Goal: Task Accomplishment & Management: Use online tool/utility

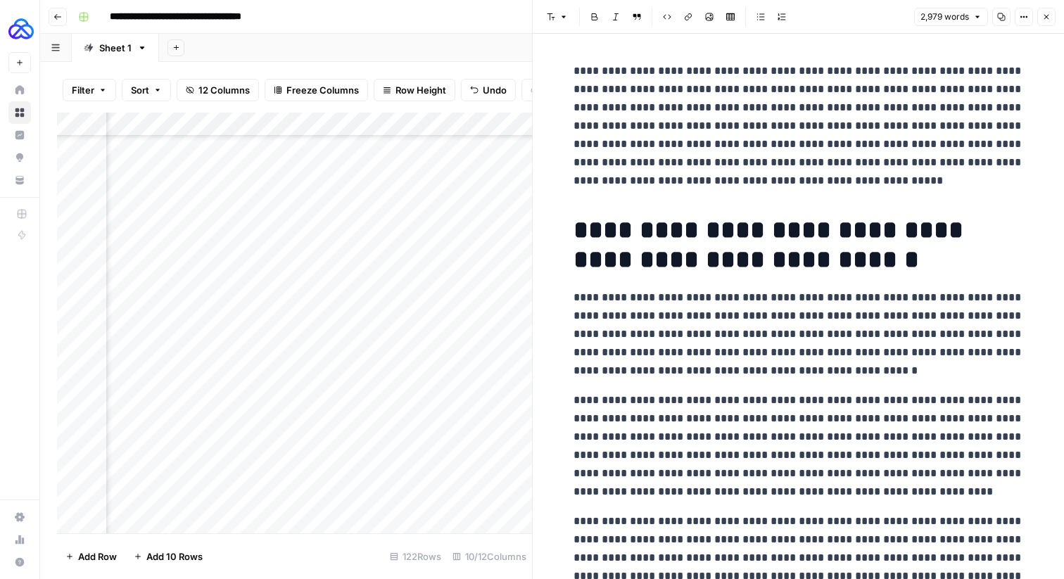
scroll to position [1769, 0]
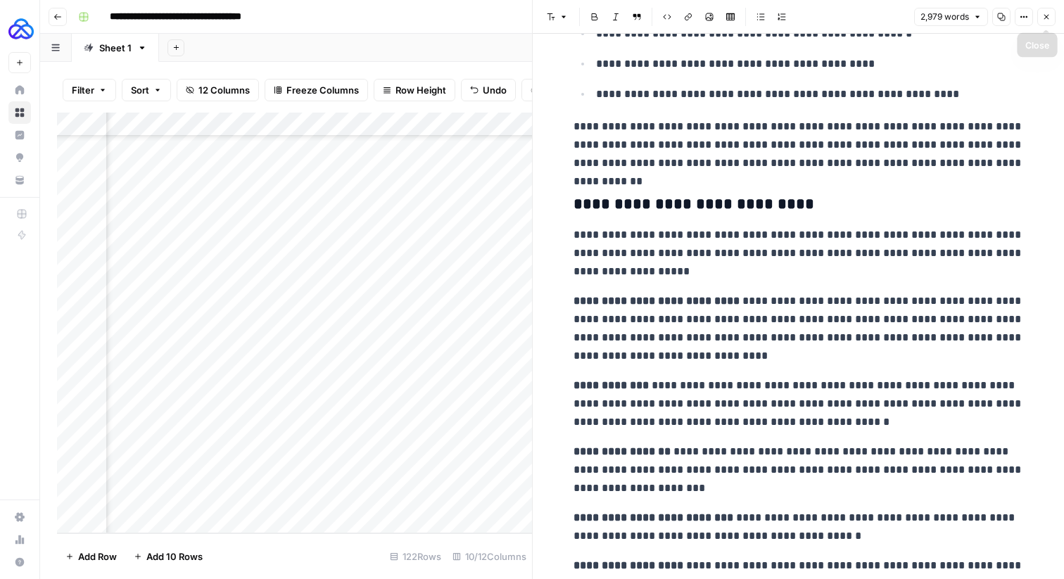
click at [1049, 16] on button "Close" at bounding box center [1046, 17] width 18 height 18
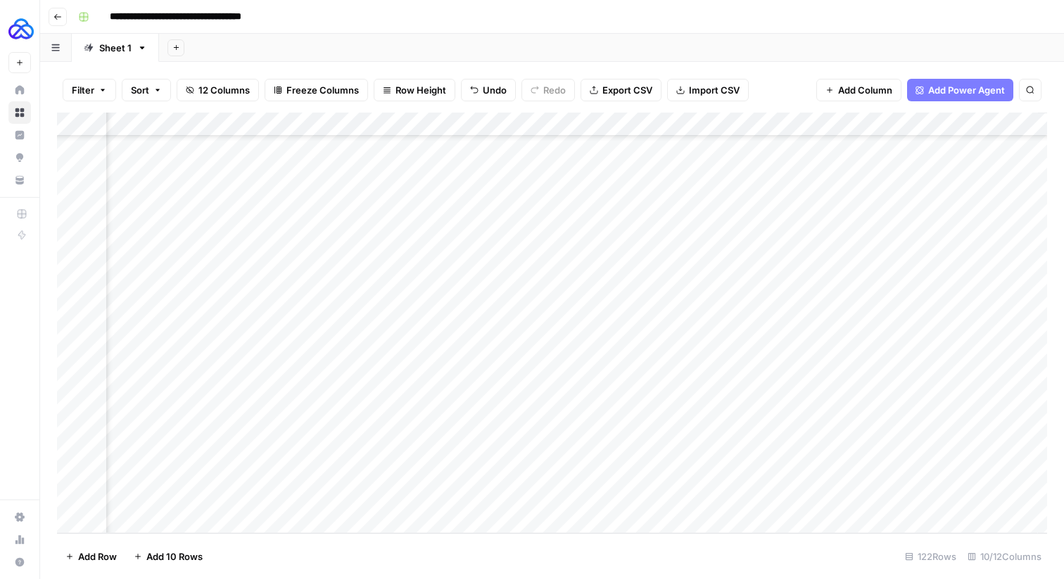
click at [498, 126] on div "Add Column" at bounding box center [552, 323] width 990 height 421
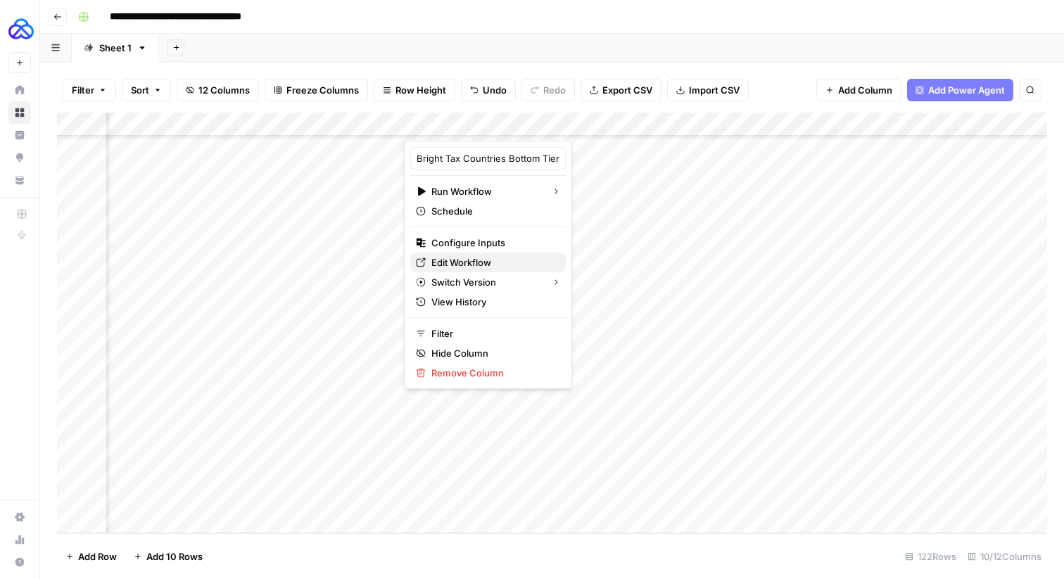
click at [465, 261] on span "Edit Workflow" at bounding box center [492, 262] width 123 height 14
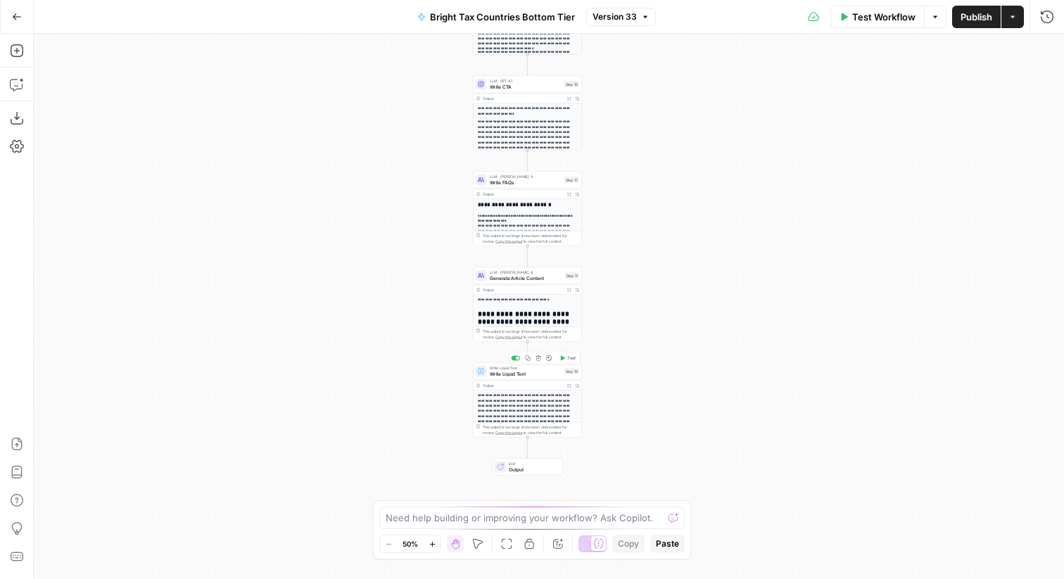
click at [521, 374] on span "Write Liquid Text" at bounding box center [526, 373] width 72 height 7
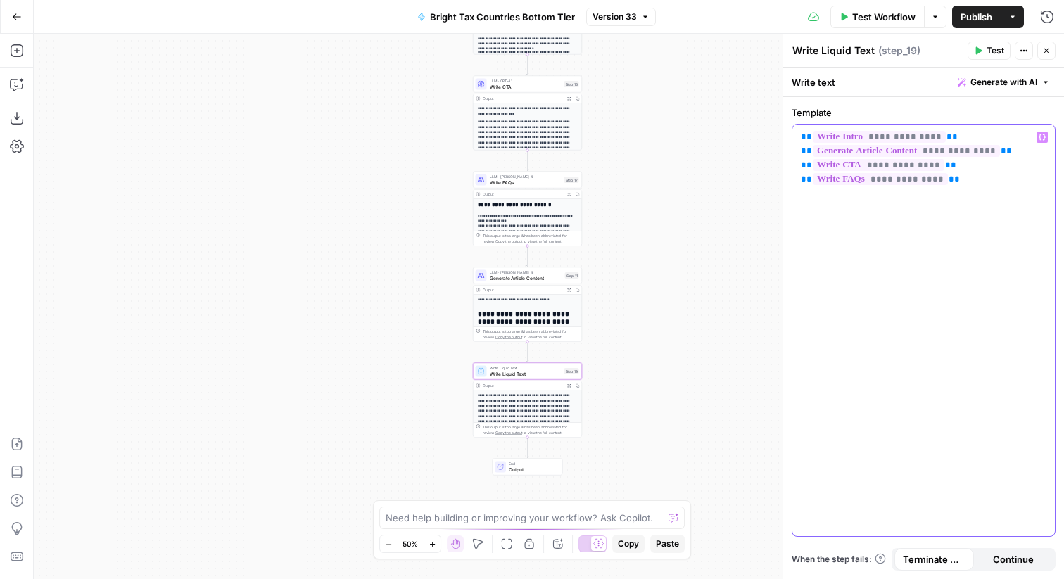
click at [800, 133] on div "**********" at bounding box center [924, 331] width 263 height 412
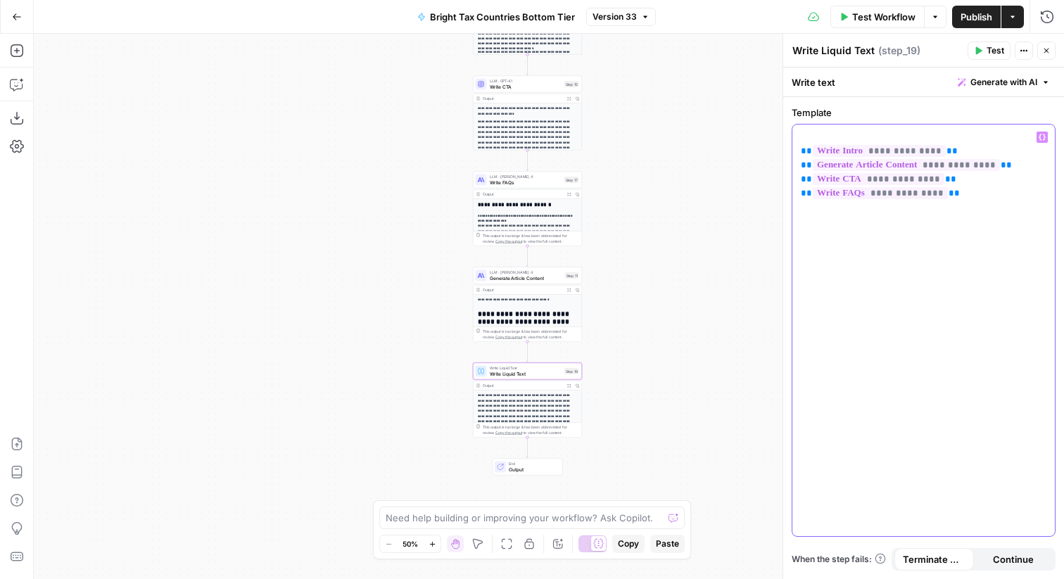
click at [833, 127] on div "**********" at bounding box center [924, 331] width 263 height 412
click at [1042, 135] on icon "button" at bounding box center [1042, 137] width 7 height 7
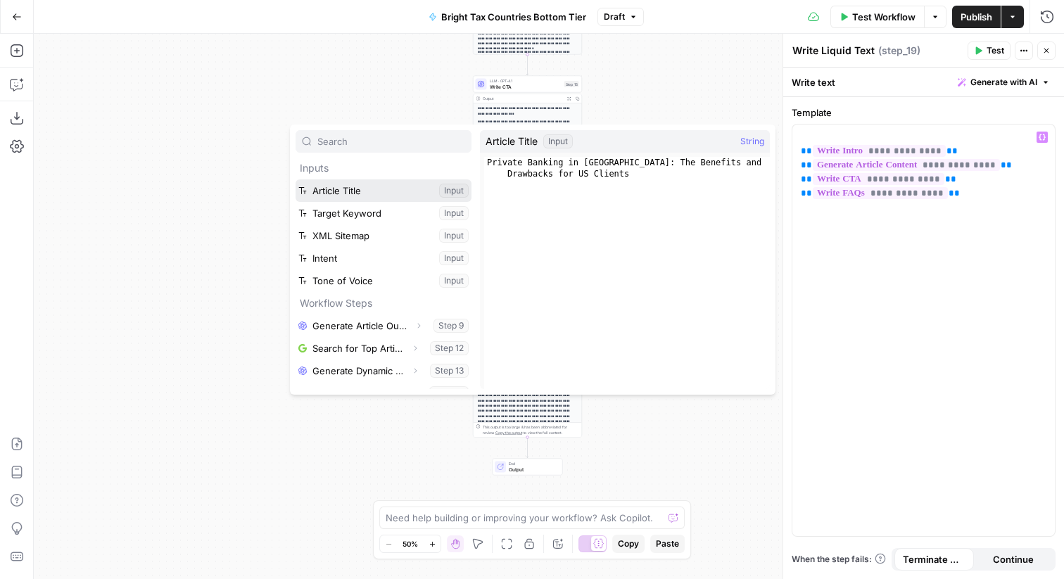
click at [347, 189] on button "Select variable Article Title" at bounding box center [384, 190] width 176 height 23
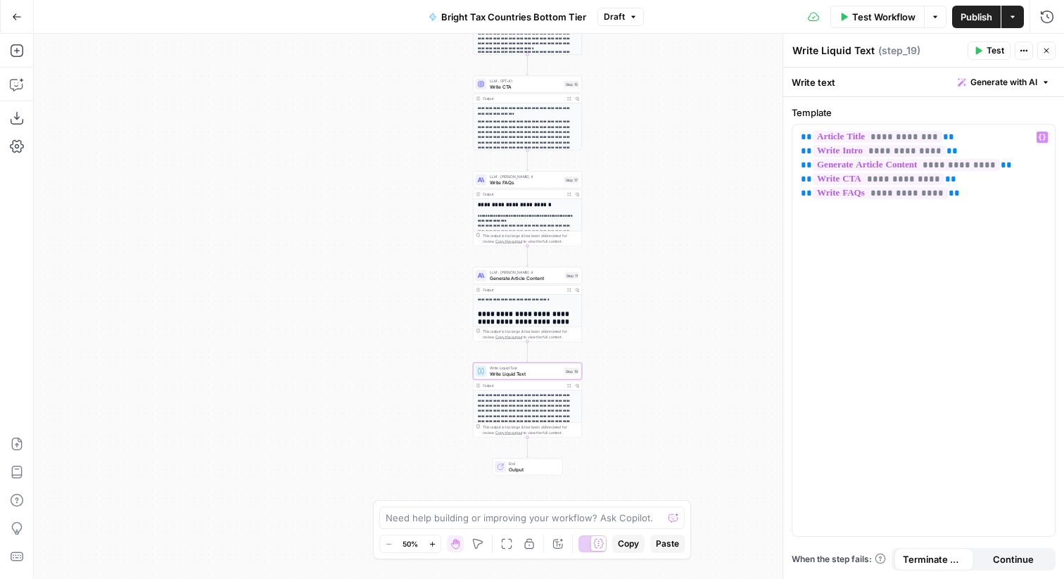
click at [512, 467] on span "Output" at bounding box center [533, 469] width 48 height 7
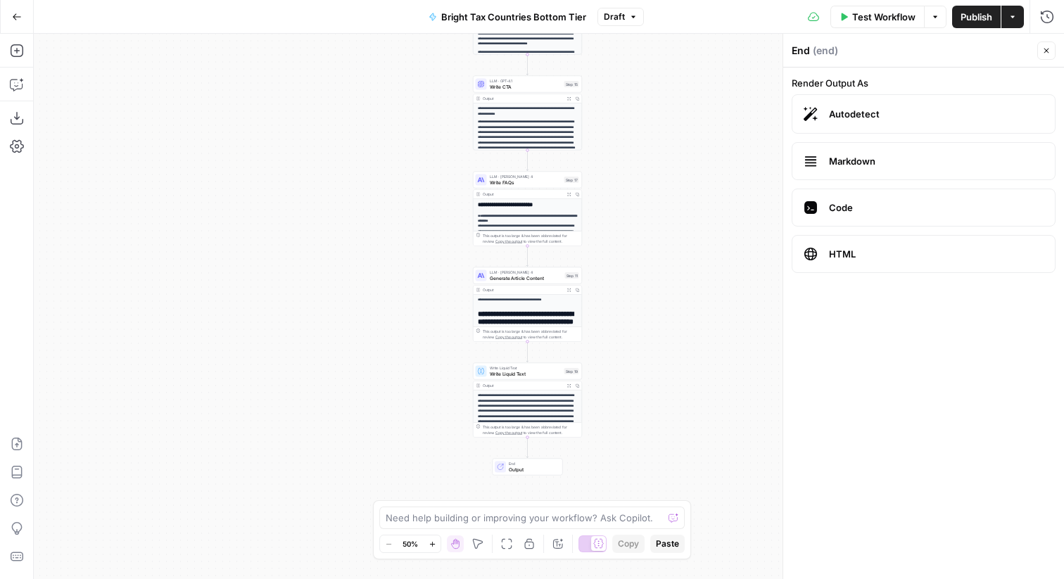
click at [1050, 46] on button "Close" at bounding box center [1046, 51] width 18 height 18
click at [15, 60] on button "Add Steps" at bounding box center [17, 50] width 23 height 23
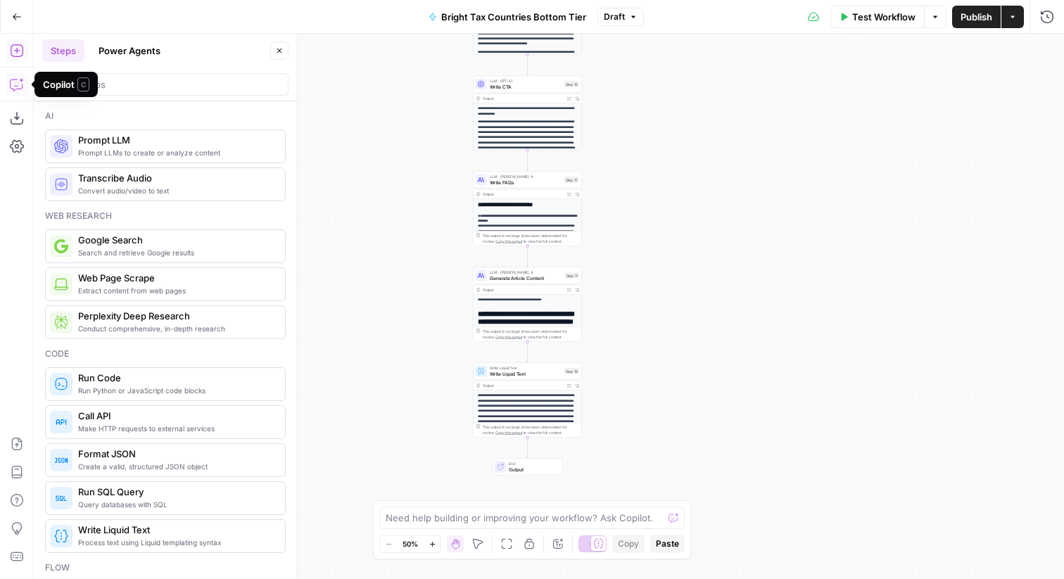
click at [20, 84] on icon "button" at bounding box center [17, 84] width 14 height 14
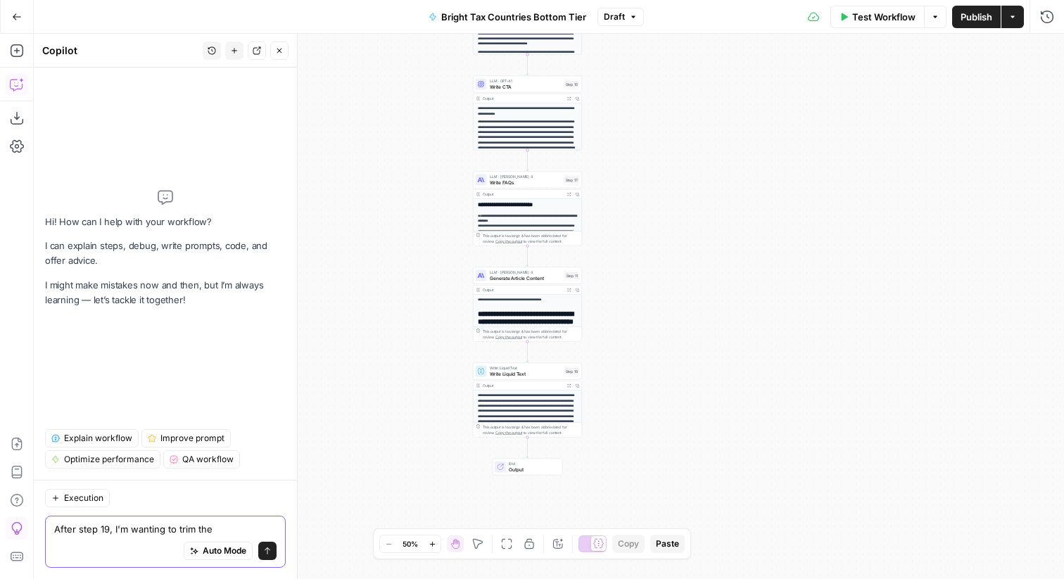
drag, startPoint x: 224, startPoint y: 532, endPoint x: 14, endPoint y: 531, distance: 209.7
click at [14, 531] on body "AUQ New Home Browse Insights Opportunities Your Data Recent Grids Vizard - KB -…" at bounding box center [532, 289] width 1064 height 579
click at [132, 530] on textarea "After step 19, I'm wanting to trim the" at bounding box center [165, 529] width 222 height 14
click at [132, 531] on textarea "After step 19, I'm wanting to trim the" at bounding box center [165, 529] width 222 height 14
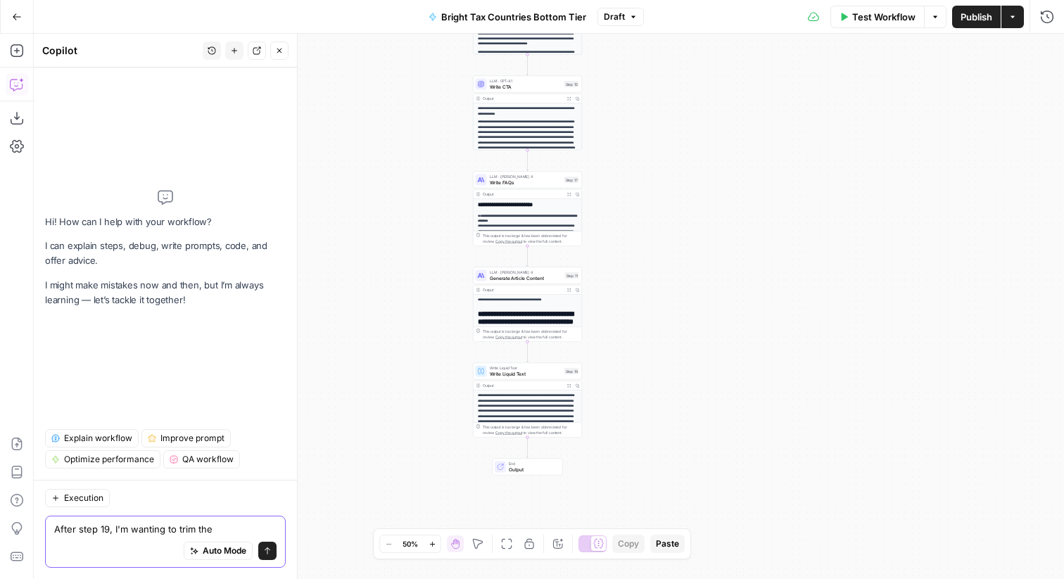
paste textarea "Take the output from step 19 and cut it down significantly. Shorten long senten…"
type textarea "Take the output from step 19 and cut it down significantly. Shorten long senten…"
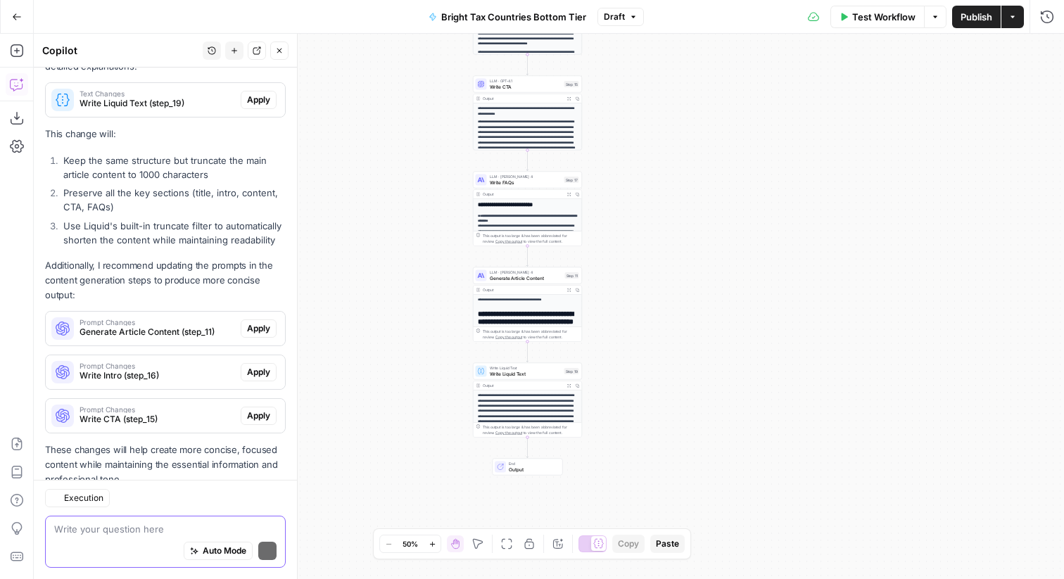
scroll to position [293, 0]
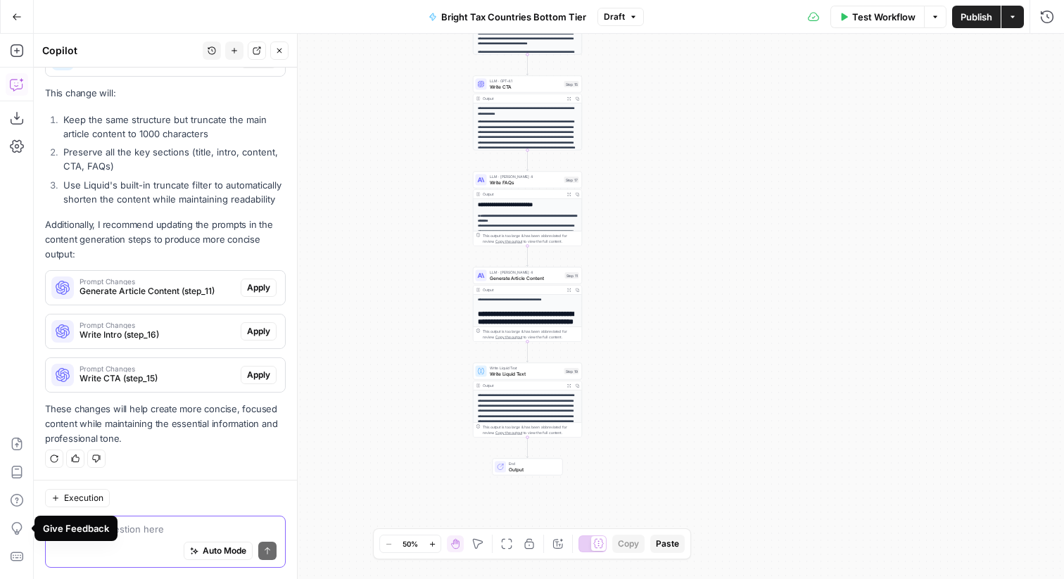
click at [126, 525] on textarea at bounding box center [165, 529] width 222 height 14
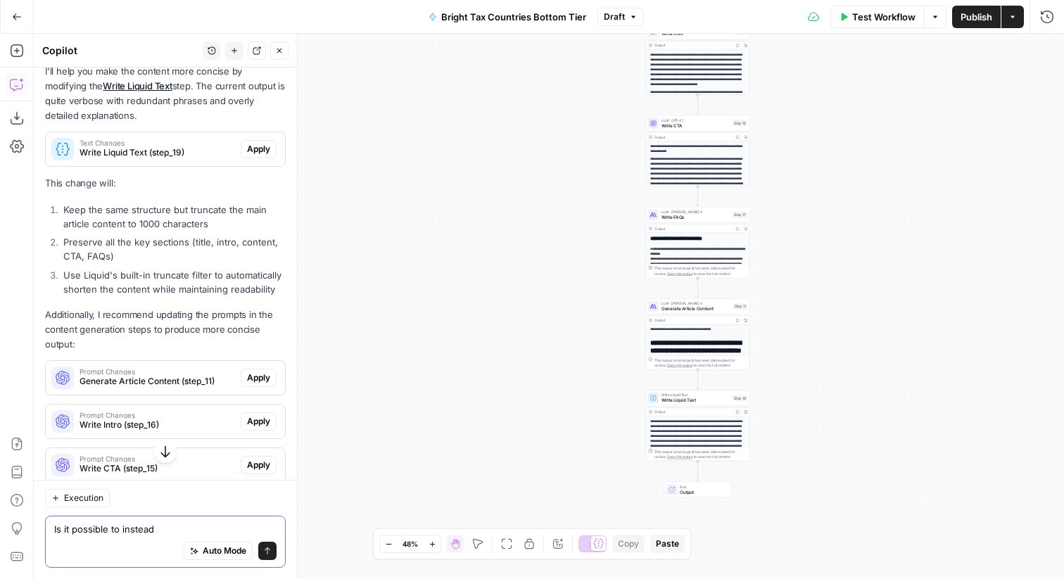
scroll to position [203, 0]
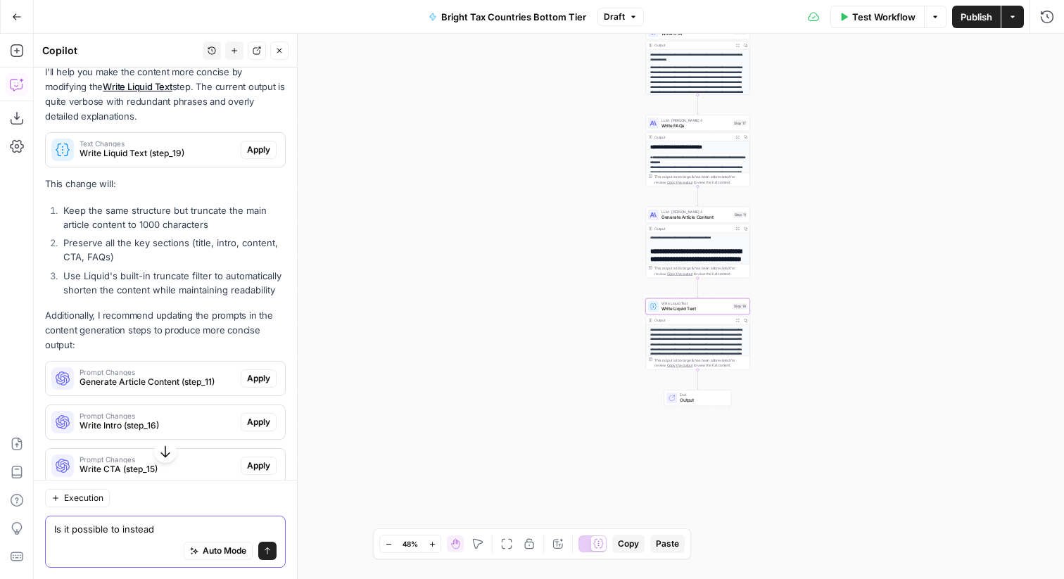
type textarea "Is it possible to instead"
click at [156, 151] on span "Write Liquid Text (step_19)" at bounding box center [158, 153] width 156 height 13
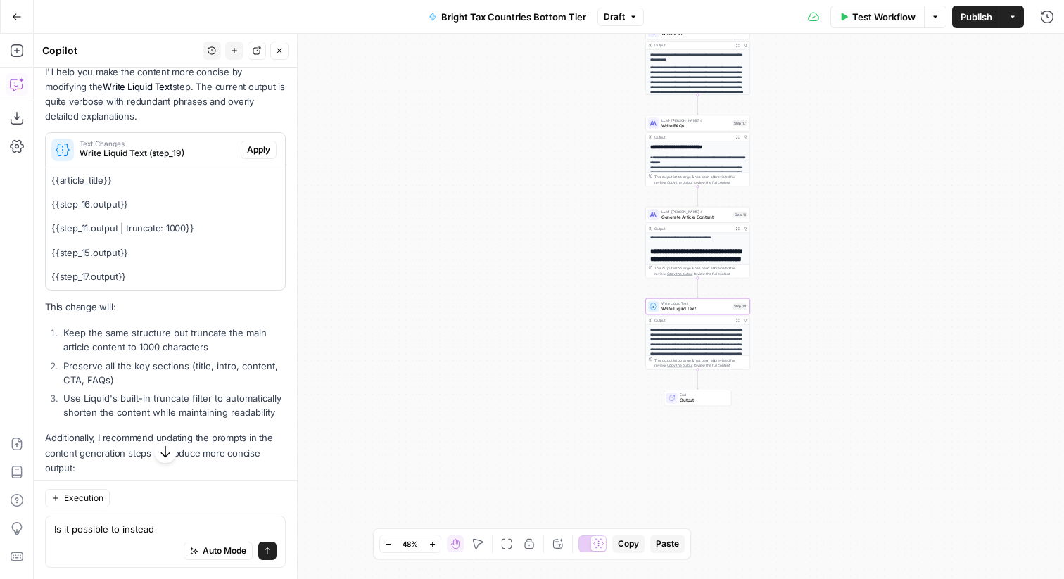
click at [259, 148] on span "Apply" at bounding box center [258, 150] width 23 height 13
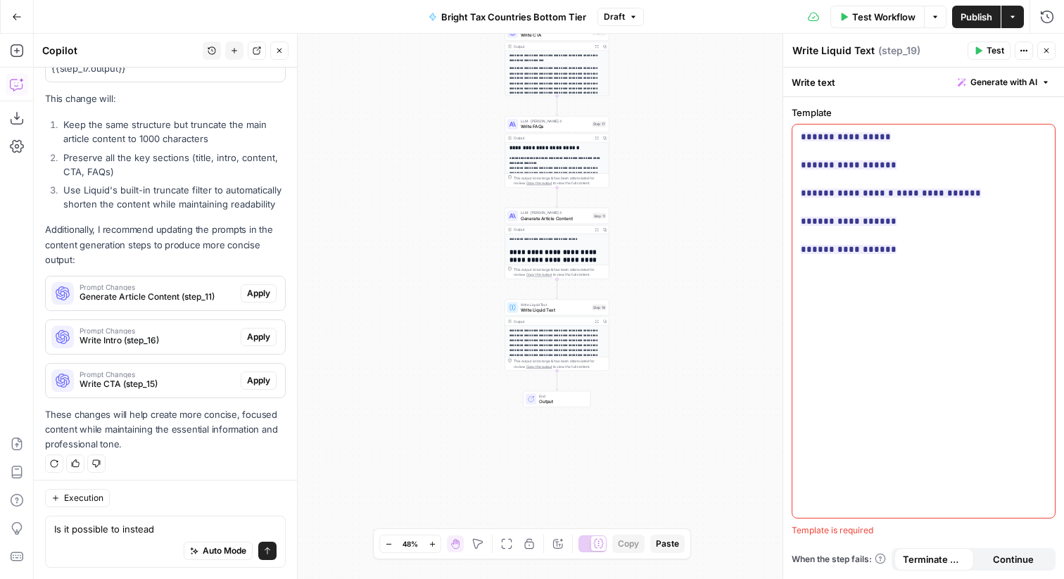
scroll to position [439, 0]
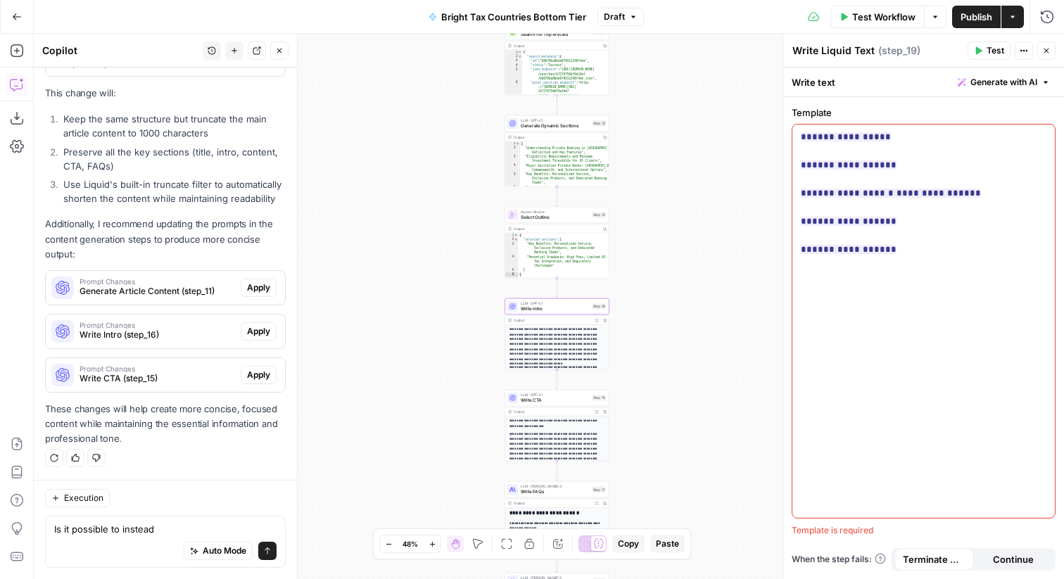
click at [152, 336] on span "Write Intro (step_16)" at bounding box center [158, 335] width 156 height 13
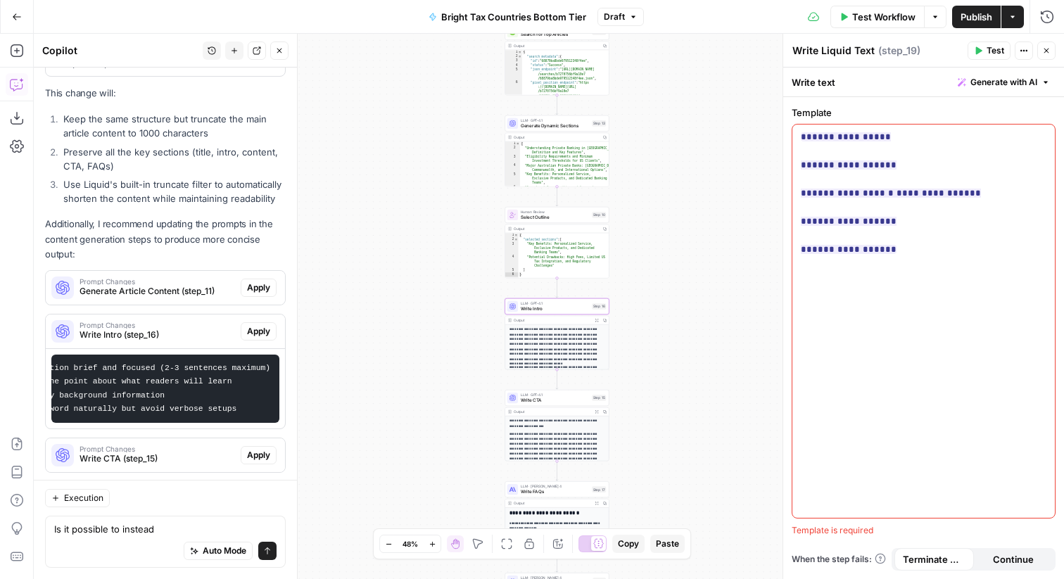
scroll to position [519, 0]
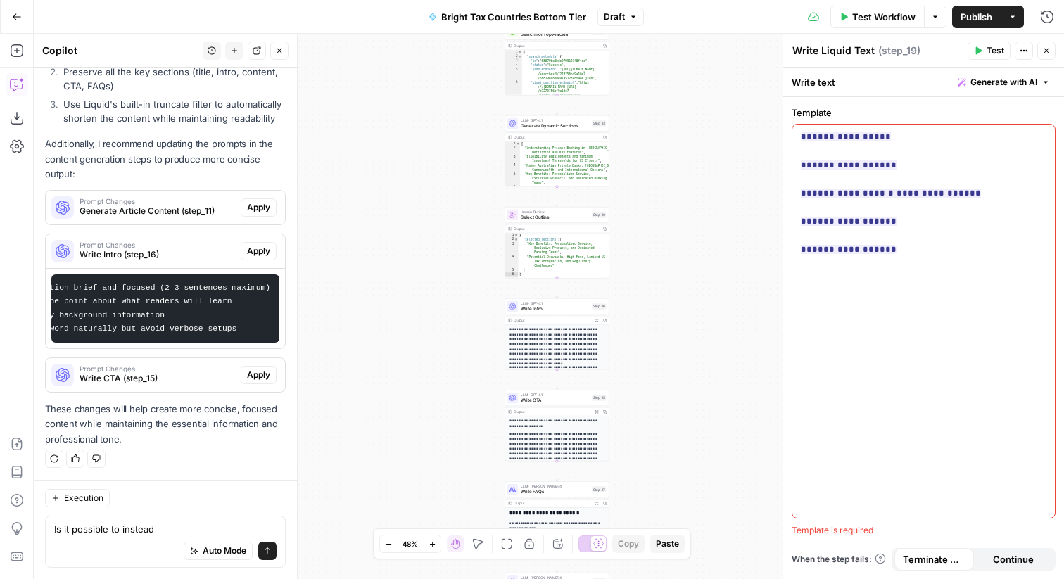
drag, startPoint x: 215, startPoint y: 369, endPoint x: 310, endPoint y: 374, distance: 94.4
click at [310, 374] on body "AUQ New Home Browse Insights Opportunities Your Data Recent Grids Vizard - KB -…" at bounding box center [532, 289] width 1064 height 579
click at [256, 243] on button "Apply" at bounding box center [259, 251] width 36 height 18
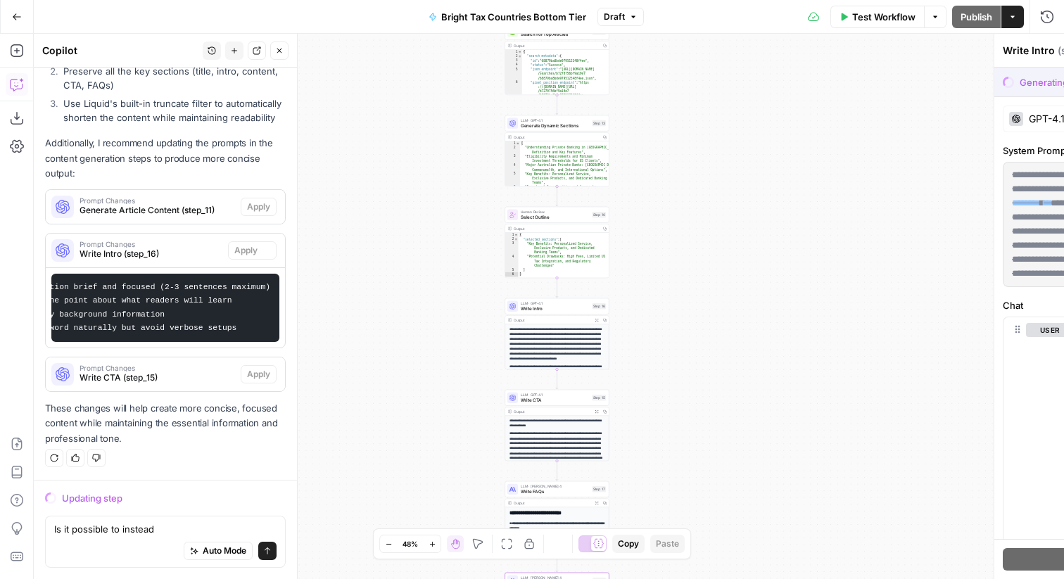
scroll to position [497, 0]
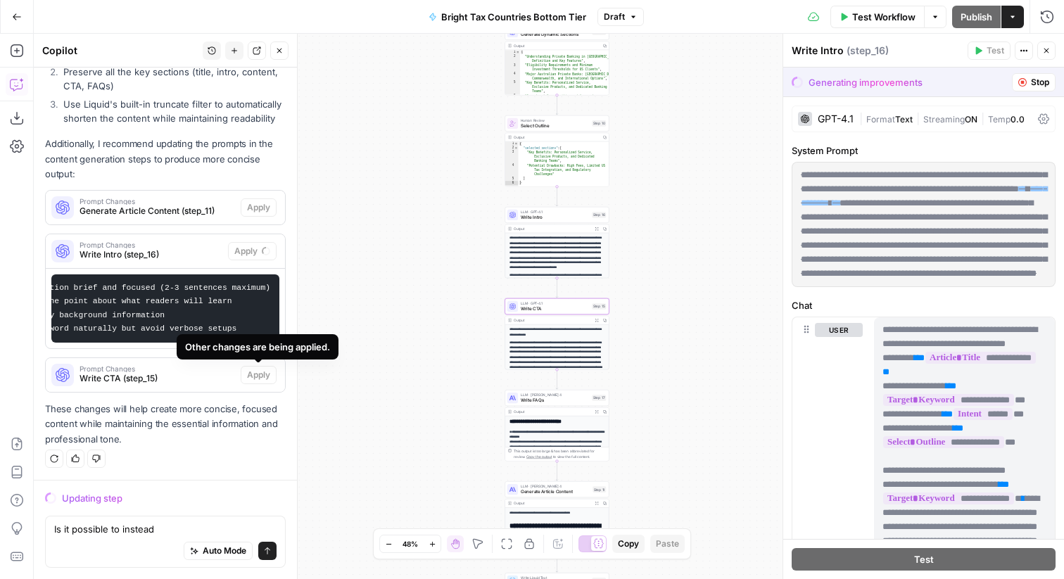
click at [189, 372] on span "Write CTA (step_15)" at bounding box center [158, 378] width 156 height 13
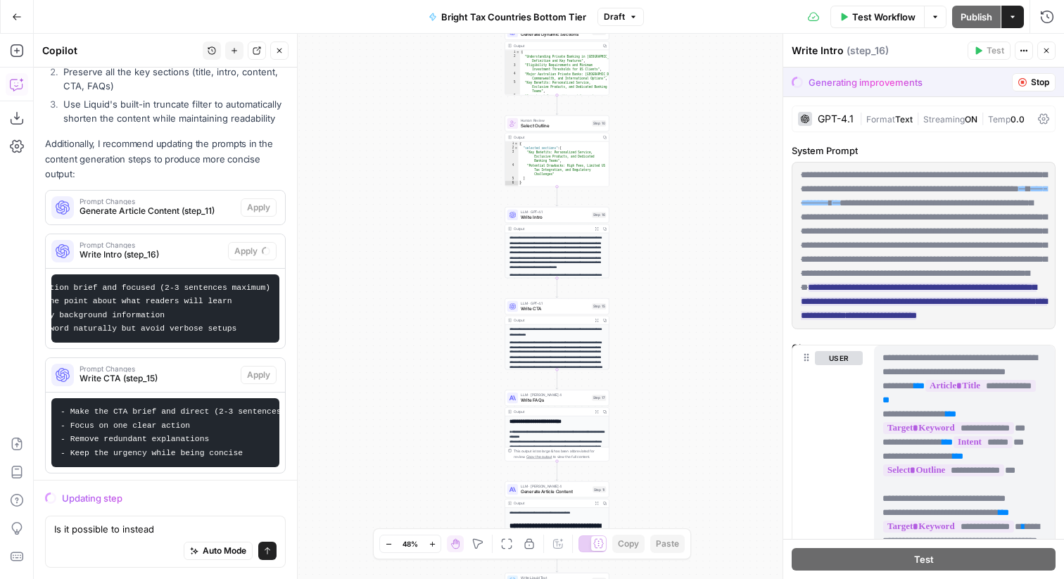
scroll to position [578, 0]
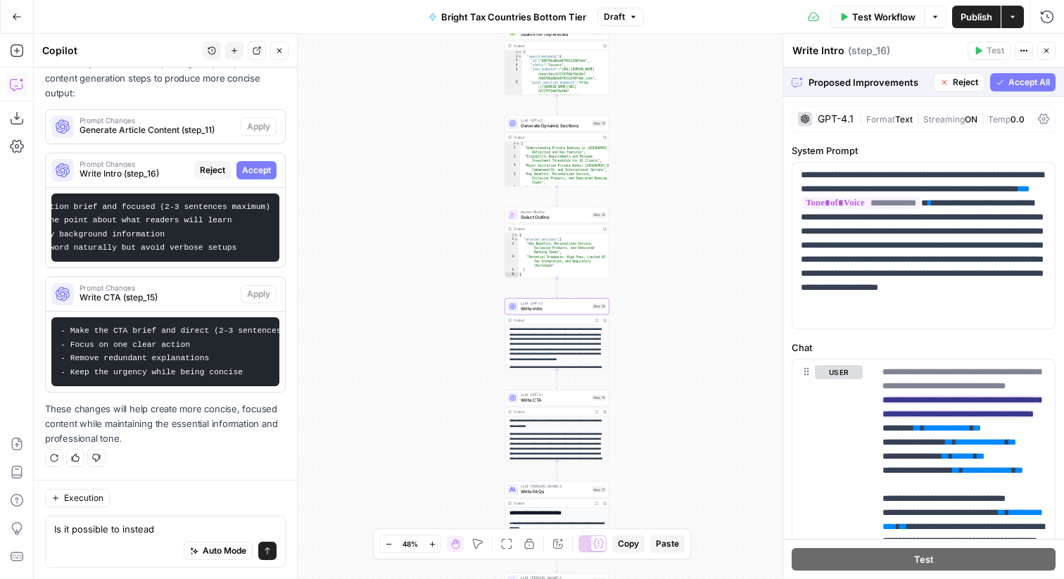
click at [252, 168] on span "Accept" at bounding box center [256, 170] width 29 height 13
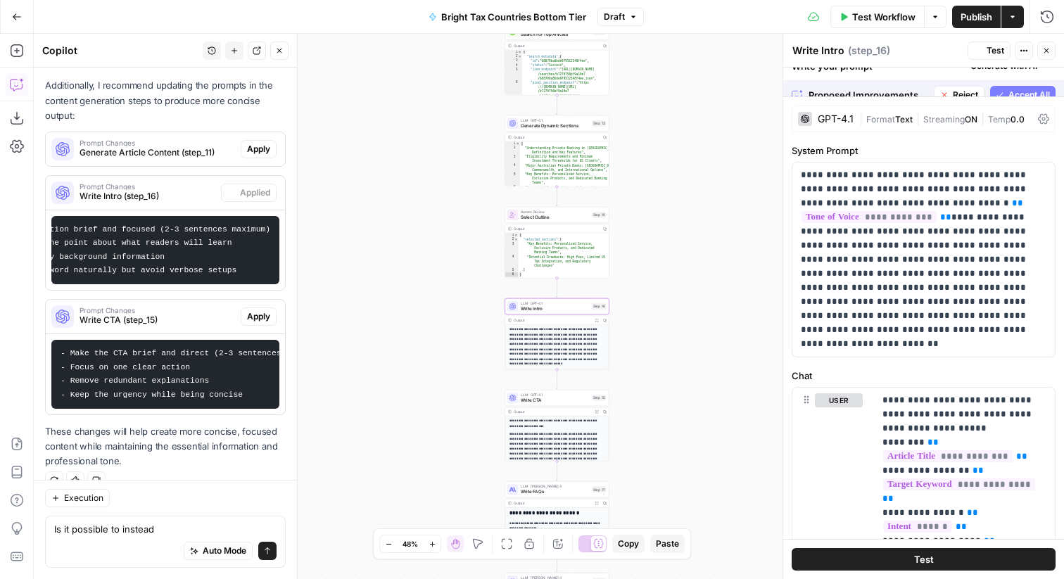
scroll to position [600, 0]
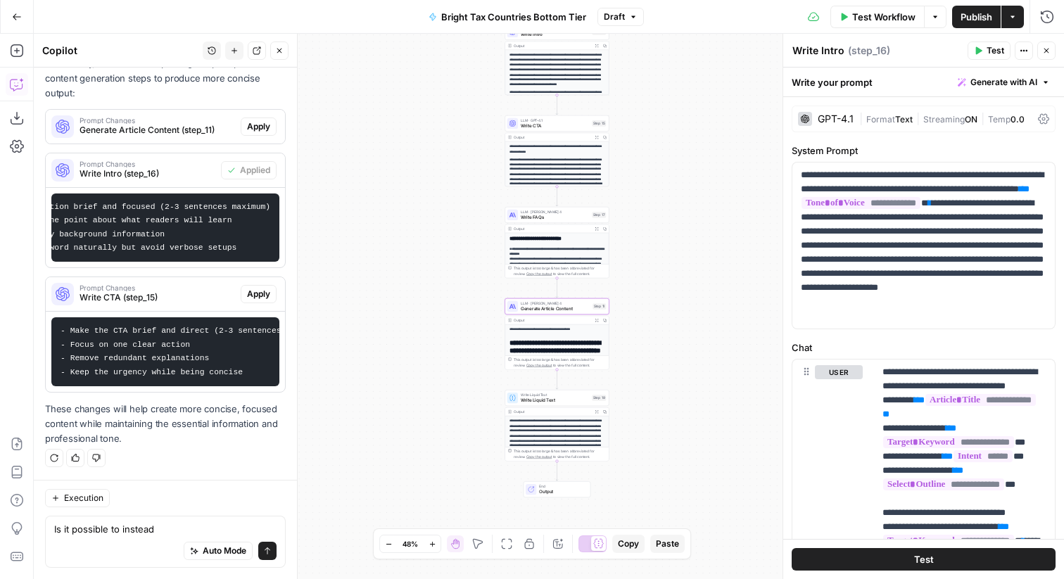
click at [178, 138] on div "Prompt Changes Generate Article Content (step_11)" at bounding box center [143, 127] width 195 height 34
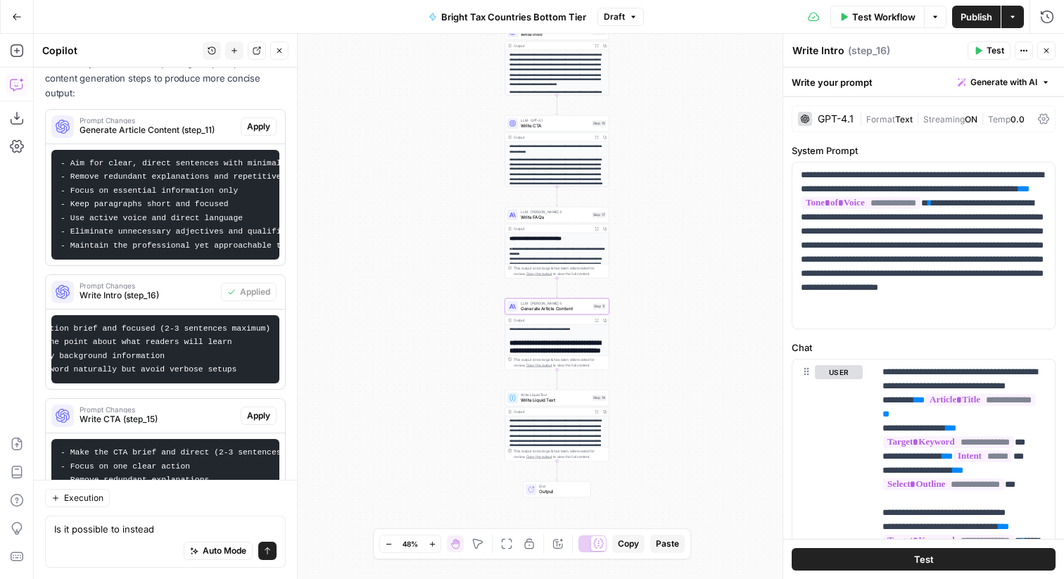
click at [254, 125] on span "Apply" at bounding box center [258, 126] width 23 height 13
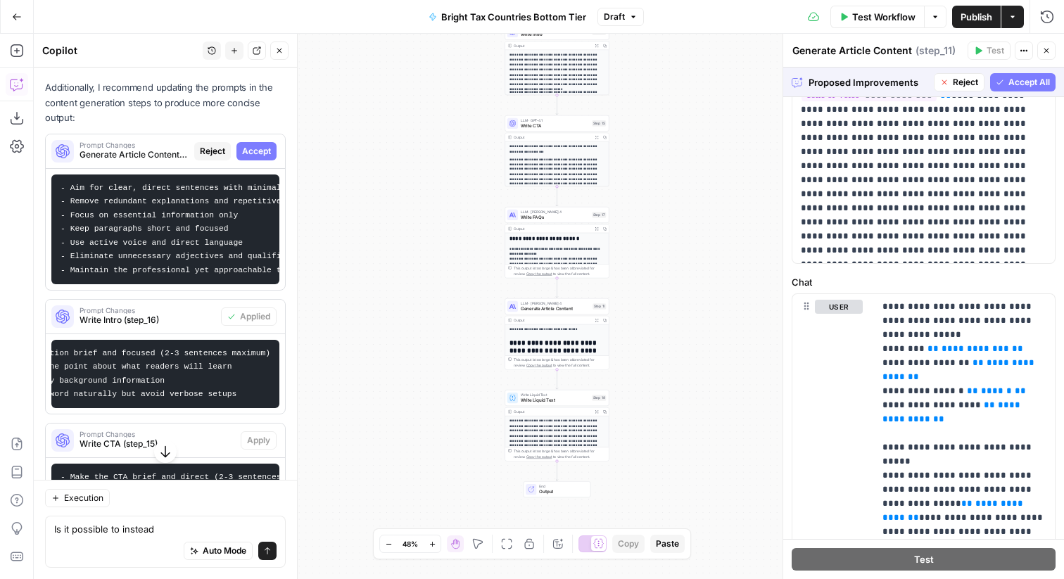
scroll to position [123, 0]
click at [253, 154] on span "Accept" at bounding box center [256, 151] width 29 height 13
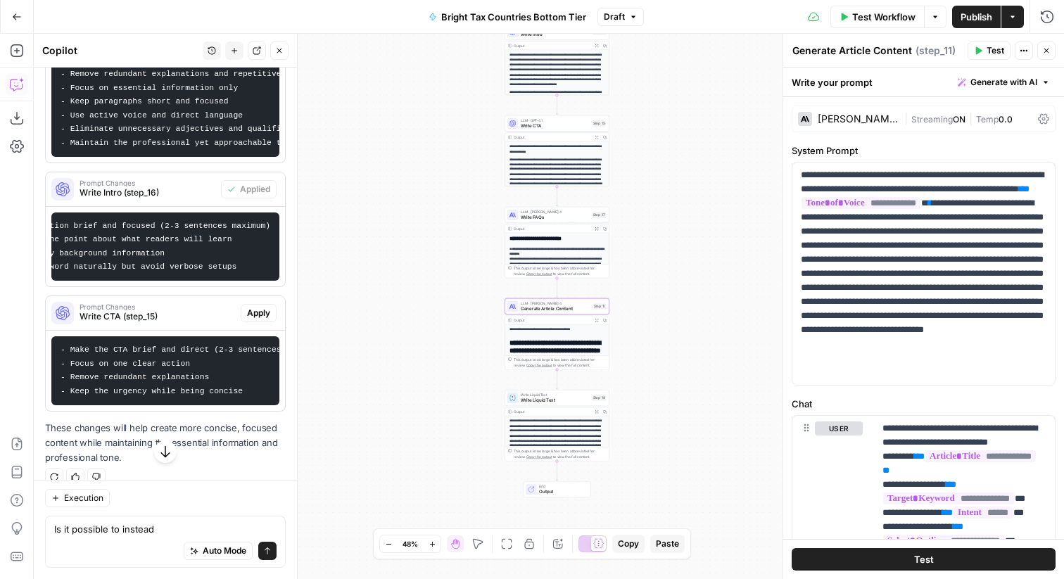
scroll to position [722, 0]
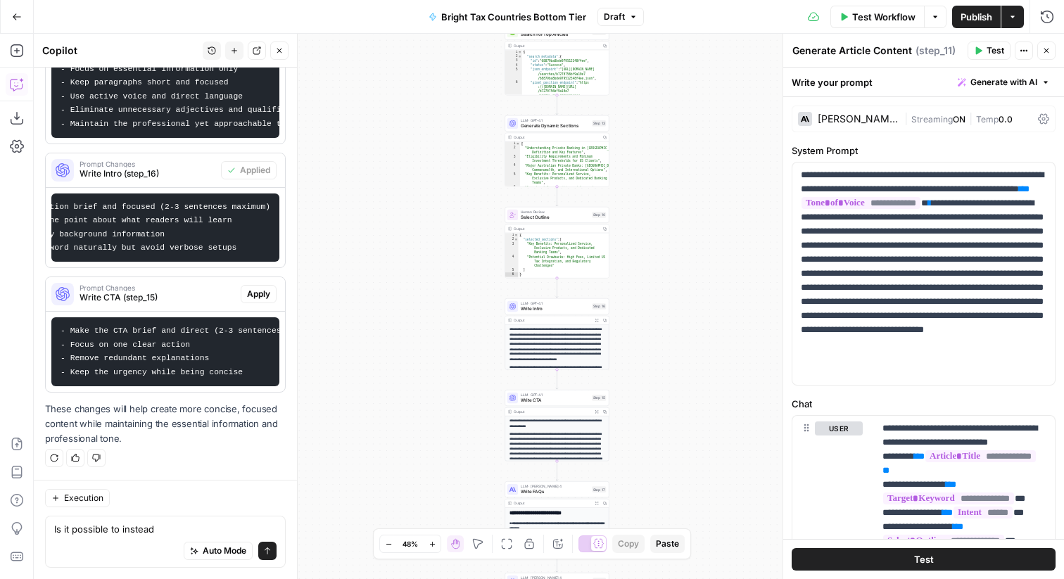
click at [963, 13] on span "Publish" at bounding box center [977, 17] width 32 height 14
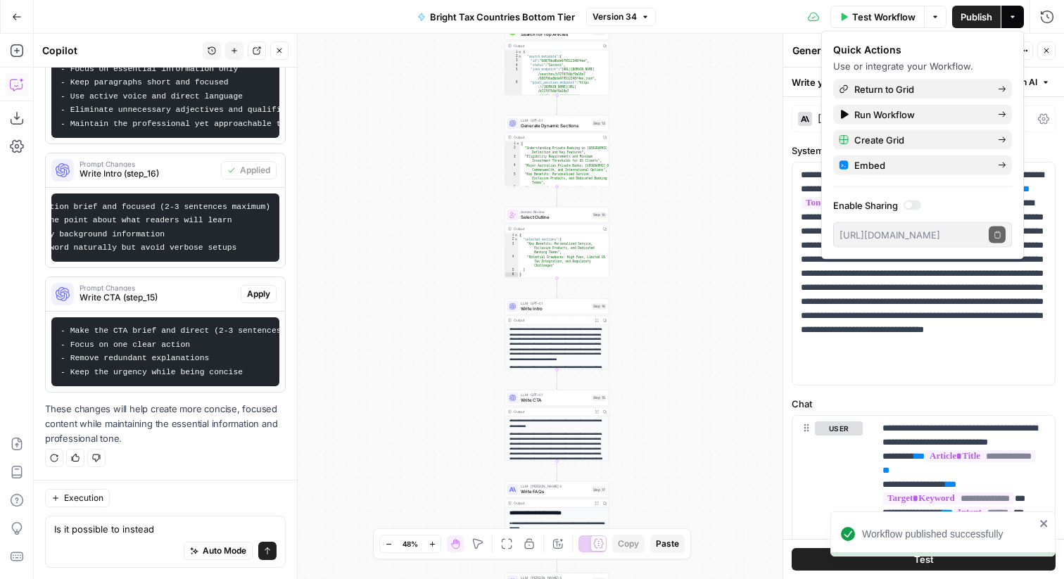
click at [1019, 23] on button "Actions" at bounding box center [1013, 17] width 23 height 23
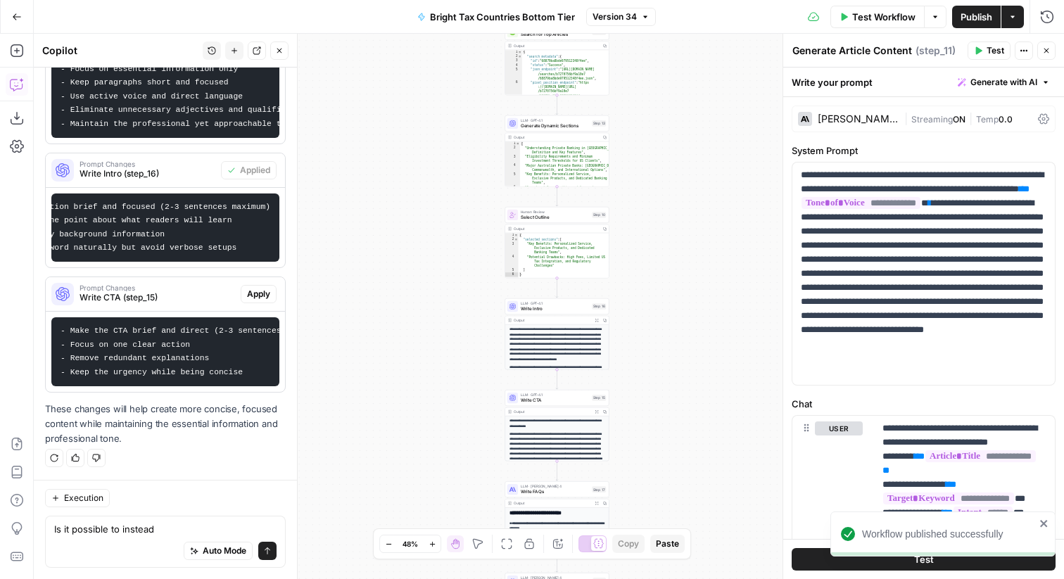
click at [1014, 23] on button "Actions" at bounding box center [1013, 17] width 23 height 23
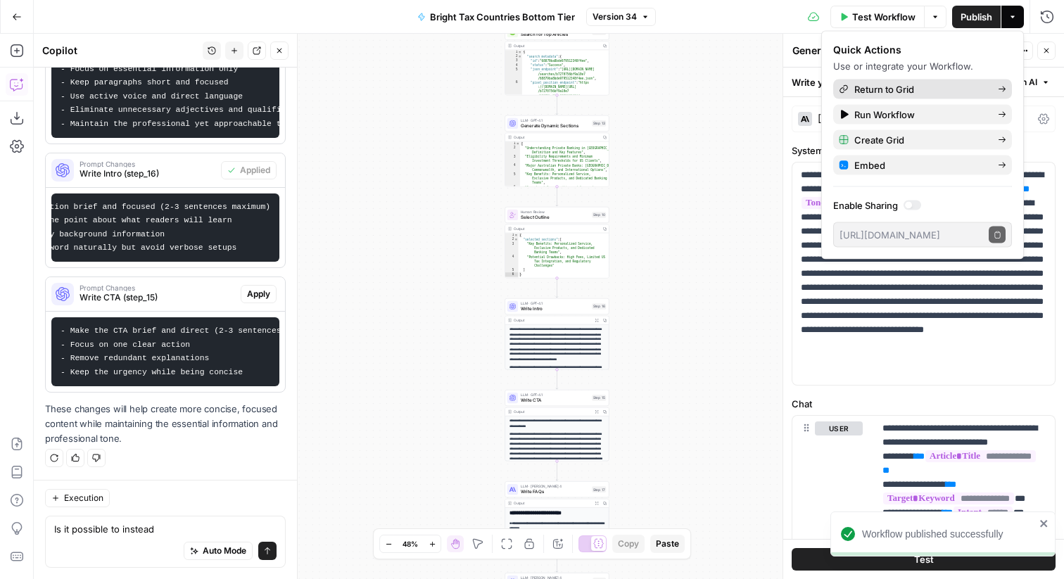
click at [883, 89] on span "Return to Grid" at bounding box center [920, 89] width 132 height 14
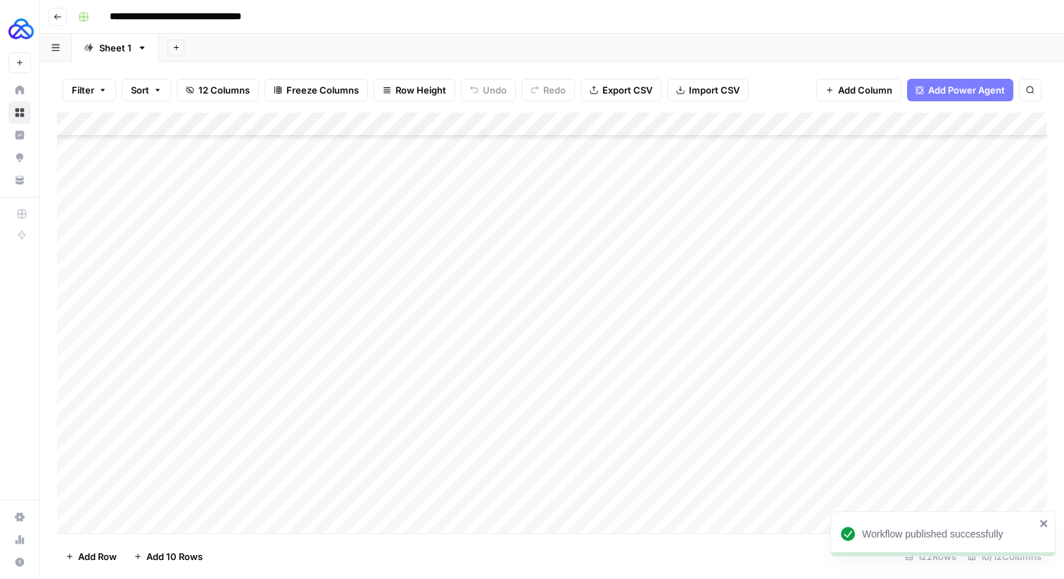
scroll to position [2545, 0]
click at [159, 493] on div "Add Column" at bounding box center [552, 323] width 990 height 421
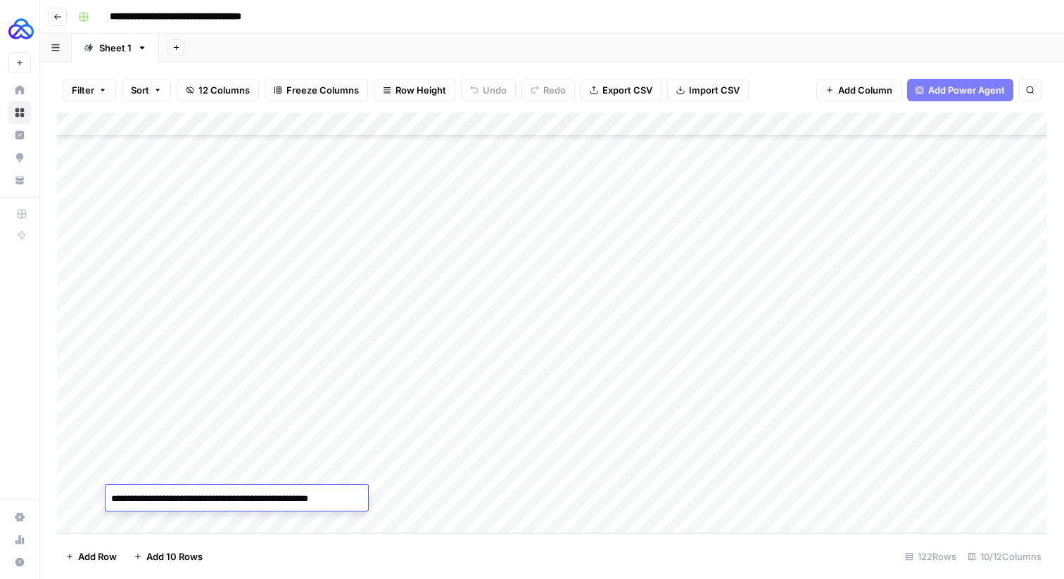
click at [158, 493] on textarea "**********" at bounding box center [237, 499] width 262 height 20
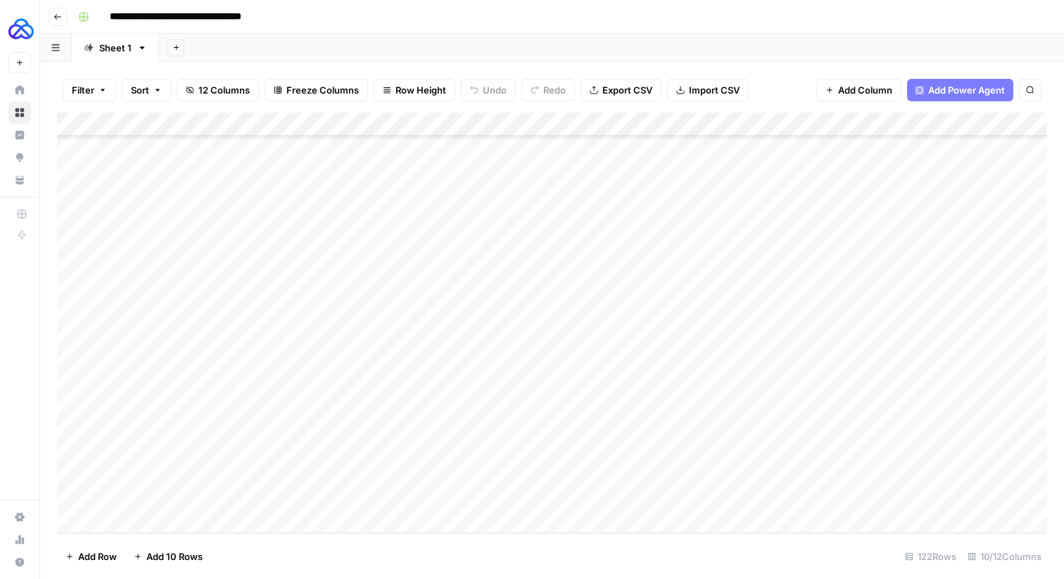
click at [144, 522] on div "Add Column" at bounding box center [552, 323] width 990 height 421
type textarea "**********"
click at [274, 475] on div "Add Column" at bounding box center [552, 323] width 990 height 421
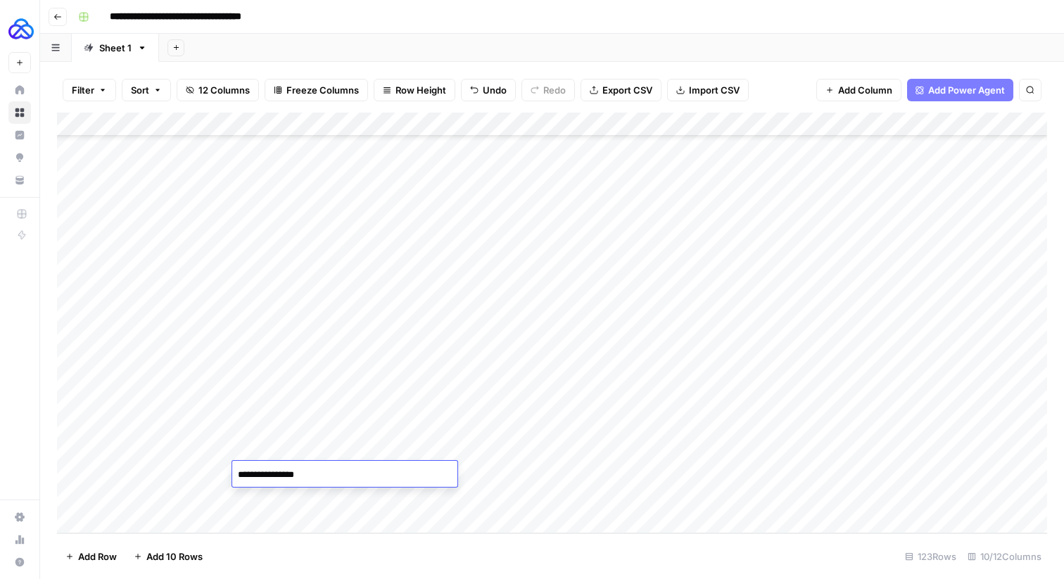
click at [274, 475] on textarea "**********" at bounding box center [344, 475] width 225 height 20
click at [272, 496] on div "Add Column" at bounding box center [552, 323] width 990 height 421
type textarea "**********"
click at [393, 475] on div "Add Column" at bounding box center [552, 323] width 990 height 421
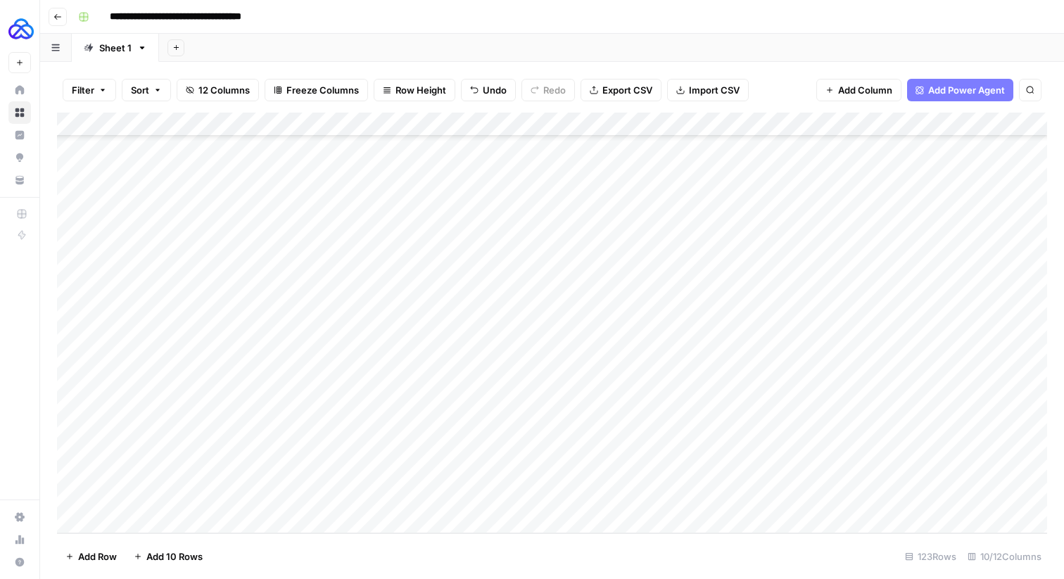
click at [393, 475] on div "Add Column" at bounding box center [552, 323] width 990 height 421
click at [393, 475] on textarea "**********" at bounding box center [471, 475] width 225 height 20
click at [393, 494] on div "Add Column" at bounding box center [552, 323] width 990 height 421
click at [505, 469] on div "Add Column" at bounding box center [552, 323] width 990 height 421
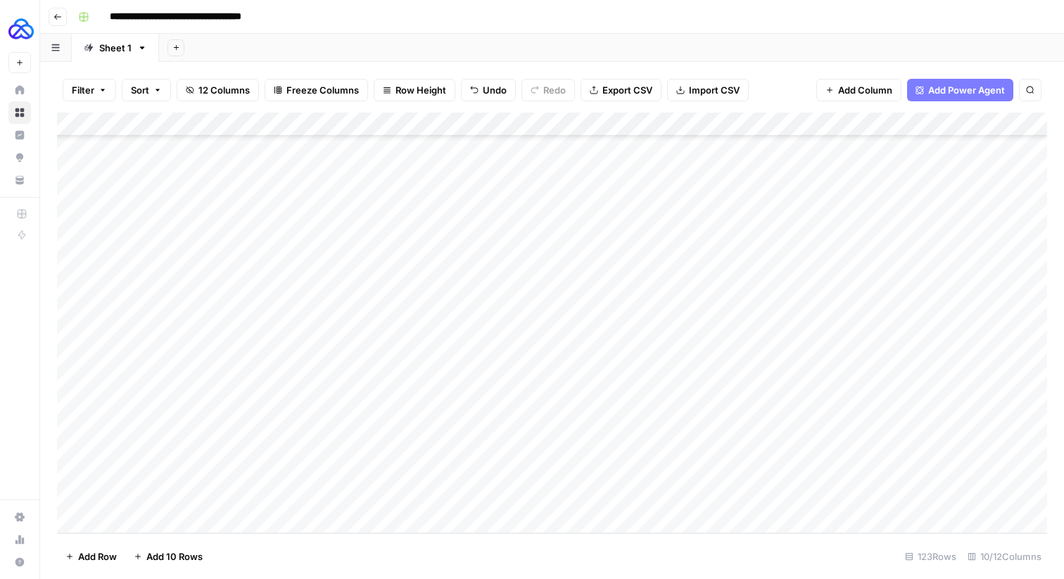
click at [504, 469] on div "Add Column" at bounding box center [552, 323] width 990 height 421
click at [501, 504] on div "Add Column" at bounding box center [552, 323] width 990 height 421
type textarea "****"
click at [631, 474] on div "Add Column" at bounding box center [552, 323] width 990 height 421
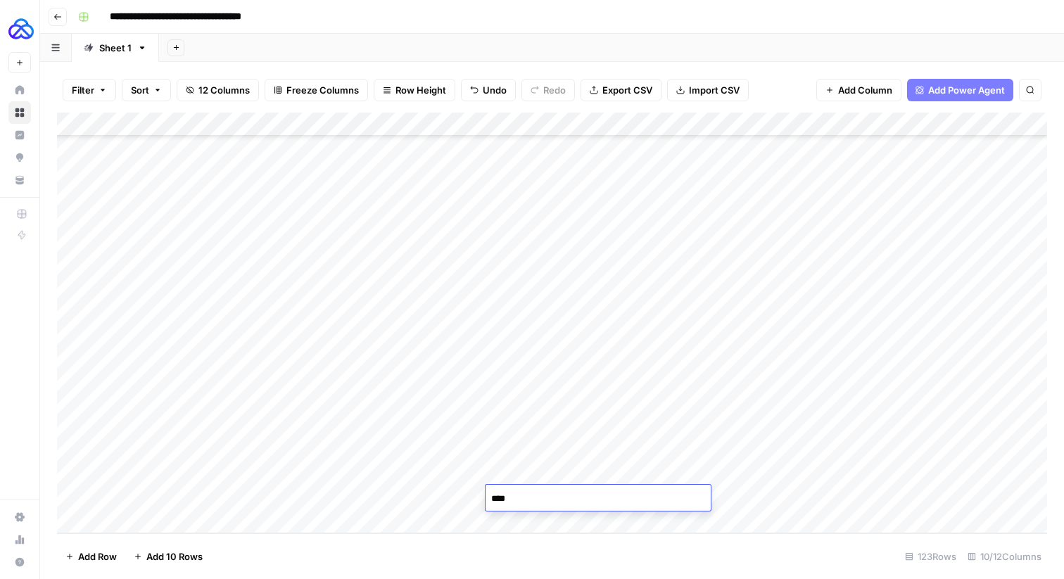
click at [631, 474] on div "Add Column" at bounding box center [552, 323] width 990 height 421
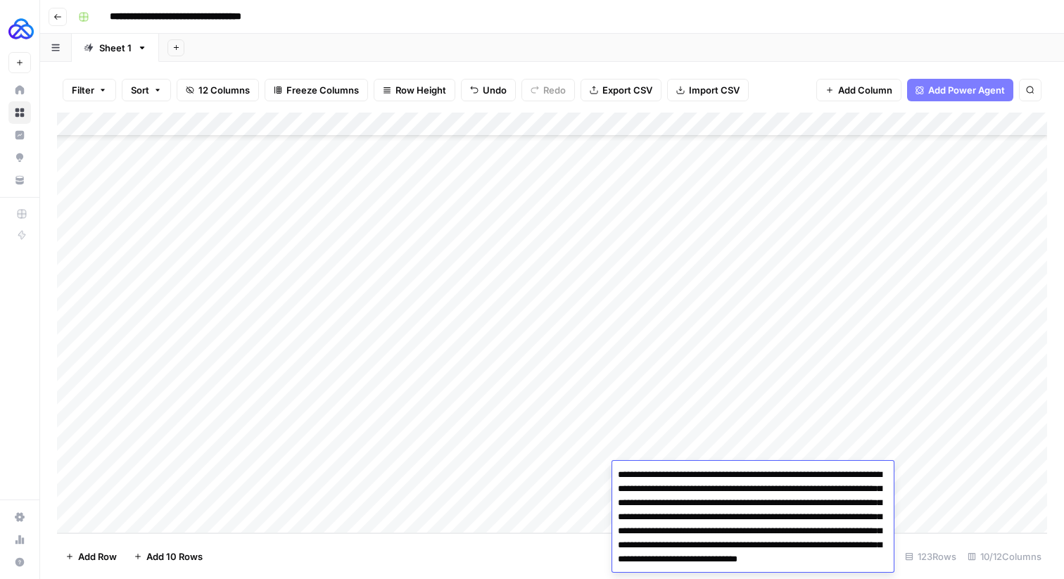
scroll to position [25, 0]
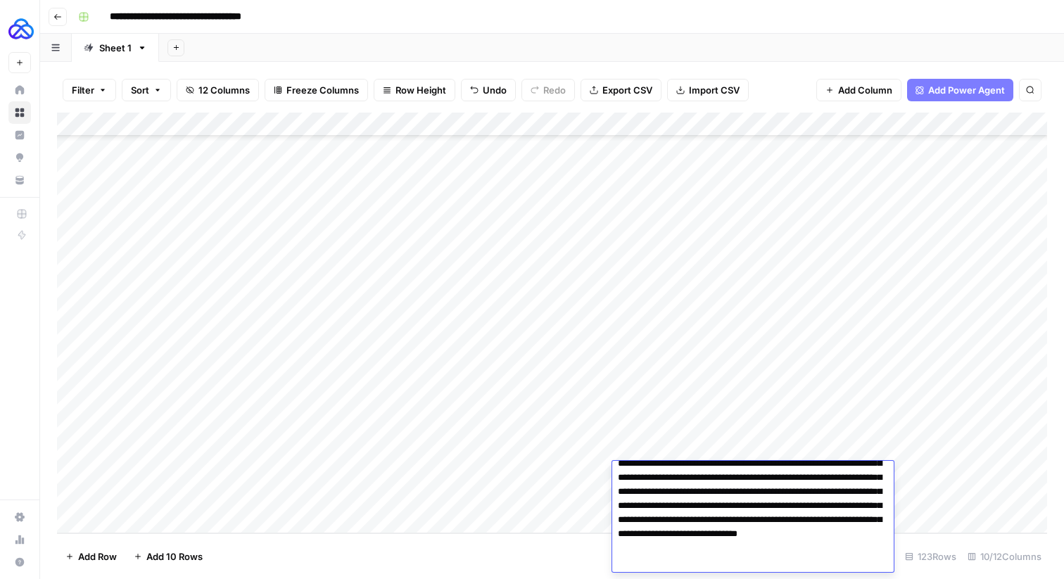
click at [631, 474] on textarea "**********" at bounding box center [753, 506] width 282 height 132
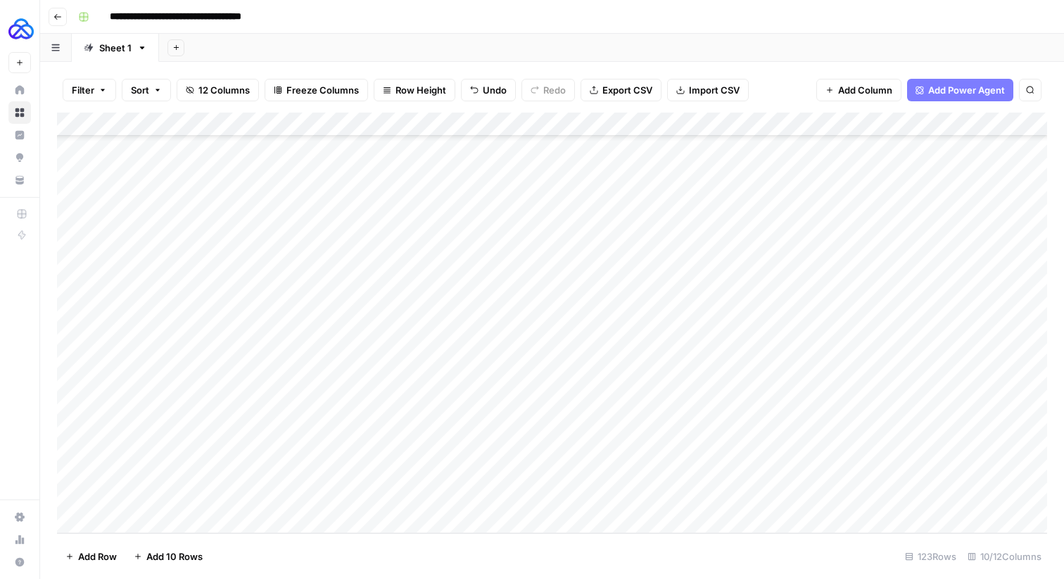
click at [552, 472] on div "Add Column" at bounding box center [552, 323] width 990 height 421
click at [640, 491] on div "Add Column" at bounding box center [552, 323] width 990 height 421
click at [640, 492] on div "Add Column" at bounding box center [552, 323] width 990 height 421
type textarea "**********"
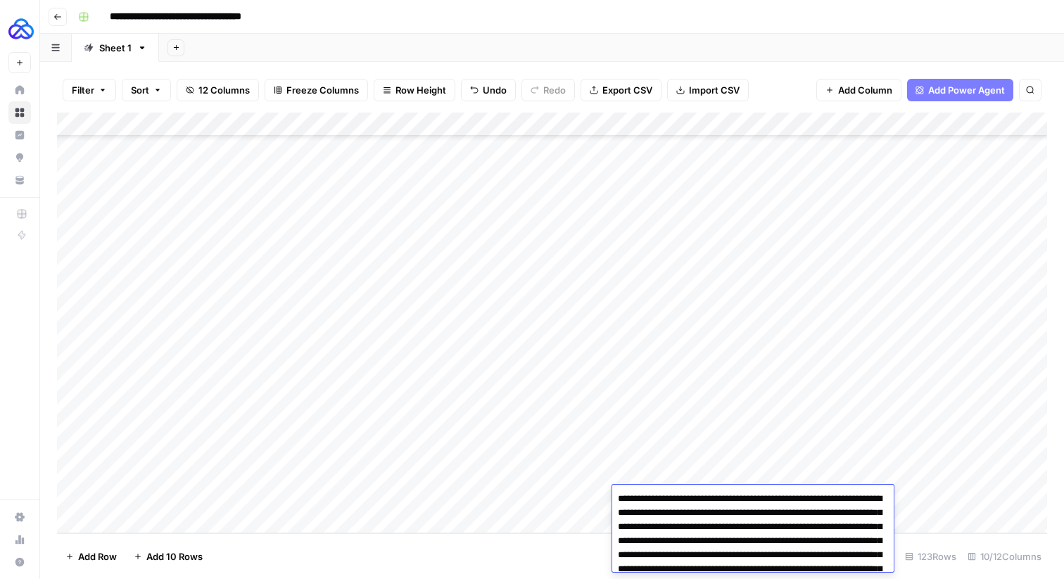
scroll to position [44, 0]
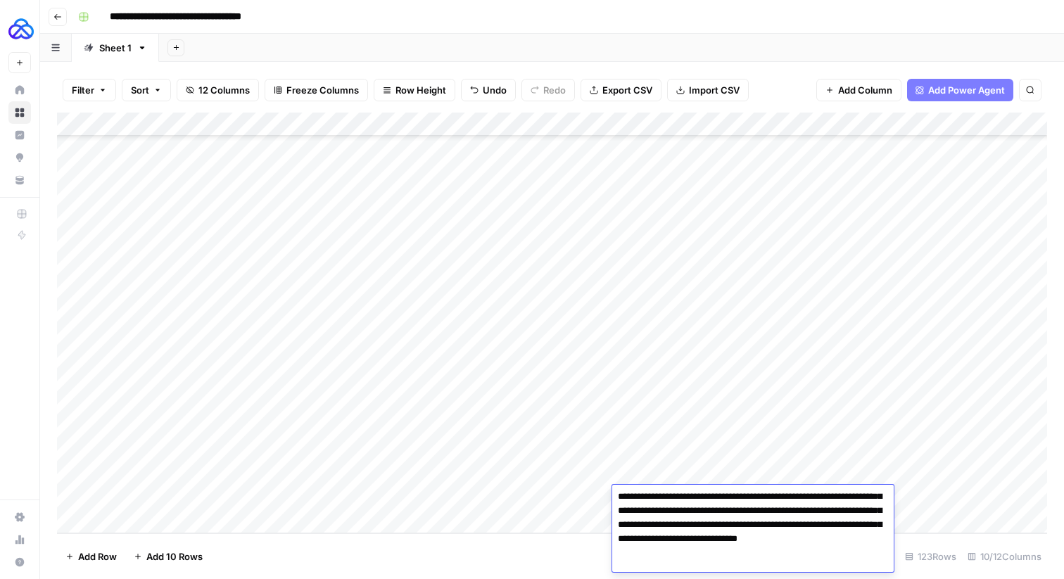
click at [632, 457] on div "Add Column" at bounding box center [552, 323] width 990 height 421
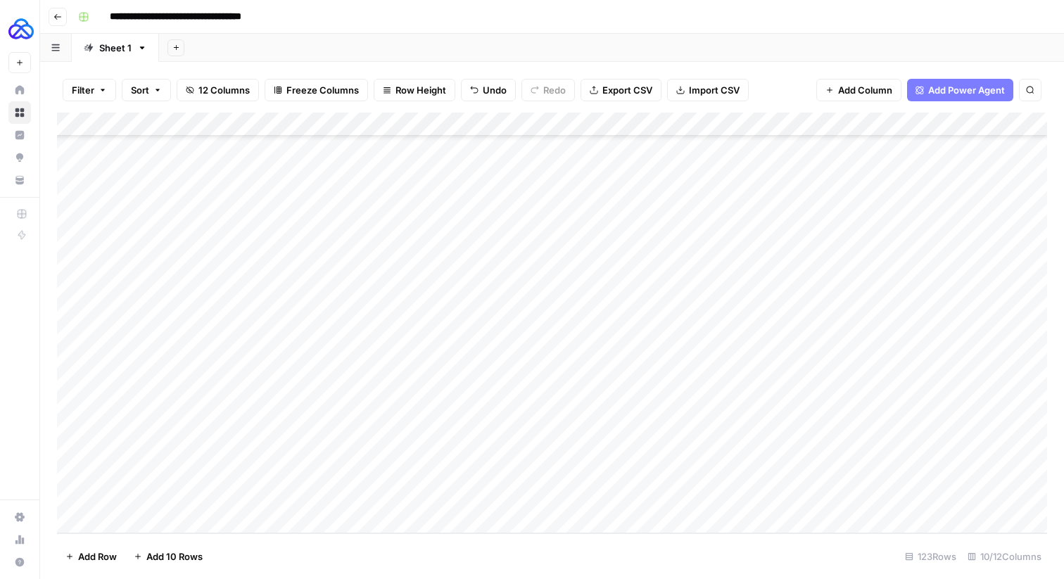
click at [803, 502] on div "Add Column" at bounding box center [552, 323] width 990 height 421
click at [856, 492] on div "Add Column" at bounding box center [552, 323] width 990 height 421
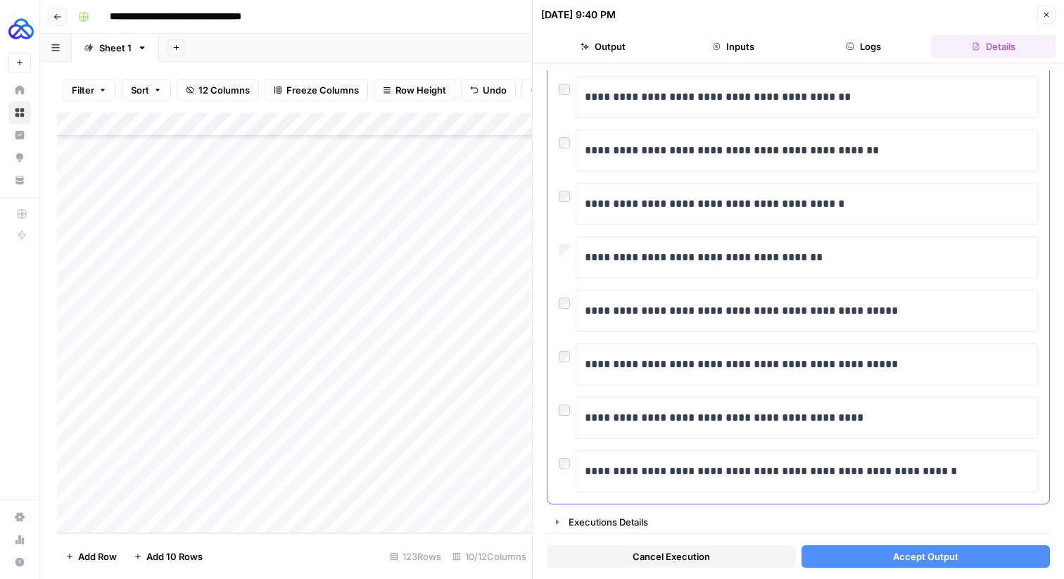
scroll to position [81, 0]
click at [861, 547] on button "Accept Output" at bounding box center [926, 556] width 249 height 23
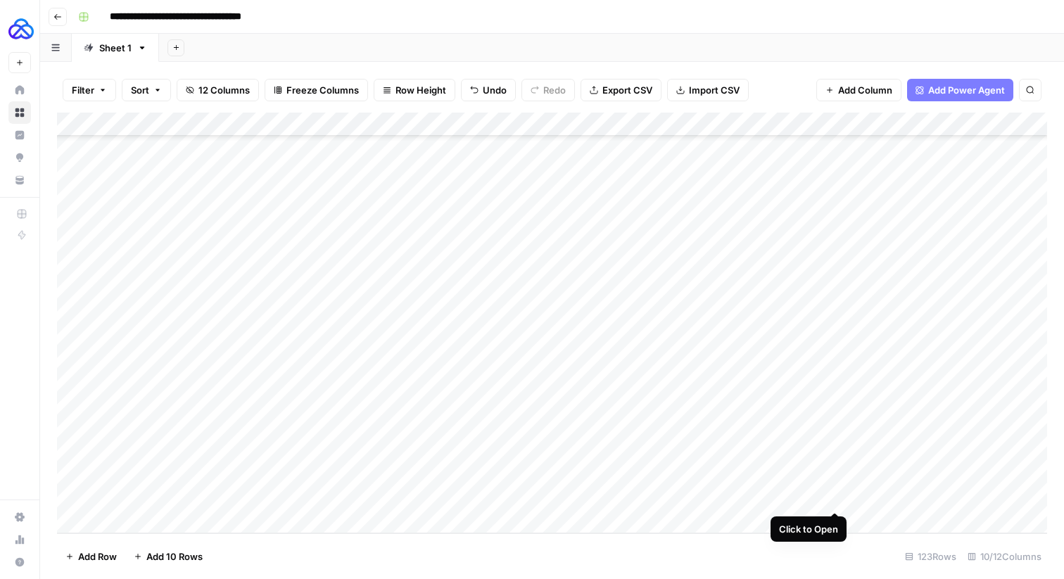
click at [837, 496] on div "Add Column" at bounding box center [552, 323] width 990 height 421
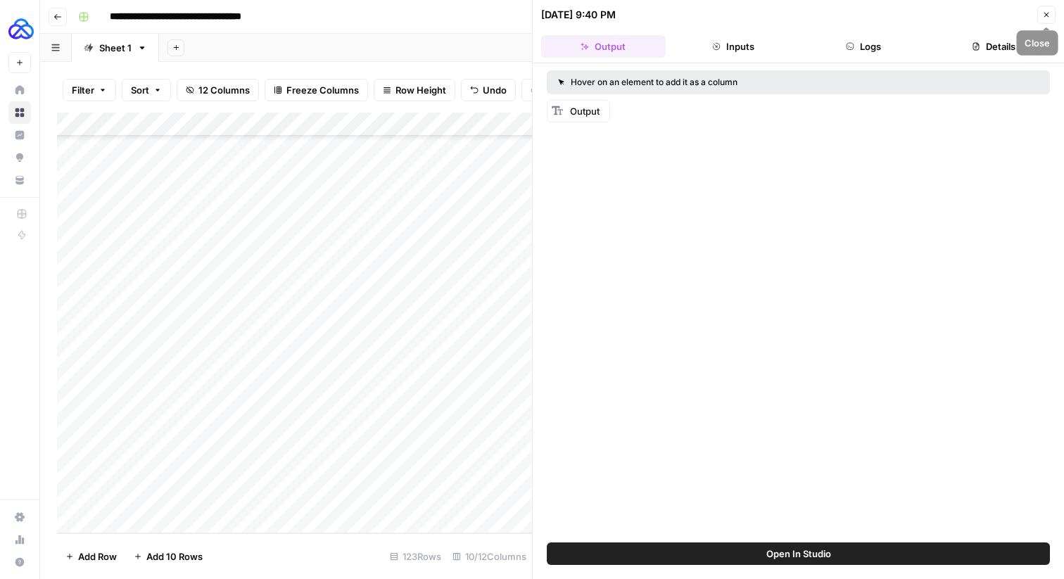
click at [1045, 11] on icon "button" at bounding box center [1046, 15] width 8 height 8
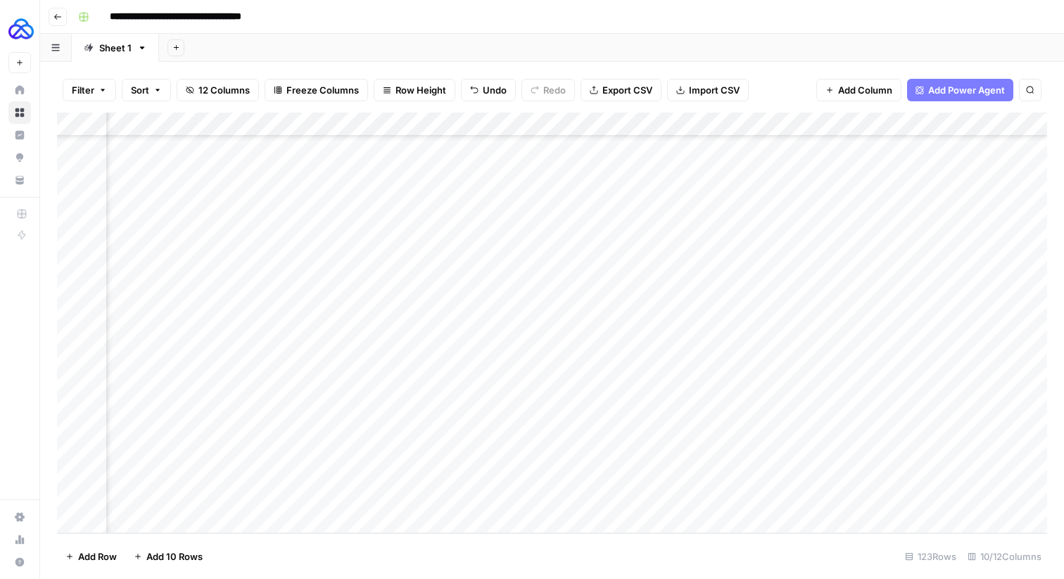
scroll to position [2569, 341]
click at [495, 498] on div "Add Column" at bounding box center [552, 323] width 990 height 421
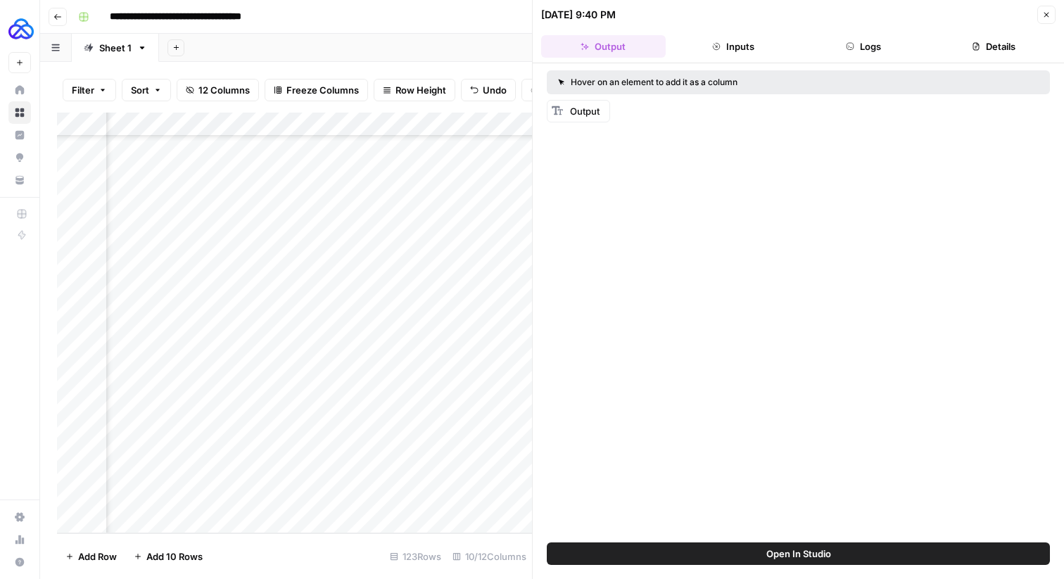
click at [585, 108] on span "Output" at bounding box center [585, 111] width 30 height 11
click at [789, 562] on button "Open In Studio" at bounding box center [798, 554] width 503 height 23
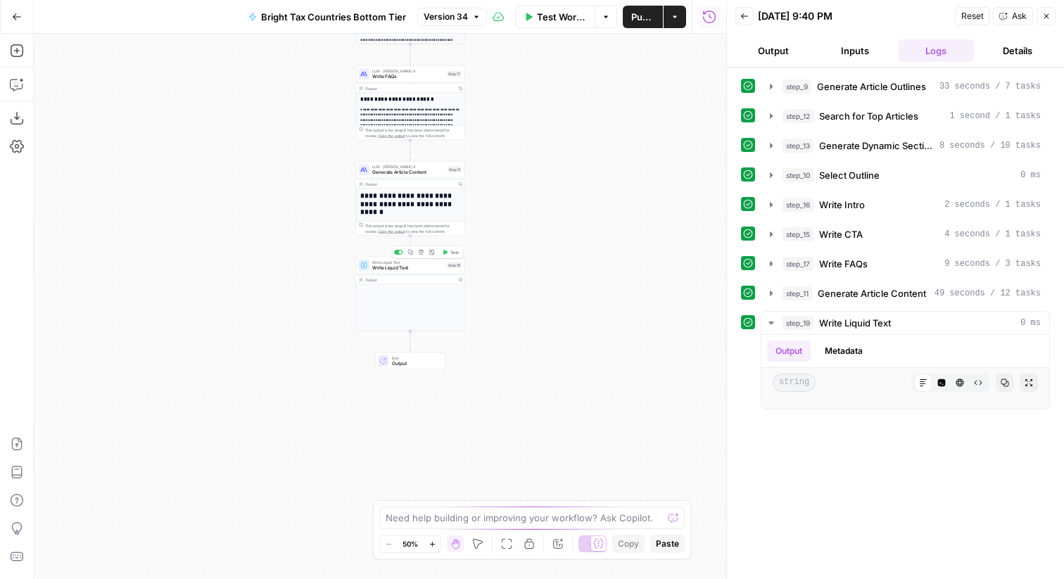
click at [408, 269] on span "Write Liquid Text" at bounding box center [408, 268] width 72 height 7
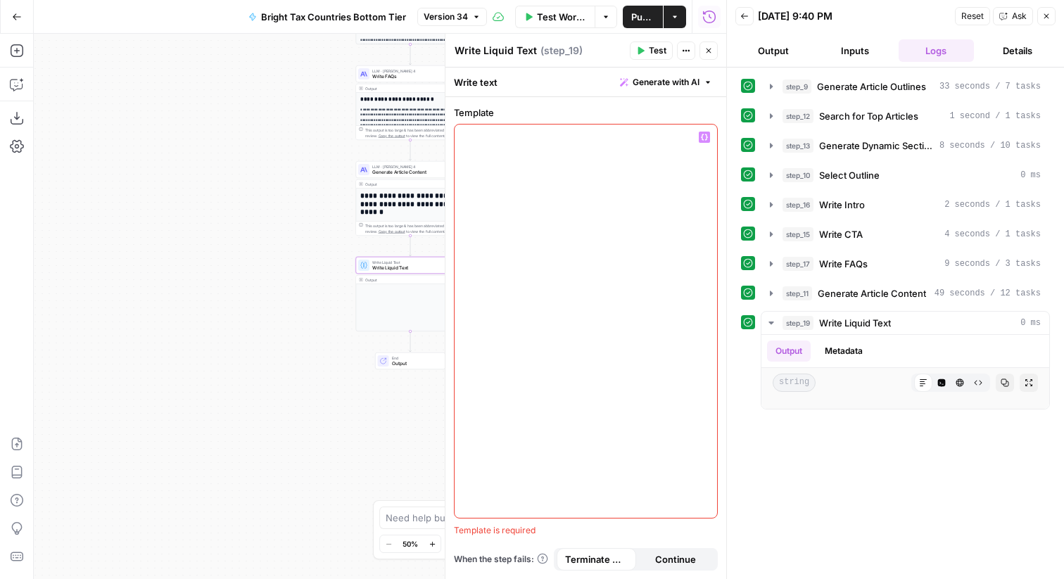
click at [570, 320] on div at bounding box center [586, 321] width 263 height 393
click at [392, 168] on span "LLM · [PERSON_NAME] 4" at bounding box center [408, 167] width 72 height 6
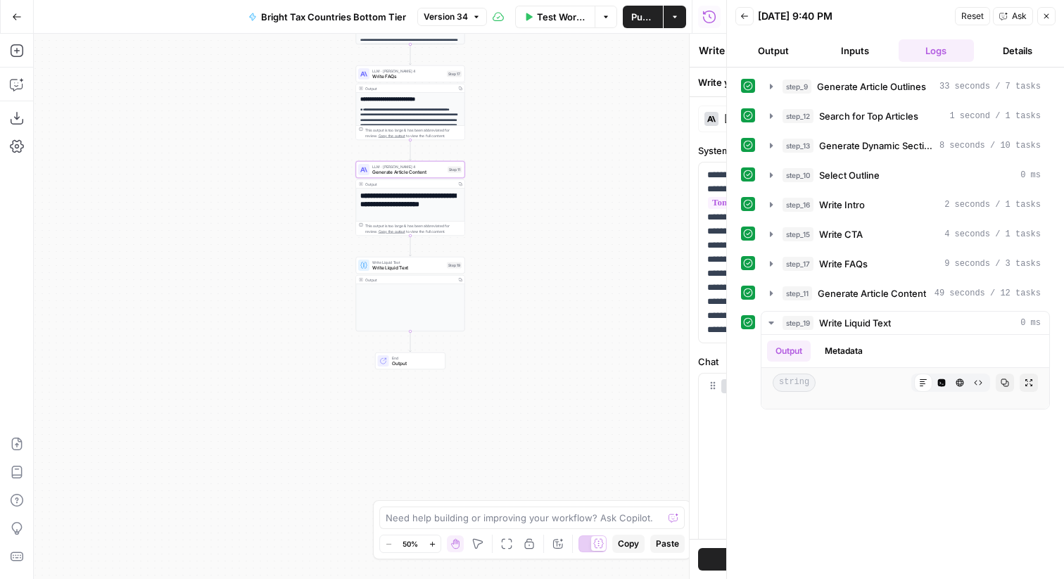
type textarea "Generate Article Content"
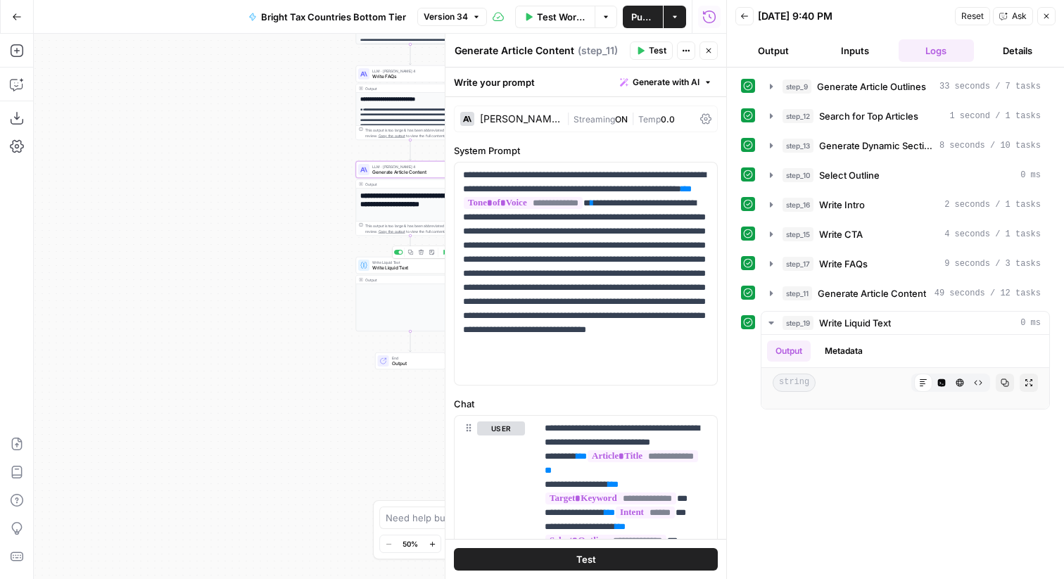
click at [383, 265] on span "Write Liquid Text" at bounding box center [408, 268] width 72 height 7
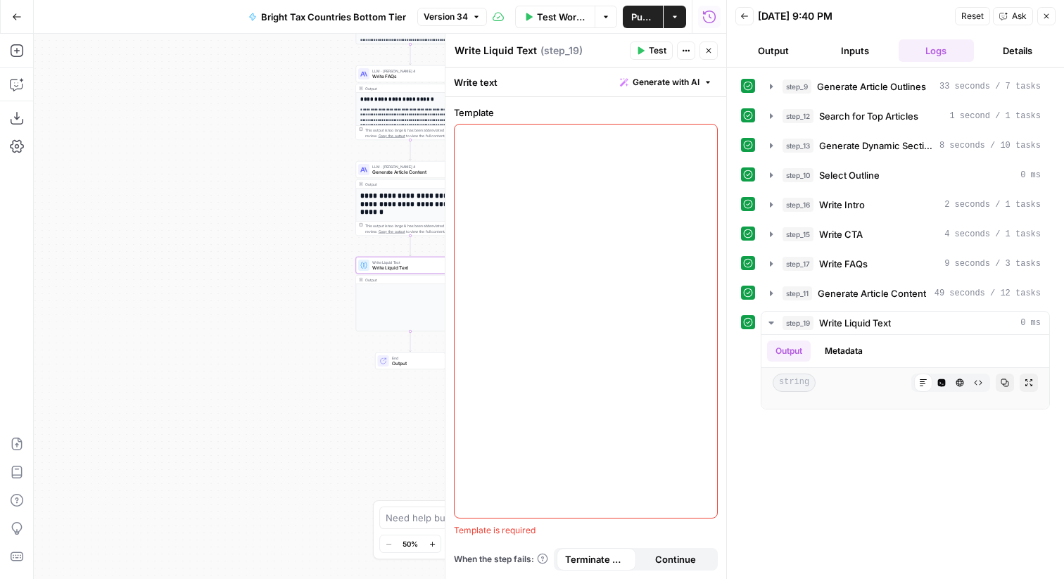
click at [1044, 15] on icon "button" at bounding box center [1046, 16] width 5 height 5
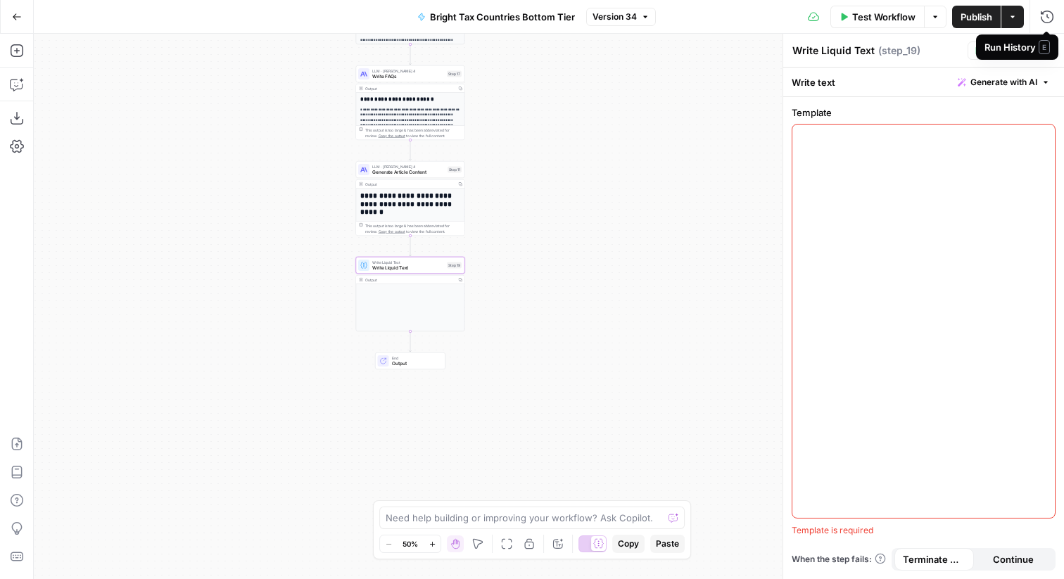
click at [1049, 47] on span "E" at bounding box center [1044, 47] width 11 height 14
click at [11, 81] on icon "button" at bounding box center [17, 84] width 14 height 14
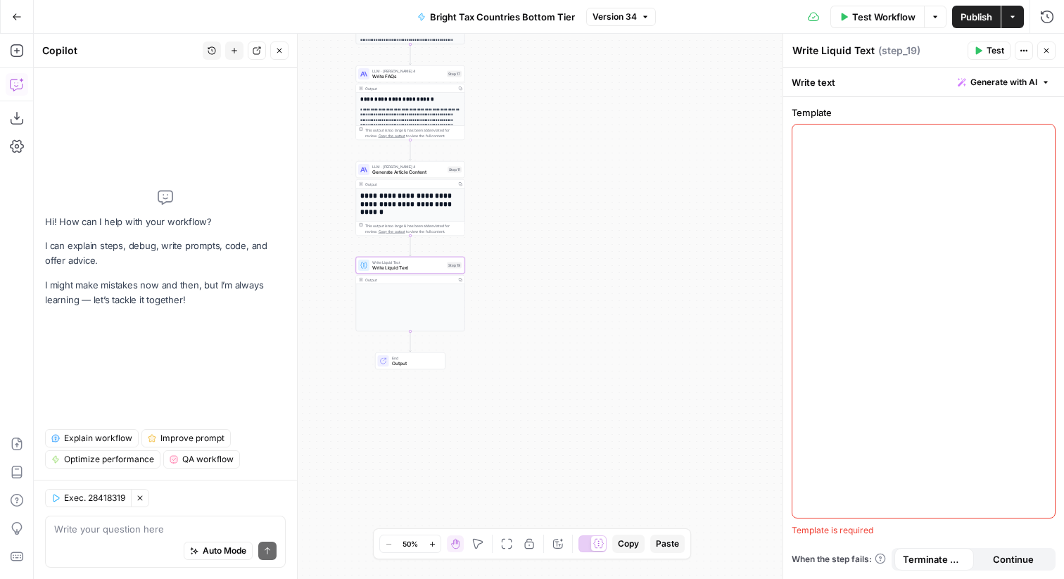
click at [859, 155] on div at bounding box center [924, 321] width 263 height 393
click at [1044, 139] on icon "button" at bounding box center [1042, 137] width 7 height 7
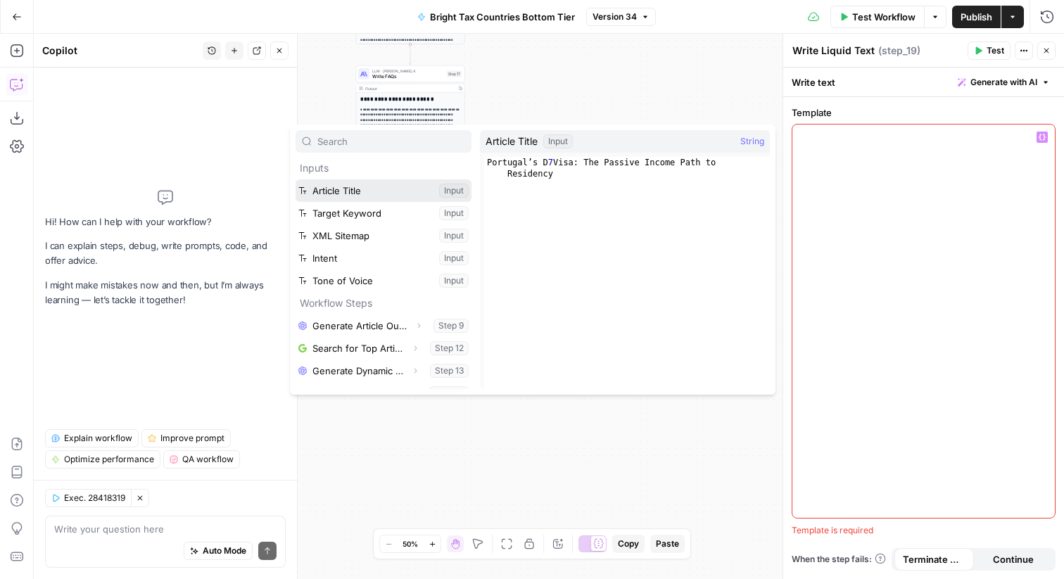
click at [390, 191] on button "Select variable Article Title" at bounding box center [384, 190] width 176 height 23
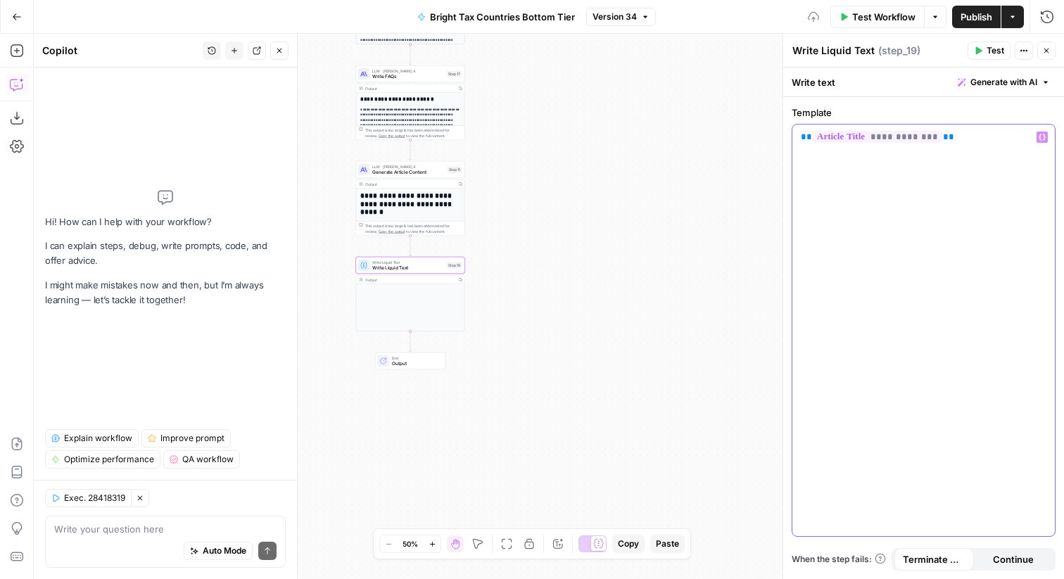
click at [1042, 136] on icon "button" at bounding box center [1042, 137] width 7 height 7
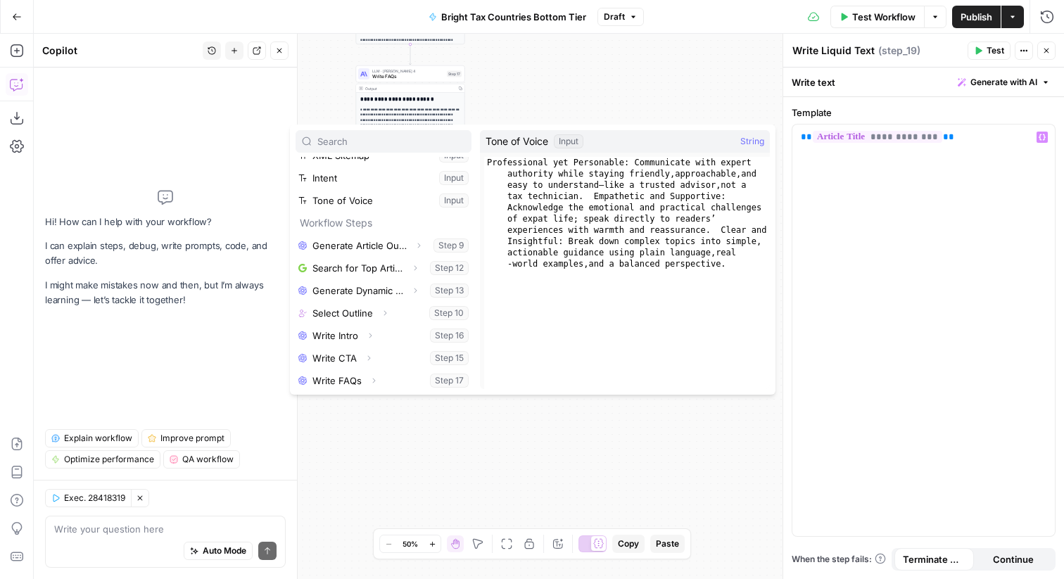
scroll to position [106, 0]
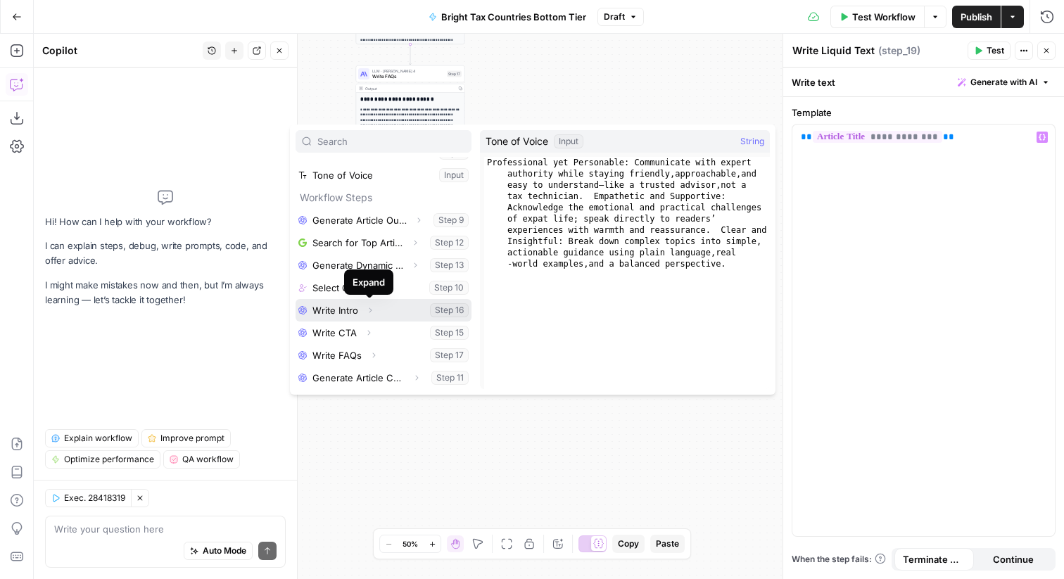
click at [374, 307] on button "Expand" at bounding box center [370, 310] width 18 height 18
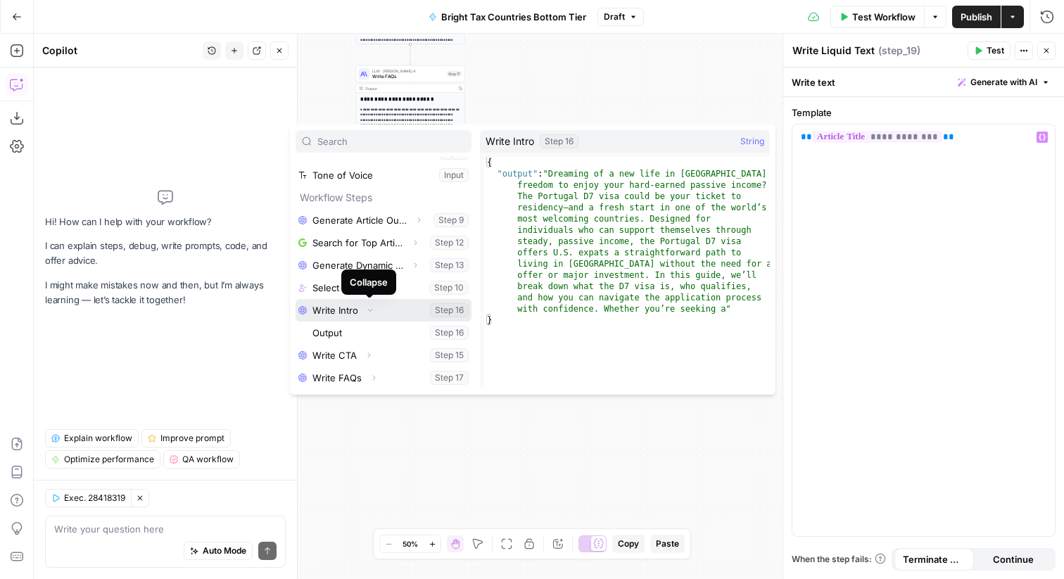
click at [367, 309] on icon "button" at bounding box center [370, 310] width 8 height 8
click at [441, 312] on button "Select variable Write Intro" at bounding box center [384, 310] width 176 height 23
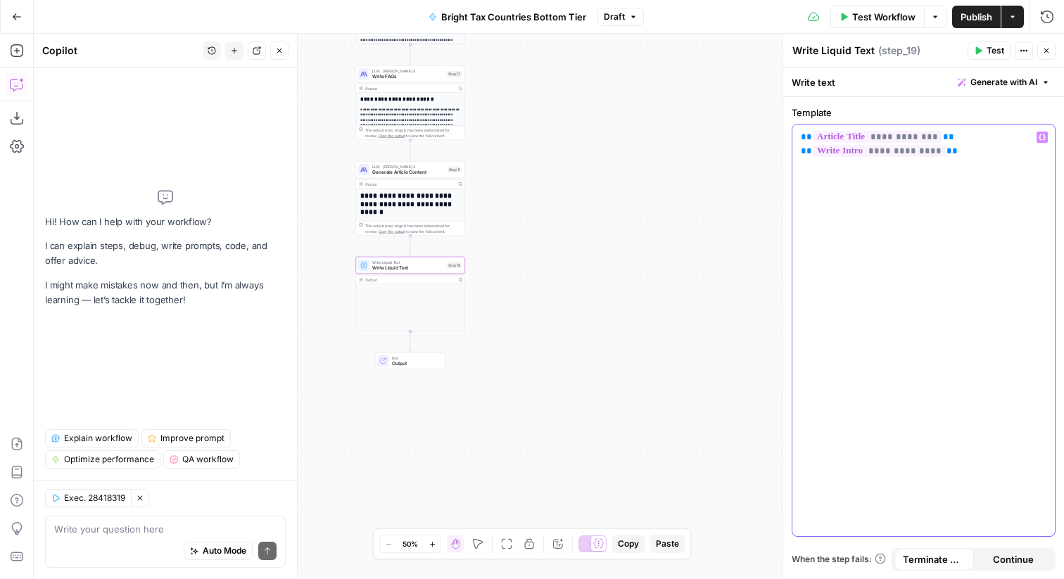
click at [1046, 144] on p "**********" at bounding box center [924, 151] width 246 height 42
click at [1043, 135] on icon "button" at bounding box center [1042, 137] width 7 height 7
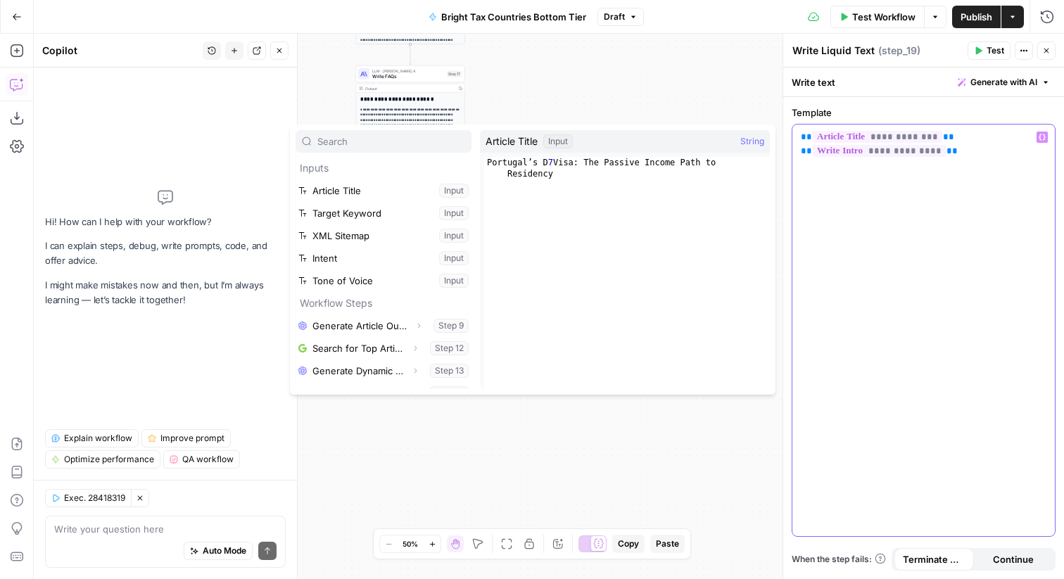
click at [925, 171] on p "**********" at bounding box center [924, 151] width 246 height 42
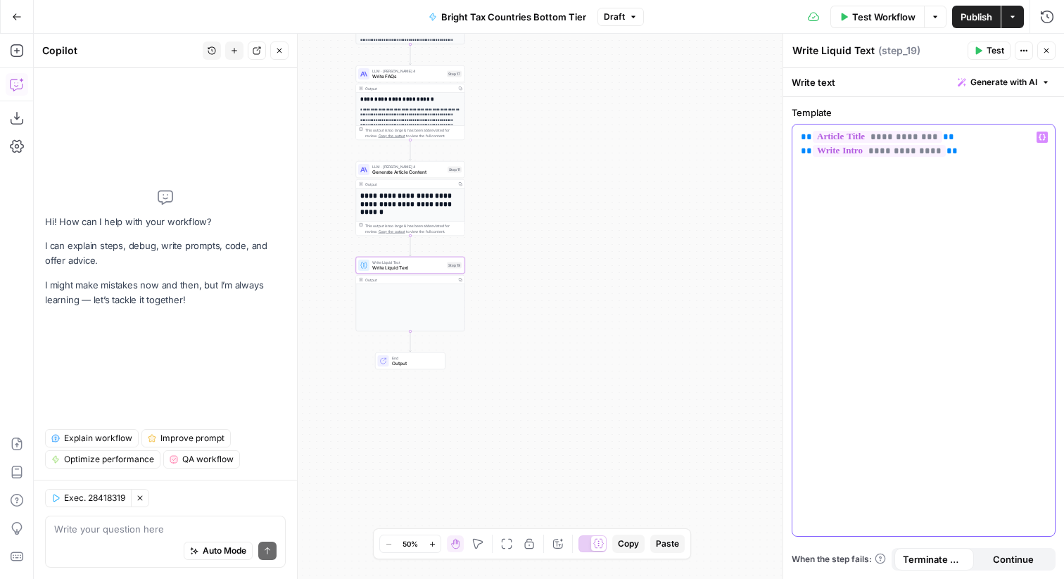
click at [1042, 137] on icon "button" at bounding box center [1042, 137] width 7 height 7
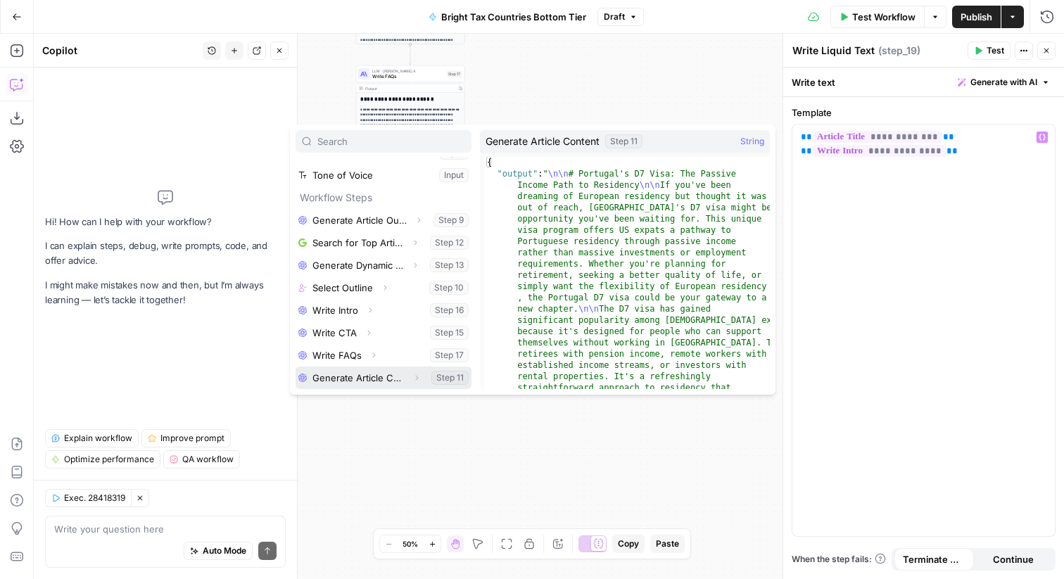
click at [438, 380] on button "Select variable Generate Article Content" at bounding box center [384, 378] width 176 height 23
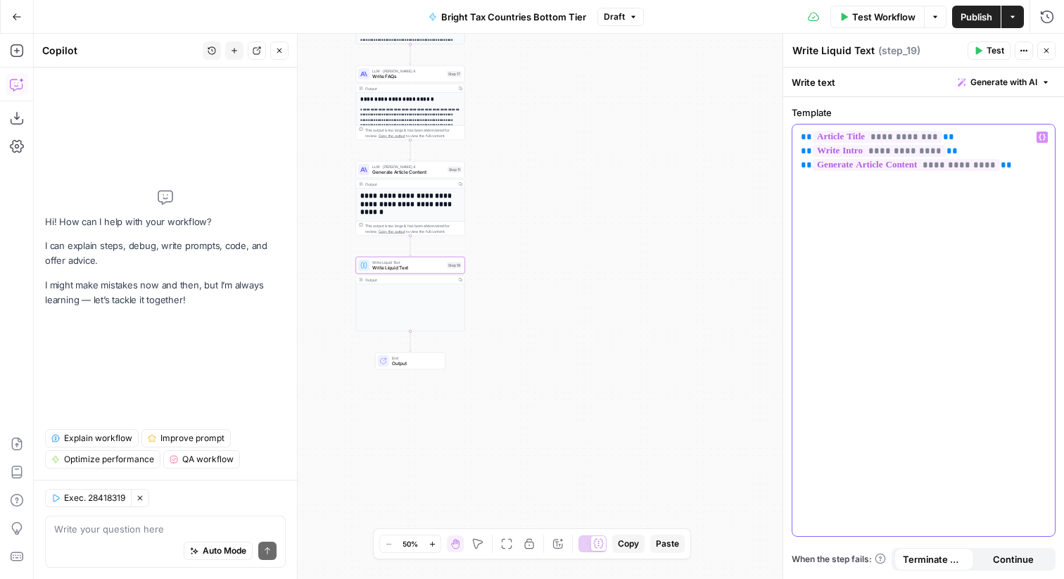
click at [1044, 134] on icon "button" at bounding box center [1042, 137] width 7 height 6
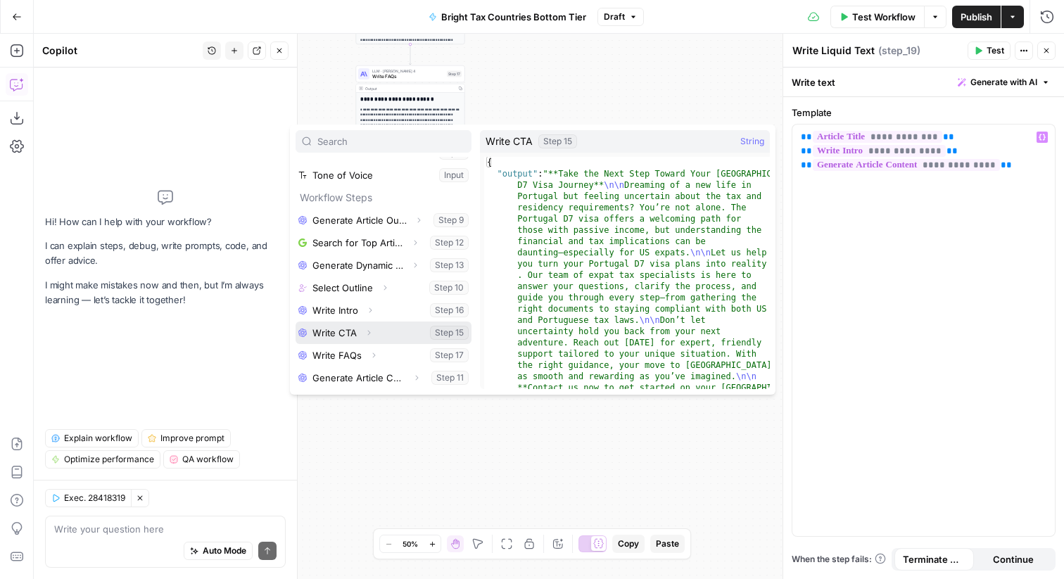
click at [447, 332] on button "Select variable Write CTA" at bounding box center [384, 333] width 176 height 23
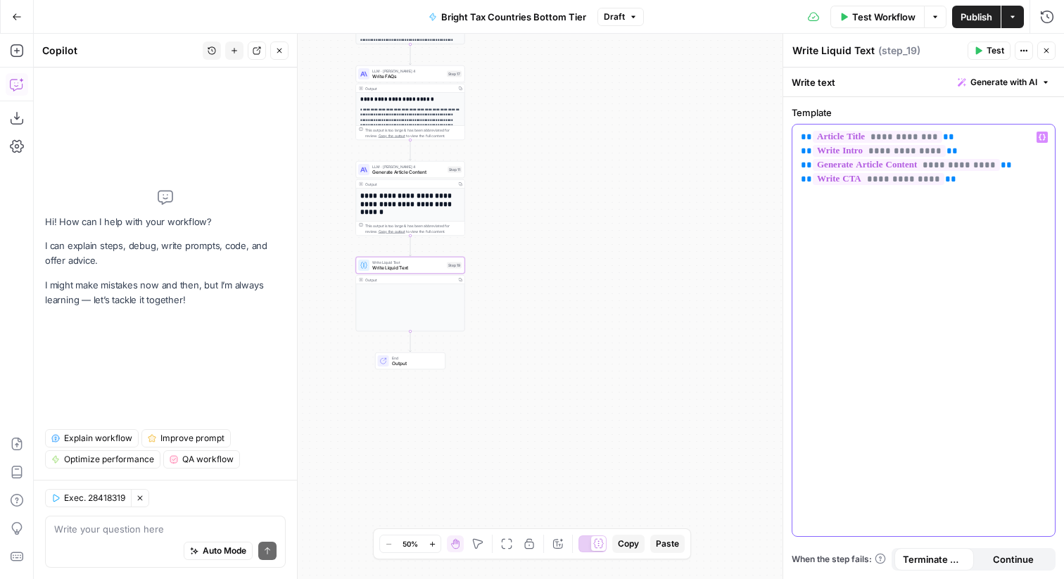
click at [1044, 137] on icon "button" at bounding box center [1042, 137] width 7 height 7
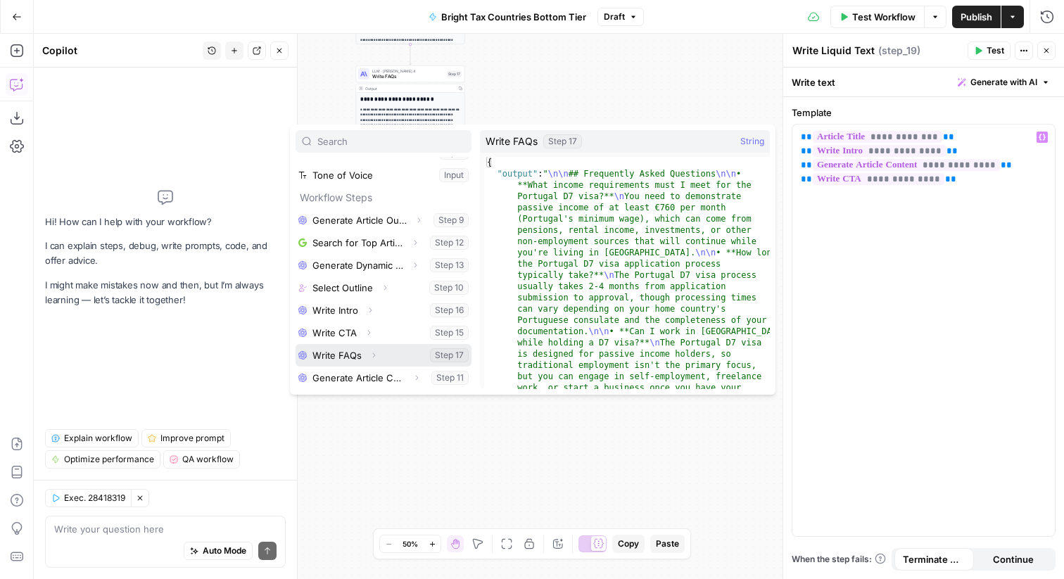
click at [443, 350] on button "Select variable Write FAQs" at bounding box center [384, 355] width 176 height 23
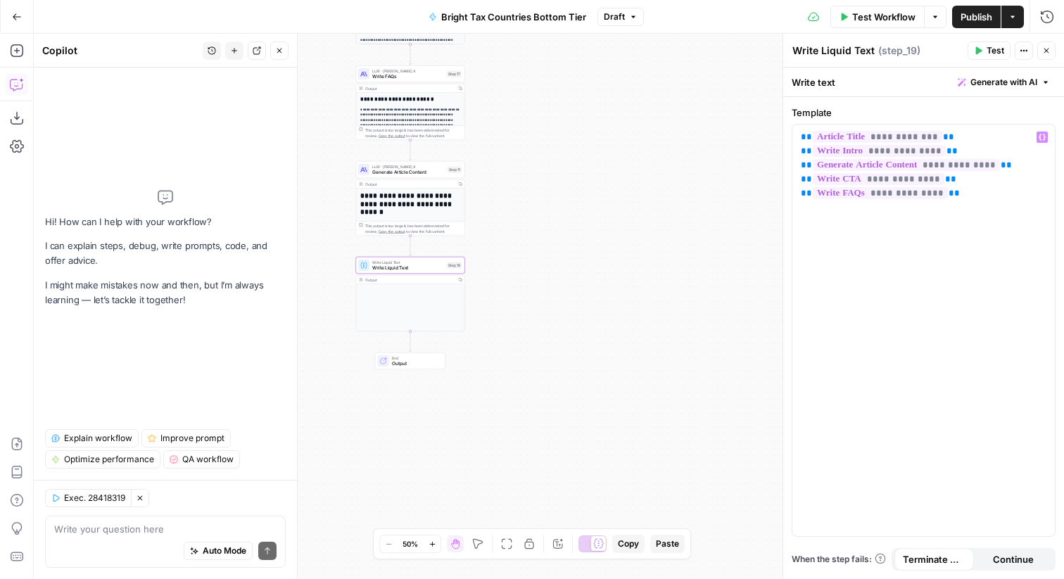
click at [122, 544] on div "Auto Mode Send" at bounding box center [165, 551] width 222 height 31
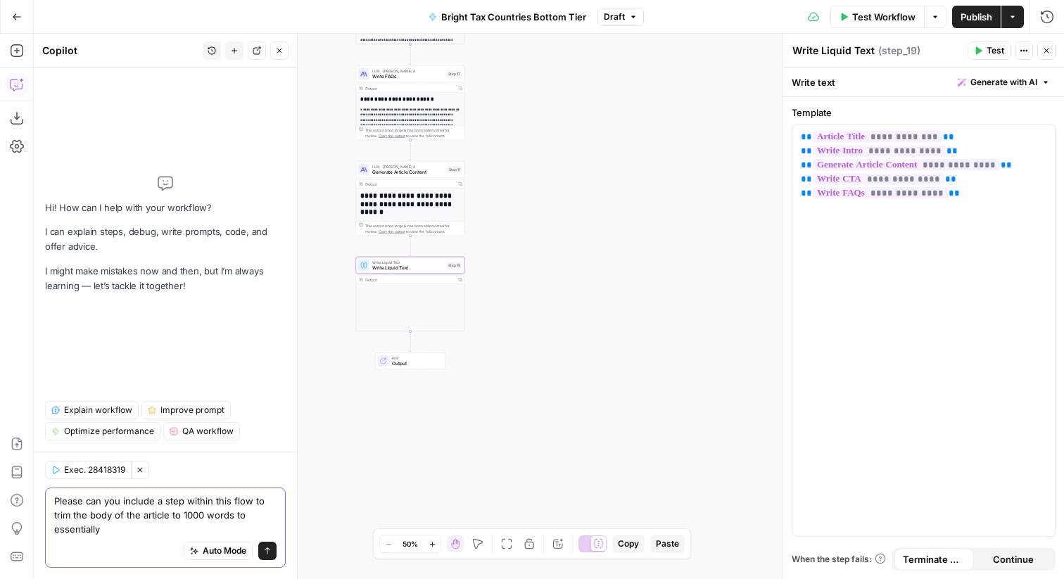
paste textarea "Take the output from step 19 and cut it down significantly. Shorten long senten…"
type textarea "Please can you include a step within this flow to trim the body of the article …"
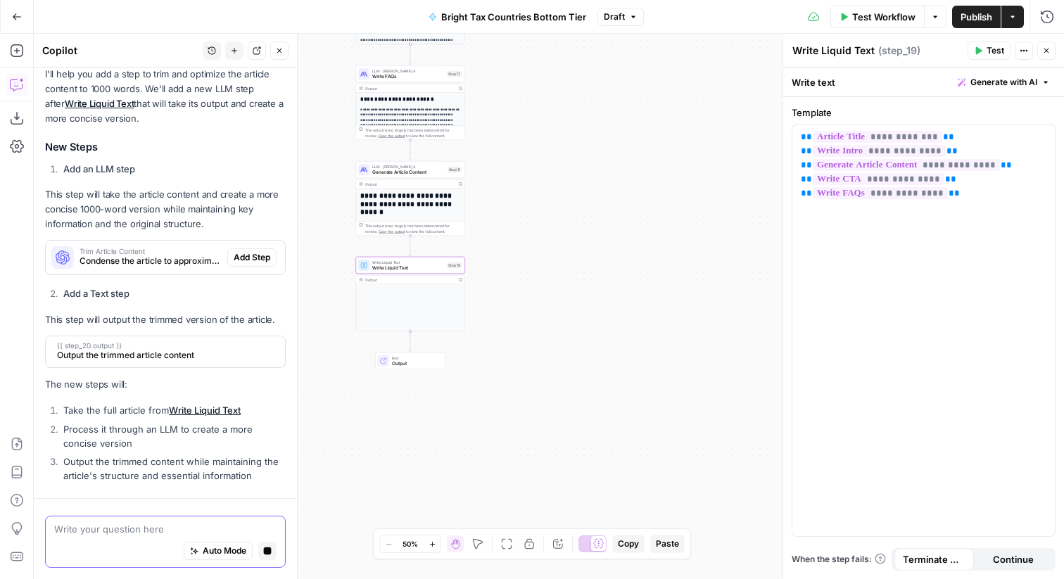
scroll to position [275, 0]
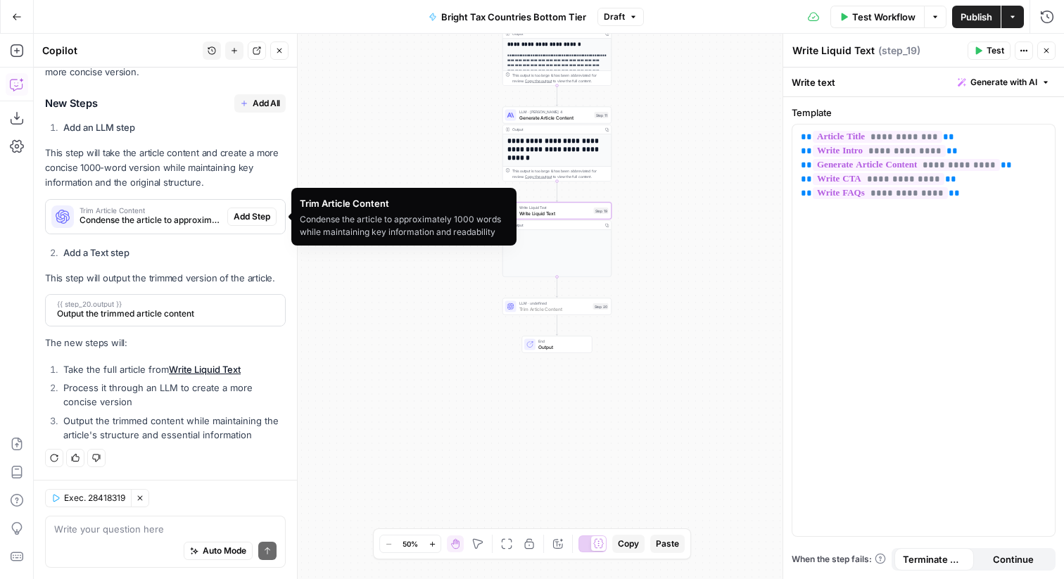
click at [242, 213] on span "Add Step" at bounding box center [252, 216] width 37 height 13
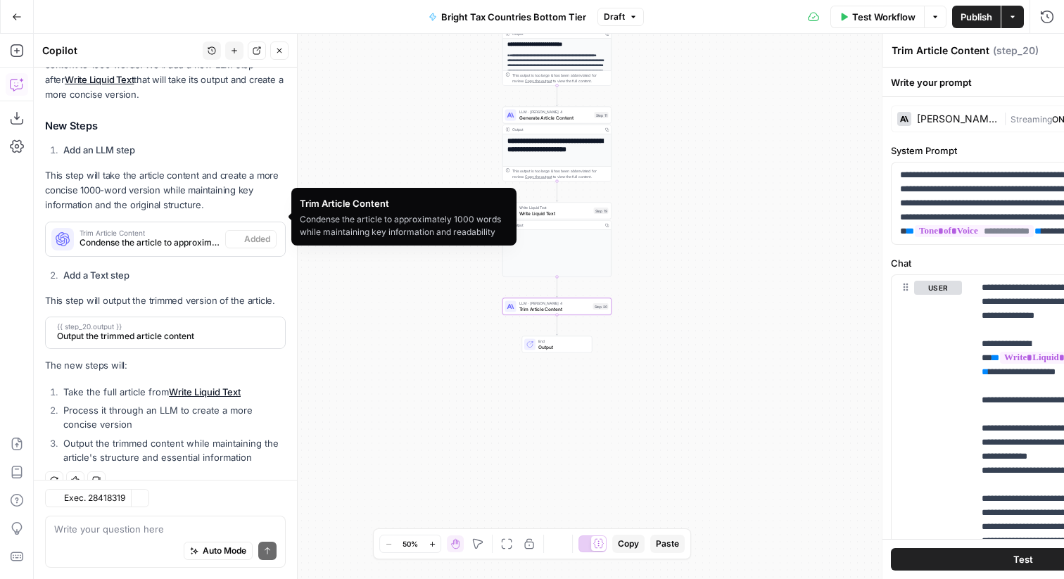
scroll to position [298, 0]
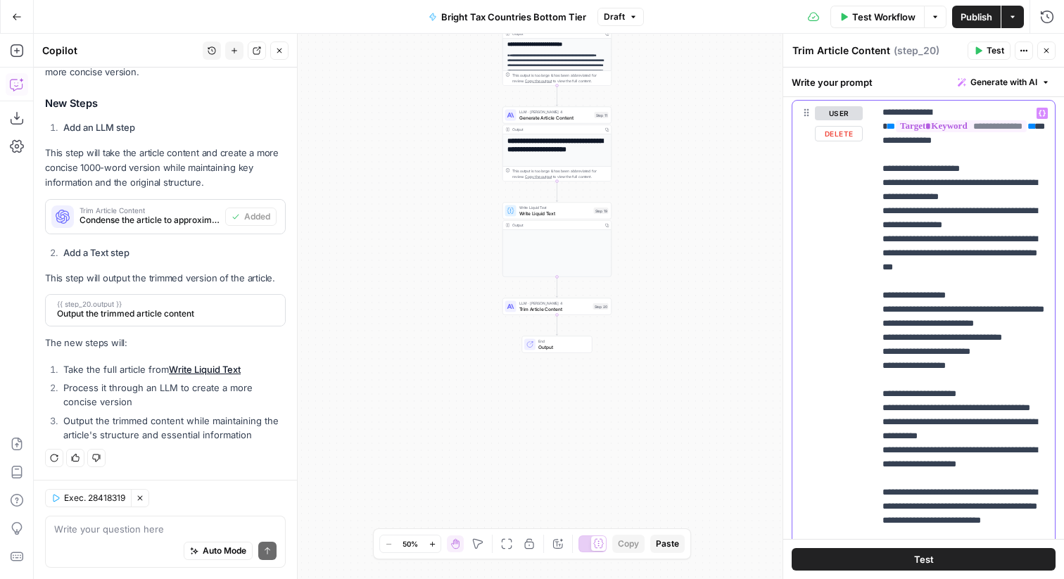
scroll to position [191, 0]
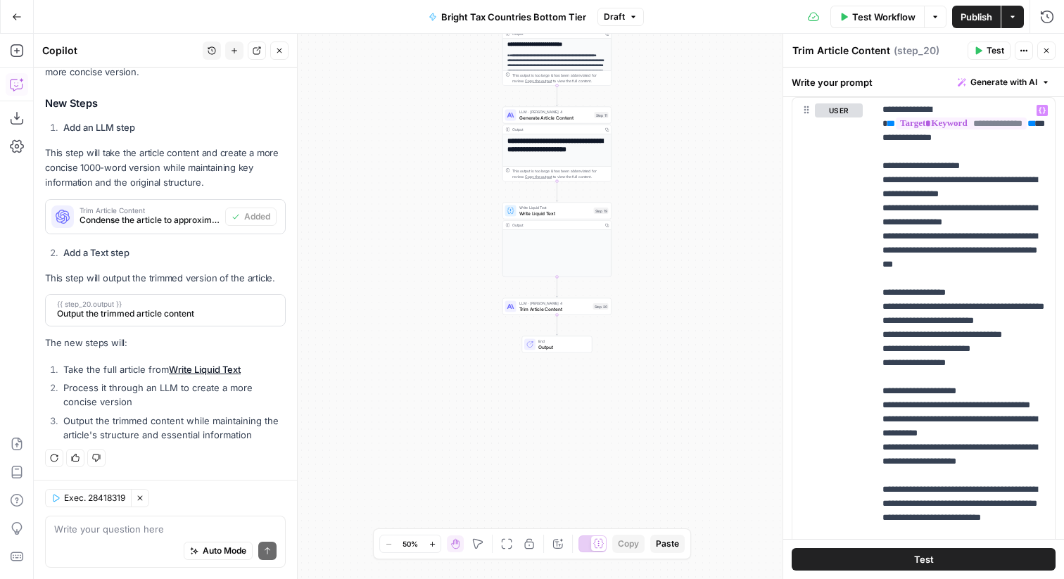
click at [550, 350] on span "Output" at bounding box center [562, 346] width 48 height 7
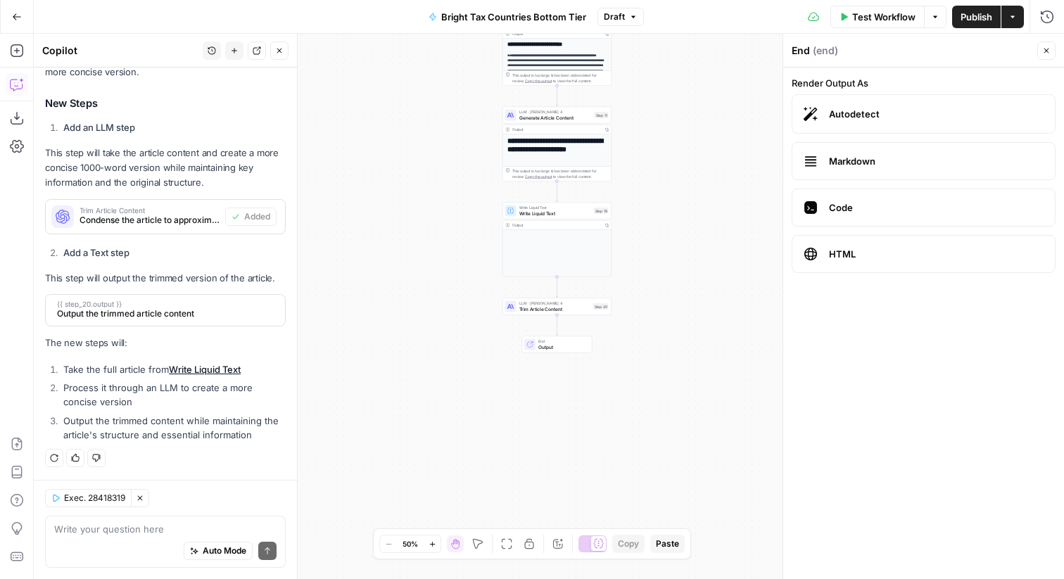
click at [541, 311] on span "Trim Article Content" at bounding box center [554, 308] width 71 height 7
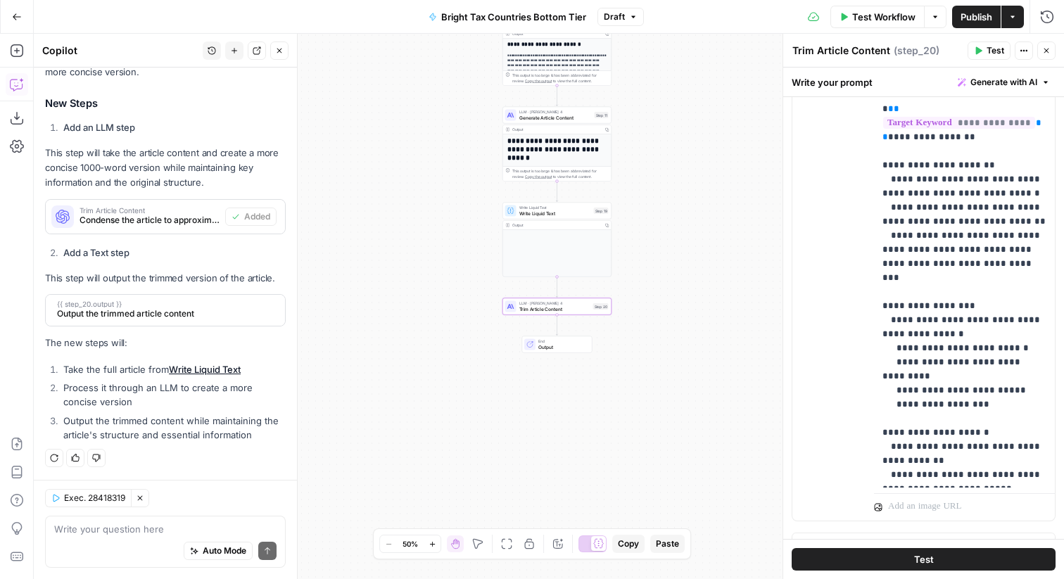
scroll to position [398, 0]
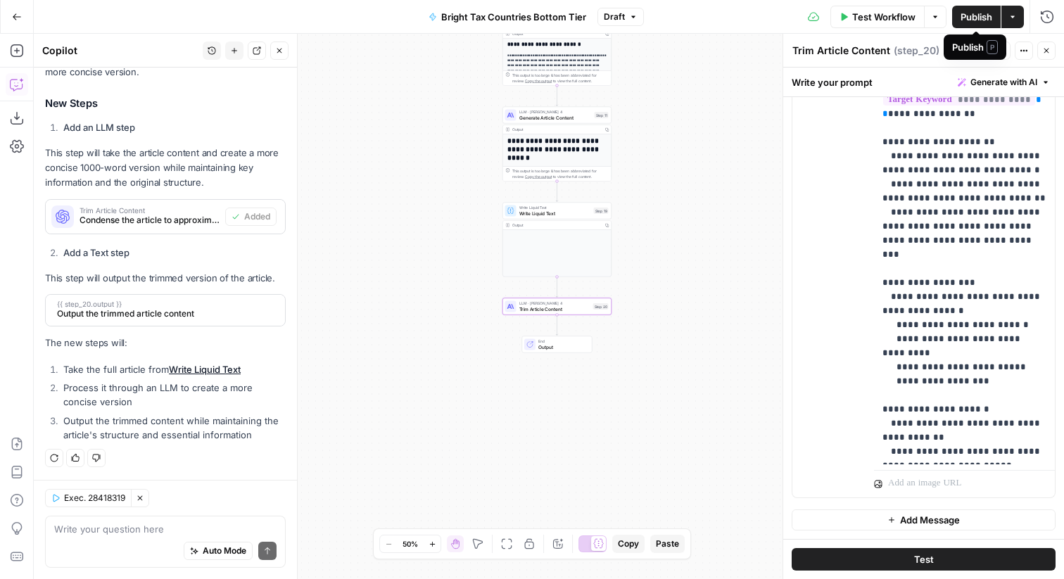
click at [976, 19] on span "Publish" at bounding box center [977, 17] width 32 height 14
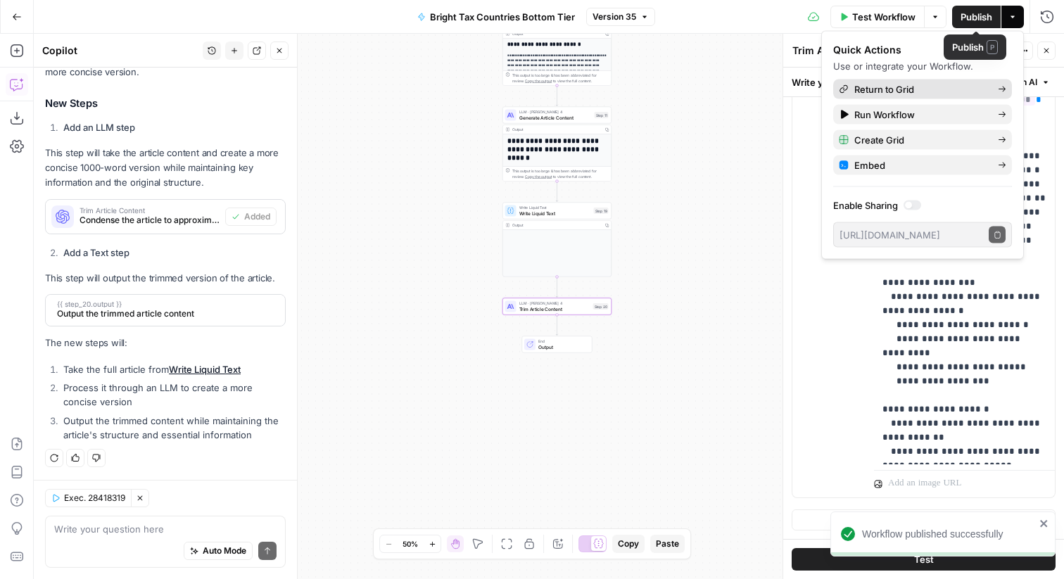
click at [916, 90] on span "Return to Grid" at bounding box center [920, 89] width 132 height 14
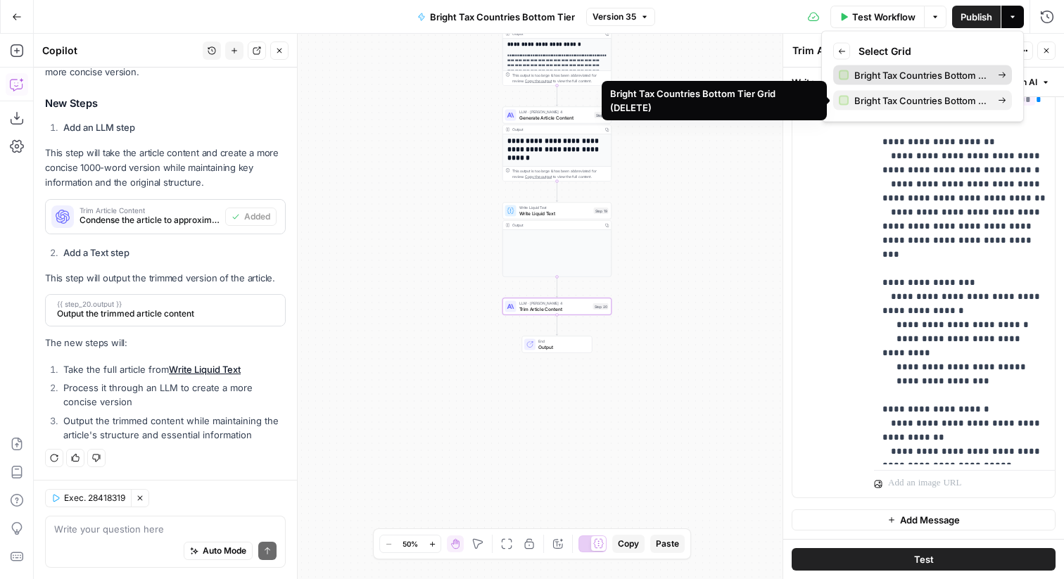
click at [899, 70] on span "Bright Tax Countries Bottom Tier Grid" at bounding box center [920, 75] width 132 height 14
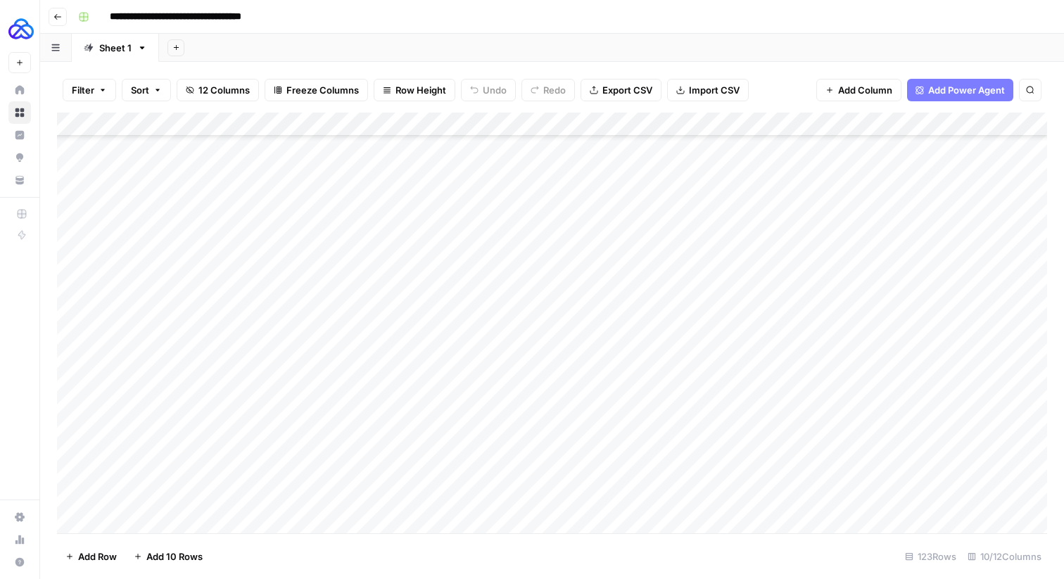
scroll to position [2569, 0]
click at [856, 498] on div "Add Column" at bounding box center [552, 323] width 990 height 421
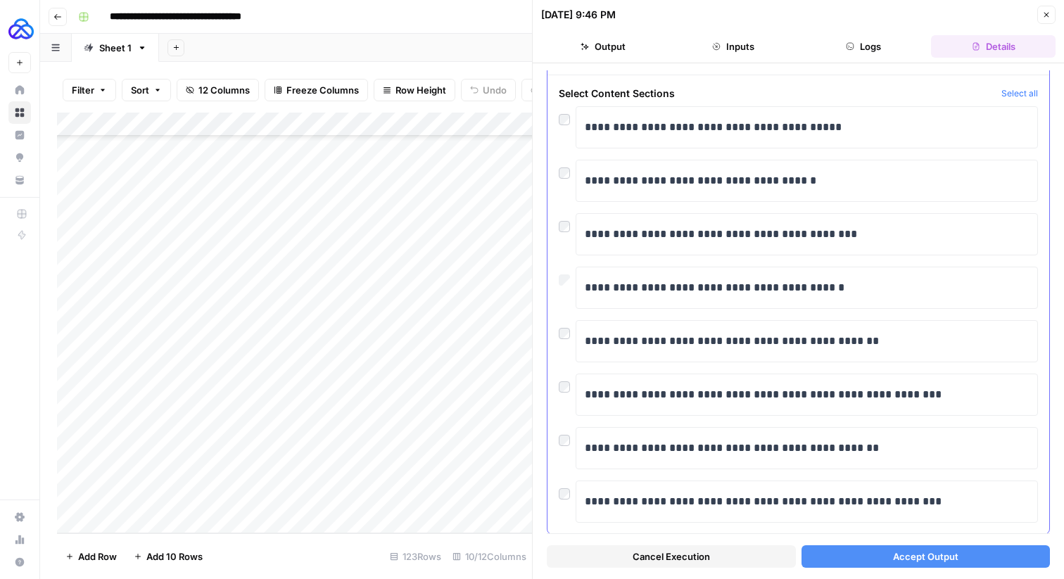
scroll to position [81, 0]
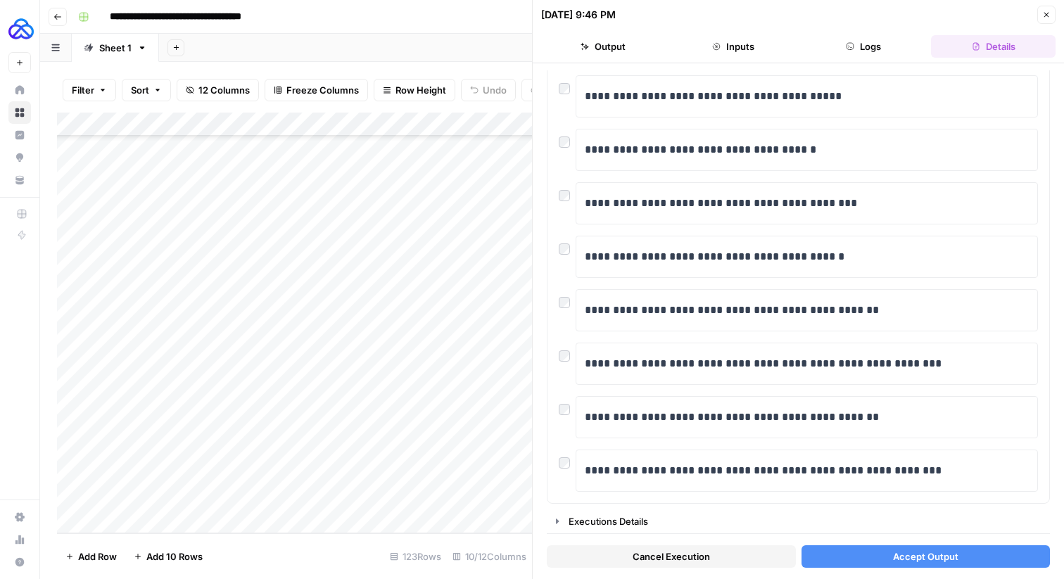
click at [892, 565] on button "Accept Output" at bounding box center [926, 556] width 249 height 23
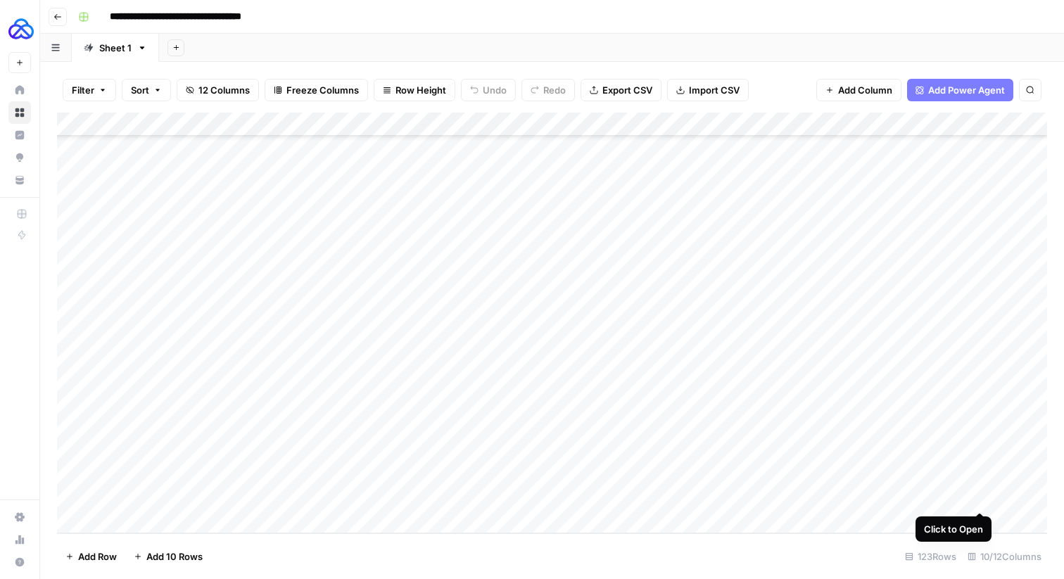
click at [976, 498] on div "Add Column" at bounding box center [552, 323] width 990 height 421
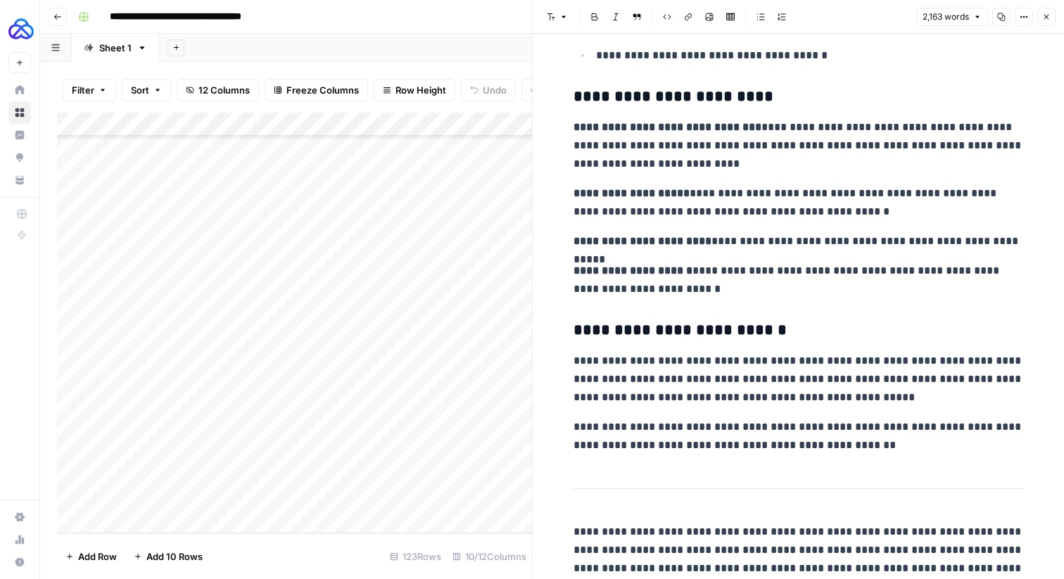
scroll to position [4552, 0]
drag, startPoint x: 571, startPoint y: 94, endPoint x: 947, endPoint y: 437, distance: 509.2
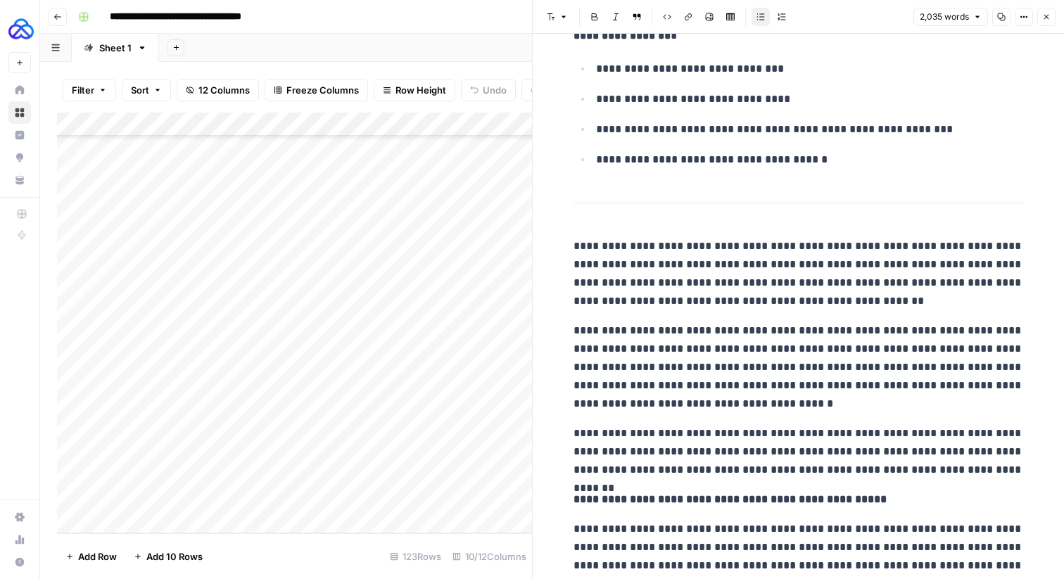
scroll to position [4445, 0]
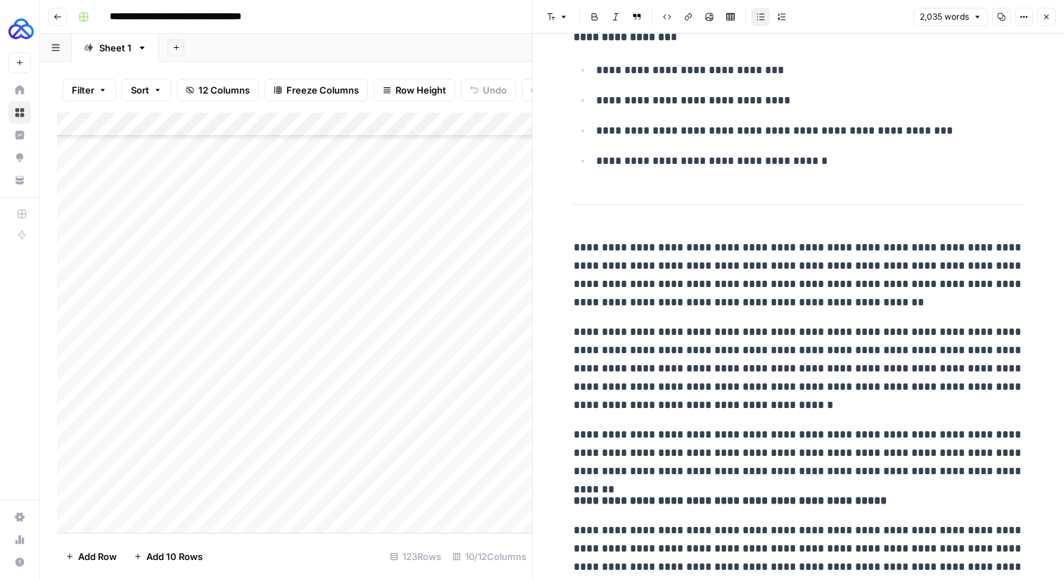
drag, startPoint x: 579, startPoint y: 239, endPoint x: 631, endPoint y: 272, distance: 60.7
click at [631, 272] on p "**********" at bounding box center [799, 275] width 450 height 73
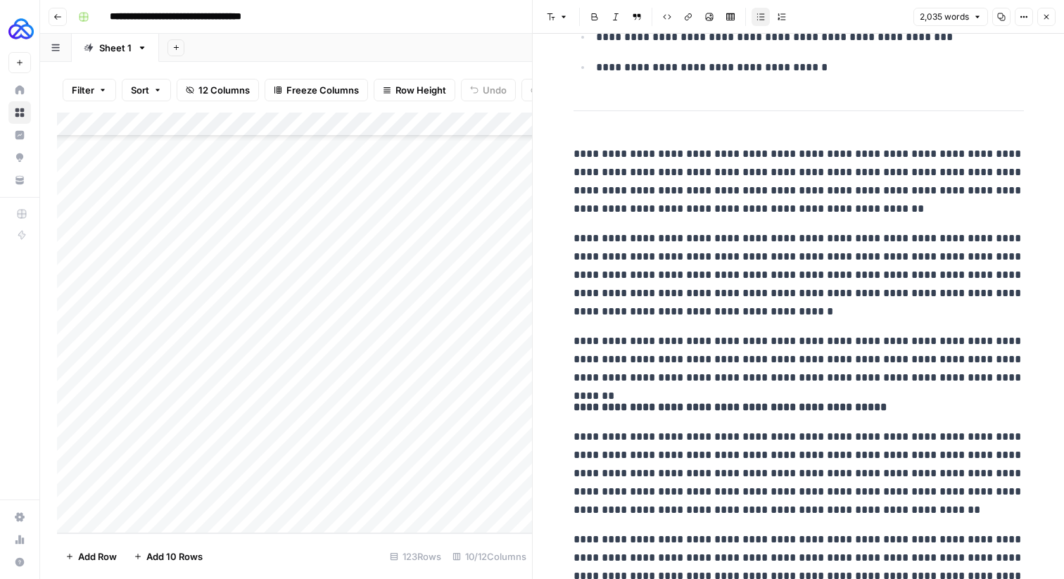
scroll to position [4532, 0]
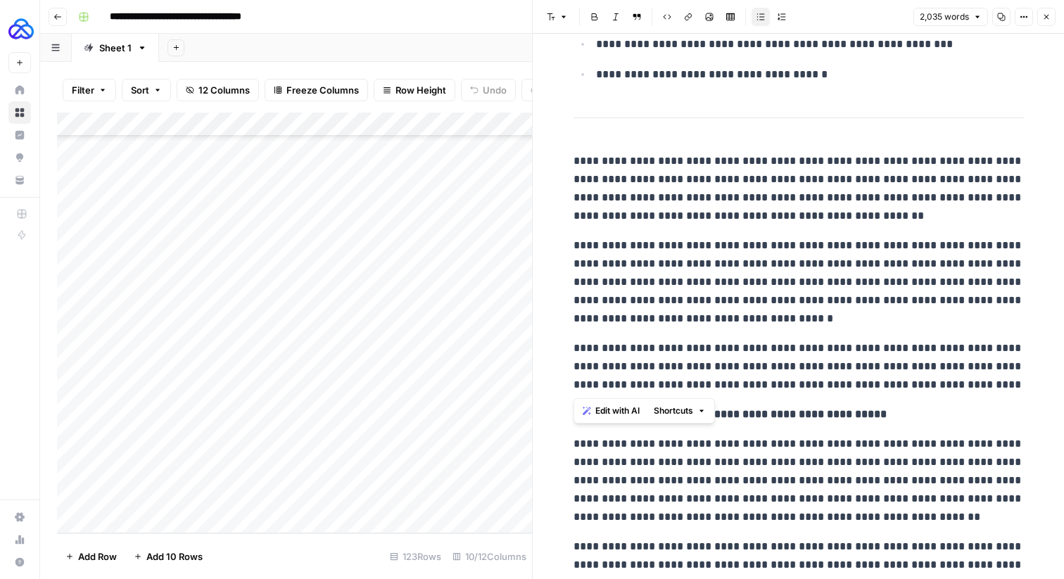
drag, startPoint x: 1017, startPoint y: 387, endPoint x: 578, endPoint y: 141, distance: 503.2
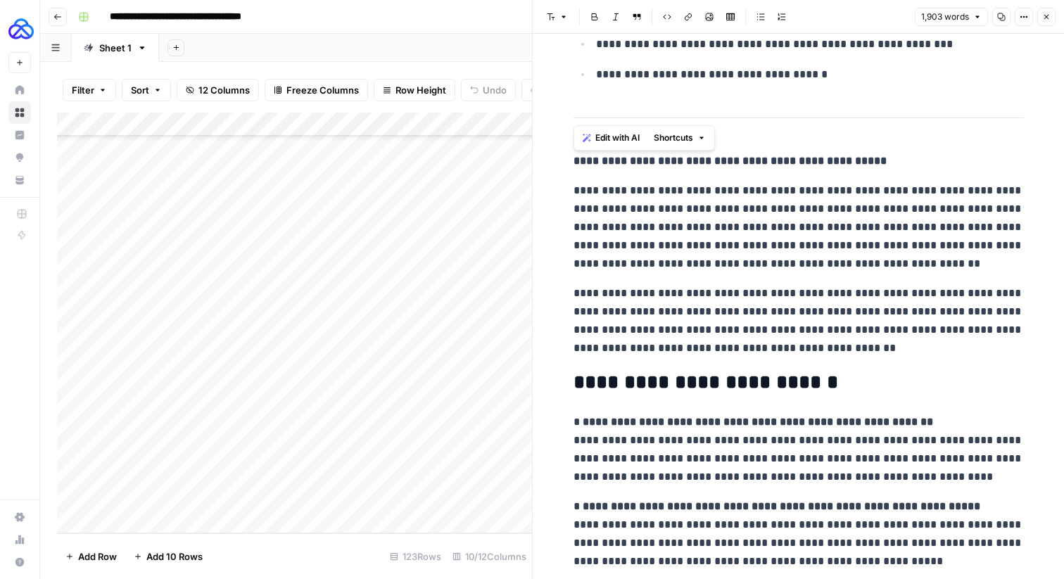
click at [742, 158] on strong "**********" at bounding box center [730, 161] width 313 height 11
click at [554, 12] on button "Font style" at bounding box center [557, 17] width 32 height 18
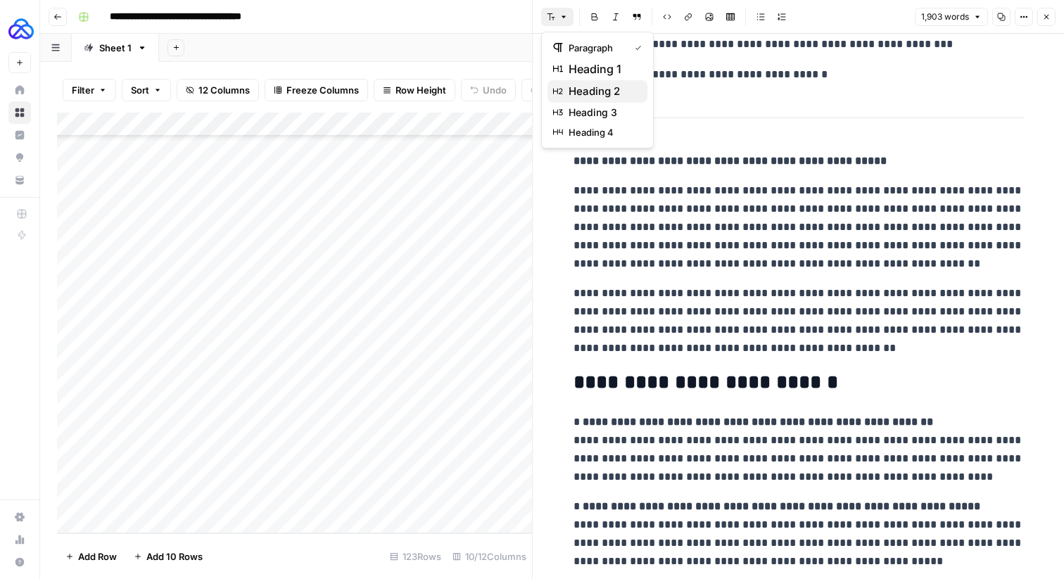
click at [576, 94] on span "heading 2" at bounding box center [603, 91] width 68 height 17
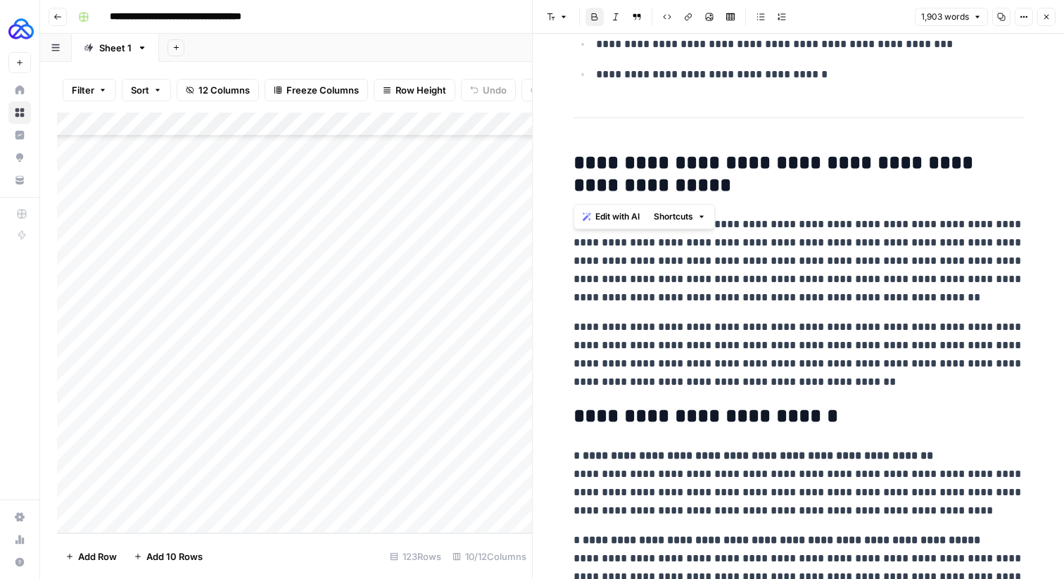
click at [755, 186] on h2 "**********" at bounding box center [799, 174] width 450 height 45
drag, startPoint x: 757, startPoint y: 222, endPoint x: 569, endPoint y: 222, distance: 187.9
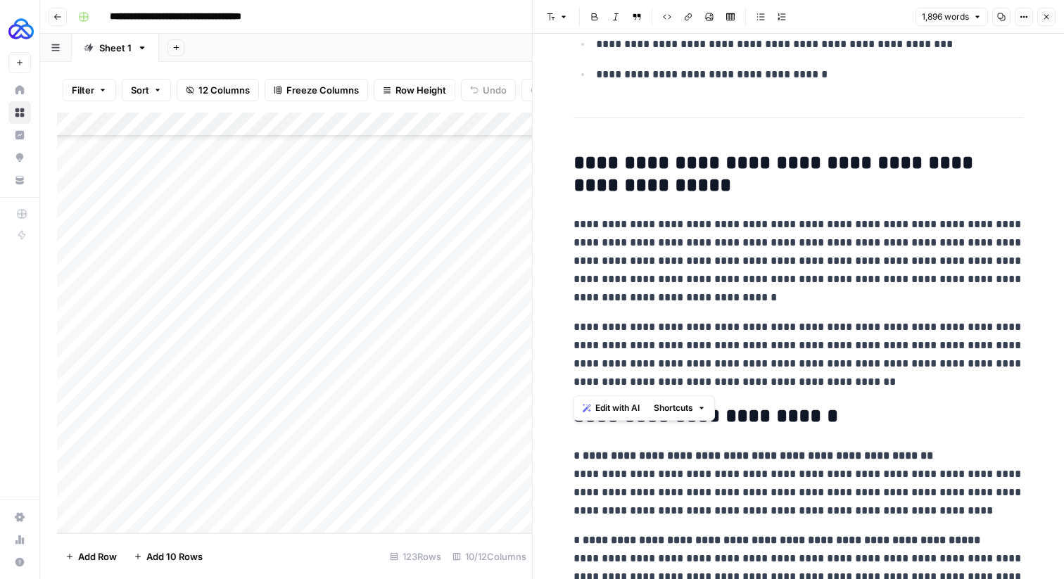
drag, startPoint x: 828, startPoint y: 380, endPoint x: 566, endPoint y: 330, distance: 266.6
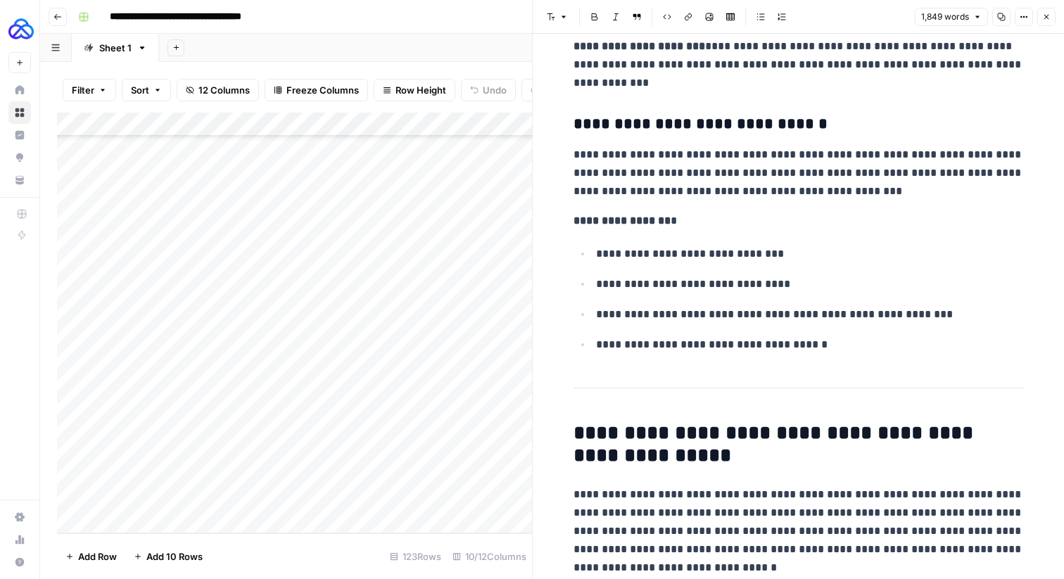
scroll to position [4260, 0]
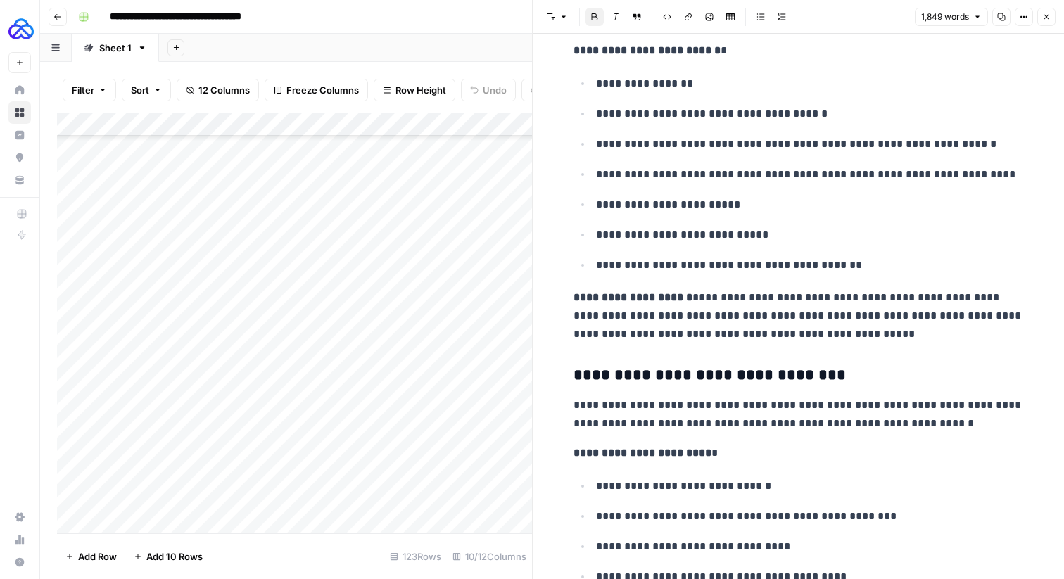
scroll to position [3366, 0]
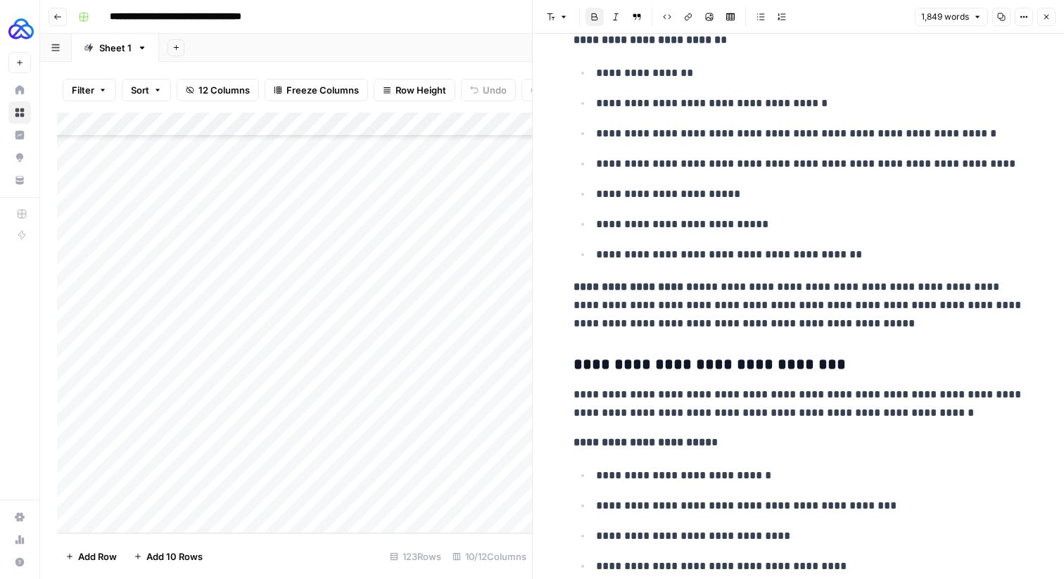
click at [868, 324] on p "**********" at bounding box center [799, 305] width 450 height 55
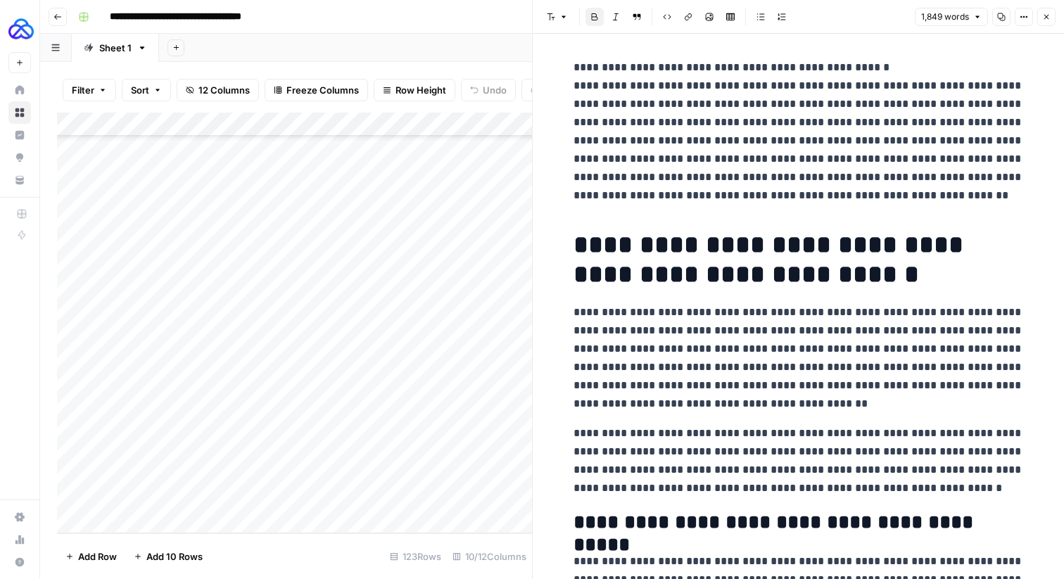
scroll to position [0, 0]
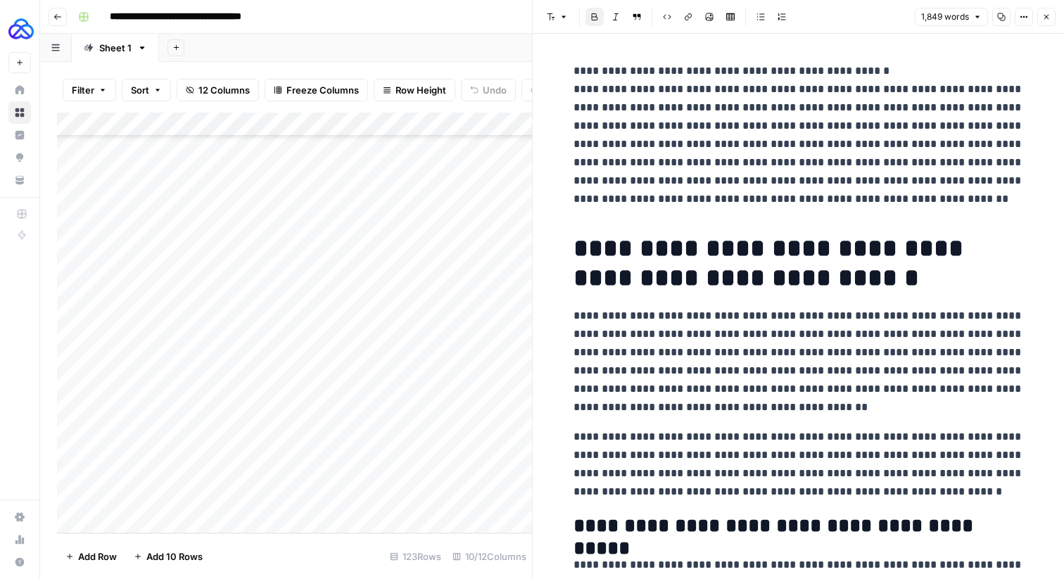
click at [600, 196] on p "**********" at bounding box center [799, 135] width 450 height 146
drag, startPoint x: 850, startPoint y: 191, endPoint x: 541, endPoint y: 59, distance: 335.8
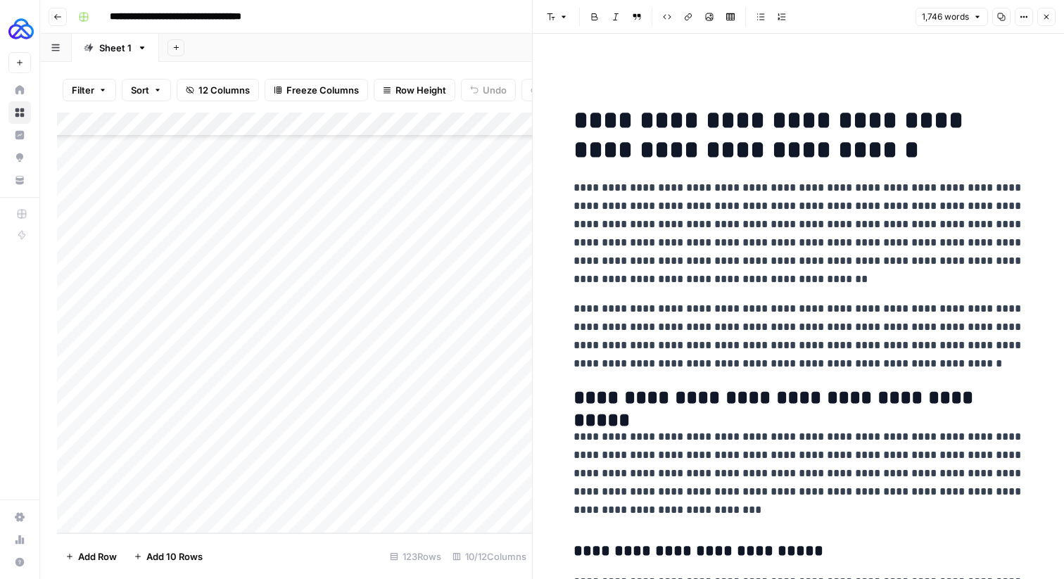
click at [574, 114] on h1 "**********" at bounding box center [799, 135] width 450 height 59
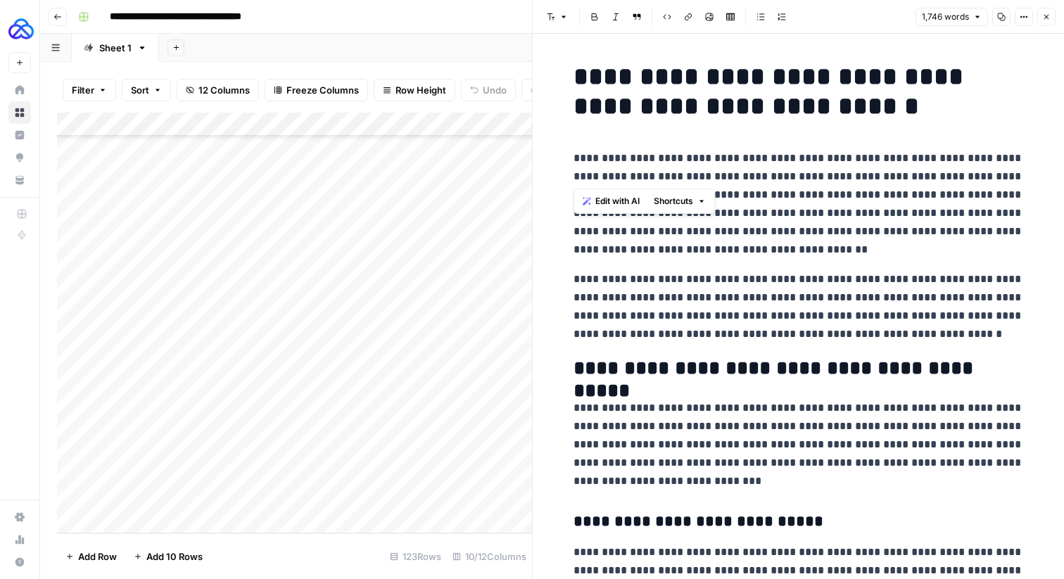
drag, startPoint x: 885, startPoint y: 175, endPoint x: 581, endPoint y: 149, distance: 305.2
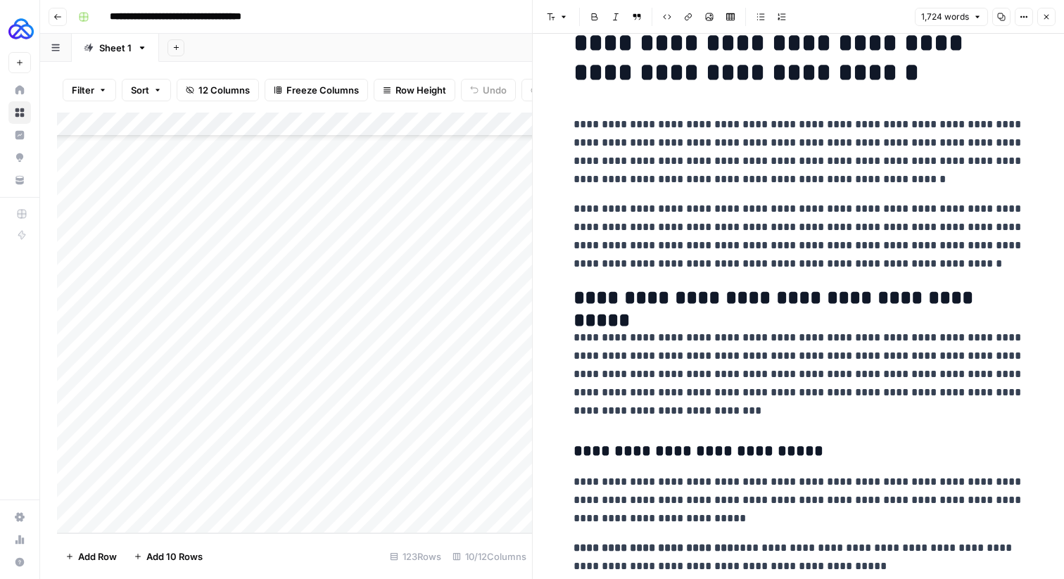
scroll to position [27, 0]
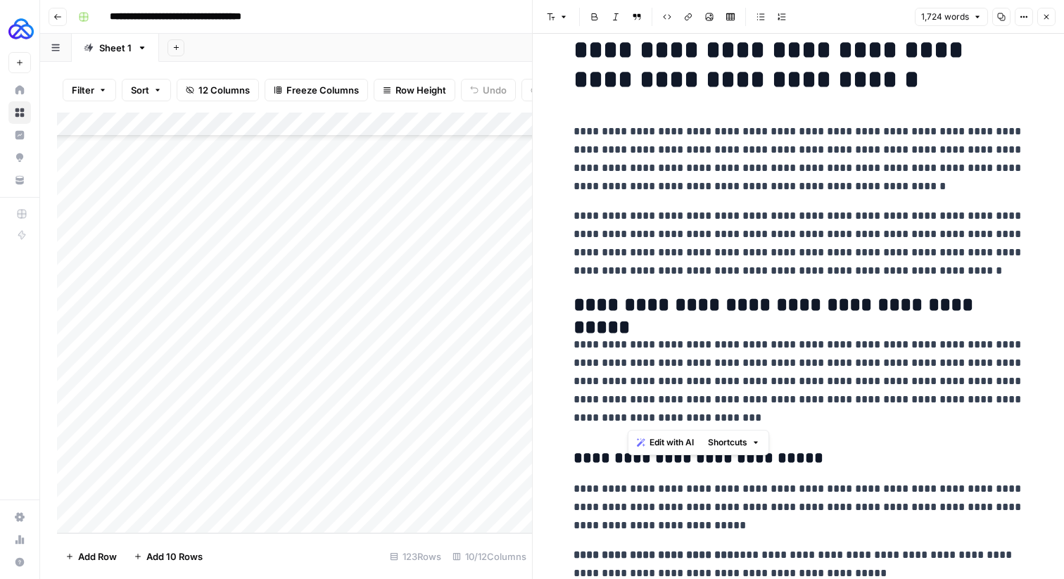
drag, startPoint x: 657, startPoint y: 415, endPoint x: 757, endPoint y: 388, distance: 103.5
click at [757, 388] on p "**********" at bounding box center [799, 381] width 450 height 91
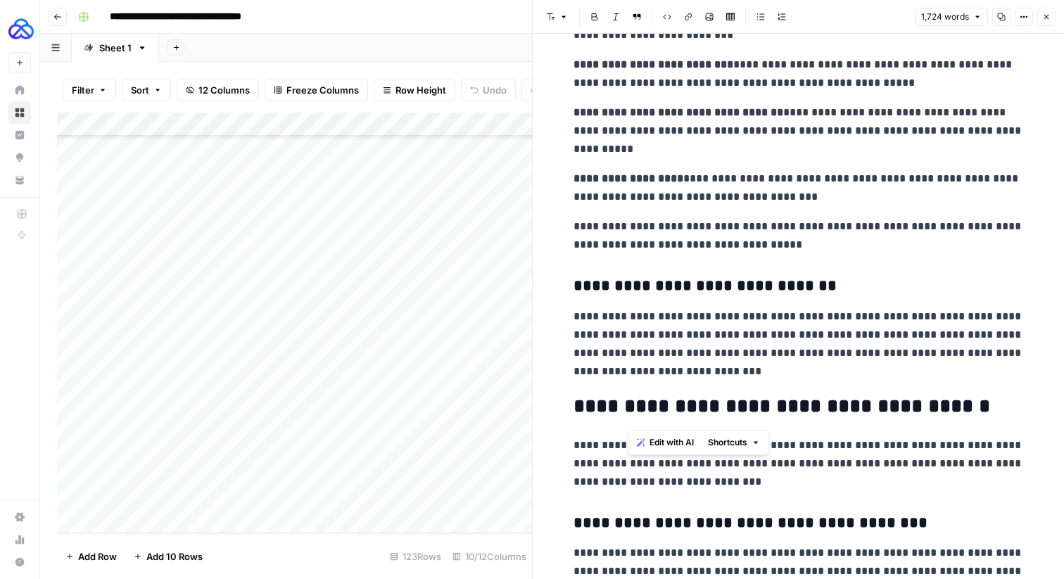
scroll to position [615, 0]
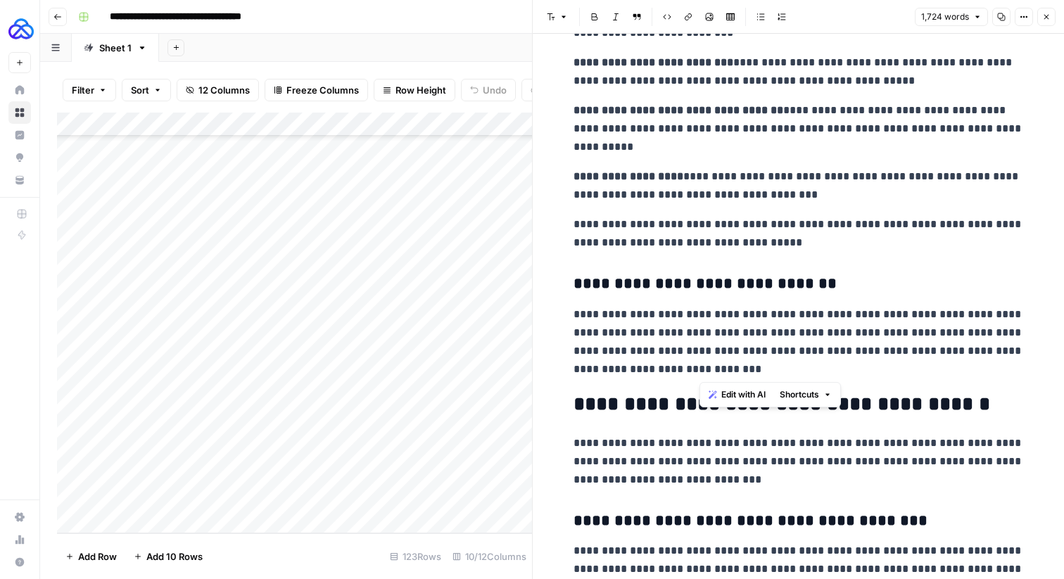
drag, startPoint x: 716, startPoint y: 368, endPoint x: 912, endPoint y: 330, distance: 200.0
click at [912, 330] on p "**********" at bounding box center [799, 341] width 450 height 73
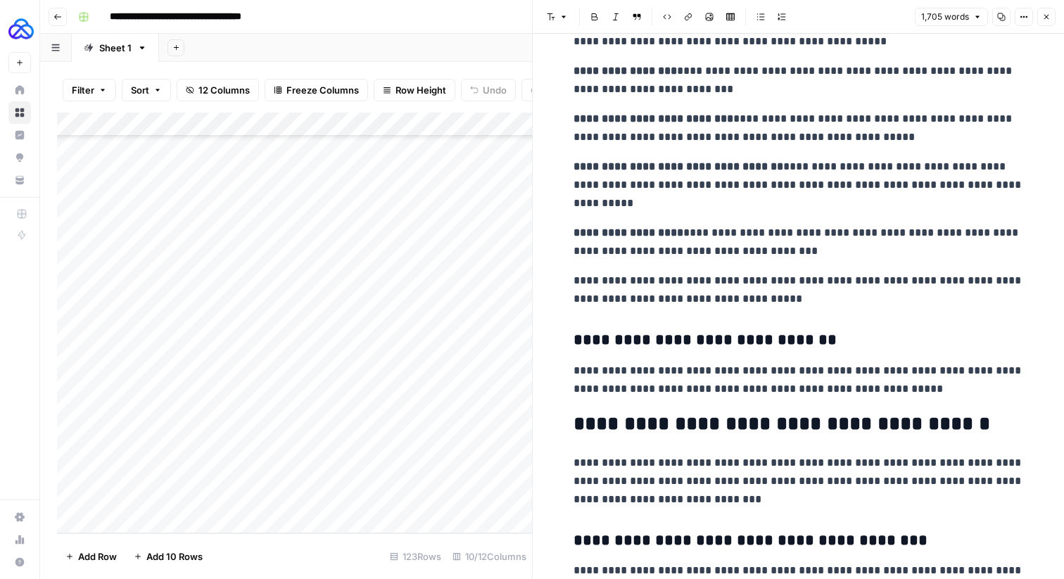
scroll to position [534, 0]
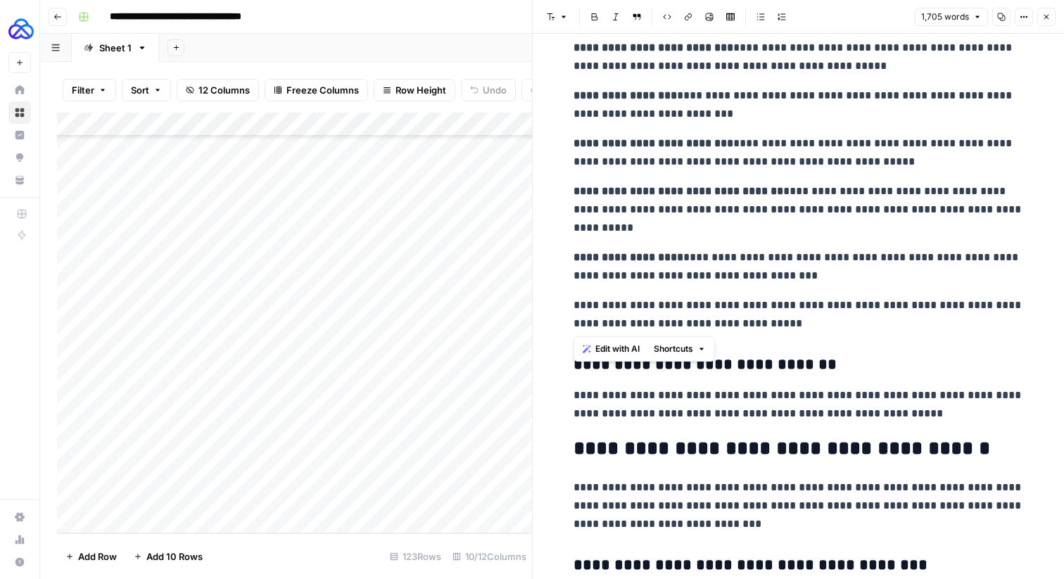
drag, startPoint x: 793, startPoint y: 325, endPoint x: 560, endPoint y: 303, distance: 233.4
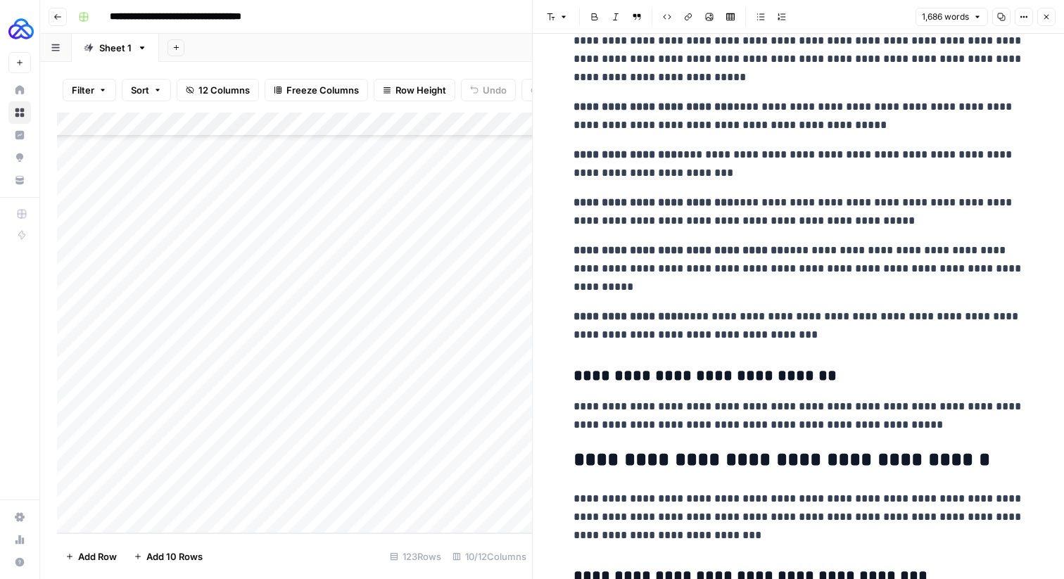
scroll to position [476, 0]
click at [625, 368] on h3 "**********" at bounding box center [799, 376] width 450 height 20
click at [624, 374] on h3 "**********" at bounding box center [799, 376] width 450 height 20
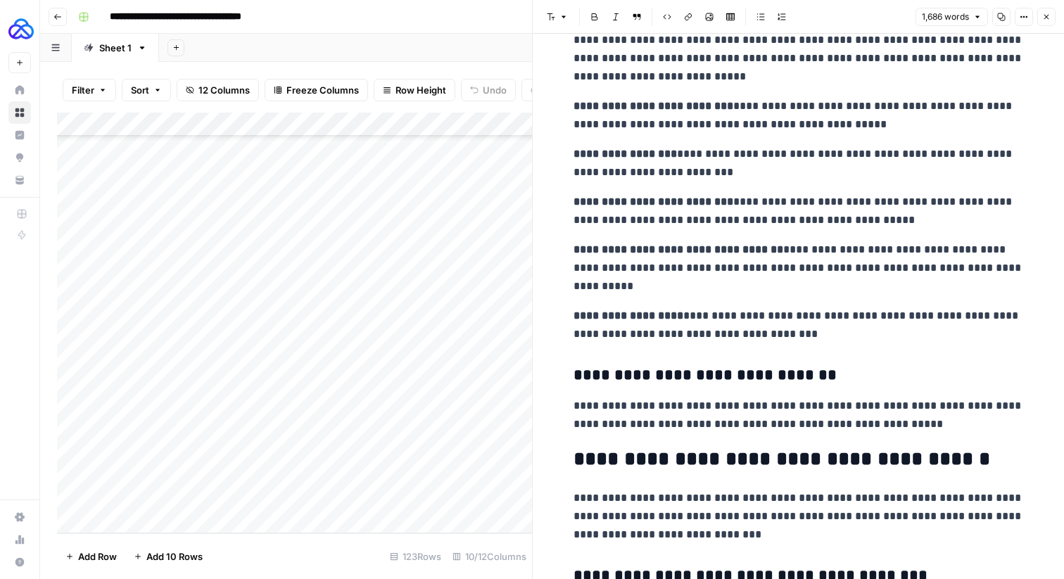
click at [624, 374] on h3 "**********" at bounding box center [799, 376] width 450 height 20
click at [555, 13] on icon "button" at bounding box center [551, 17] width 8 height 8
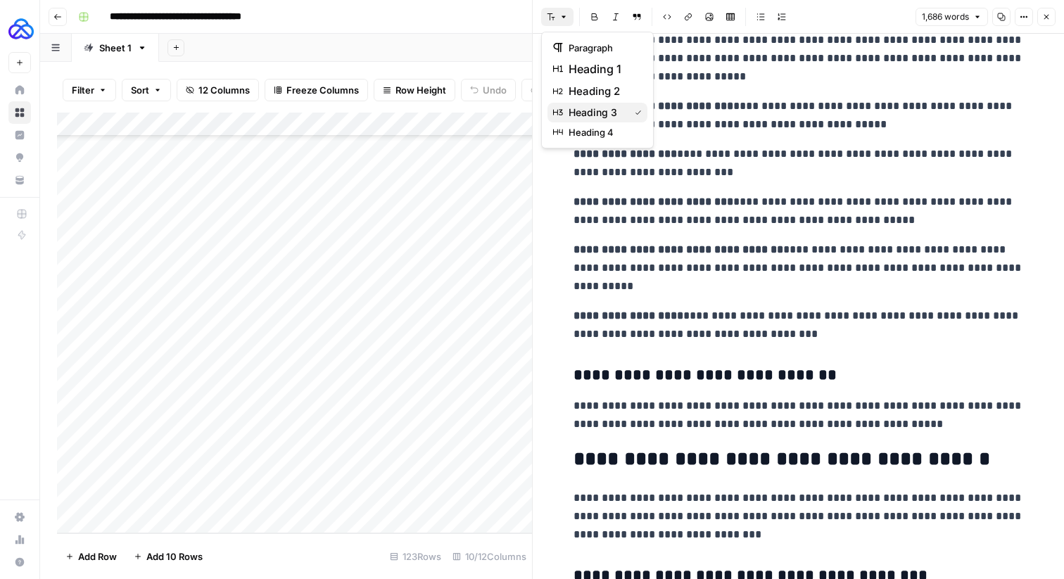
click at [576, 106] on span "heading 3" at bounding box center [596, 113] width 55 height 14
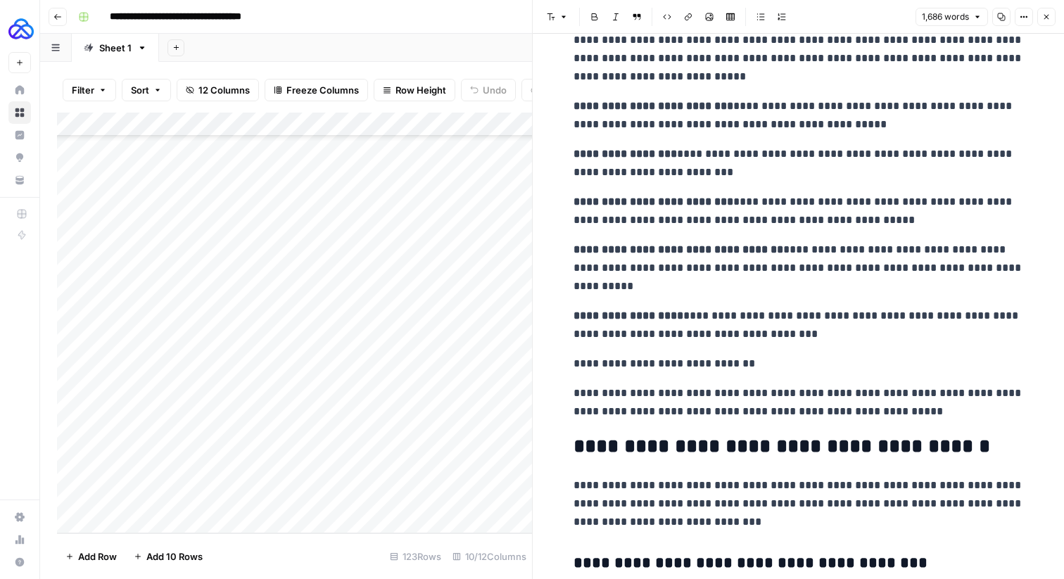
click at [593, 315] on strong "**********" at bounding box center [629, 315] width 110 height 11
click at [581, 366] on p "**********" at bounding box center [799, 364] width 450 height 18
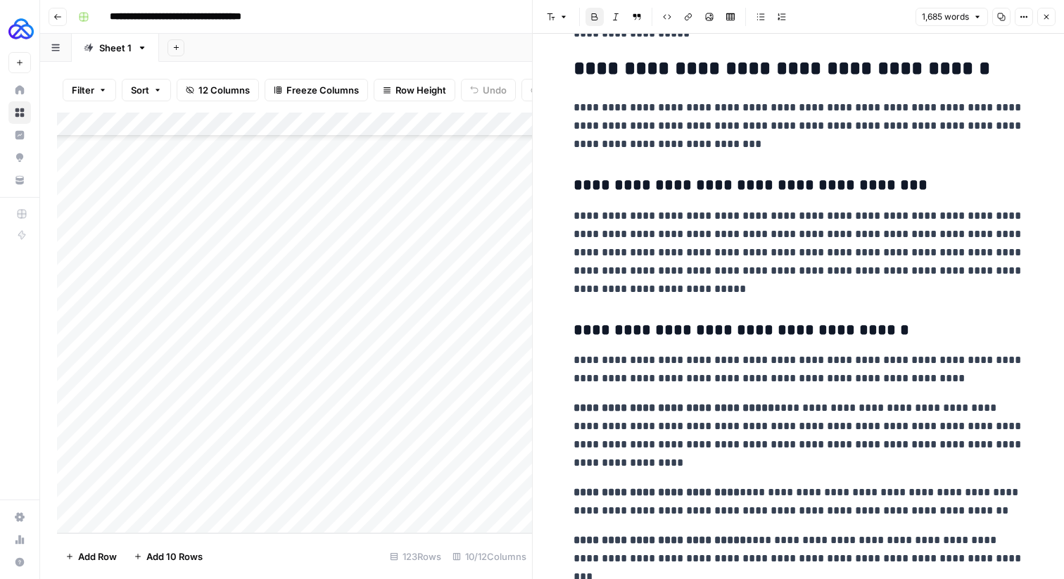
scroll to position [841, 0]
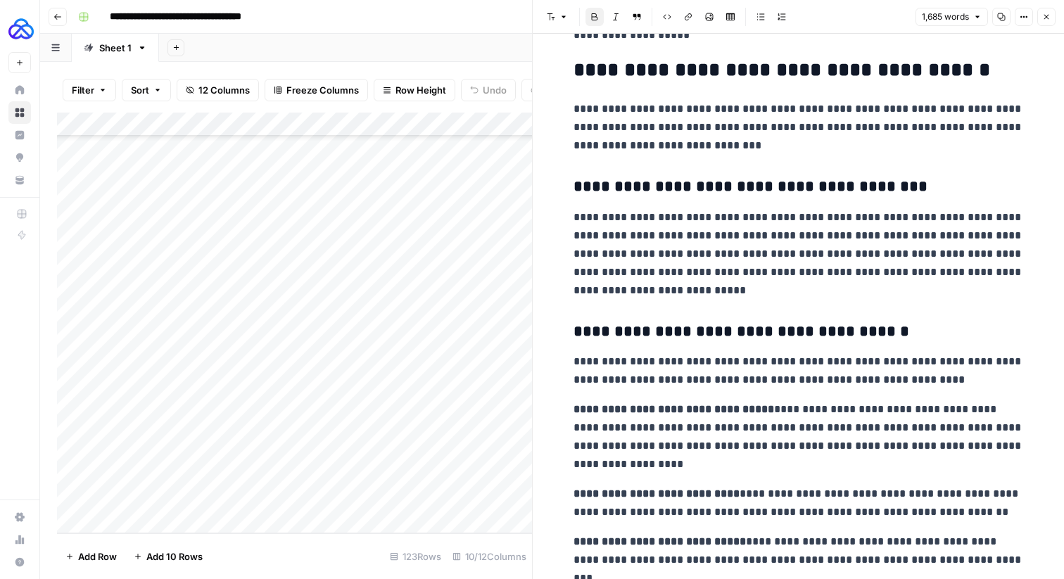
click at [631, 287] on p "**********" at bounding box center [799, 253] width 450 height 91
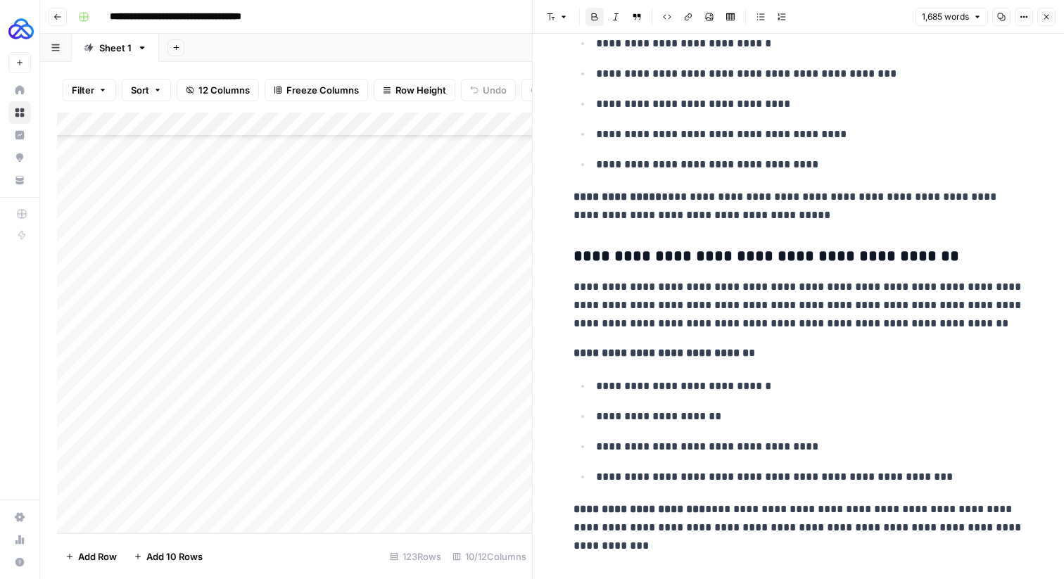
scroll to position [3494, 0]
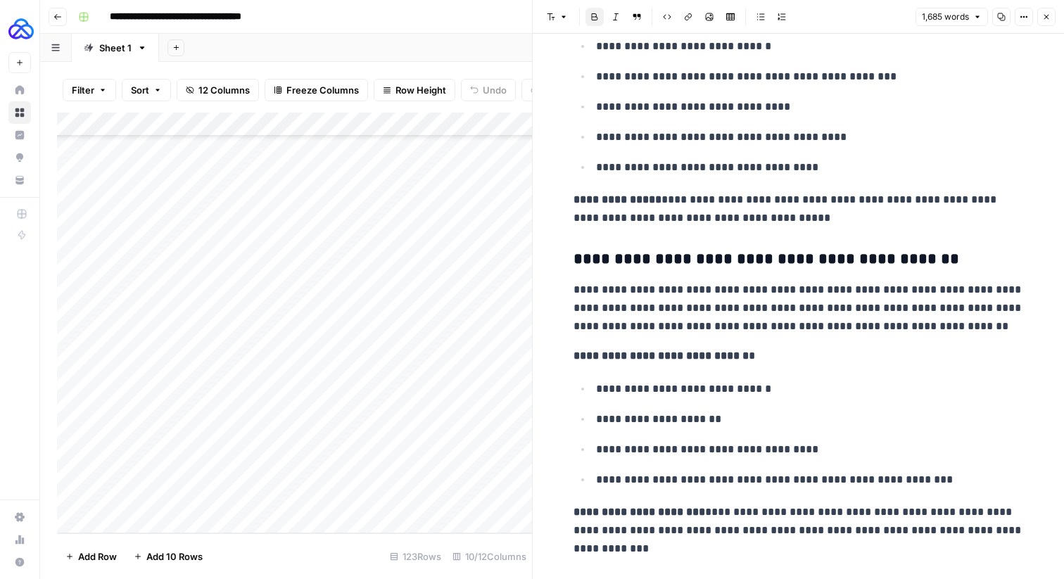
click at [716, 348] on p "**********" at bounding box center [799, 356] width 450 height 18
copy div "**********"
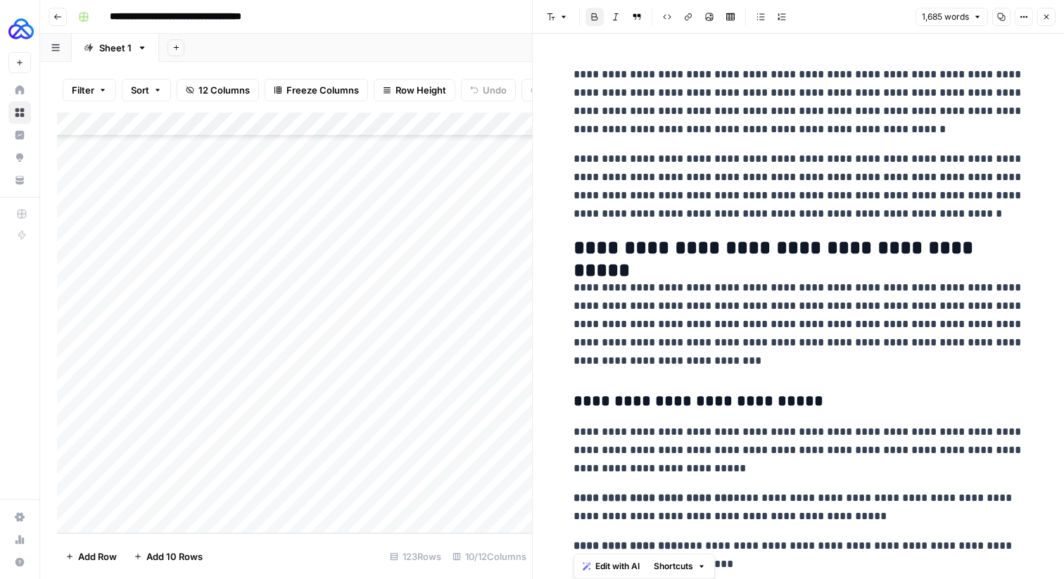
scroll to position [0, 0]
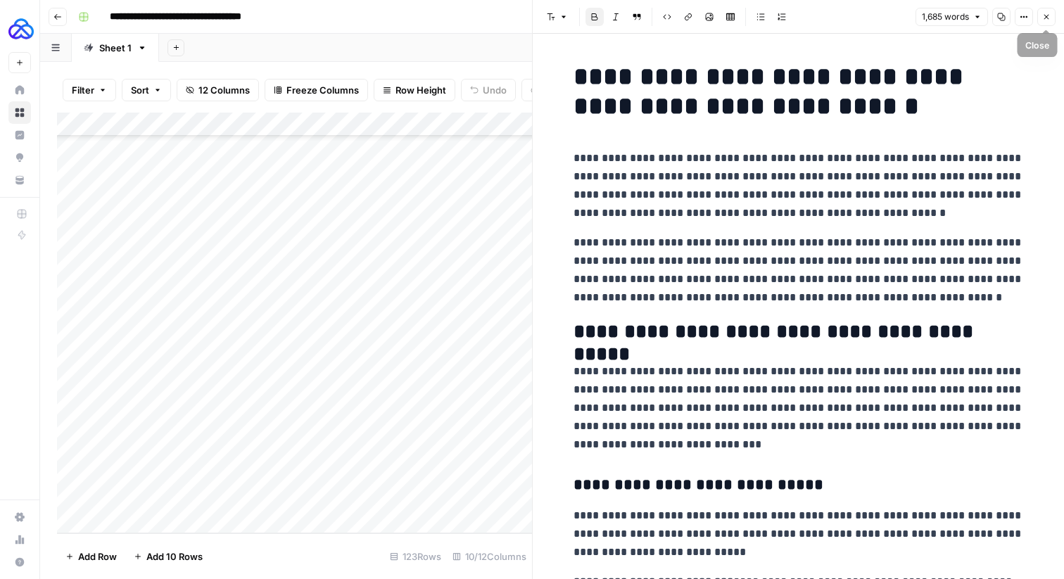
click at [1050, 19] on icon "button" at bounding box center [1046, 17] width 8 height 8
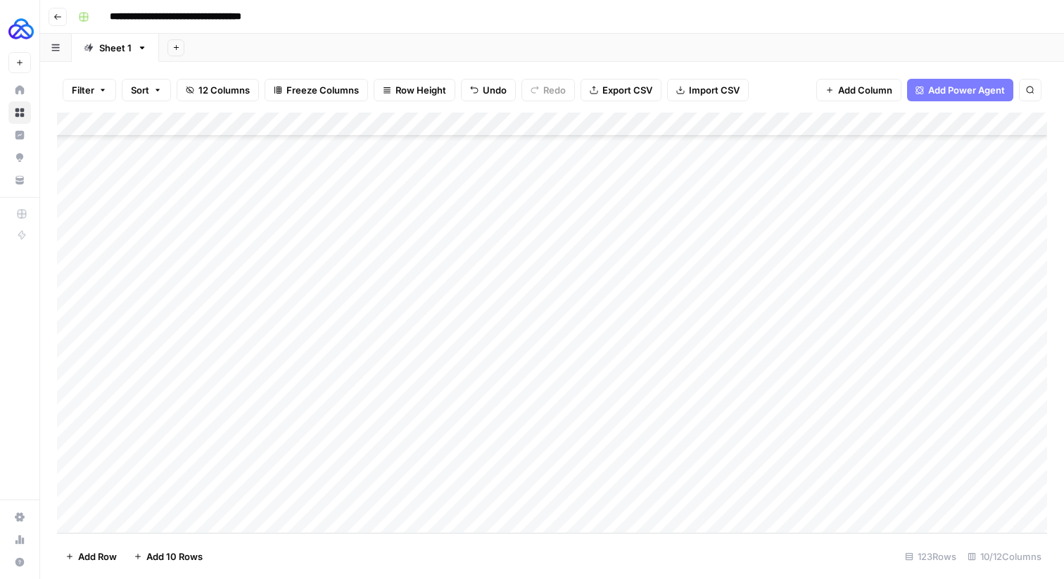
click at [837, 119] on div "Add Column" at bounding box center [552, 323] width 990 height 421
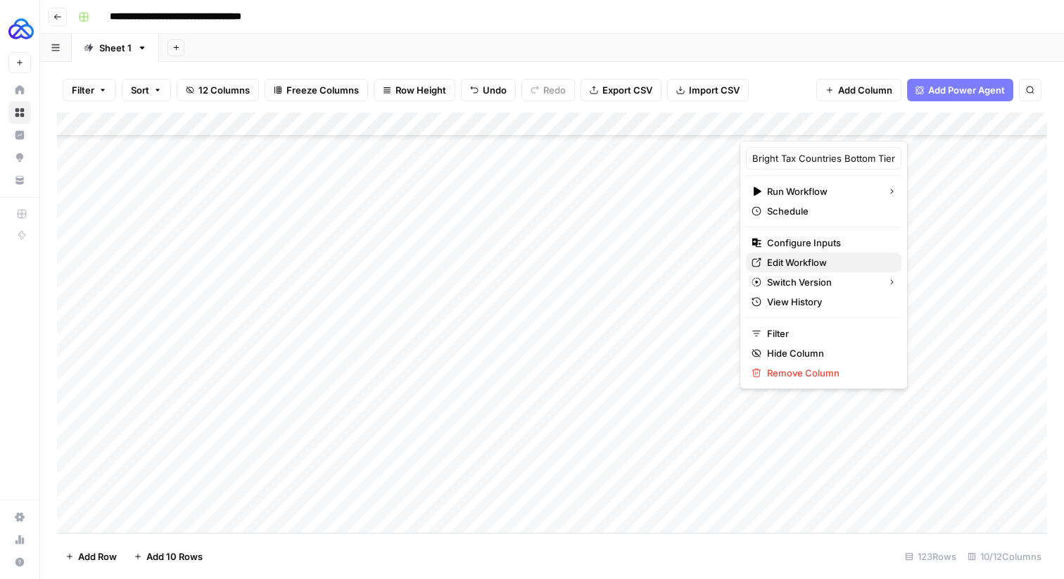
click at [771, 260] on span "Edit Workflow" at bounding box center [828, 262] width 123 height 14
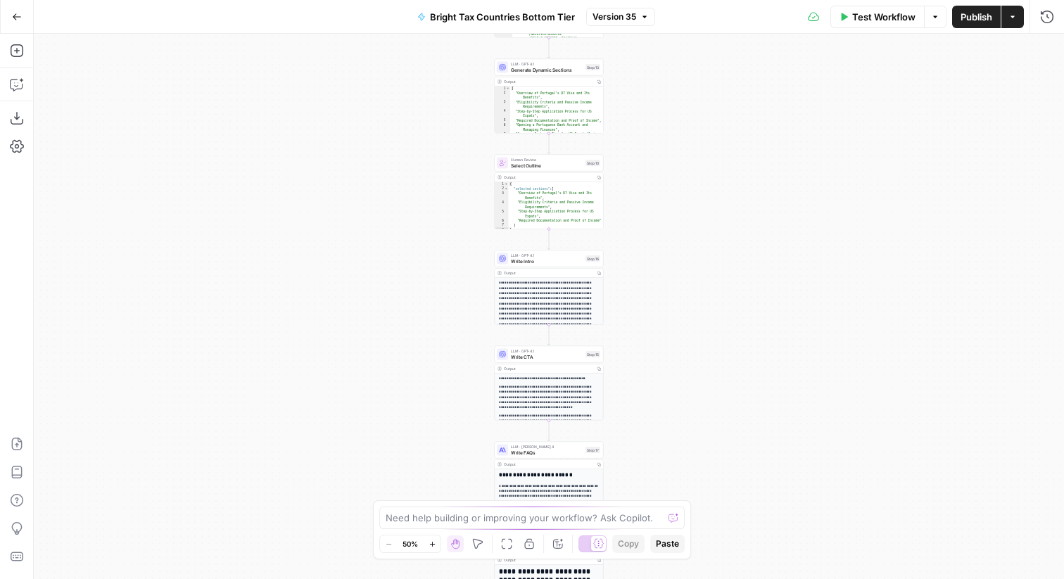
scroll to position [117, 0]
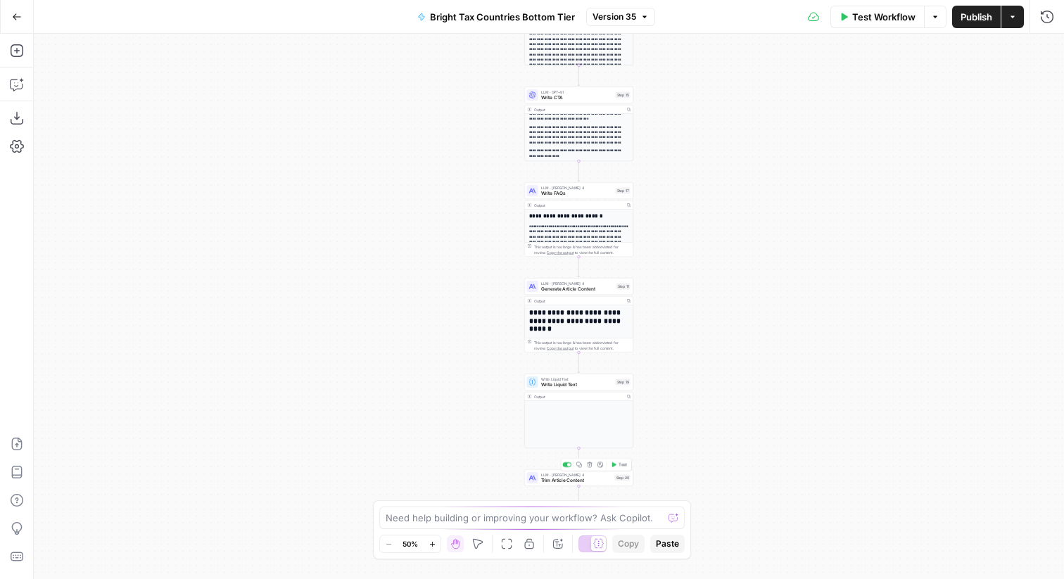
click at [564, 485] on div "LLM · Claude Sonnet 4 Trim Article Content Step 20 Copy step Delete step Add No…" at bounding box center [578, 477] width 109 height 17
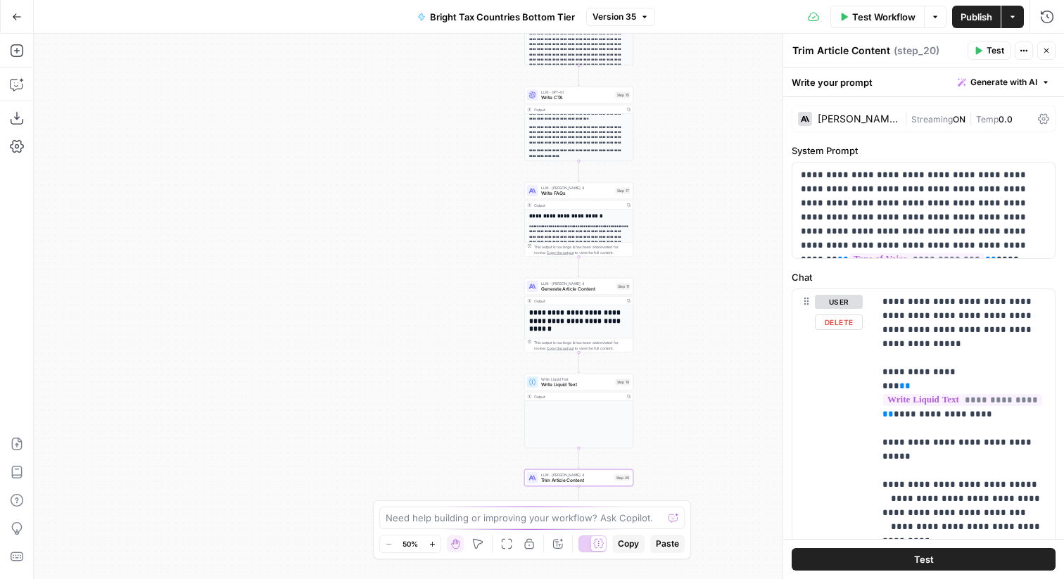
scroll to position [398, 0]
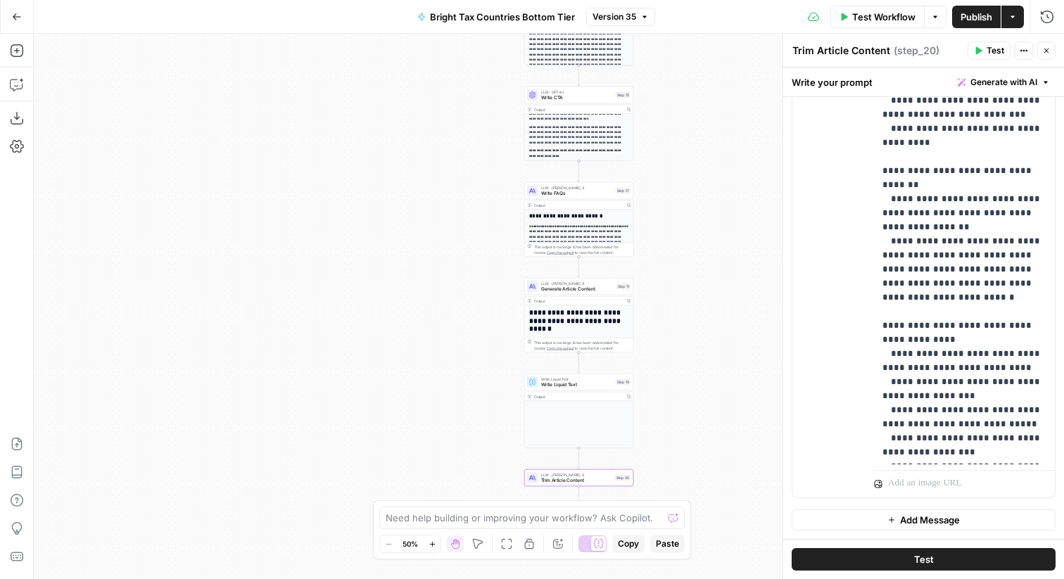
click at [926, 519] on span "Add Message" at bounding box center [930, 520] width 60 height 14
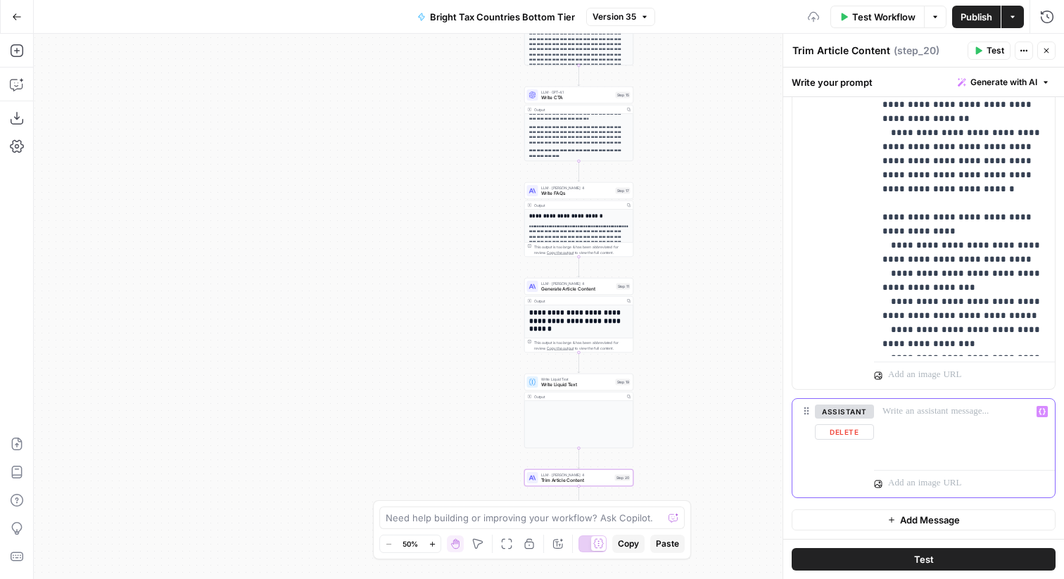
click at [909, 440] on div at bounding box center [964, 431] width 181 height 65
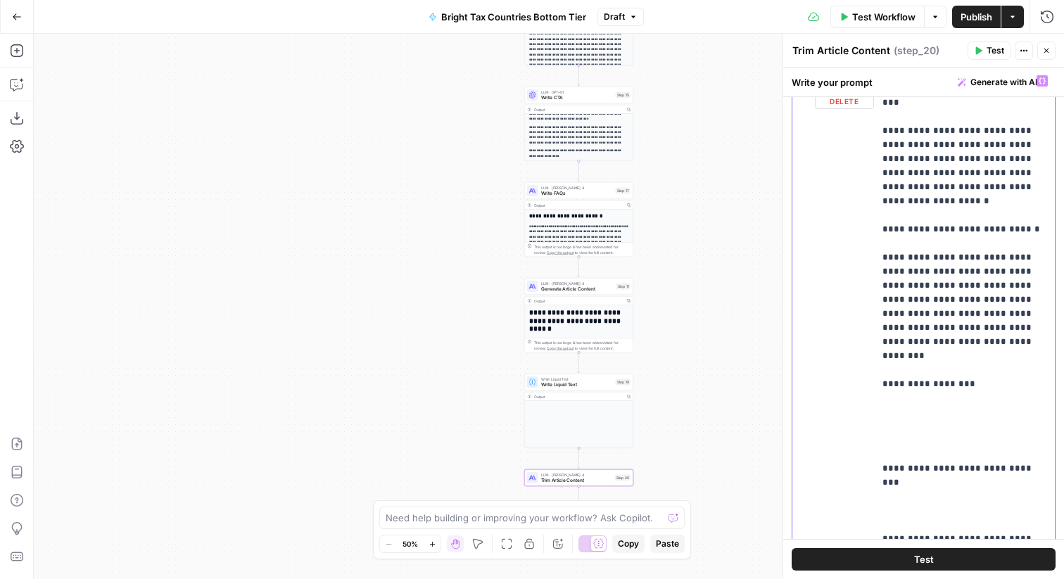
scroll to position [6508, 0]
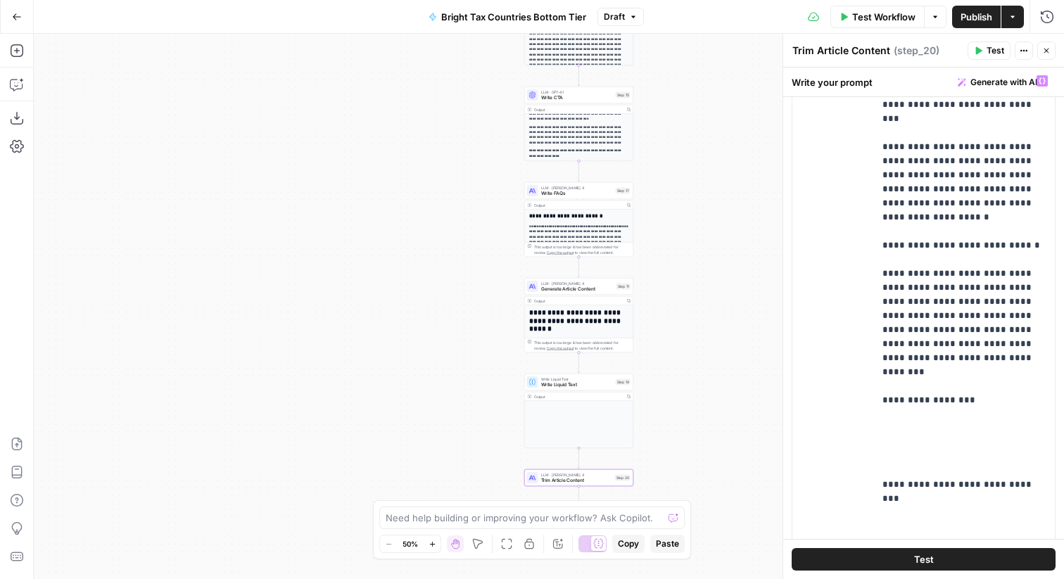
click at [966, 13] on span "Publish" at bounding box center [977, 17] width 32 height 14
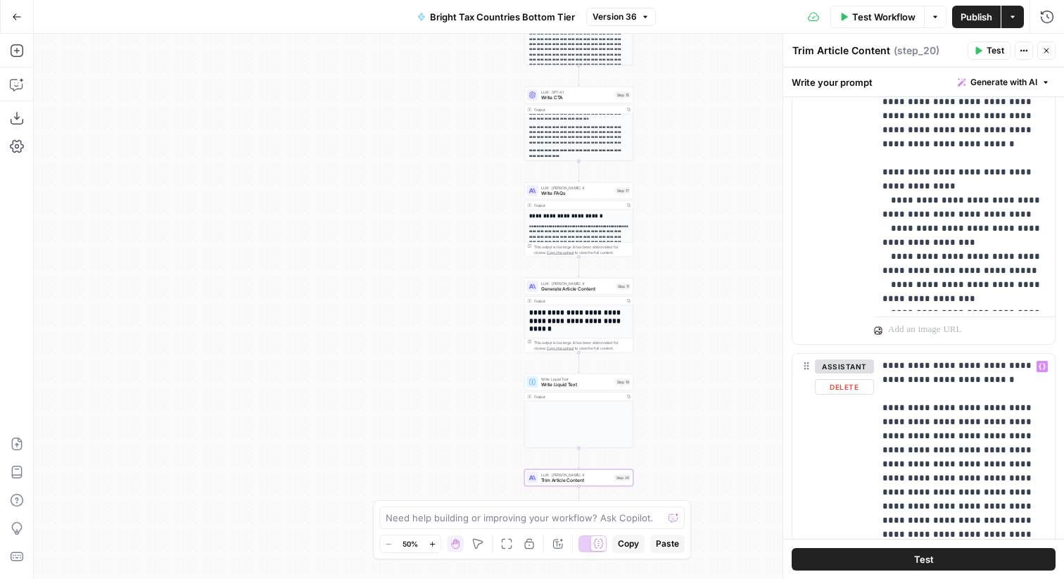
scroll to position [0, 0]
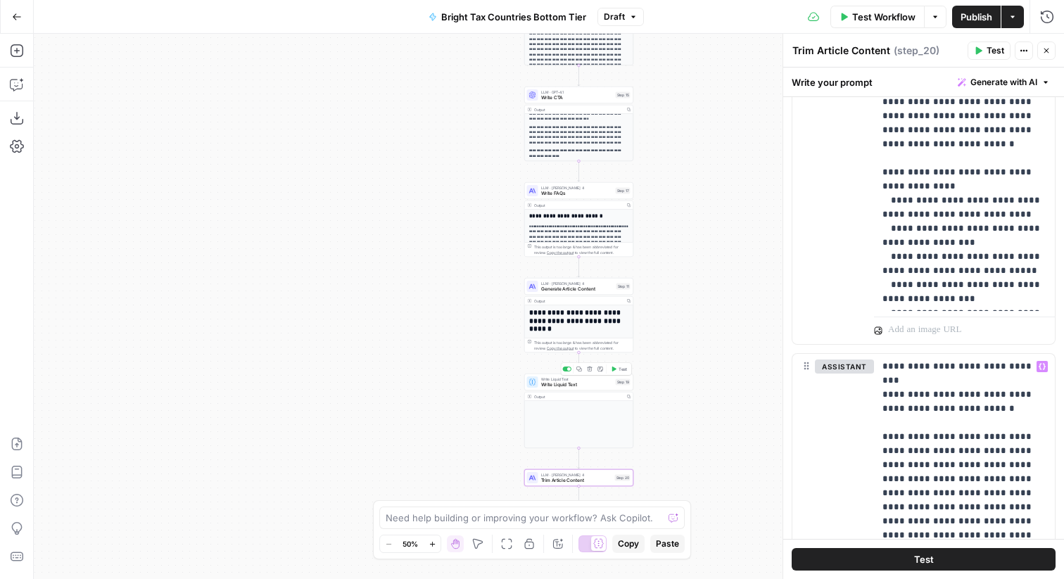
click at [567, 382] on span "Write Liquid Text" at bounding box center [577, 384] width 72 height 7
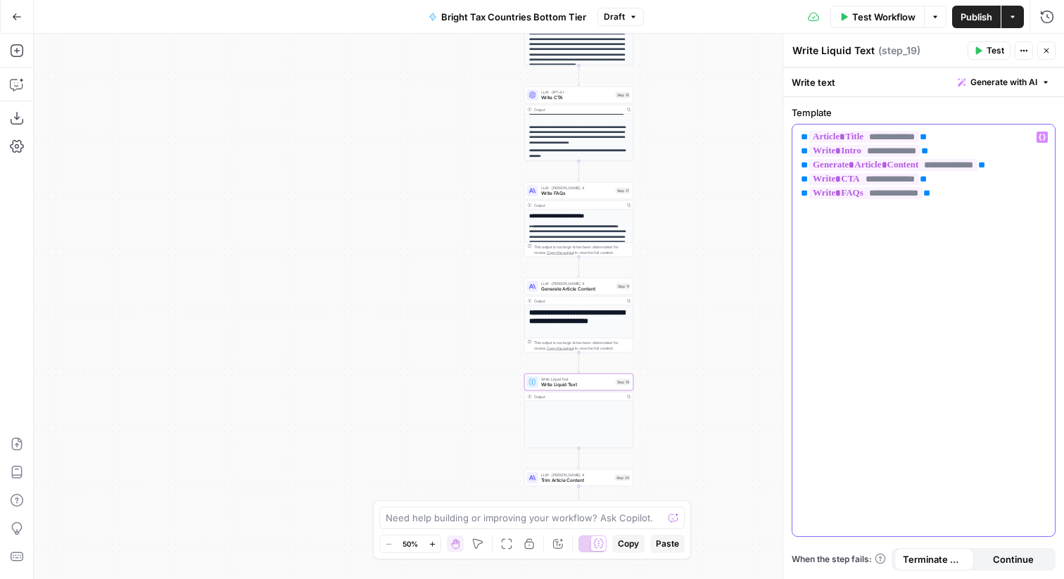
click at [946, 146] on p "**********" at bounding box center [924, 165] width 246 height 70
drag, startPoint x: 946, startPoint y: 148, endPoint x: 808, endPoint y: 147, distance: 138.0
click at [808, 147] on p "**********" at bounding box center [924, 165] width 246 height 70
click at [968, 165] on p "**********" at bounding box center [924, 158] width 246 height 56
click at [971, 16] on span "Publish" at bounding box center [977, 17] width 32 height 14
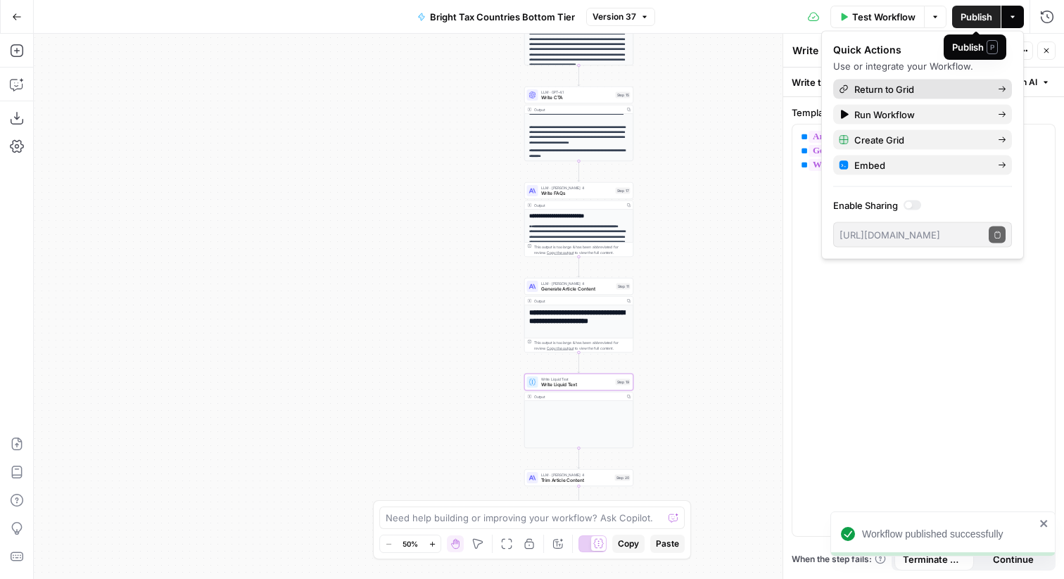
click at [899, 96] on span "Return to Grid" at bounding box center [920, 89] width 132 height 14
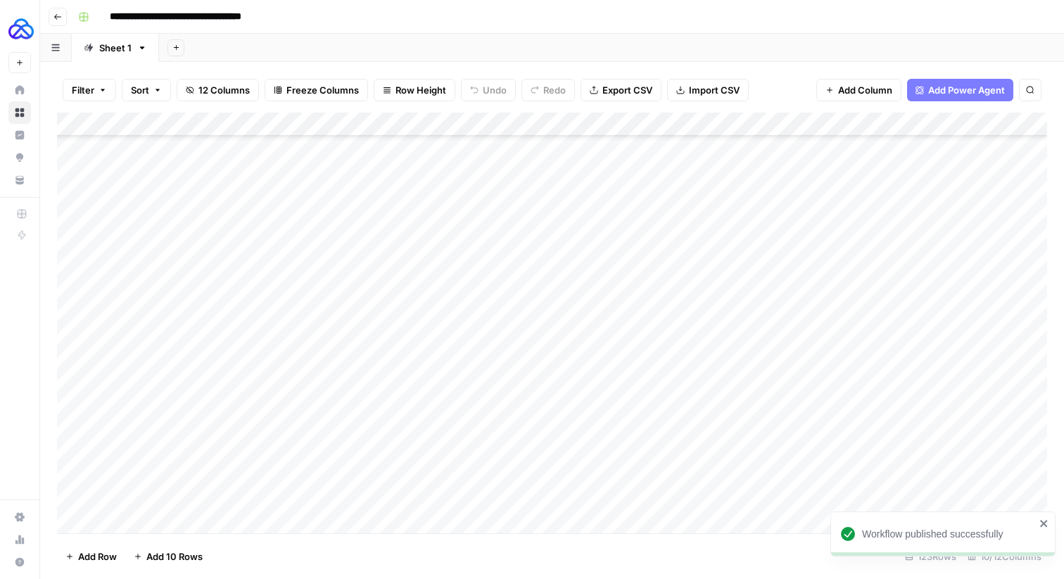
scroll to position [2569, 0]
click at [151, 424] on div "Add Column" at bounding box center [552, 323] width 990 height 421
click at [151, 424] on body "**********" at bounding box center [532, 289] width 1064 height 579
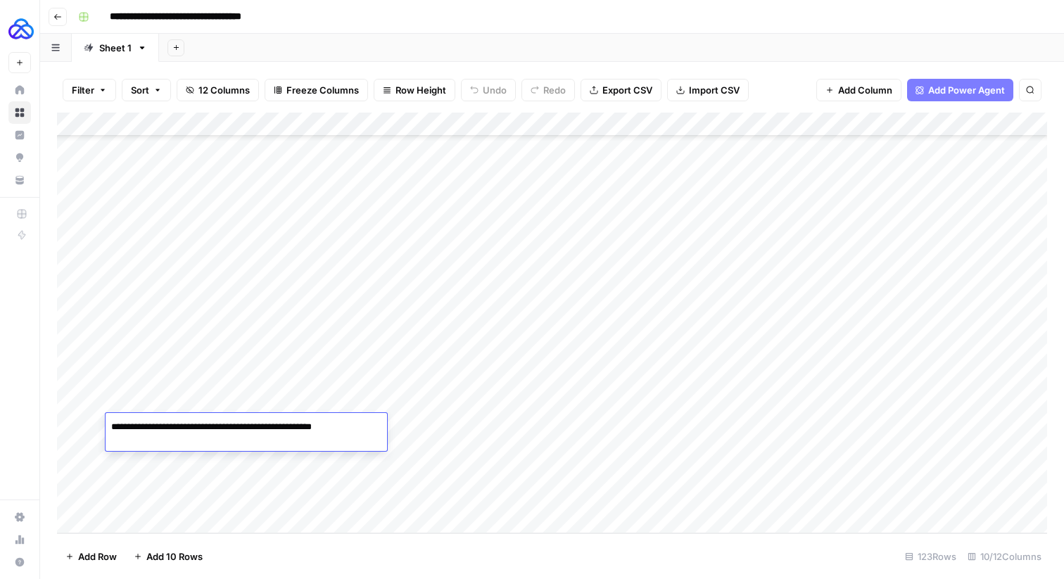
click at [150, 426] on textarea "**********" at bounding box center [241, 427] width 270 height 20
click at [149, 506] on div "Add Column" at bounding box center [552, 323] width 990 height 421
click at [150, 515] on div "Add Column" at bounding box center [552, 323] width 990 height 421
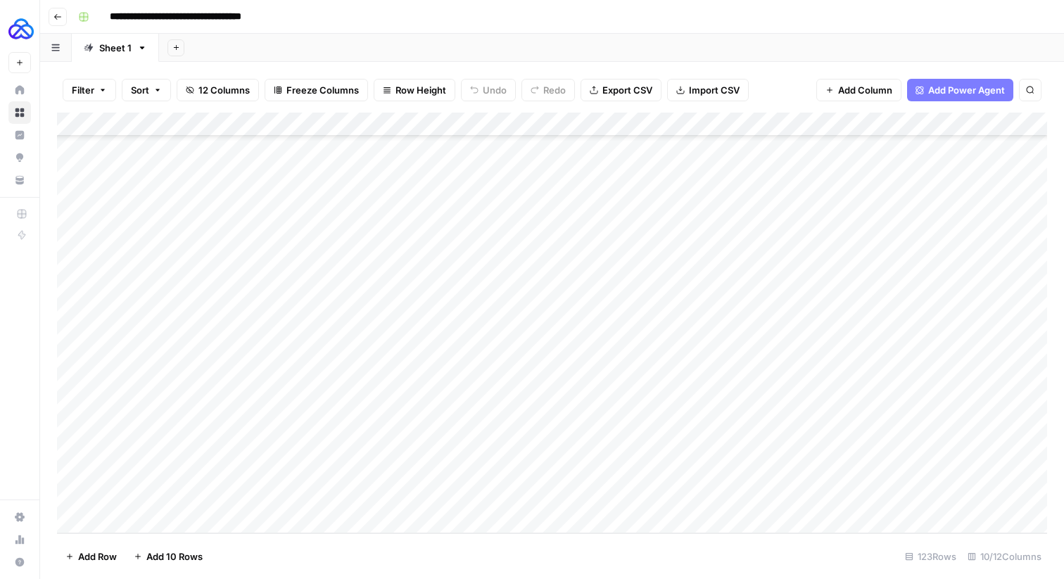
scroll to position [2593, 0]
type textarea "**********"
click at [265, 400] on div "Add Column" at bounding box center [552, 323] width 990 height 421
click at [265, 400] on textarea "**********" at bounding box center [344, 403] width 225 height 20
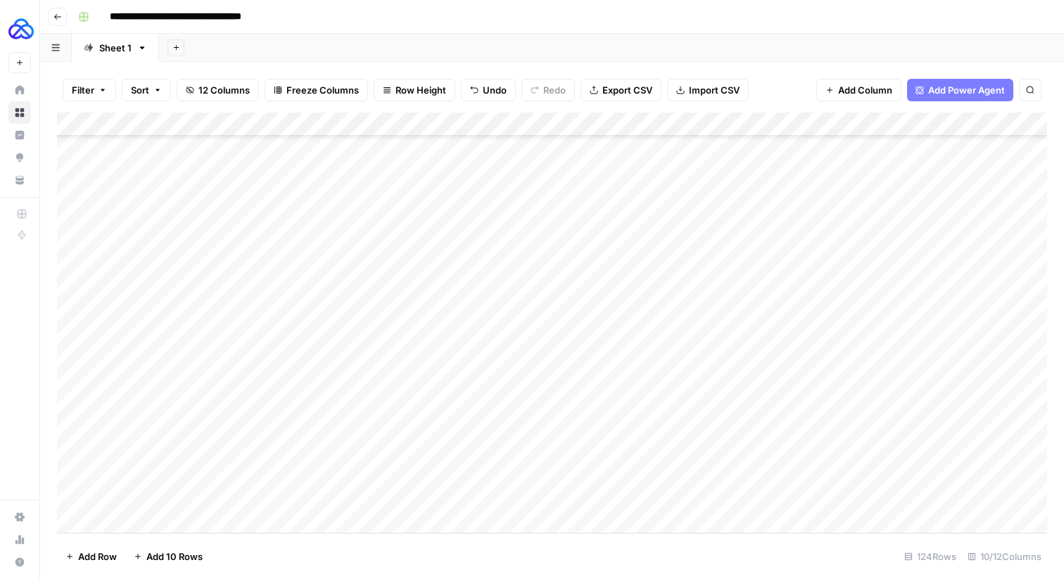
click at [266, 507] on div "Add Column" at bounding box center [552, 323] width 990 height 421
type textarea "**********"
click at [386, 410] on div "Add Column" at bounding box center [552, 323] width 990 height 421
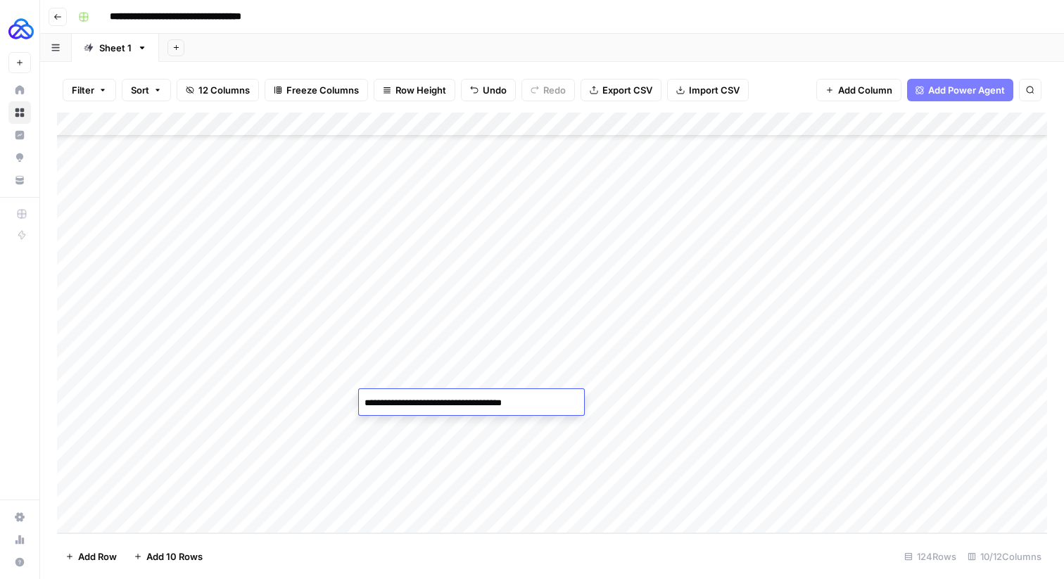
click at [386, 410] on textarea "**********" at bounding box center [471, 403] width 225 height 20
click at [403, 493] on div "Add Column" at bounding box center [552, 323] width 990 height 421
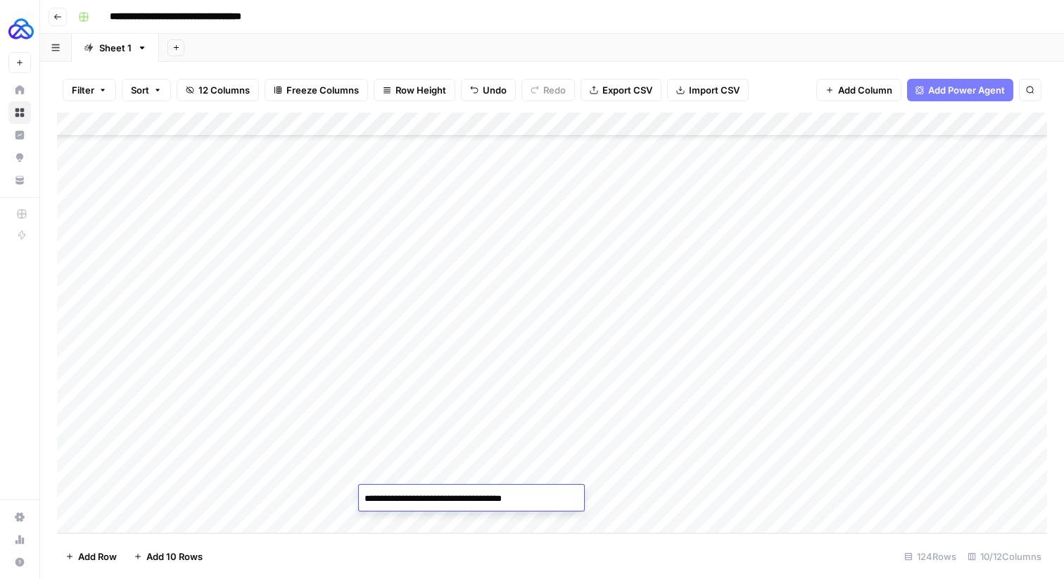
click at [496, 405] on div "Add Column" at bounding box center [552, 323] width 990 height 421
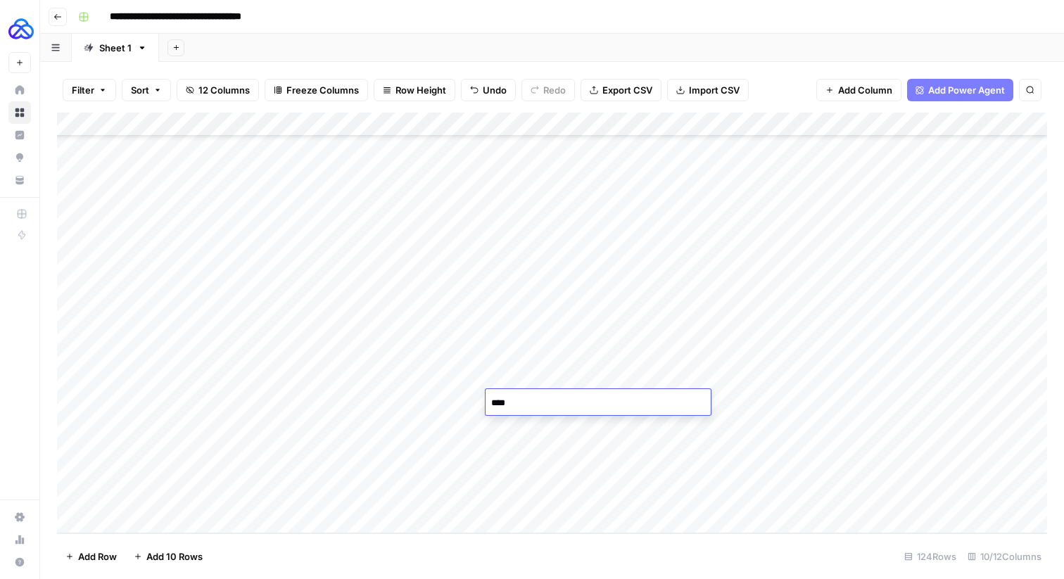
click at [498, 493] on div "Add Column" at bounding box center [552, 323] width 990 height 421
type textarea "****"
click at [653, 470] on div "Add Column" at bounding box center [552, 323] width 990 height 421
click at [652, 470] on div "Add Column" at bounding box center [552, 323] width 990 height 421
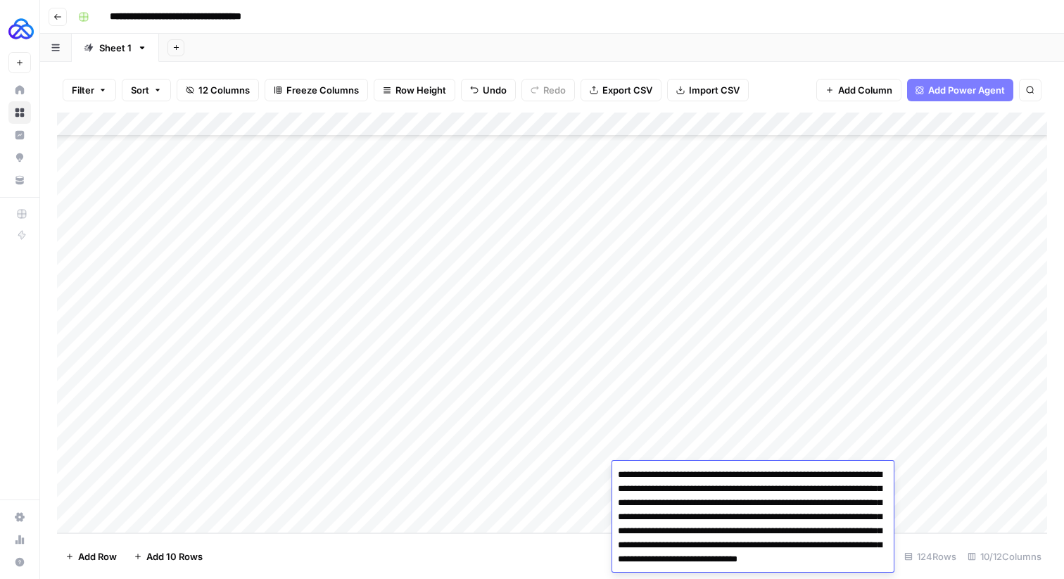
scroll to position [25, 0]
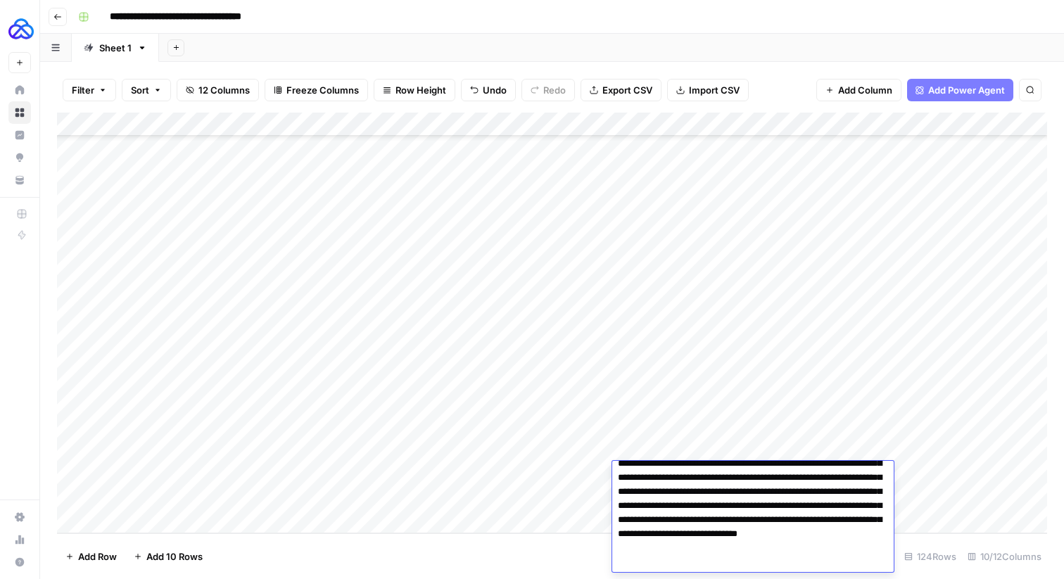
click at [577, 484] on div "Add Column" at bounding box center [552, 323] width 990 height 421
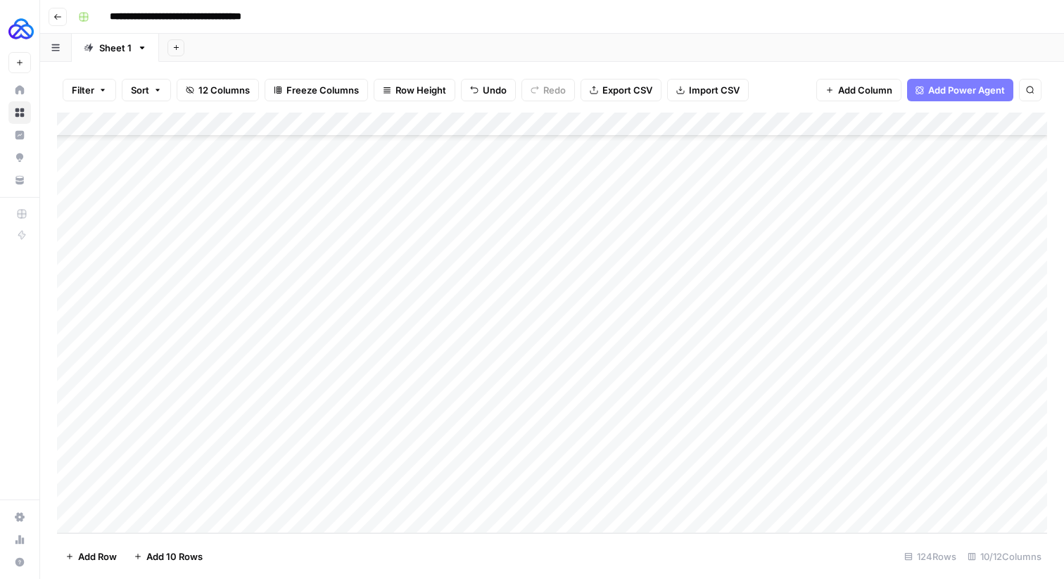
click at [639, 495] on div "Add Column" at bounding box center [552, 323] width 990 height 421
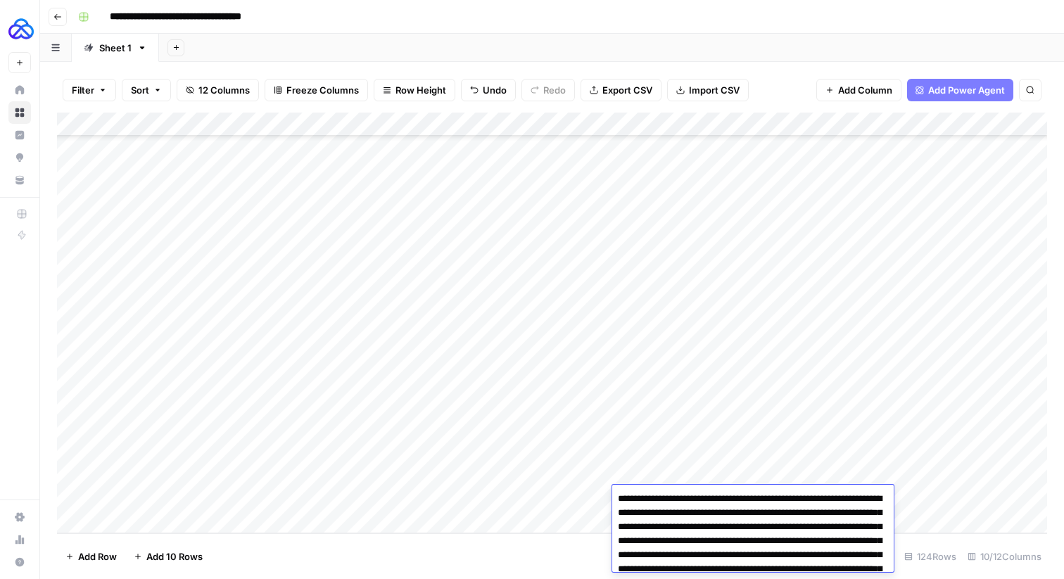
scroll to position [44, 0]
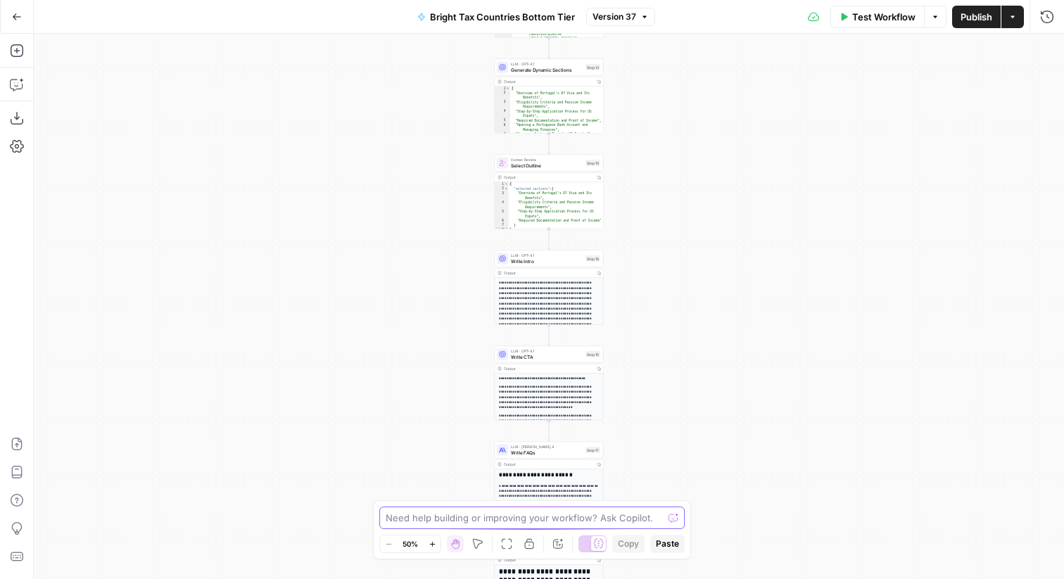
click at [408, 518] on textarea at bounding box center [524, 518] width 277 height 14
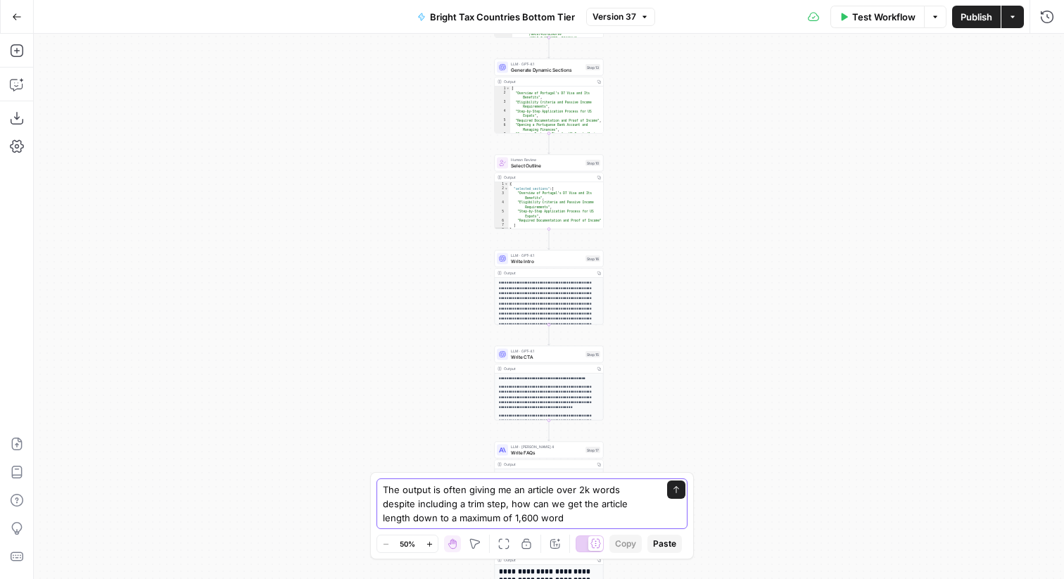
type textarea "The output is often giving me an article over 2k words despite including a trim…"
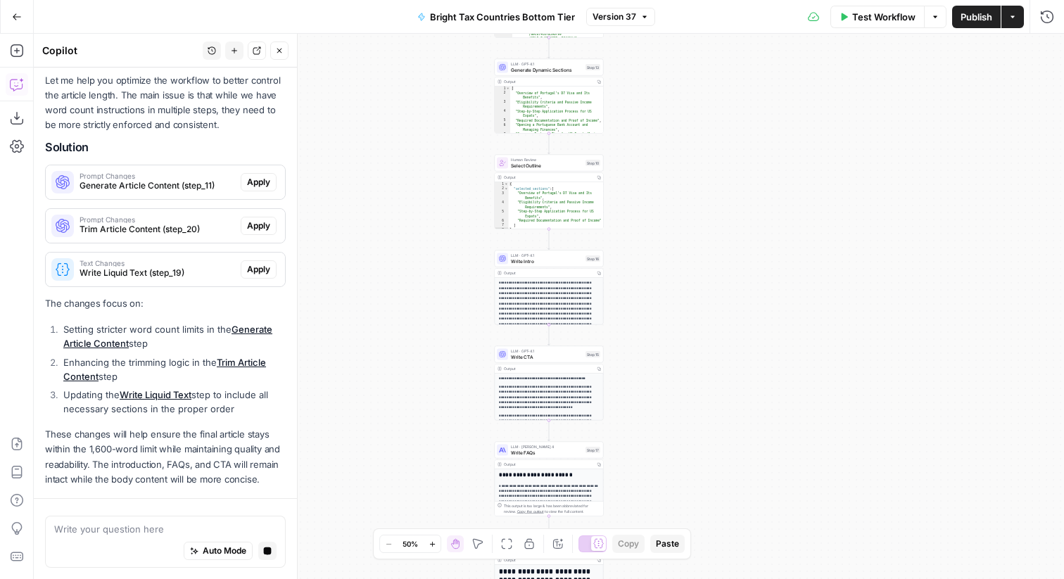
scroll to position [235, 0]
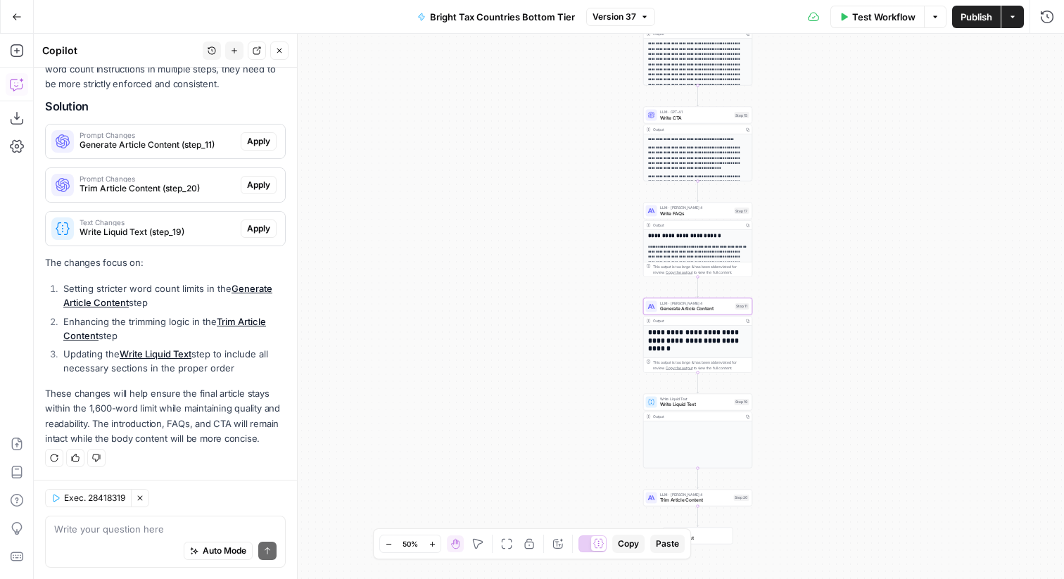
click at [158, 137] on span "Prompt Changes" at bounding box center [158, 135] width 156 height 7
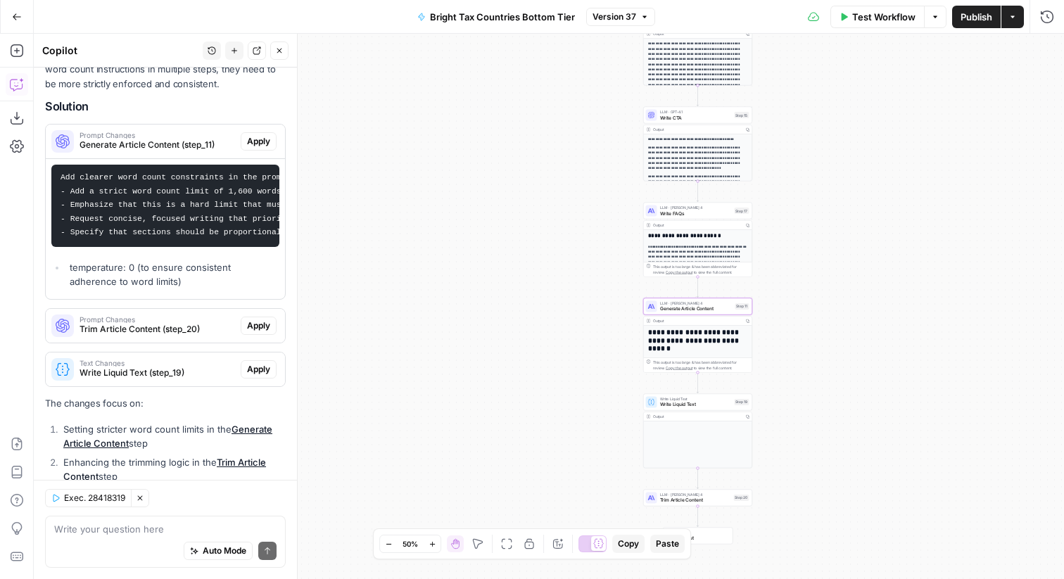
click at [257, 140] on span "Apply" at bounding box center [258, 141] width 23 height 13
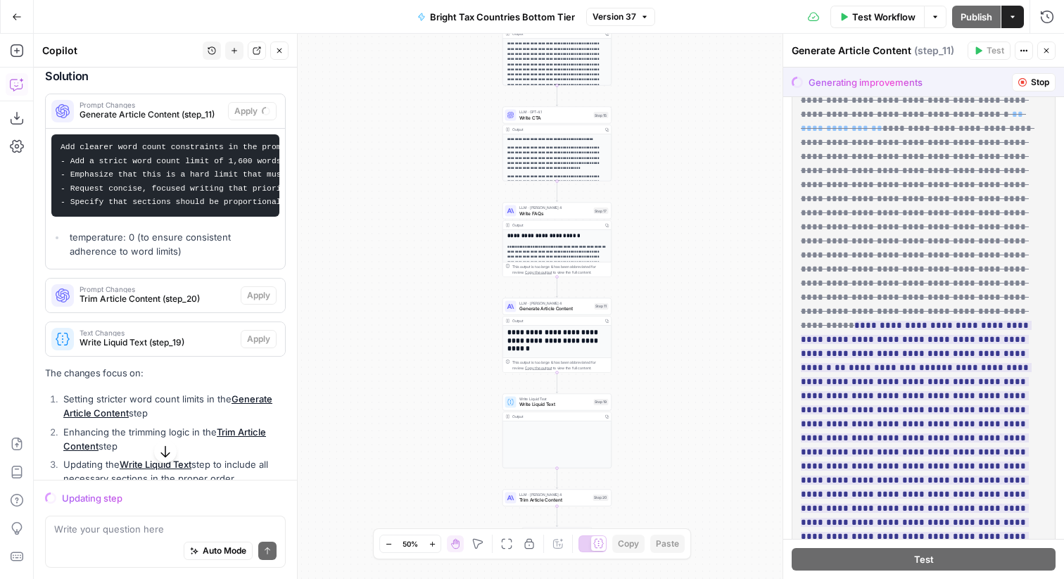
scroll to position [89, 0]
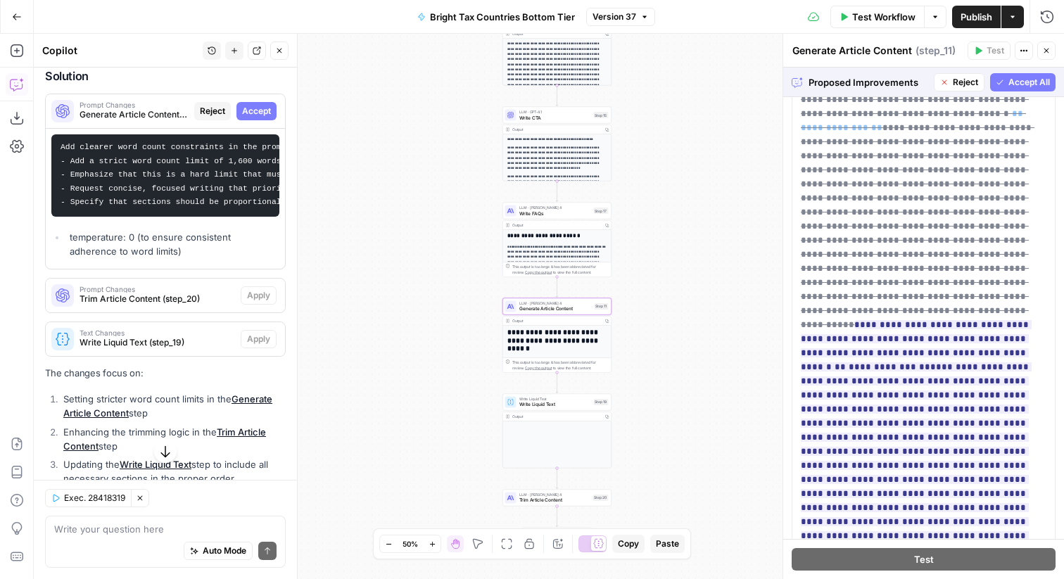
click at [258, 105] on span "Accept" at bounding box center [256, 111] width 29 height 13
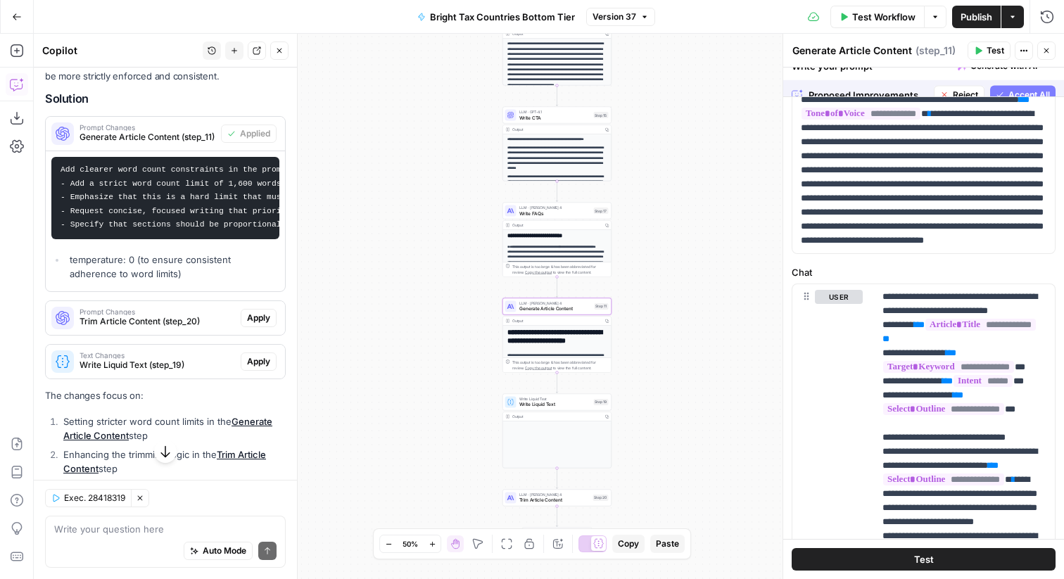
scroll to position [0, 0]
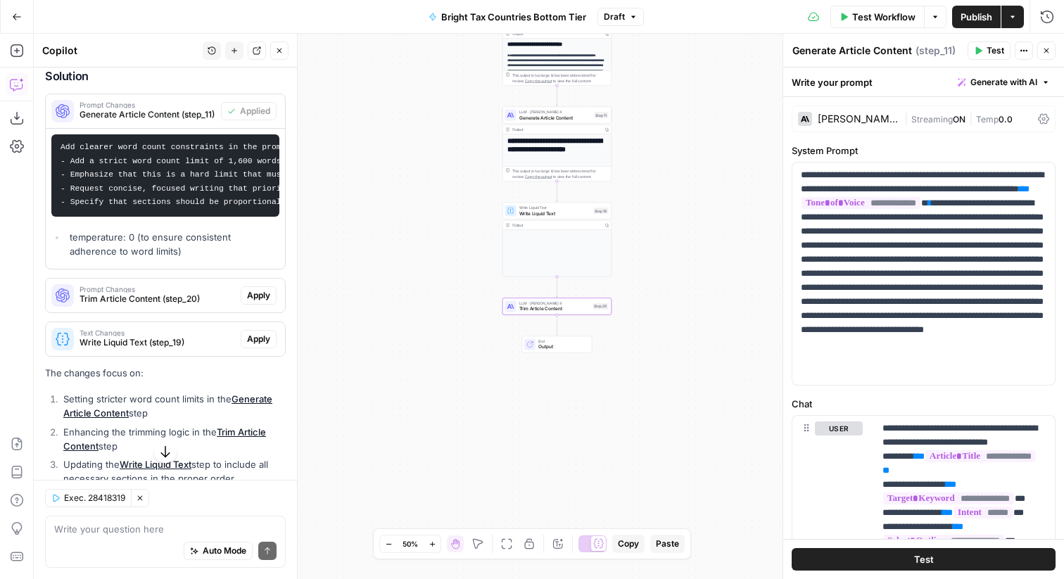
click at [165, 297] on span "Trim Article Content (step_20)" at bounding box center [158, 299] width 156 height 13
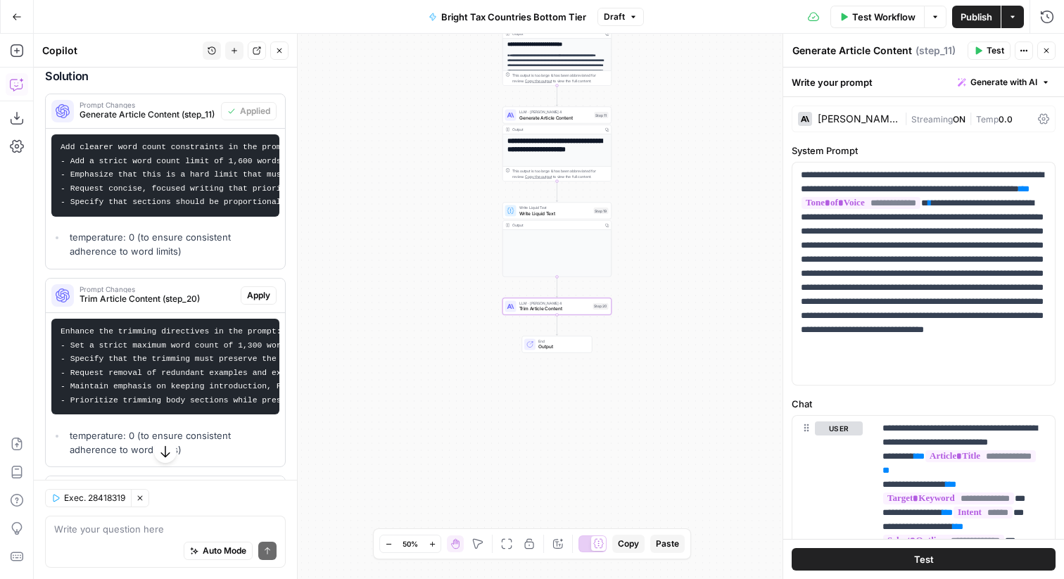
click at [165, 301] on span "Trim Article Content (step_20)" at bounding box center [158, 299] width 156 height 13
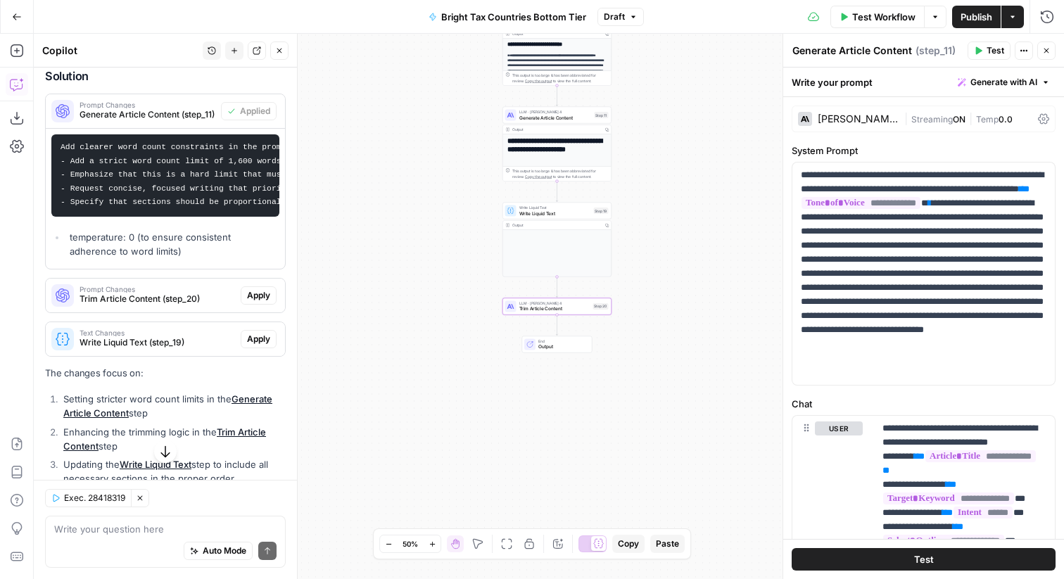
click at [165, 301] on span "Trim Article Content (step_20)" at bounding box center [158, 299] width 156 height 13
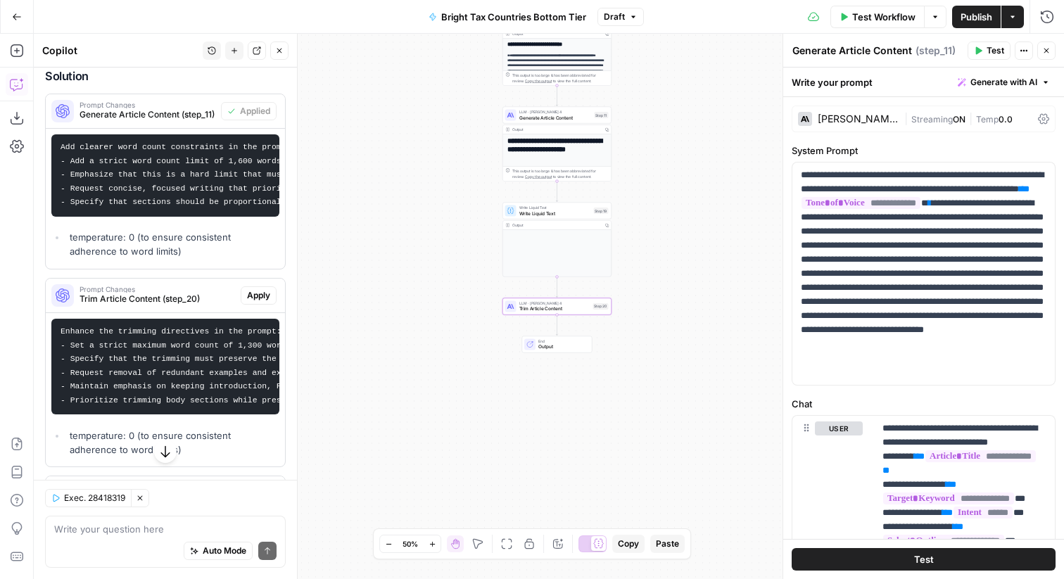
click at [242, 296] on button "Apply" at bounding box center [259, 295] width 36 height 18
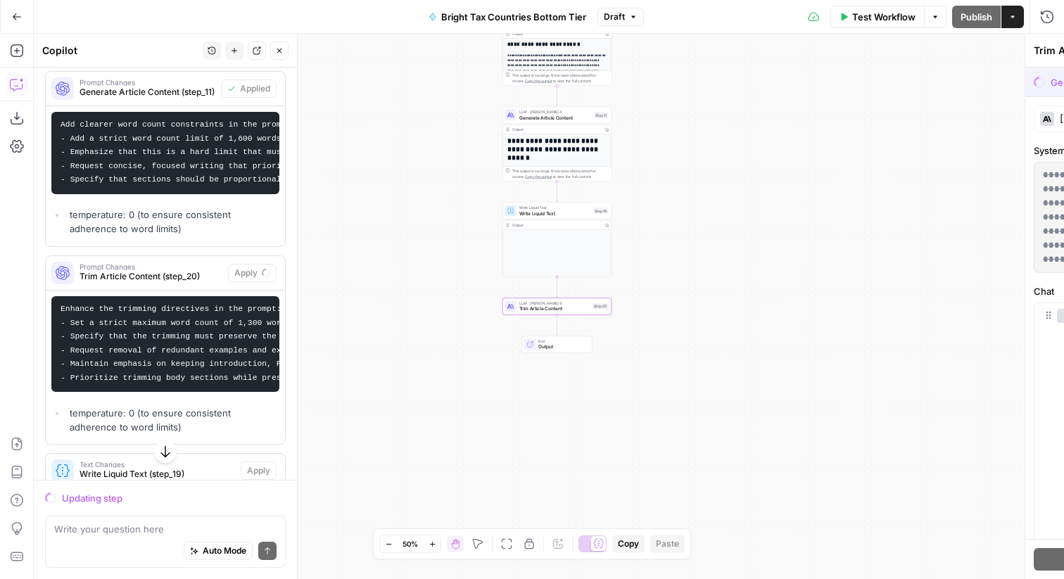
scroll to position [265, 0]
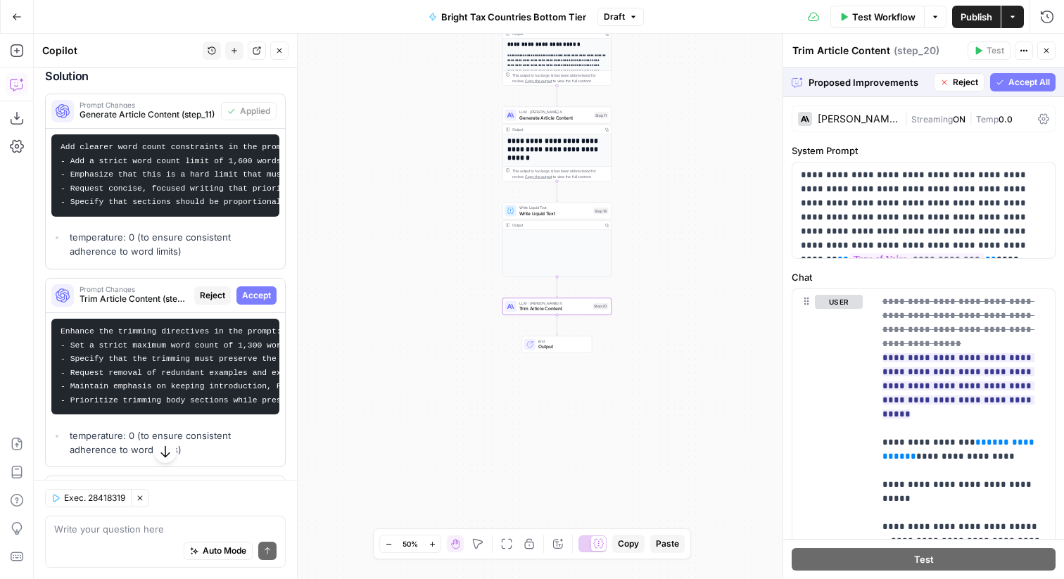
click at [251, 294] on span "Accept" at bounding box center [256, 295] width 29 height 13
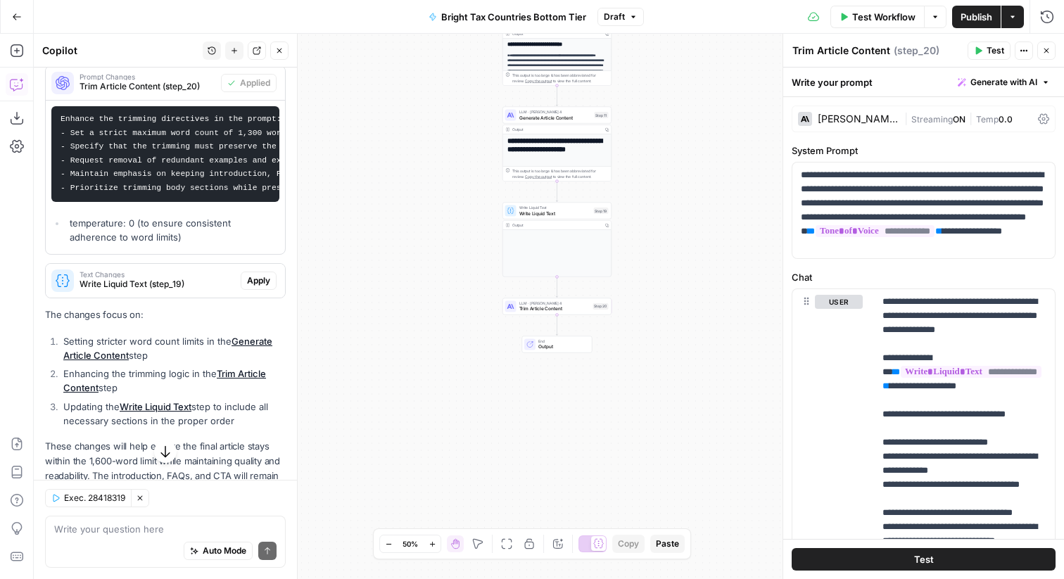
scroll to position [509, 0]
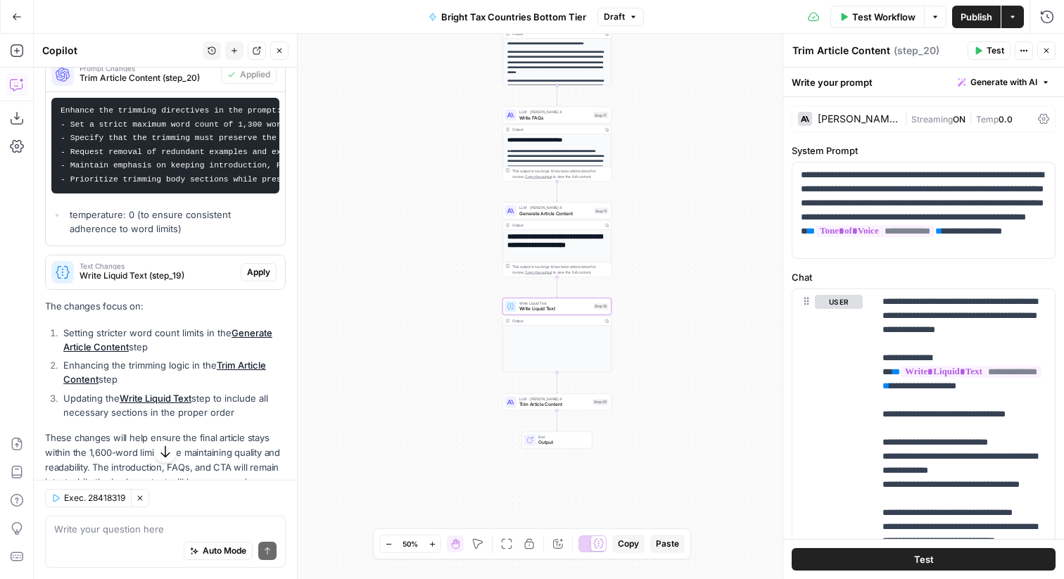
click at [194, 277] on span "Write Liquid Text (step_19)" at bounding box center [158, 276] width 156 height 13
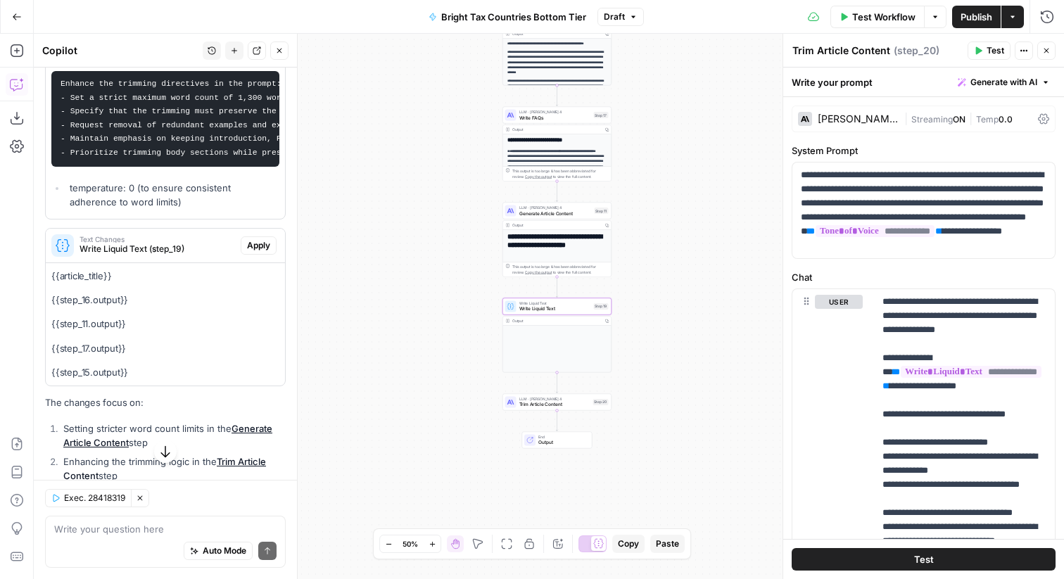
scroll to position [537, 0]
click at [194, 336] on div "{{article_title}} {{step_16.output}} {{step_11.output}} {{step_17.output}} {{st…" at bounding box center [165, 323] width 239 height 122
click at [262, 245] on span "Apply" at bounding box center [258, 244] width 23 height 13
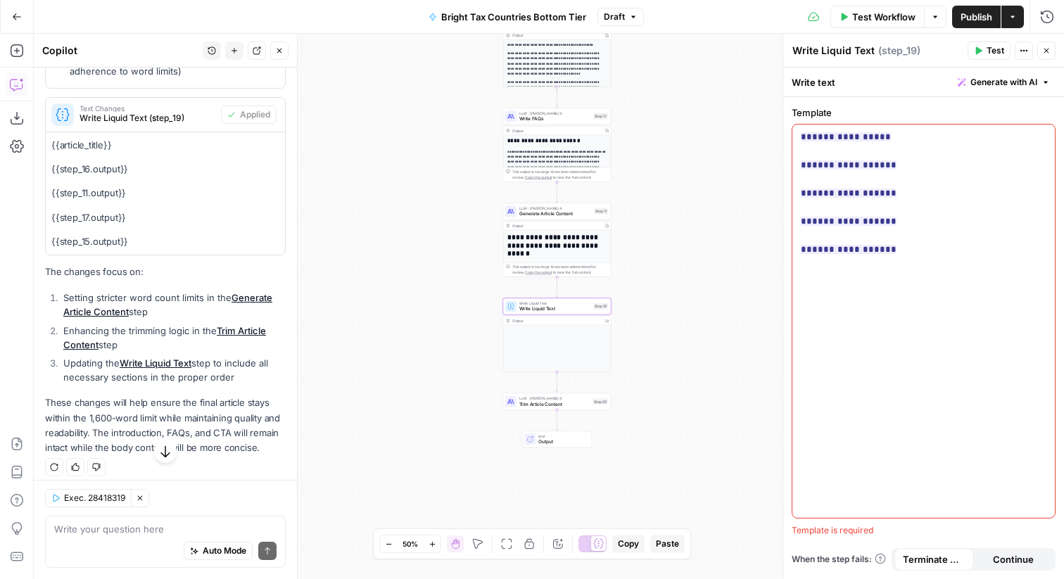
scroll to position [668, 0]
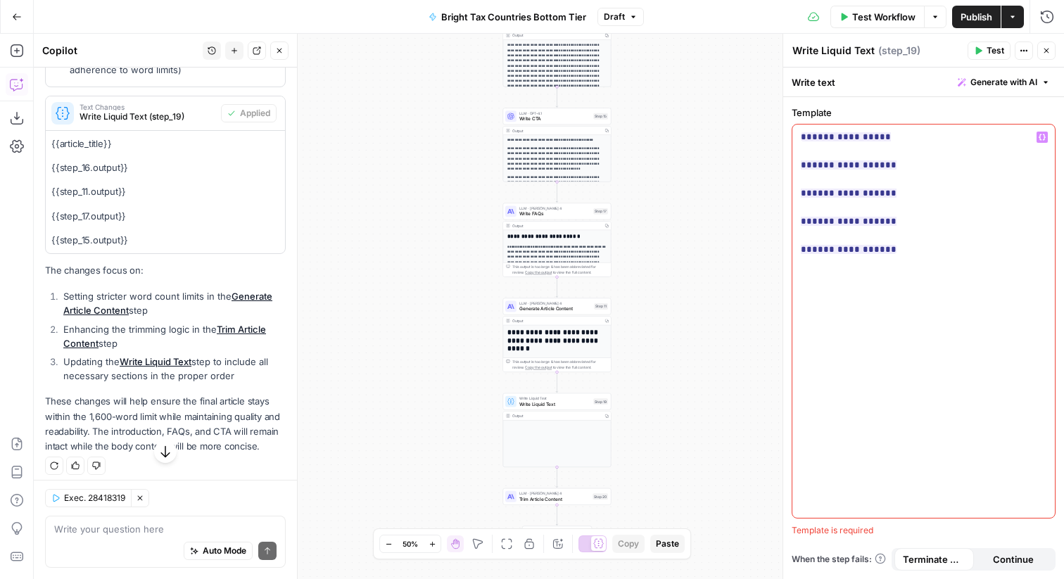
click at [984, 172] on p "**********" at bounding box center [924, 193] width 246 height 127
click at [866, 151] on p "**********" at bounding box center [924, 193] width 246 height 127
click at [847, 168] on p "**********" at bounding box center [924, 186] width 246 height 113
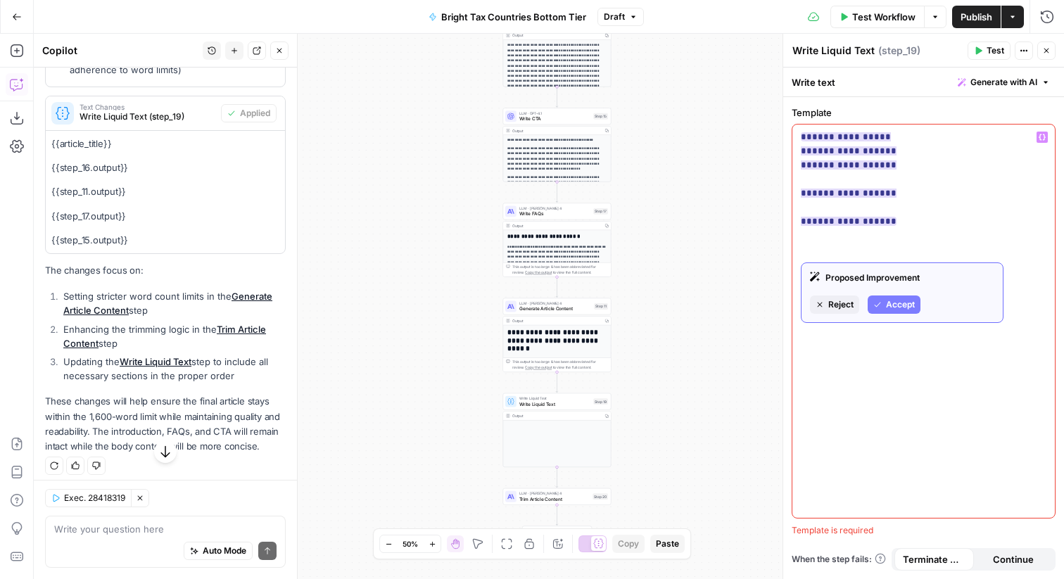
click at [881, 304] on icon "button" at bounding box center [877, 305] width 8 height 8
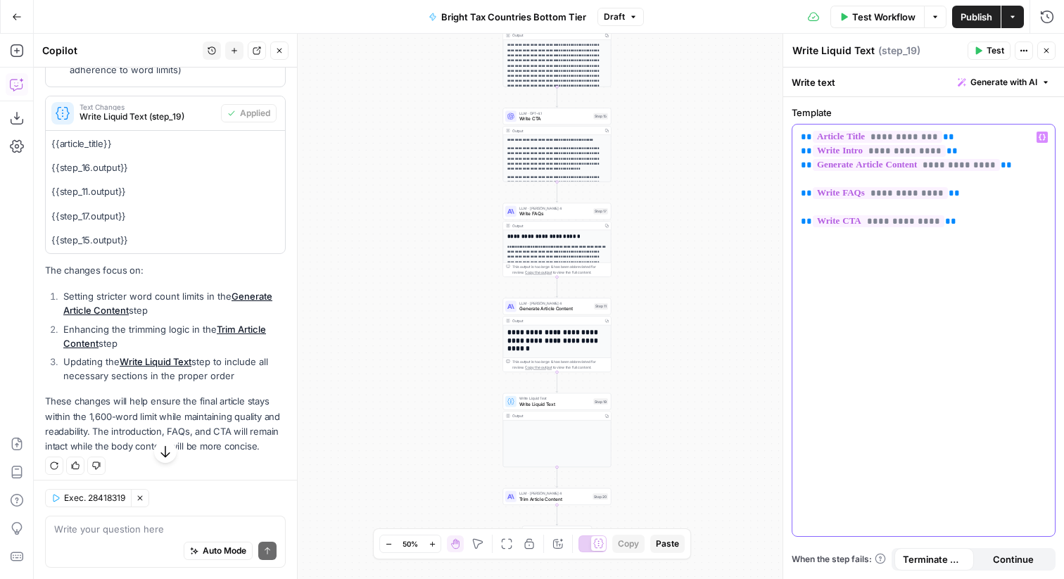
click at [845, 179] on p "**********" at bounding box center [924, 179] width 246 height 99
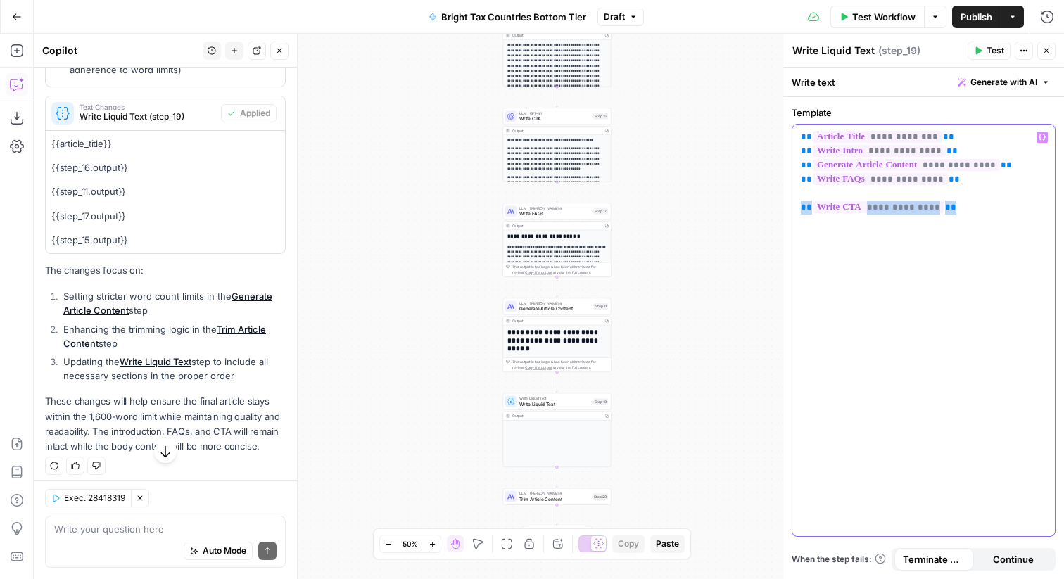
drag, startPoint x: 951, startPoint y: 206, endPoint x: 795, endPoint y: 203, distance: 155.6
click at [795, 203] on div "**********" at bounding box center [924, 331] width 263 height 412
click at [1014, 164] on p "**********" at bounding box center [924, 165] width 246 height 70
click at [1042, 137] on icon "button" at bounding box center [1042, 137] width 7 height 7
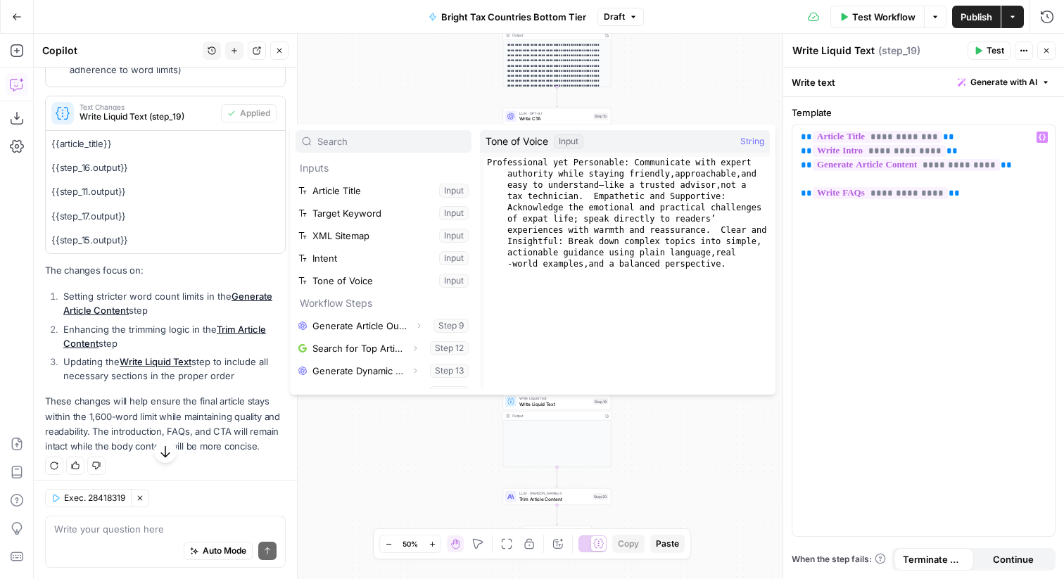
scroll to position [106, 0]
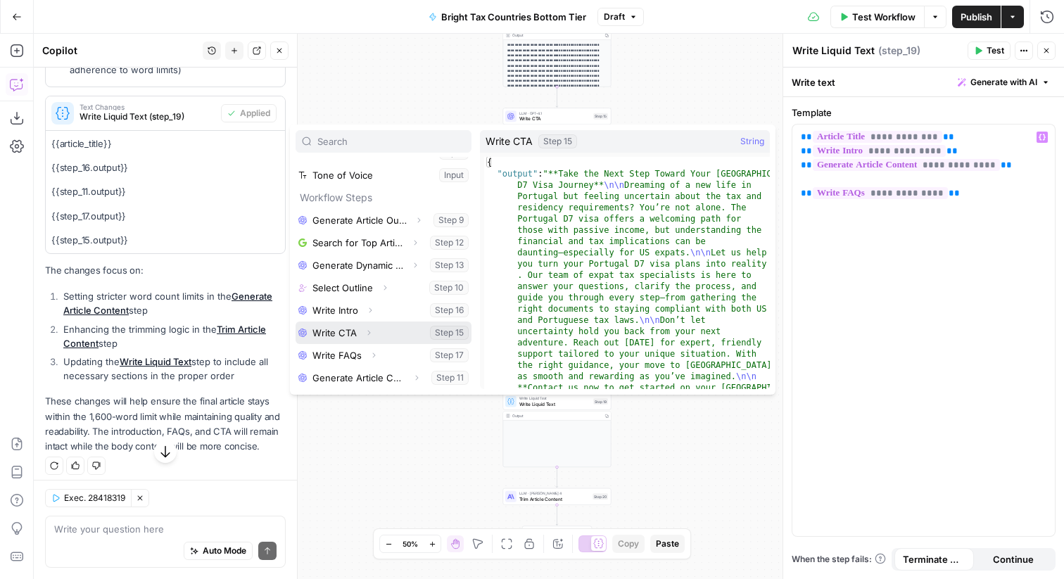
click at [451, 329] on button "Select variable Write CTA" at bounding box center [384, 333] width 176 height 23
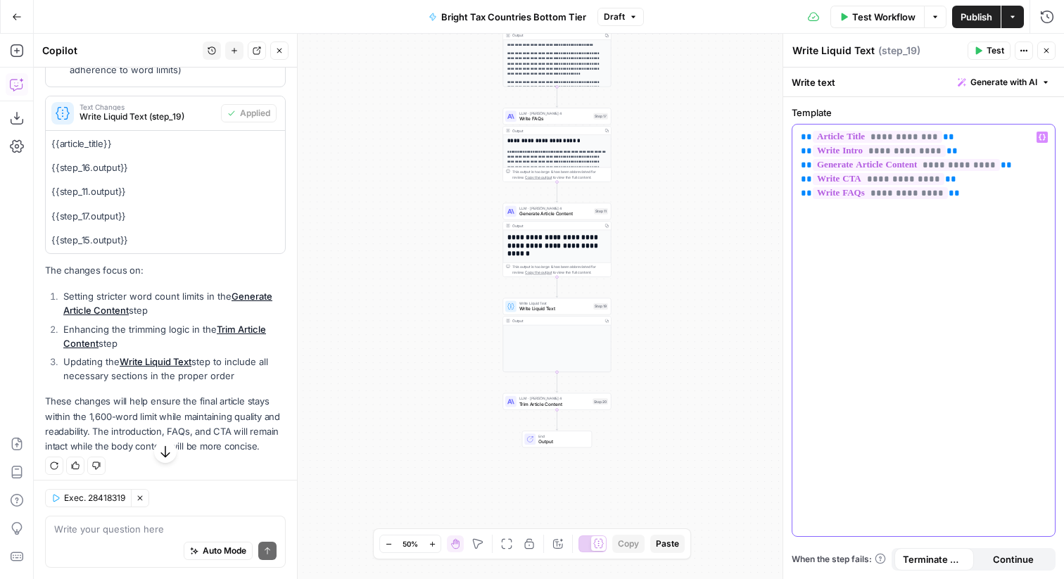
scroll to position [676, 0]
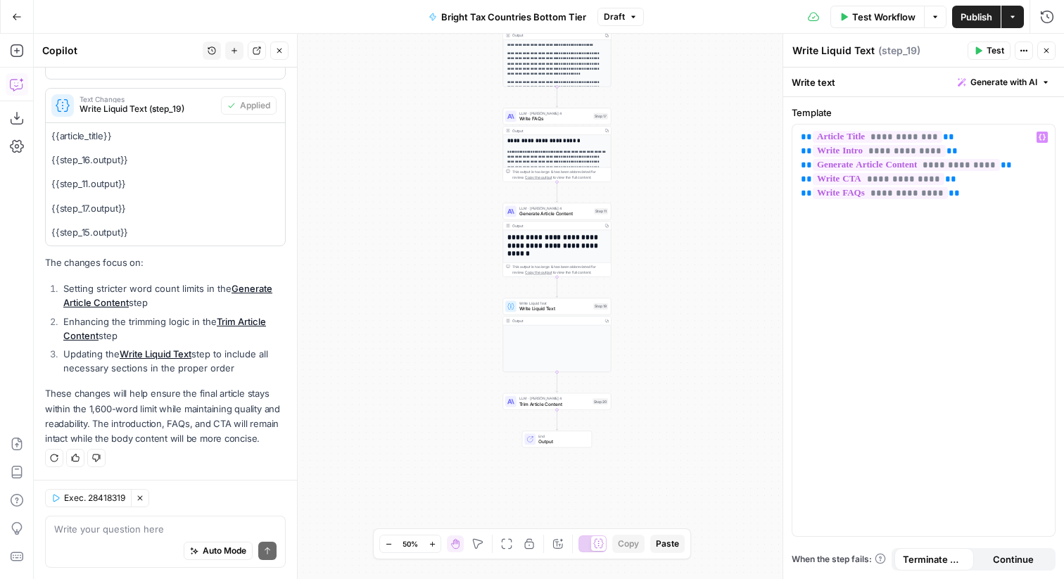
click at [964, 23] on span "Publish" at bounding box center [977, 17] width 32 height 14
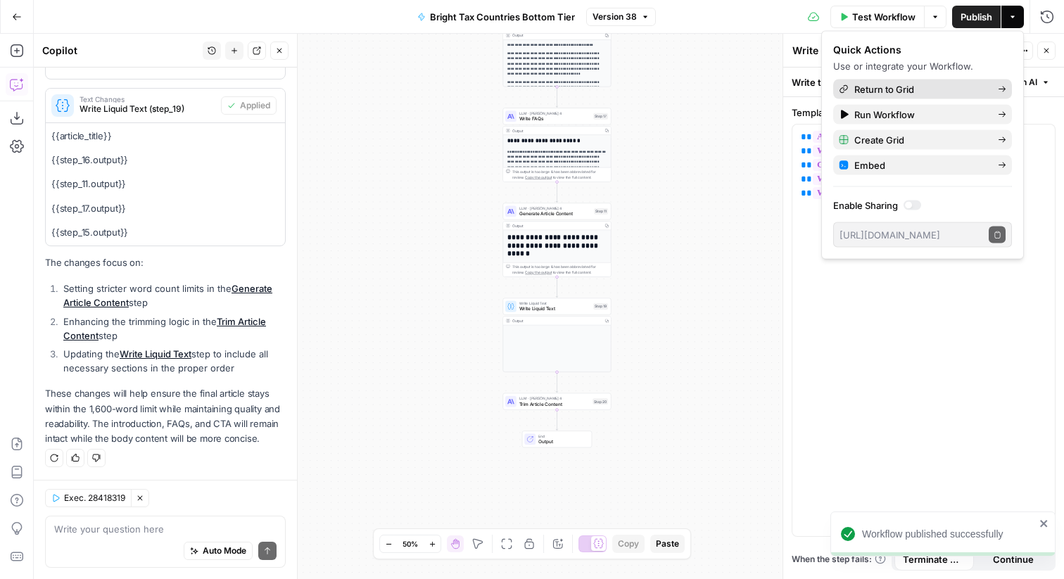
click at [888, 89] on span "Return to Grid" at bounding box center [920, 89] width 132 height 14
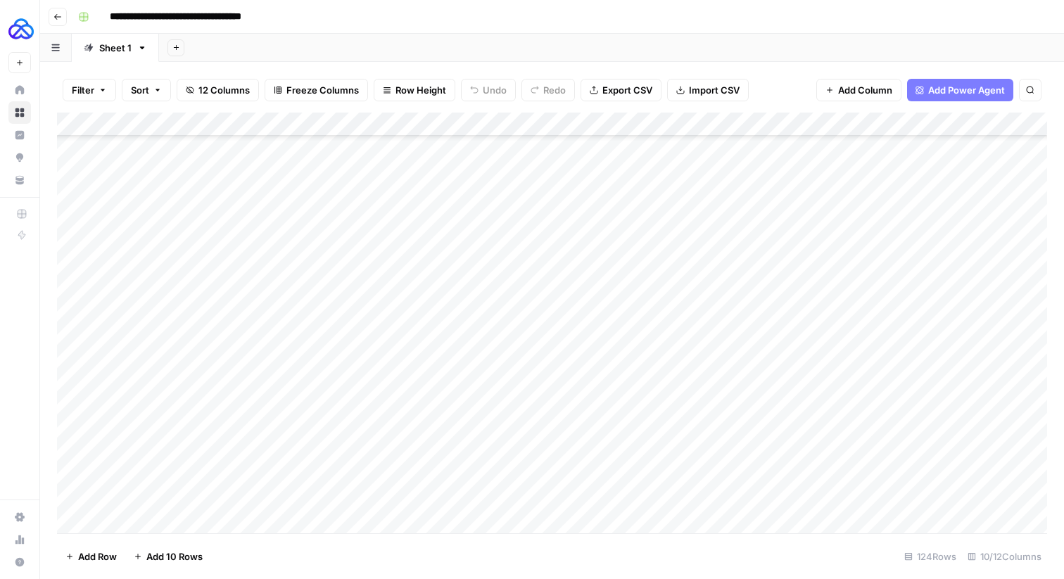
scroll to position [2593, 0]
click at [853, 498] on div "Add Column" at bounding box center [552, 323] width 990 height 421
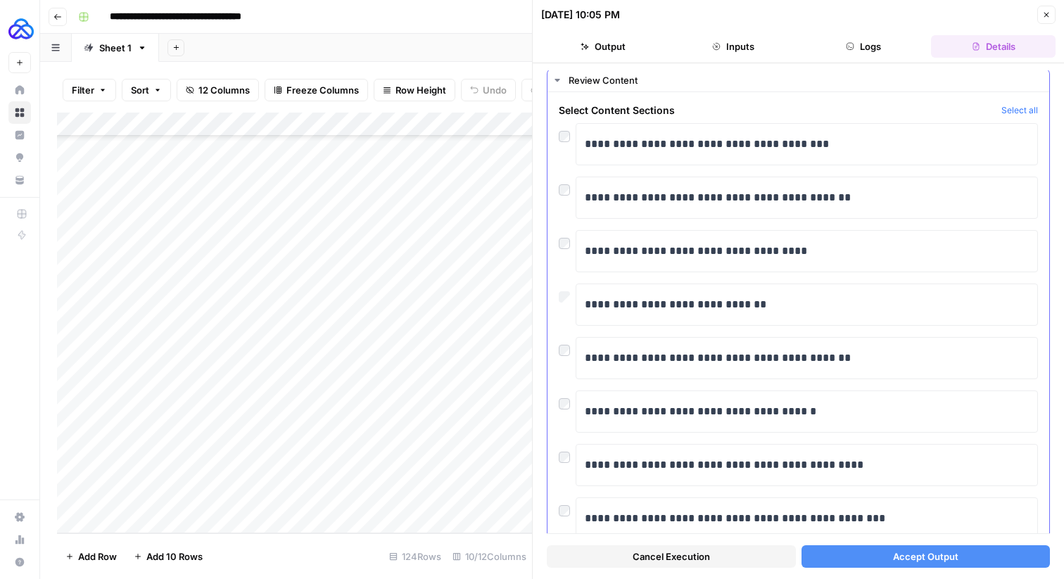
scroll to position [34, 0]
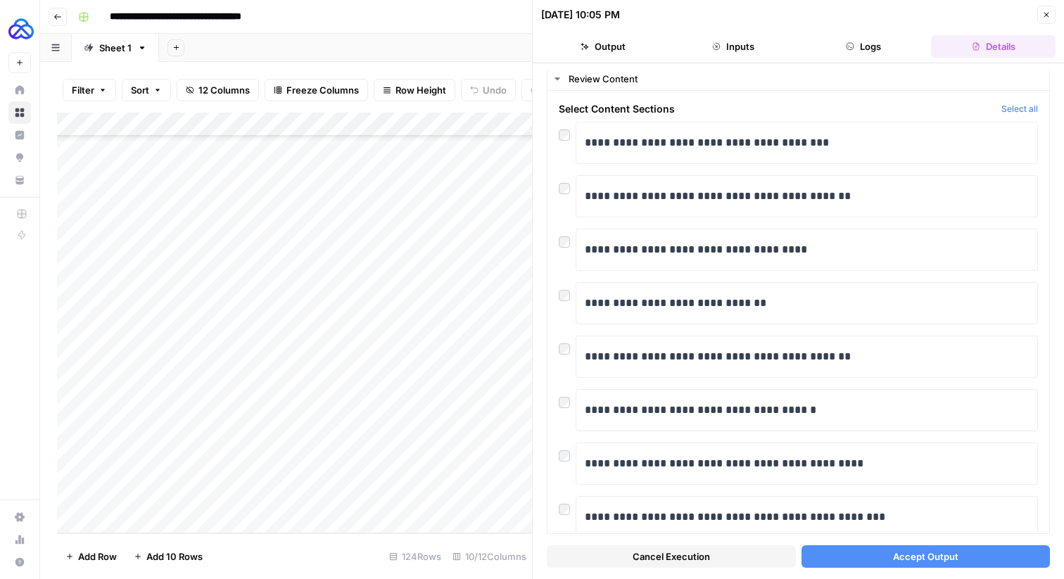
click at [847, 551] on button "Accept Output" at bounding box center [926, 556] width 249 height 23
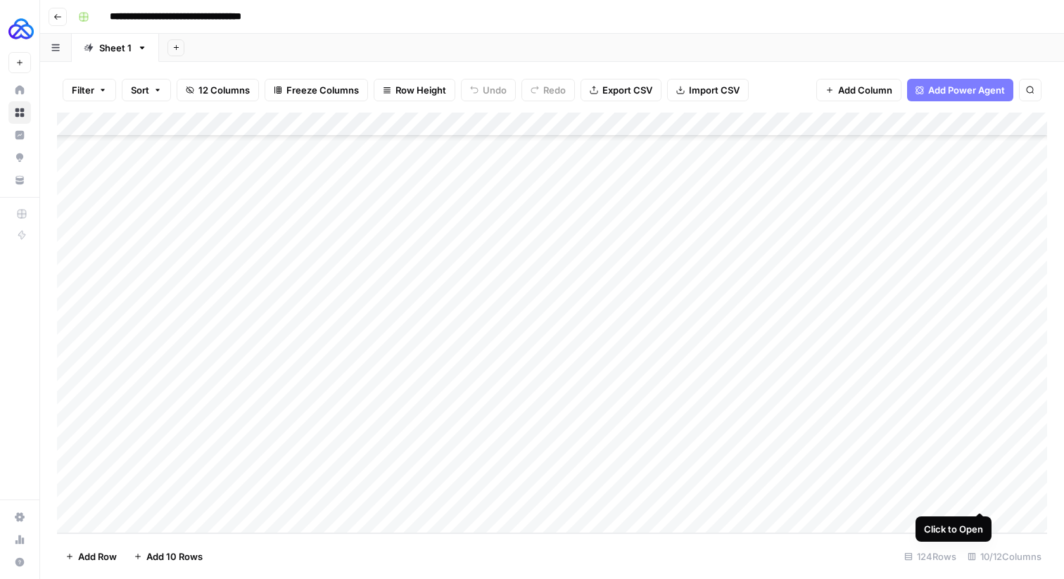
click at [976, 495] on div "Add Column" at bounding box center [552, 323] width 990 height 421
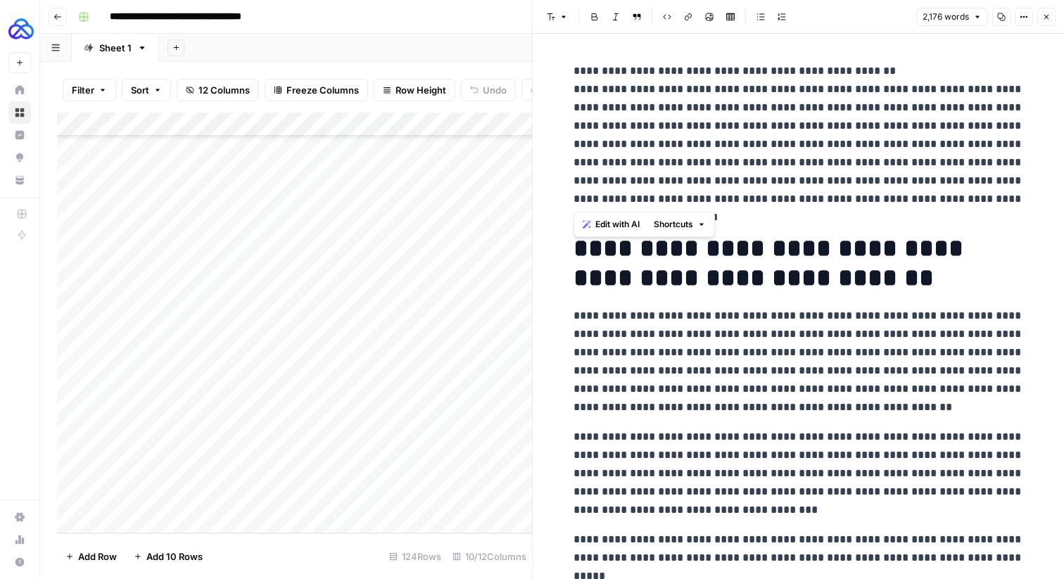
drag, startPoint x: 1017, startPoint y: 194, endPoint x: 567, endPoint y: 72, distance: 466.1
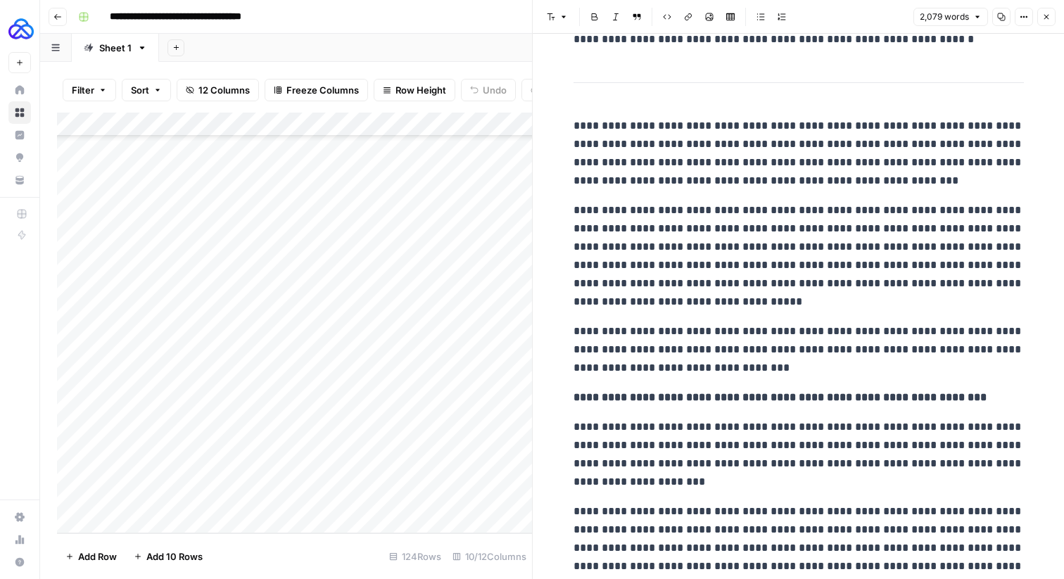
scroll to position [3818, 0]
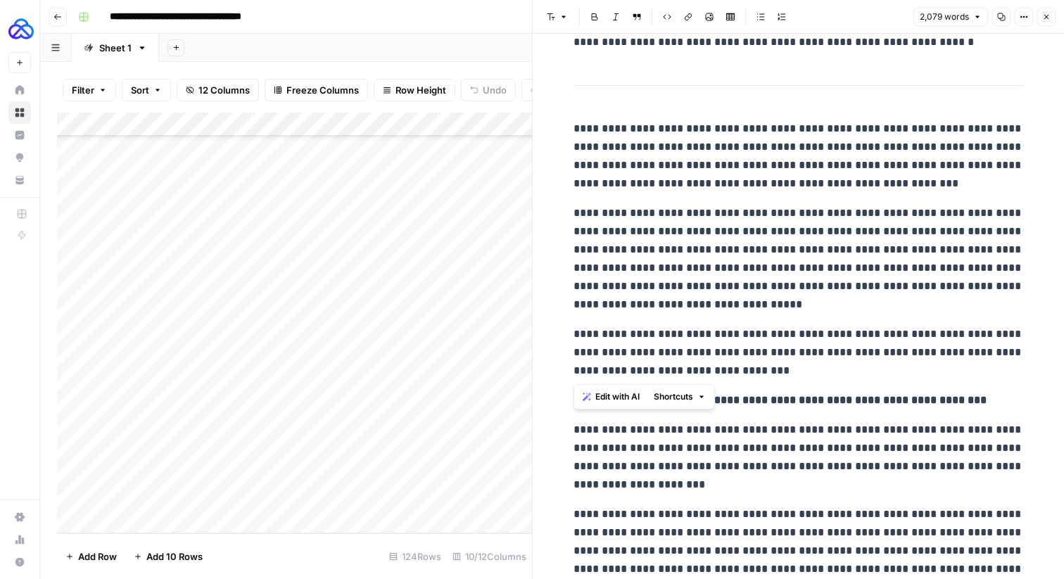
drag, startPoint x: 755, startPoint y: 379, endPoint x: 543, endPoint y: 89, distance: 359.5
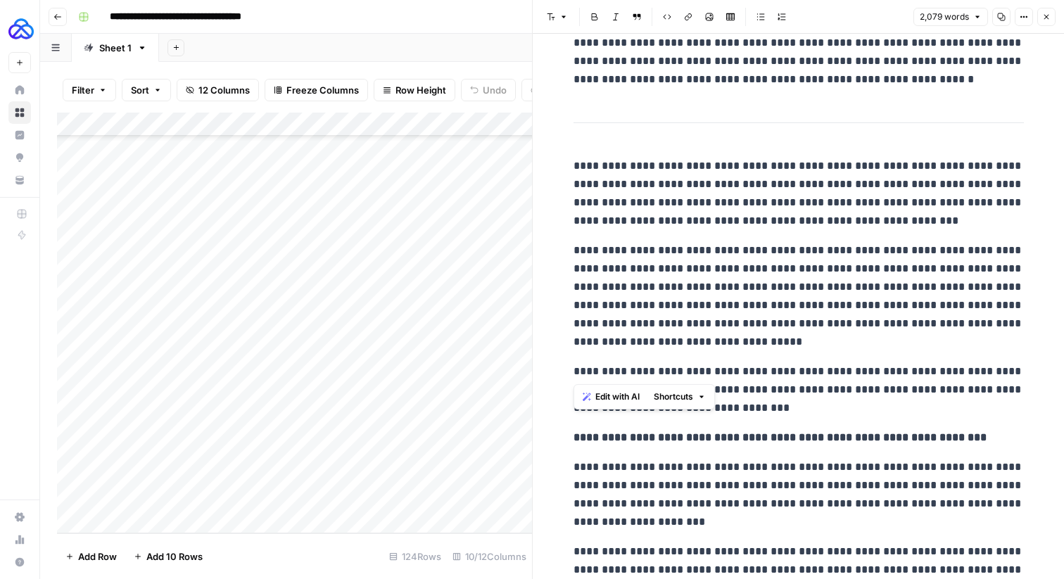
scroll to position [3781, 0]
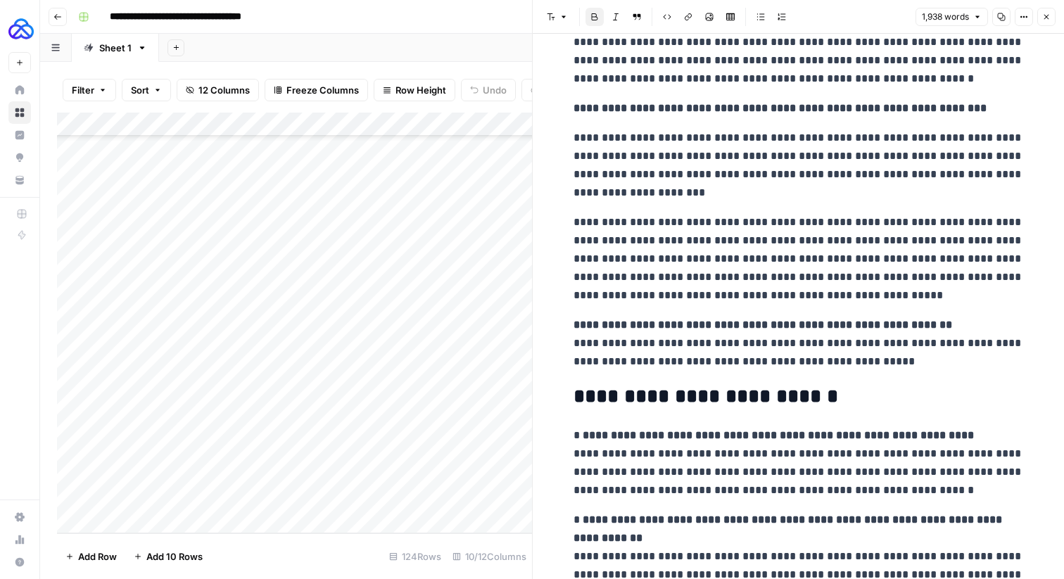
click at [613, 106] on strong "**********" at bounding box center [780, 108] width 413 height 11
click at [612, 107] on strong "**********" at bounding box center [780, 108] width 413 height 11
click at [563, 18] on icon "button" at bounding box center [564, 17] width 8 height 8
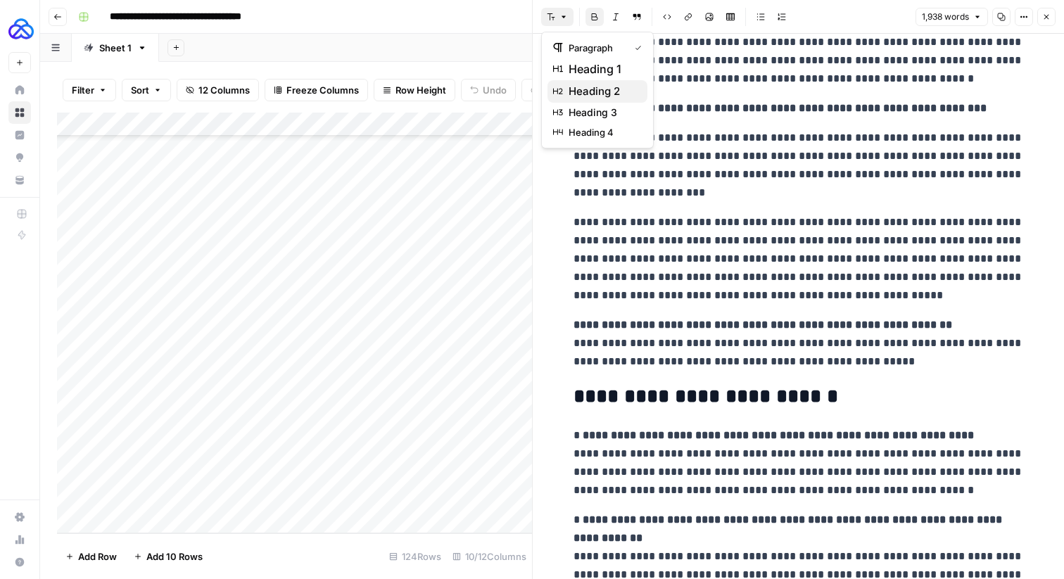
click at [572, 93] on span "heading 2" at bounding box center [603, 91] width 68 height 17
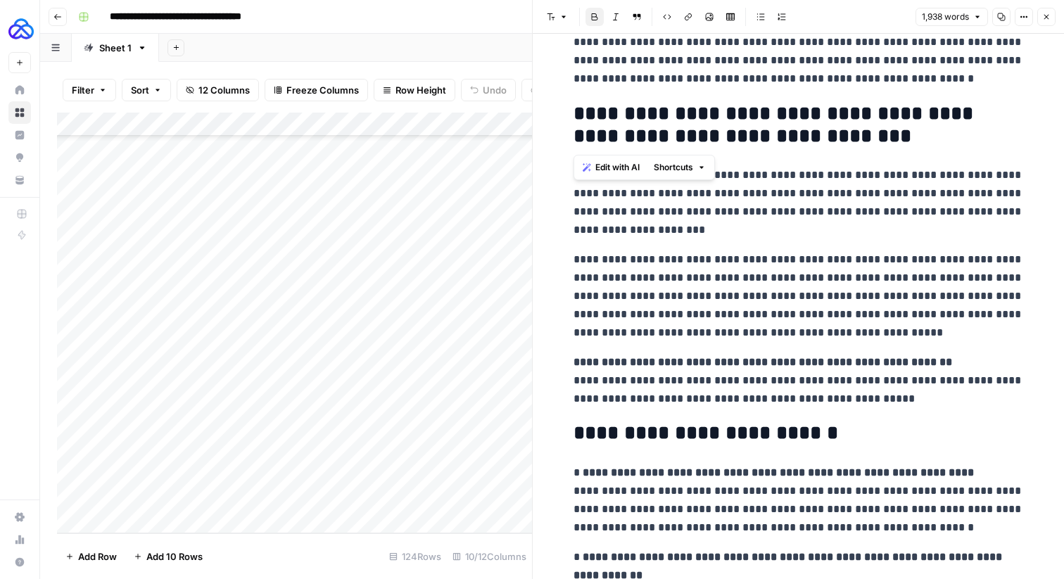
click at [624, 118] on strong "**********" at bounding box center [776, 124] width 405 height 42
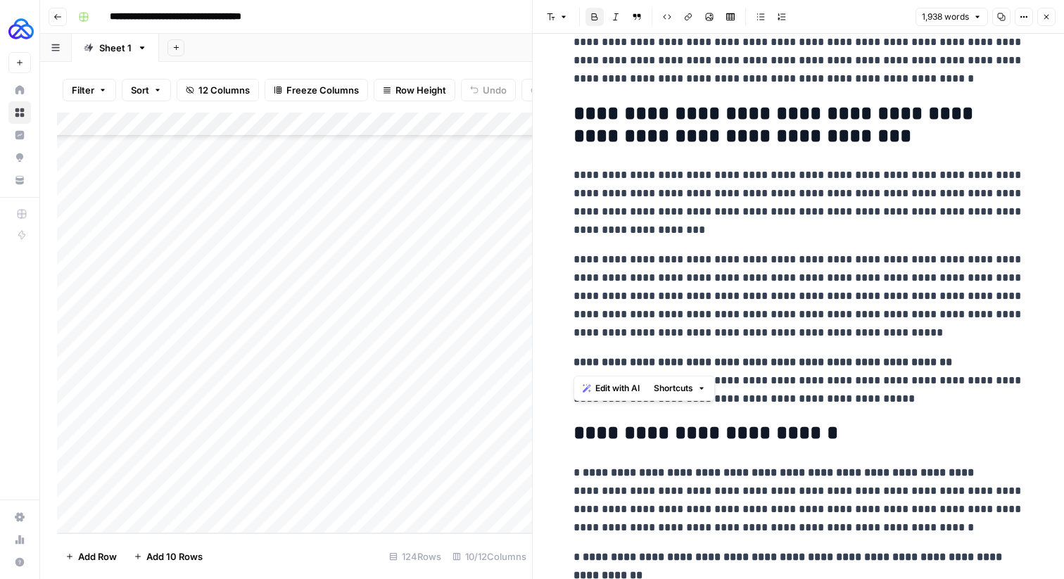
drag, startPoint x: 570, startPoint y: 365, endPoint x: 552, endPoint y: 120, distance: 245.6
click at [668, 287] on p "**********" at bounding box center [799, 296] width 450 height 91
drag, startPoint x: 940, startPoint y: 358, endPoint x: 561, endPoint y: 358, distance: 379.4
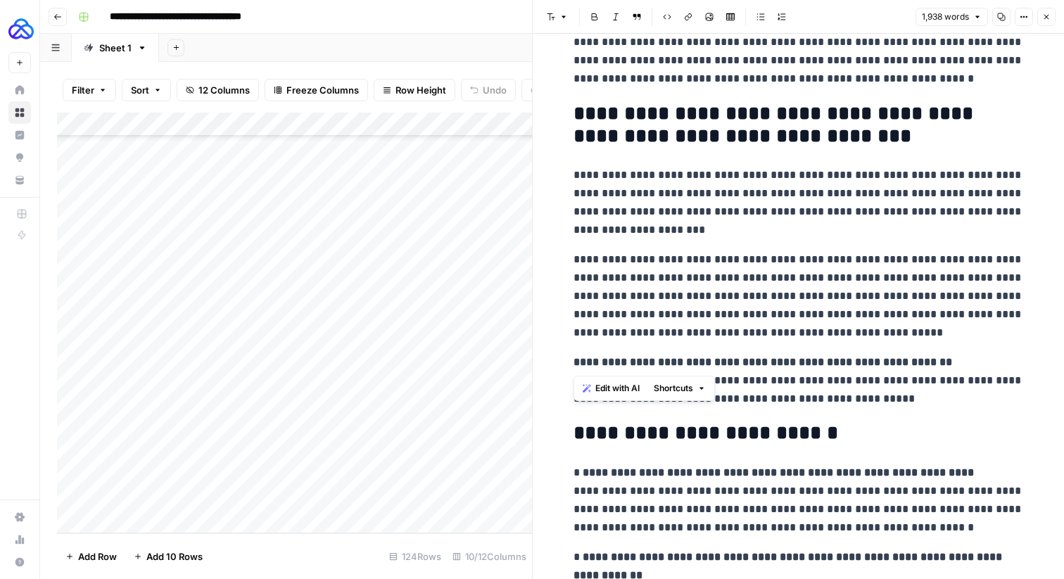
copy strong "**********"
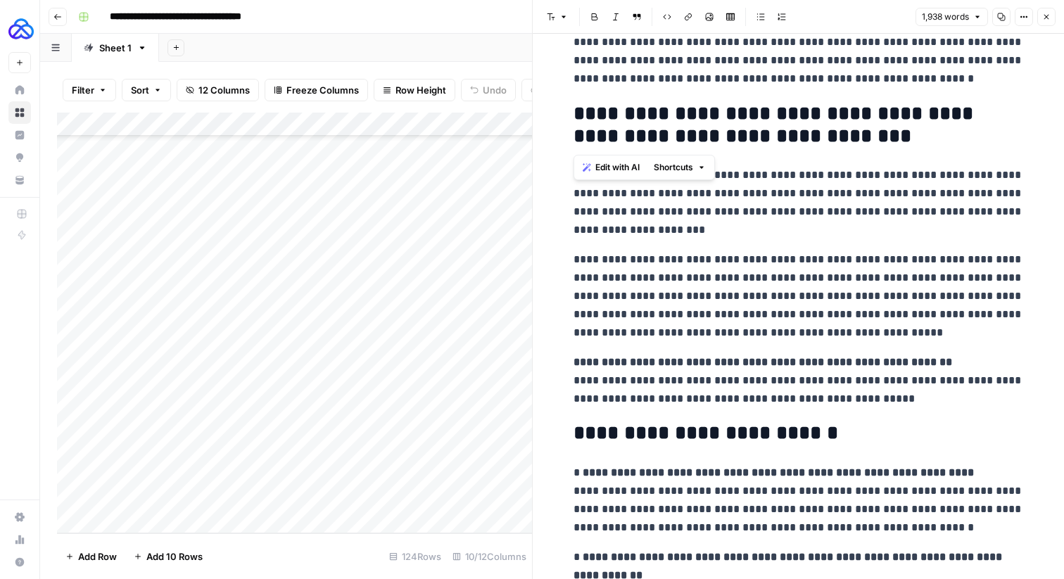
drag, startPoint x: 981, startPoint y: 133, endPoint x: 567, endPoint y: 120, distance: 414.0
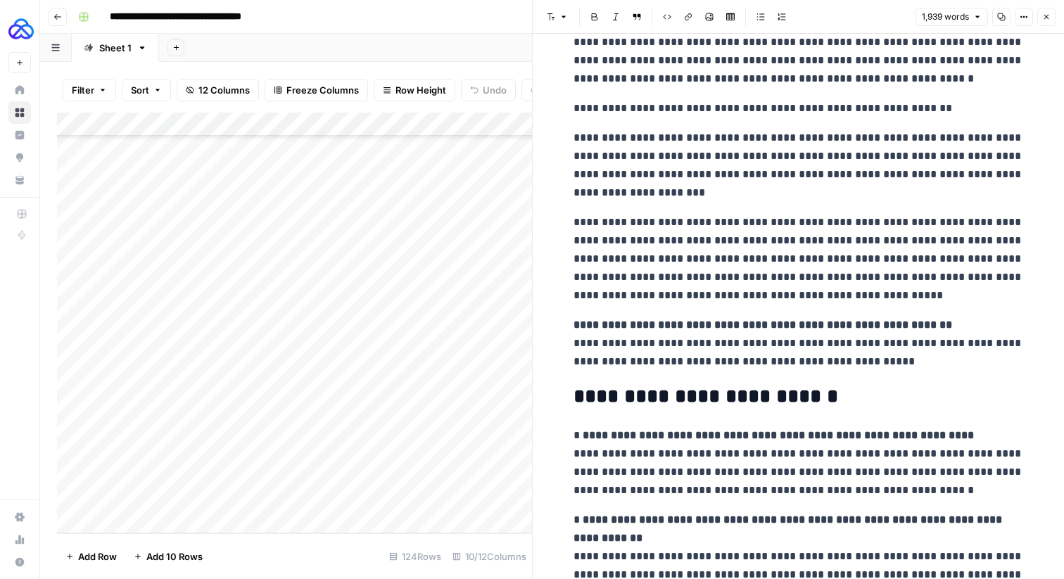
click at [581, 113] on p "**********" at bounding box center [799, 108] width 450 height 18
click at [556, 11] on button "Font style" at bounding box center [557, 17] width 32 height 18
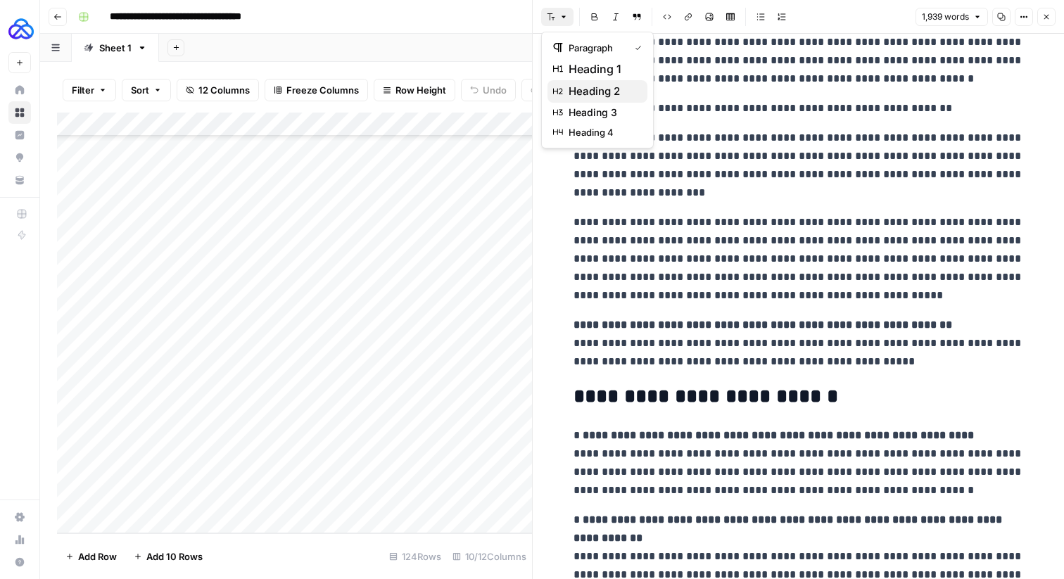
click at [561, 94] on icon "button" at bounding box center [558, 92] width 10 height 6
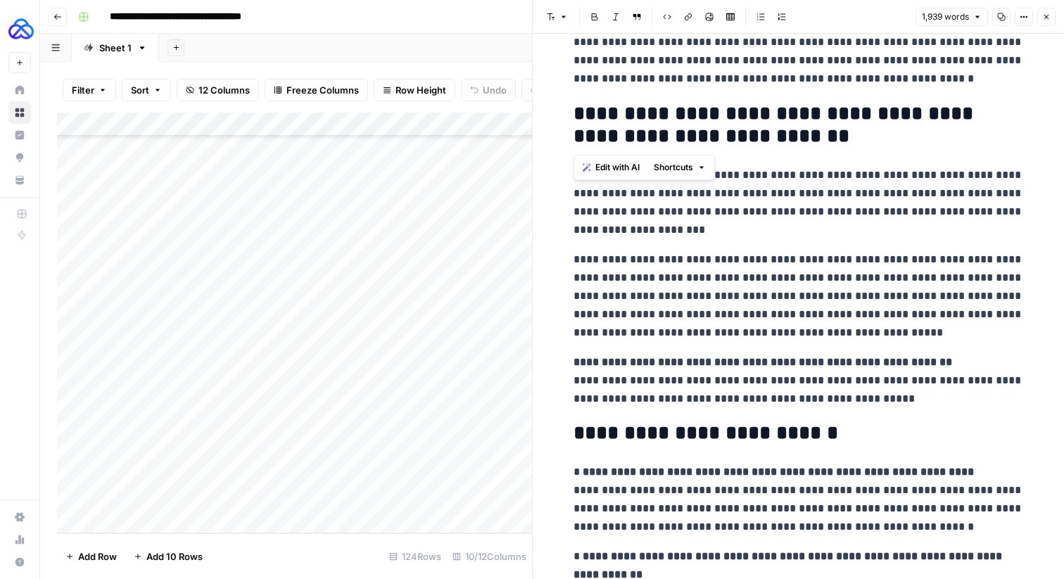
click at [638, 270] on p "**********" at bounding box center [799, 296] width 450 height 91
click at [720, 386] on p "**********" at bounding box center [799, 380] width 450 height 55
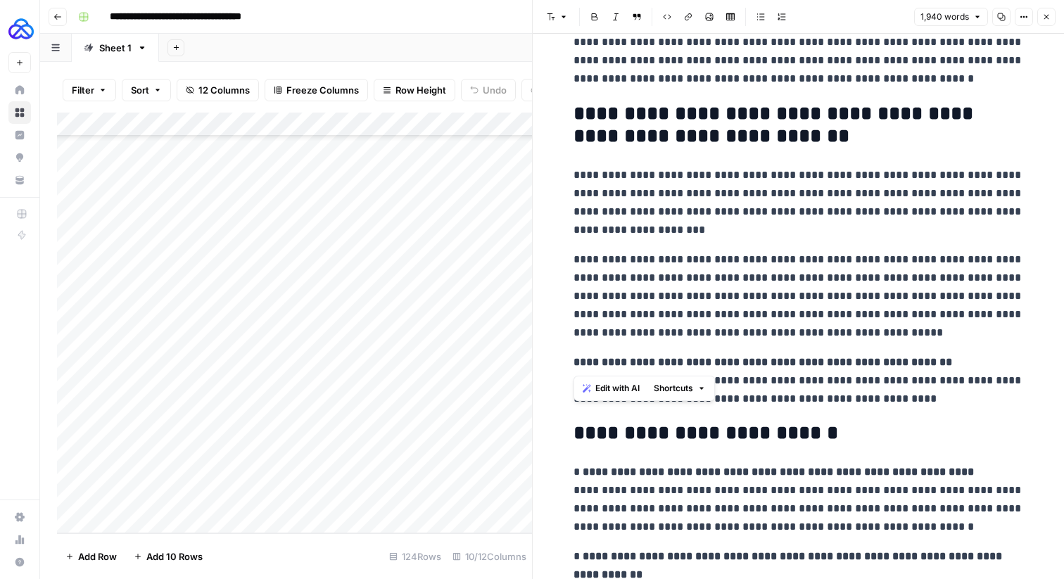
drag, startPoint x: 938, startPoint y: 362, endPoint x: 566, endPoint y: 161, distance: 422.9
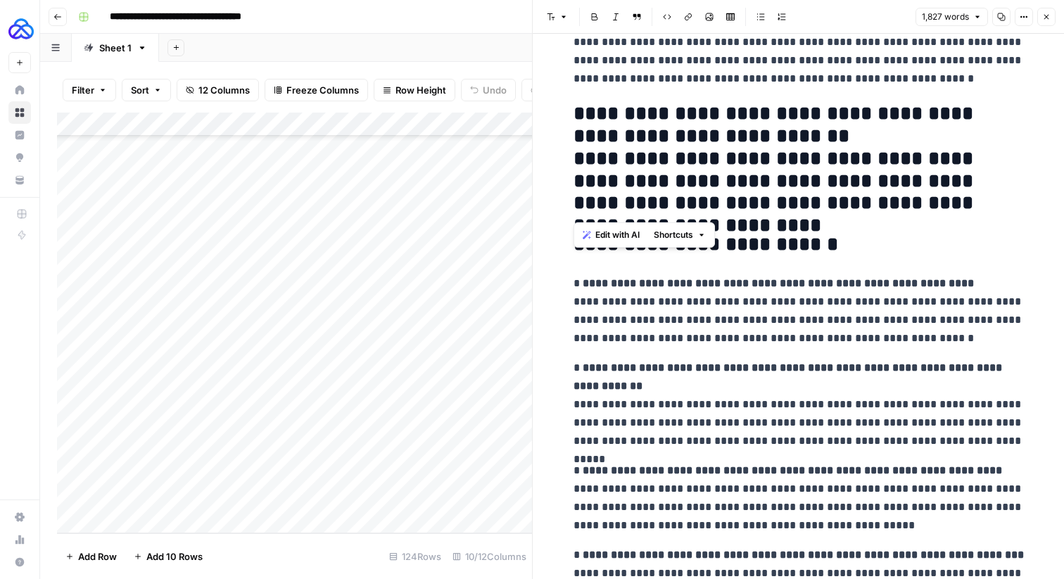
drag, startPoint x: 959, startPoint y: 212, endPoint x: 567, endPoint y: 162, distance: 395.2
click at [562, 15] on icon "button" at bounding box center [564, 17] width 8 height 8
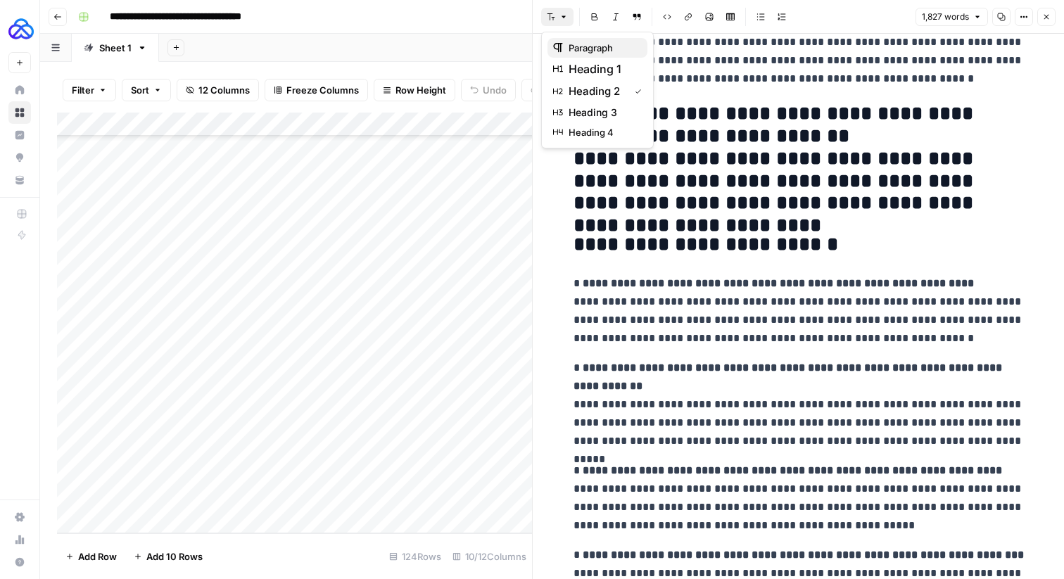
click at [564, 53] on div "paragraph" at bounding box center [597, 48] width 89 height 14
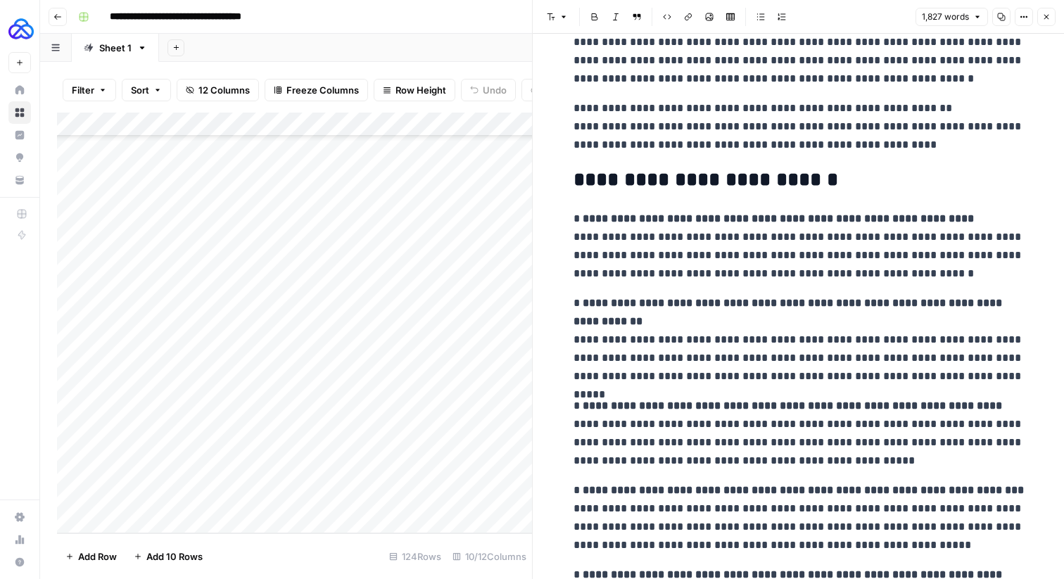
click at [803, 113] on p "**********" at bounding box center [799, 126] width 450 height 55
click at [936, 109] on p "**********" at bounding box center [799, 126] width 450 height 55
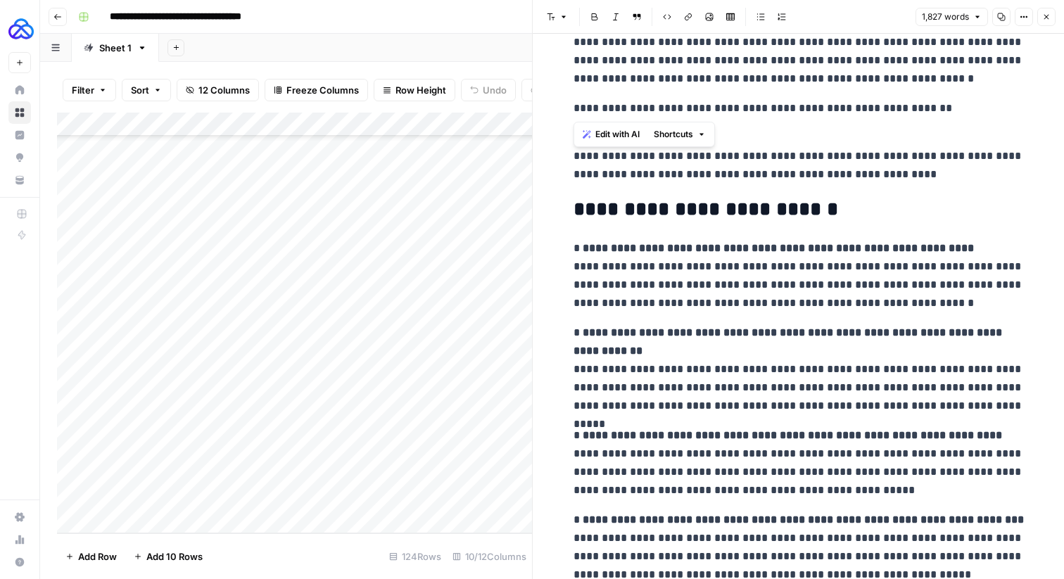
drag, startPoint x: 890, startPoint y: 109, endPoint x: 556, endPoint y: 107, distance: 334.3
click at [560, 13] on icon "button" at bounding box center [564, 17] width 8 height 8
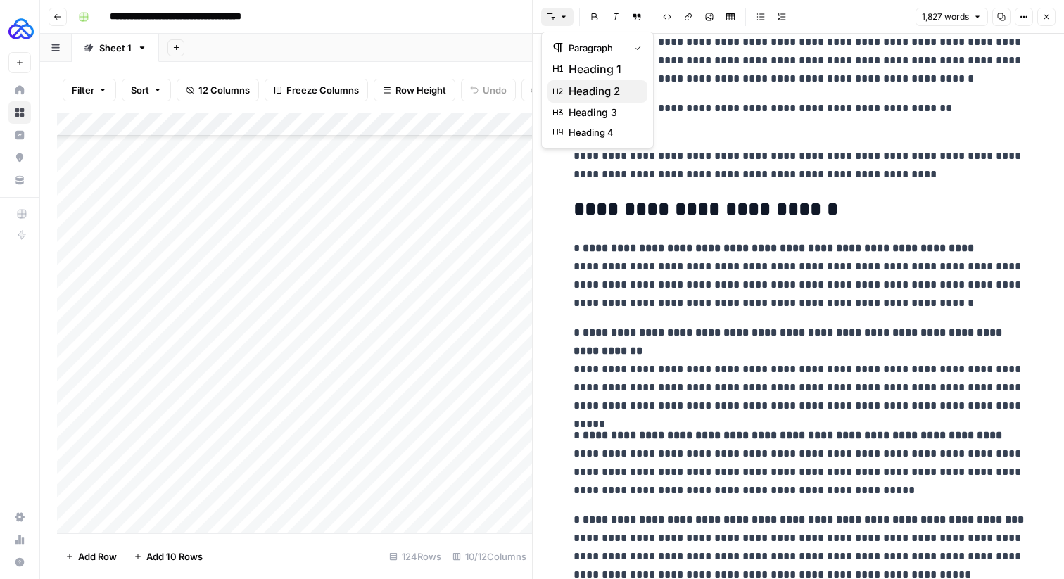
click at [578, 94] on span "heading 2" at bounding box center [603, 91] width 68 height 17
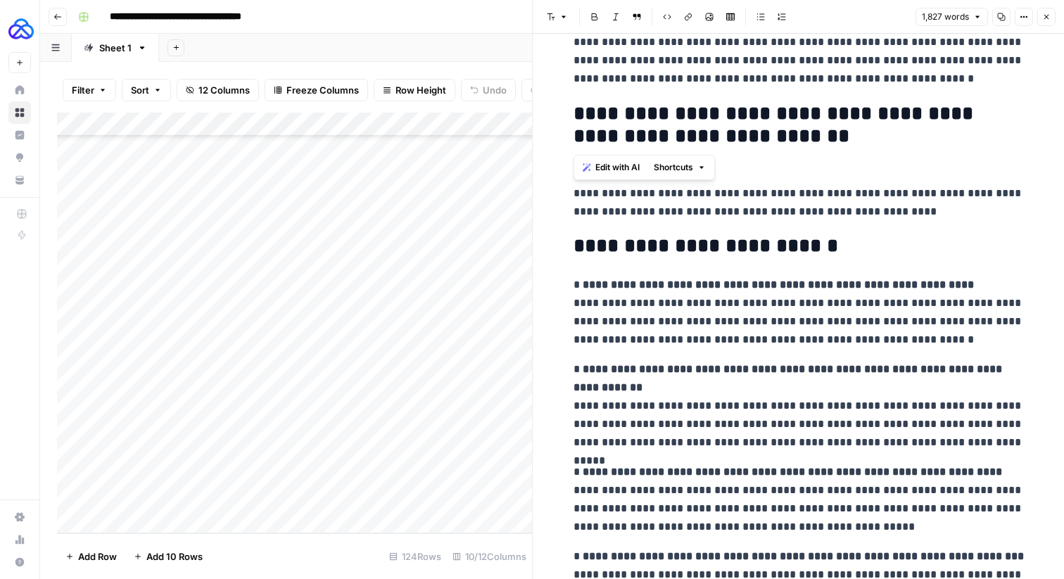
click at [575, 192] on p "**********" at bounding box center [799, 193] width 450 height 55
click at [583, 170] on p "**********" at bounding box center [799, 193] width 450 height 55
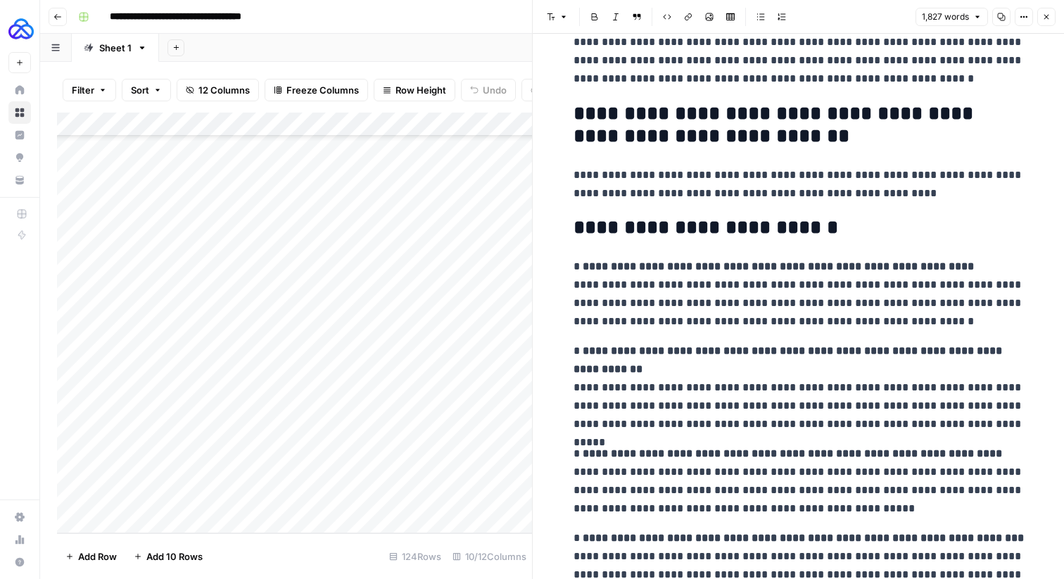
drag, startPoint x: 588, startPoint y: 153, endPoint x: 682, endPoint y: 153, distance: 94.3
drag, startPoint x: 800, startPoint y: 136, endPoint x: 630, endPoint y: 135, distance: 170.3
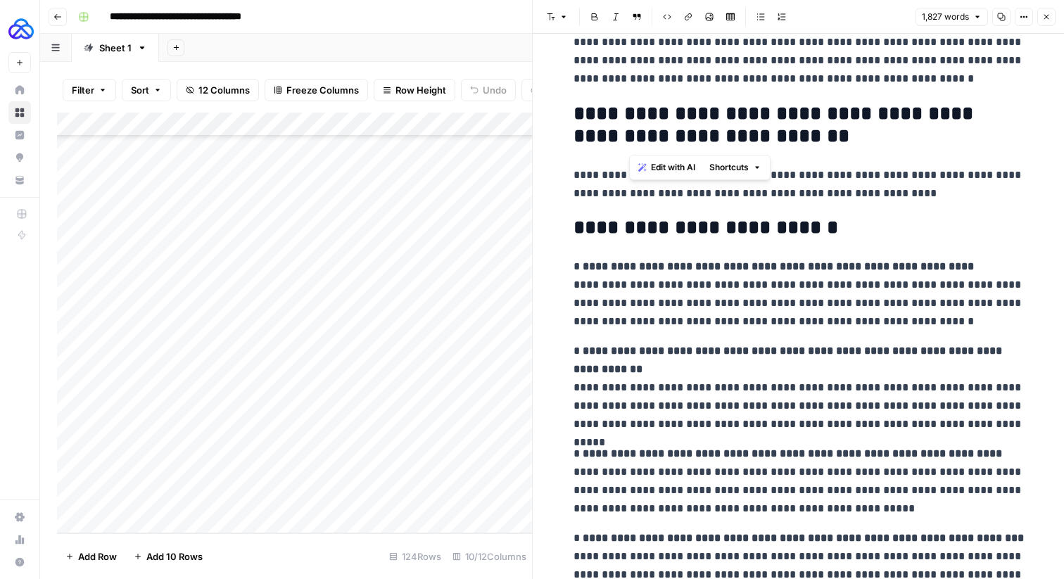
click at [630, 135] on h2 "**********" at bounding box center [799, 125] width 450 height 45
click at [583, 168] on p "**********" at bounding box center [799, 184] width 450 height 37
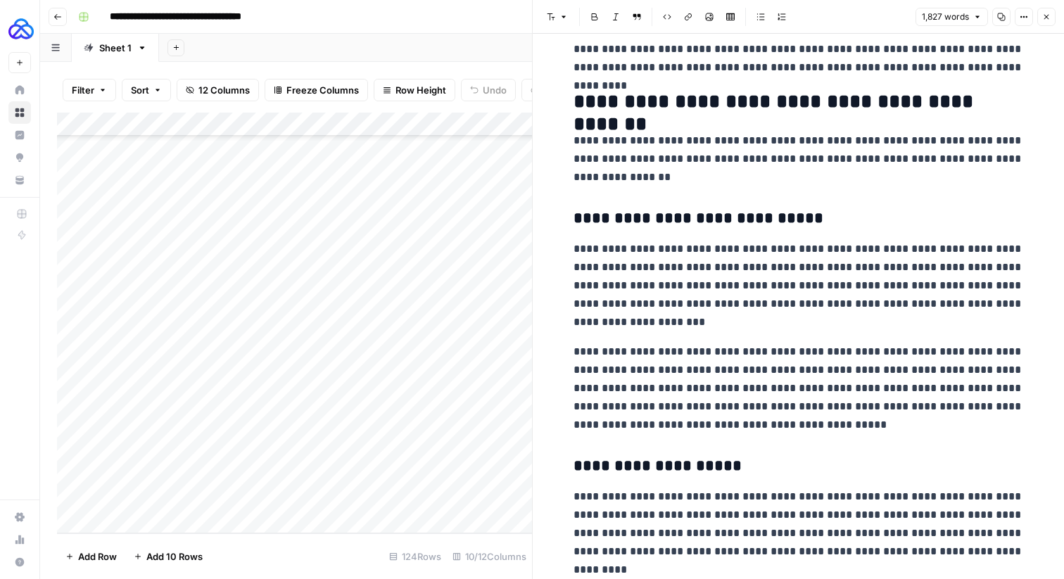
scroll to position [734, 0]
drag, startPoint x: 816, startPoint y: 427, endPoint x: 570, endPoint y: 251, distance: 302.3
click at [678, 449] on span "Shortcuts" at bounding box center [673, 449] width 39 height 13
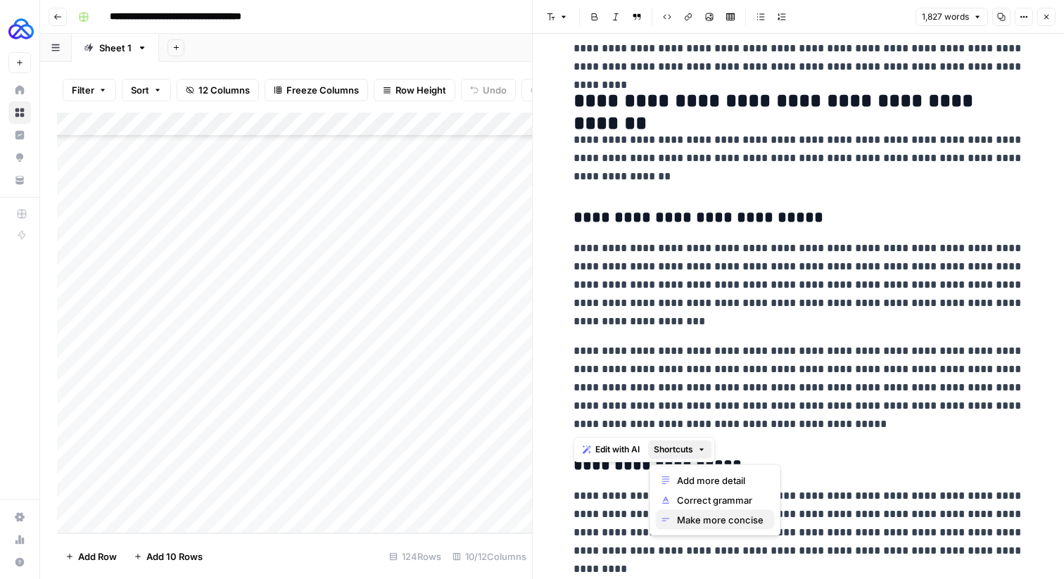
click at [705, 514] on span "Make more concise" at bounding box center [720, 520] width 87 height 14
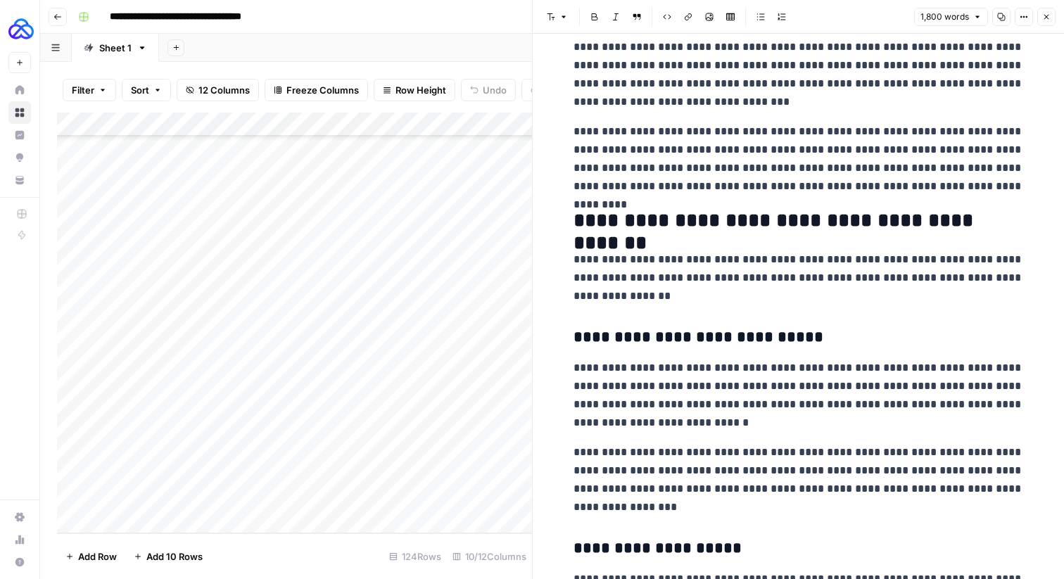
scroll to position [602, 0]
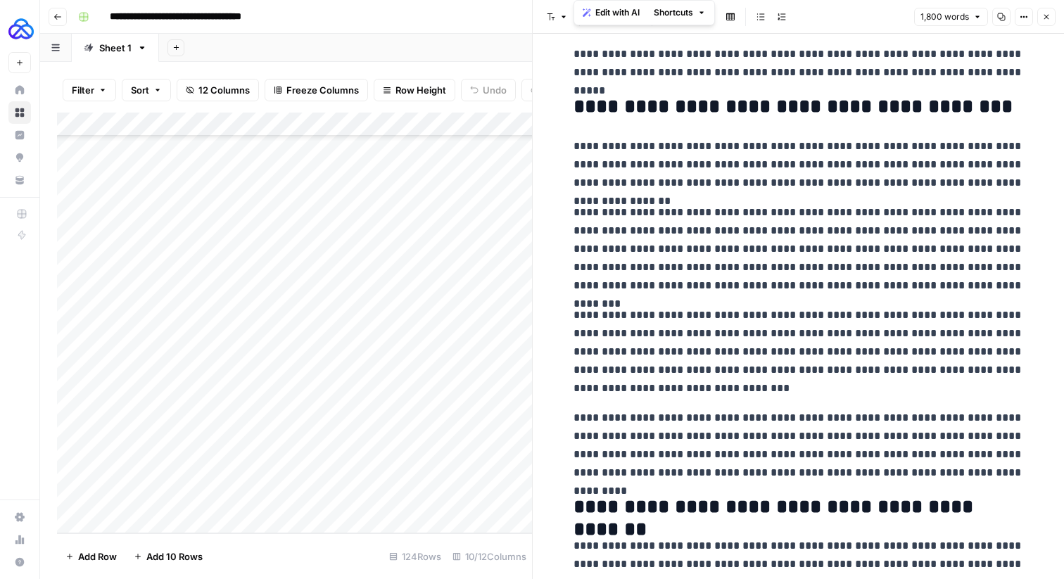
scroll to position [0, 0]
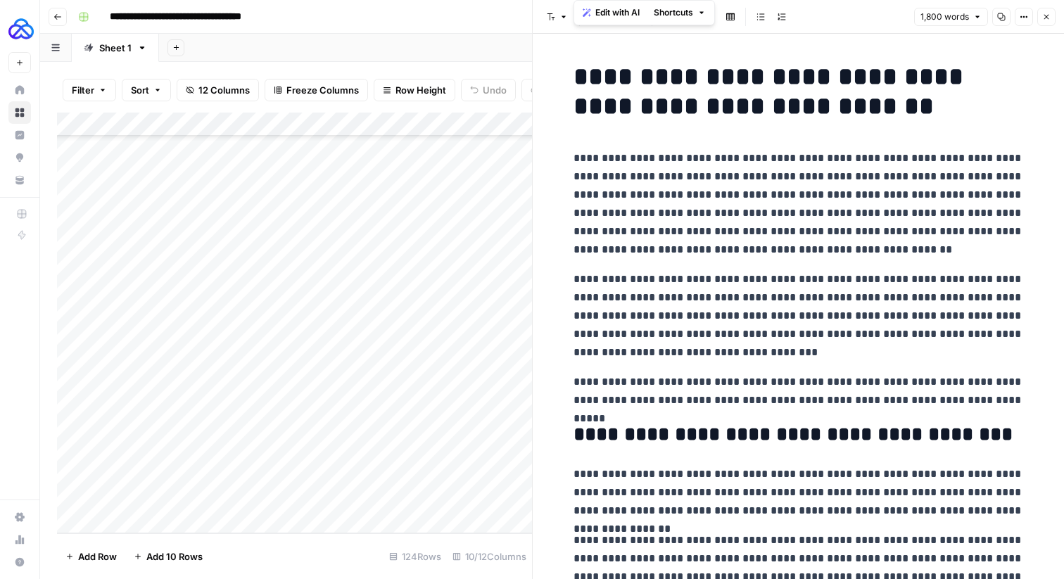
click at [866, 93] on h1 "**********" at bounding box center [799, 91] width 450 height 59
click at [994, 391] on p "**********" at bounding box center [799, 391] width 450 height 37
drag, startPoint x: 994, startPoint y: 396, endPoint x: 567, endPoint y: 162, distance: 487.3
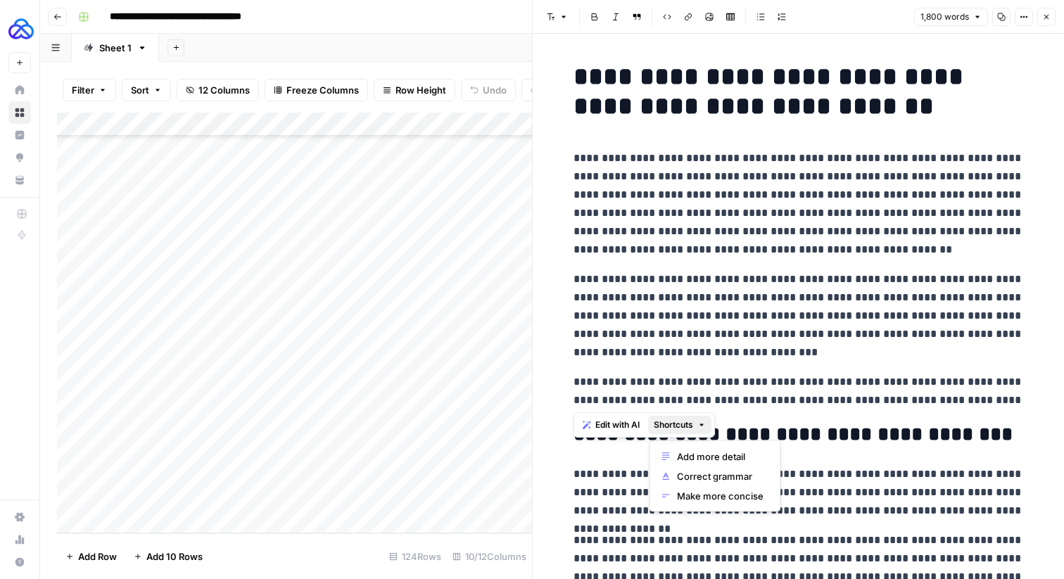
click at [686, 421] on span "Shortcuts" at bounding box center [673, 425] width 39 height 13
click at [709, 488] on button "Make more concise" at bounding box center [715, 496] width 119 height 20
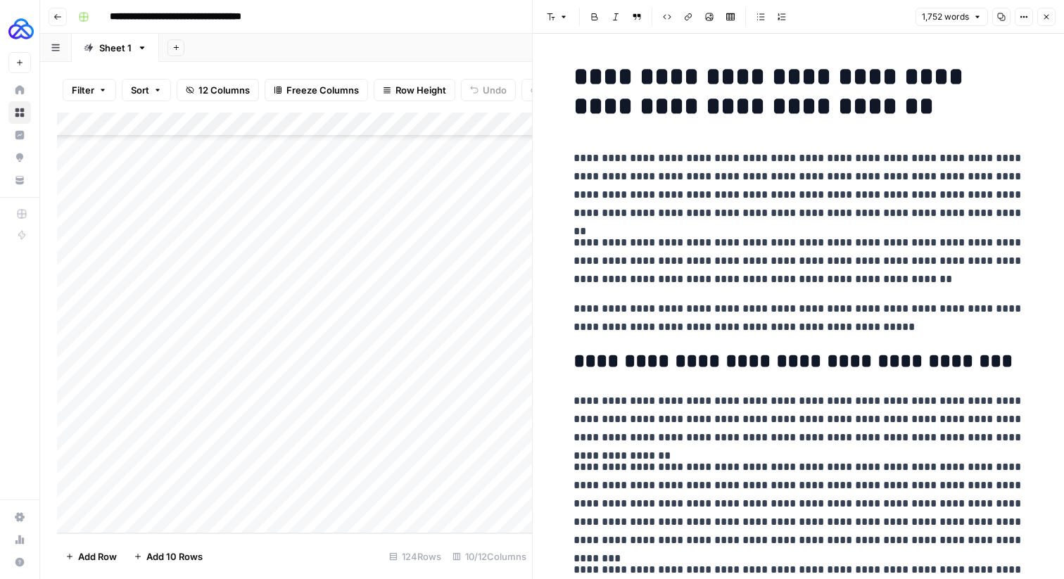
scroll to position [108, 0]
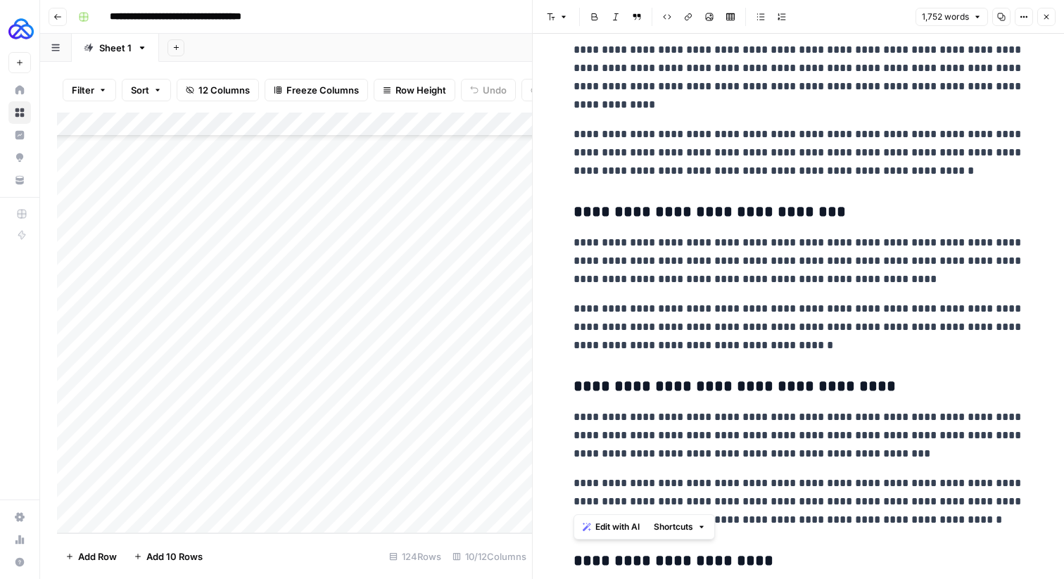
drag, startPoint x: 574, startPoint y: 256, endPoint x: 816, endPoint y: 498, distance: 341.9
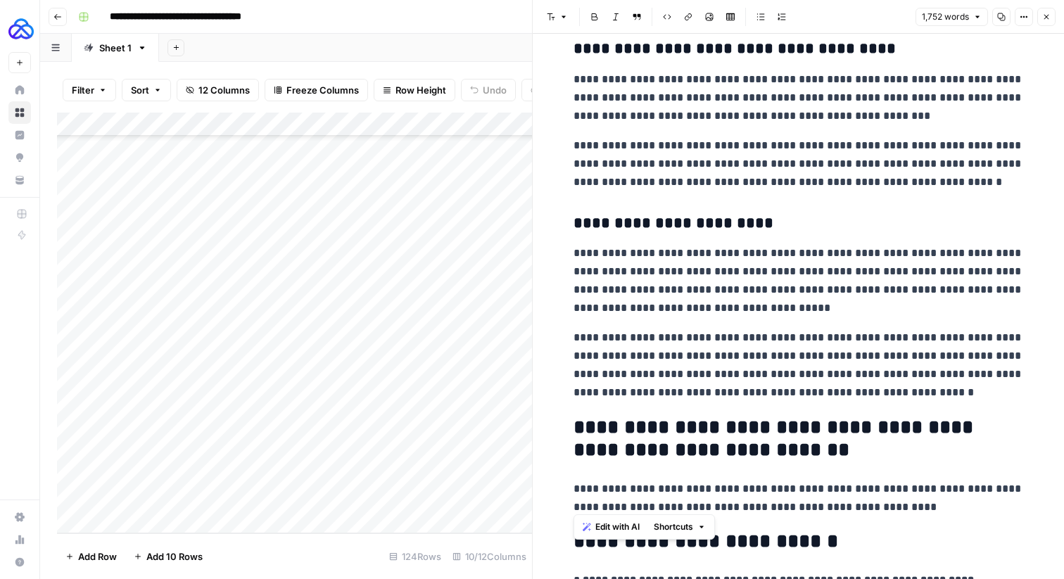
scroll to position [3347, 0]
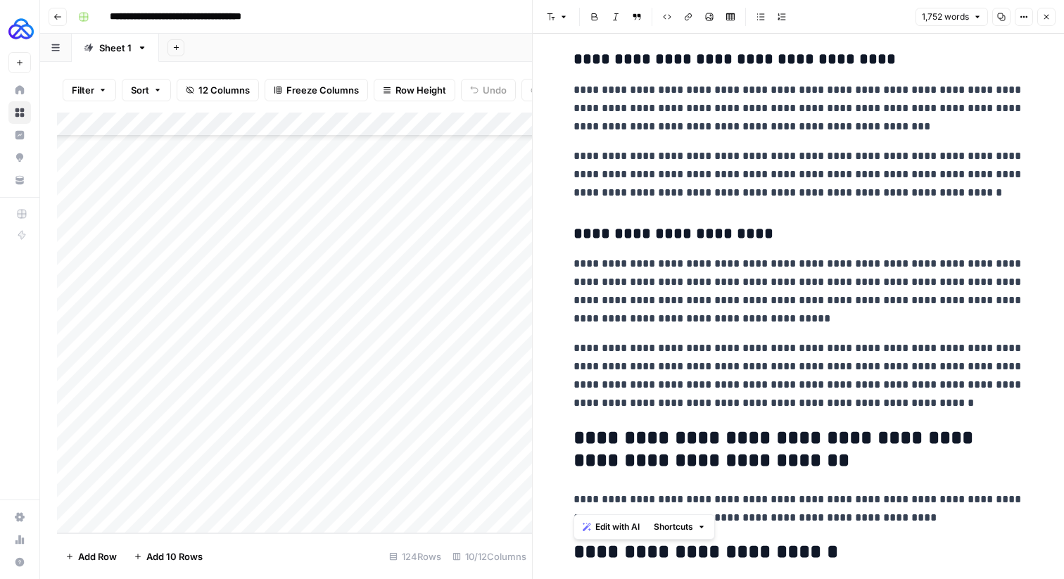
click at [845, 400] on p "**********" at bounding box center [799, 375] width 450 height 73
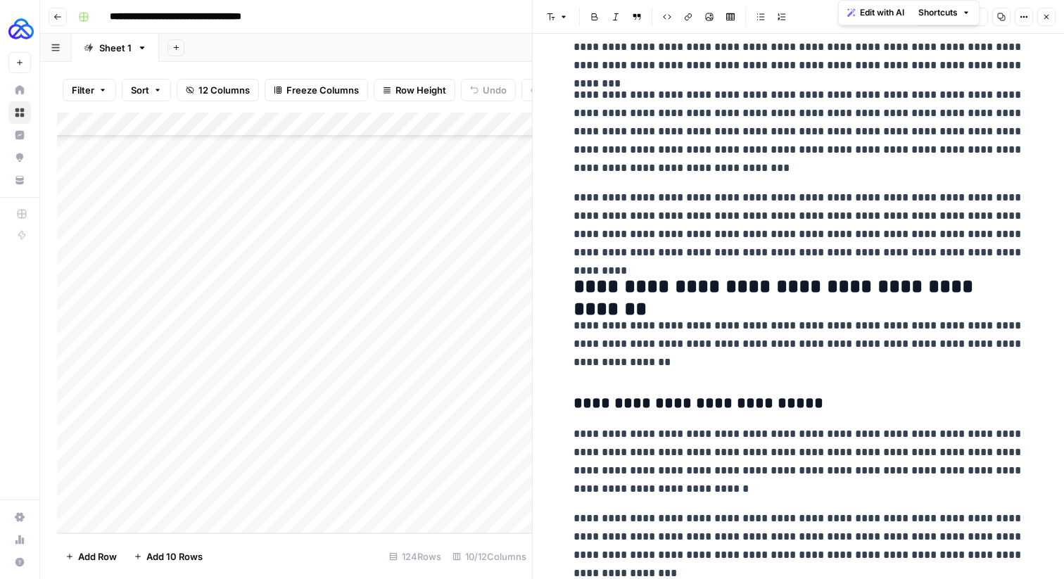
scroll to position [0, 0]
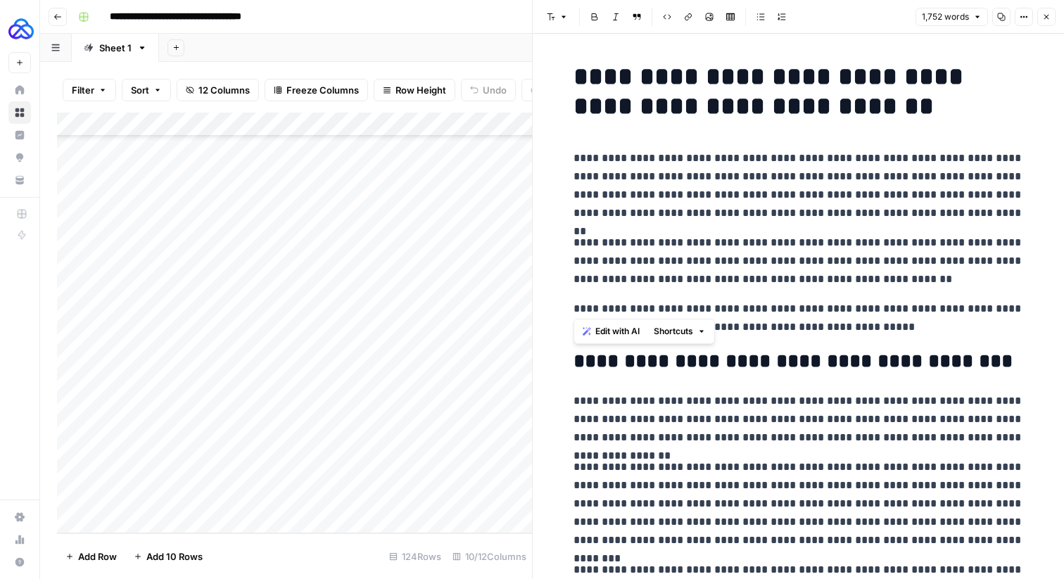
drag, startPoint x: 848, startPoint y: 408, endPoint x: 571, endPoint y: 349, distance: 283.4
click at [689, 334] on span "Shortcuts" at bounding box center [673, 331] width 39 height 13
click at [699, 397] on span "Make more concise" at bounding box center [720, 402] width 87 height 14
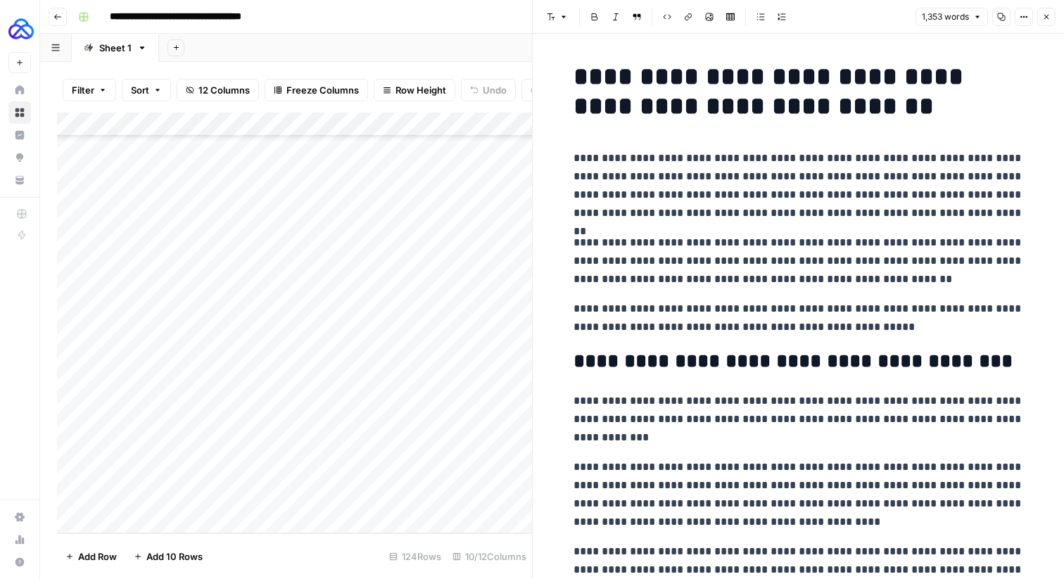
click at [694, 243] on p "**********" at bounding box center [799, 261] width 450 height 55
drag, startPoint x: 888, startPoint y: 331, endPoint x: 569, endPoint y: 164, distance: 359.8
click at [693, 343] on button "Shortcuts" at bounding box center [679, 352] width 63 height 18
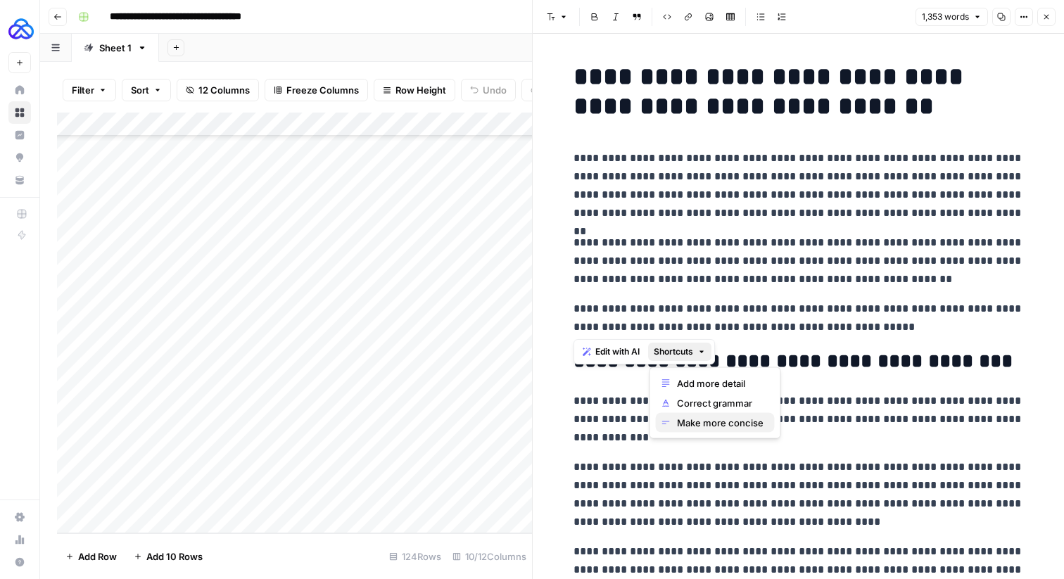
click at [713, 419] on span "Make more concise" at bounding box center [720, 423] width 87 height 14
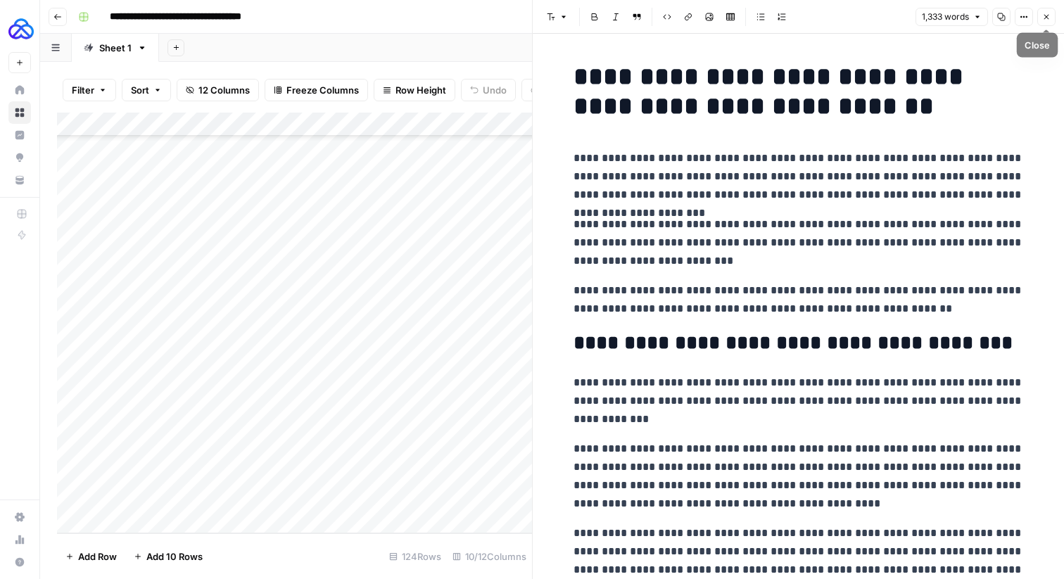
click at [1047, 14] on icon "button" at bounding box center [1046, 17] width 8 height 8
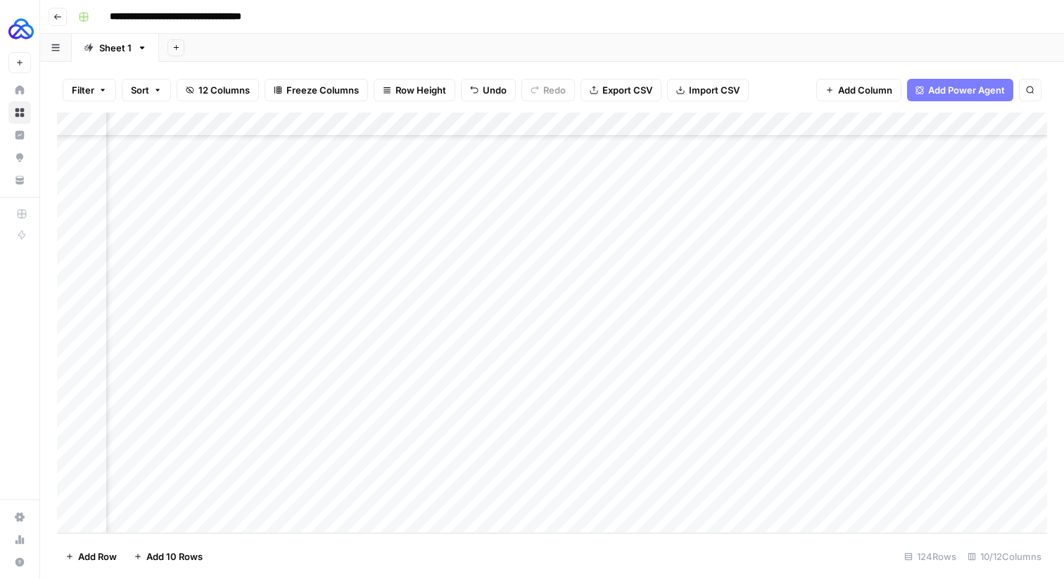
scroll to position [2593, 405]
click at [831, 493] on div "Add Column" at bounding box center [552, 323] width 990 height 421
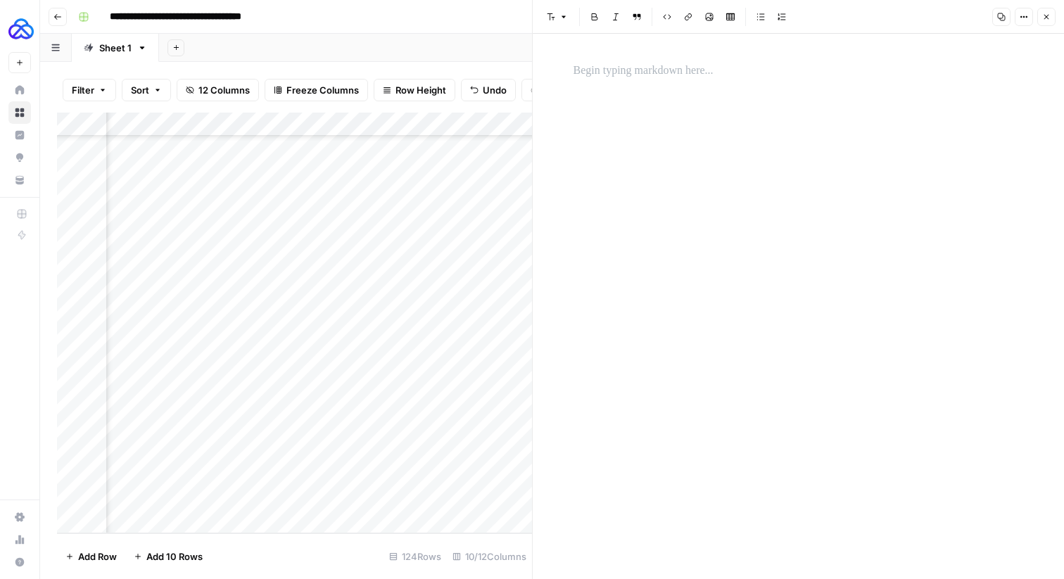
click at [1047, 18] on icon "button" at bounding box center [1046, 17] width 5 height 5
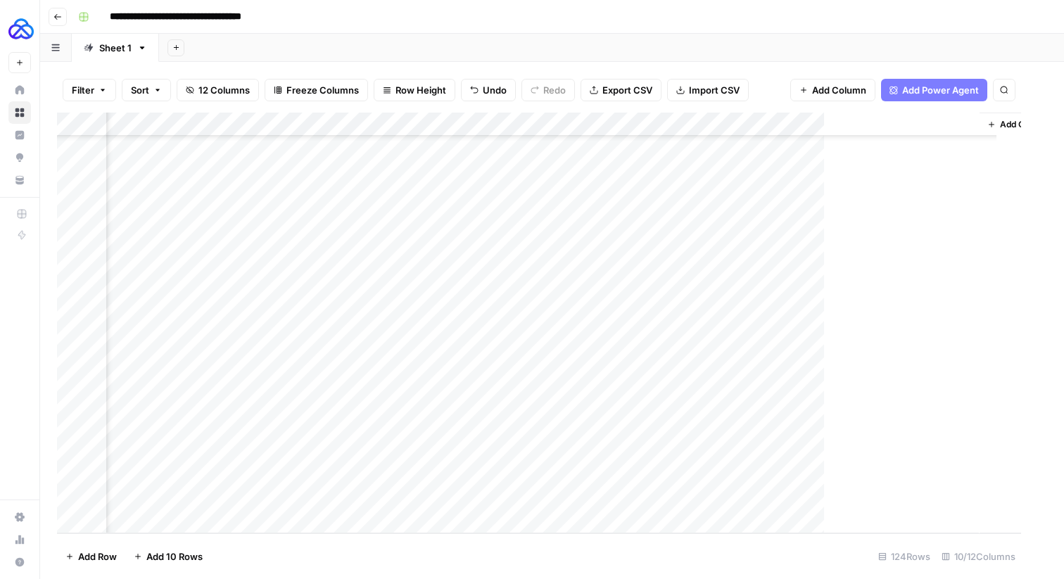
scroll to position [2593, 388]
click at [571, 495] on div "Add Column" at bounding box center [552, 323] width 990 height 421
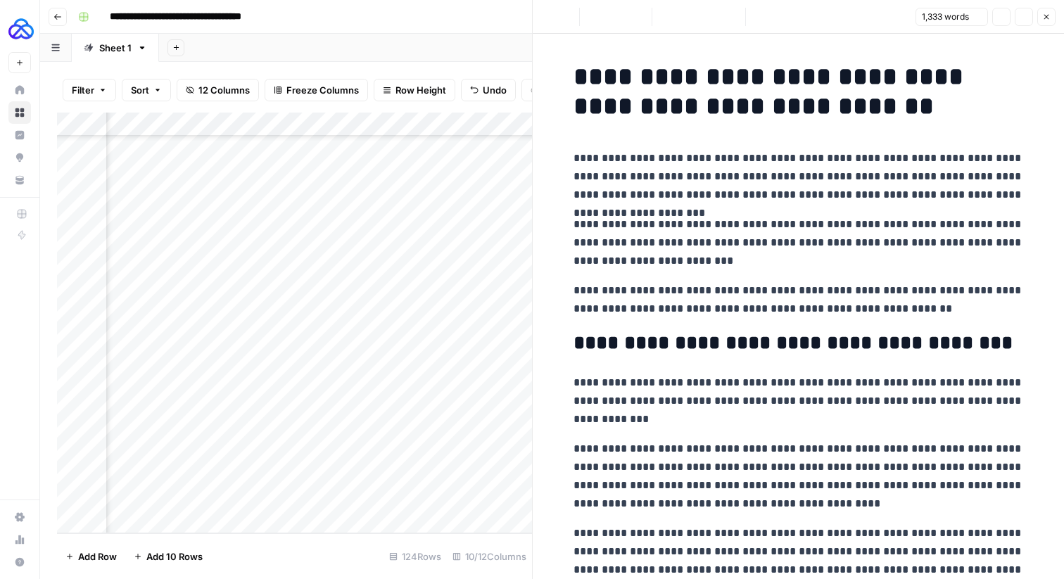
copy div "**********"
drag, startPoint x: 1042, startPoint y: 13, endPoint x: 1028, endPoint y: 49, distance: 38.6
click at [1042, 13] on icon "button" at bounding box center [1046, 17] width 8 height 8
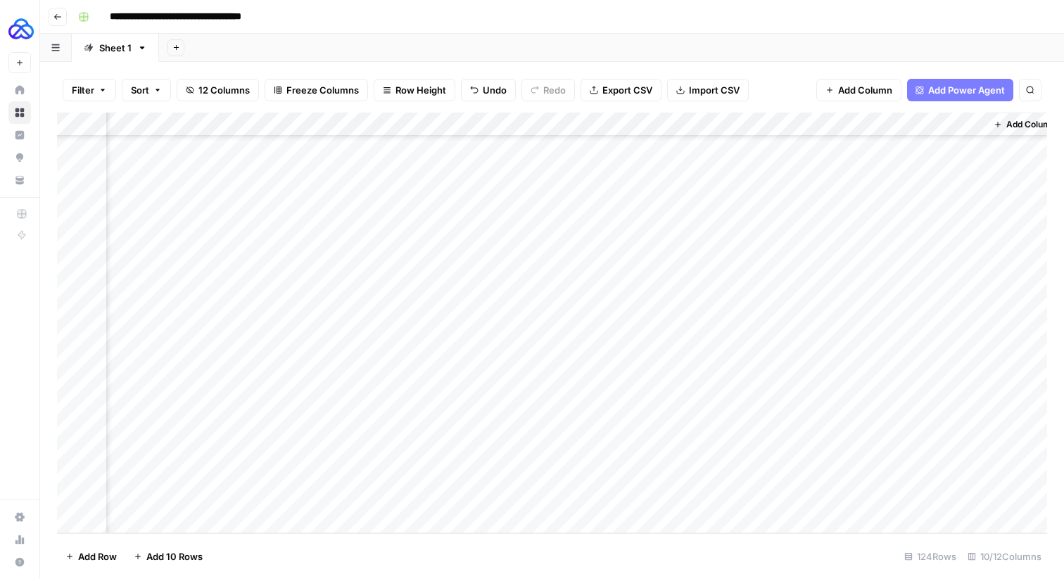
click at [816, 496] on div "Add Column" at bounding box center [552, 323] width 990 height 421
click at [846, 498] on div "Add Column" at bounding box center [552, 323] width 990 height 421
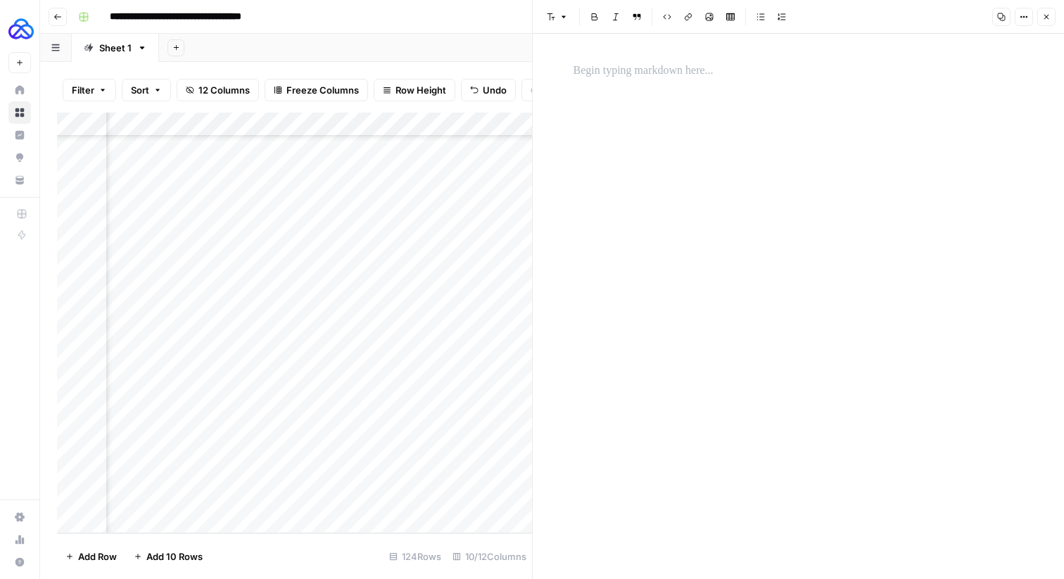
click at [657, 77] on p at bounding box center [799, 71] width 450 height 18
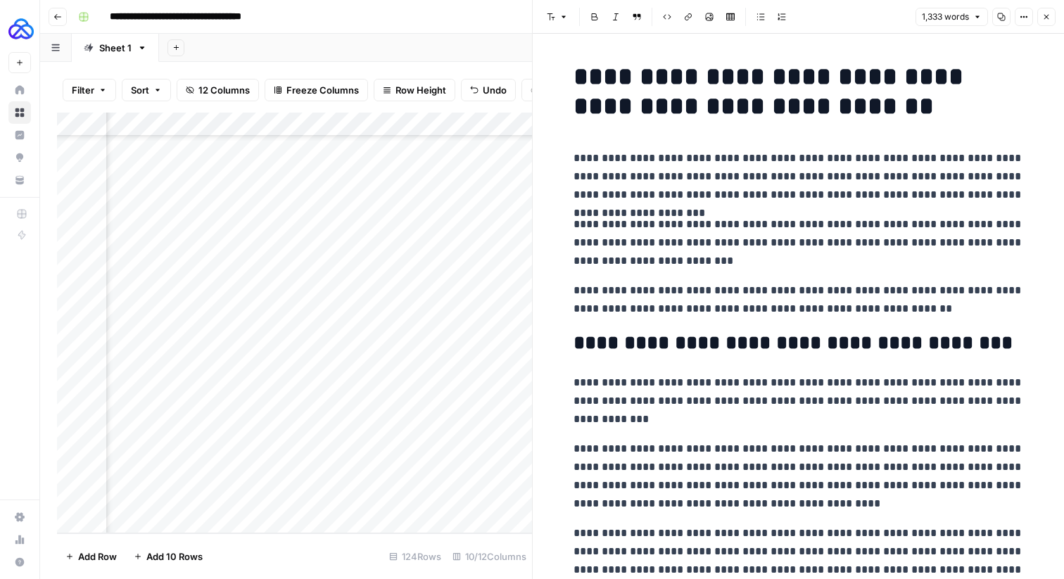
click at [1054, 10] on button "Close" at bounding box center [1046, 17] width 18 height 18
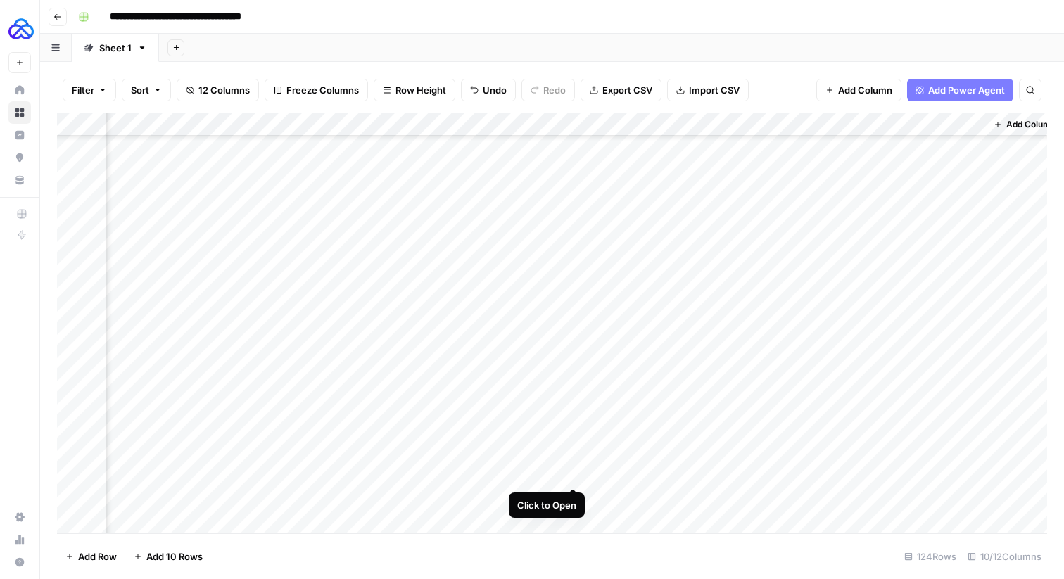
click at [575, 472] on div "Add Column" at bounding box center [552, 323] width 990 height 421
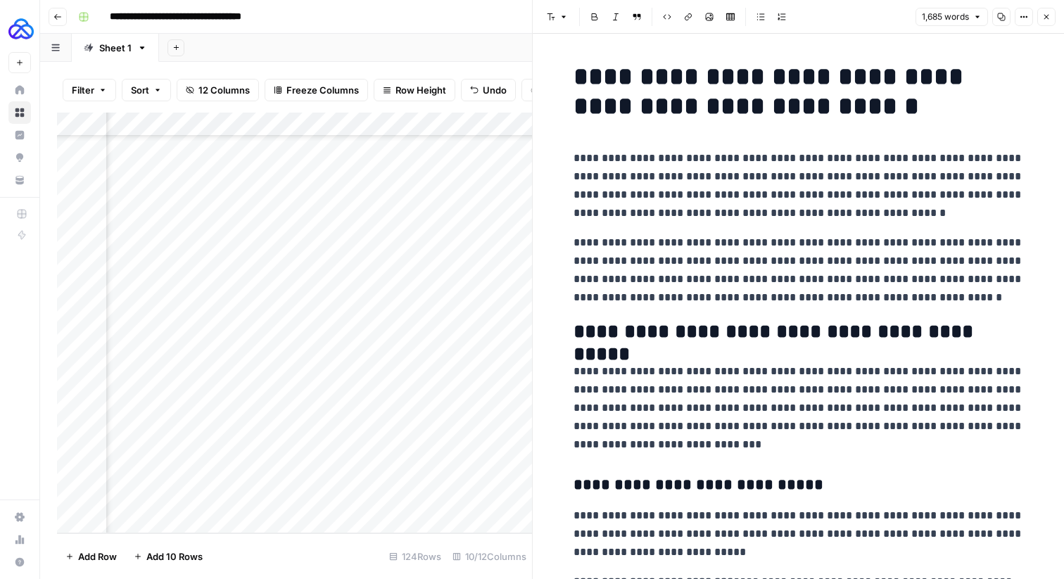
click at [690, 241] on p "**********" at bounding box center [799, 270] width 450 height 73
drag, startPoint x: 952, startPoint y: 298, endPoint x: 560, endPoint y: 154, distance: 418.4
click at [688, 322] on span "Shortcuts" at bounding box center [673, 322] width 39 height 13
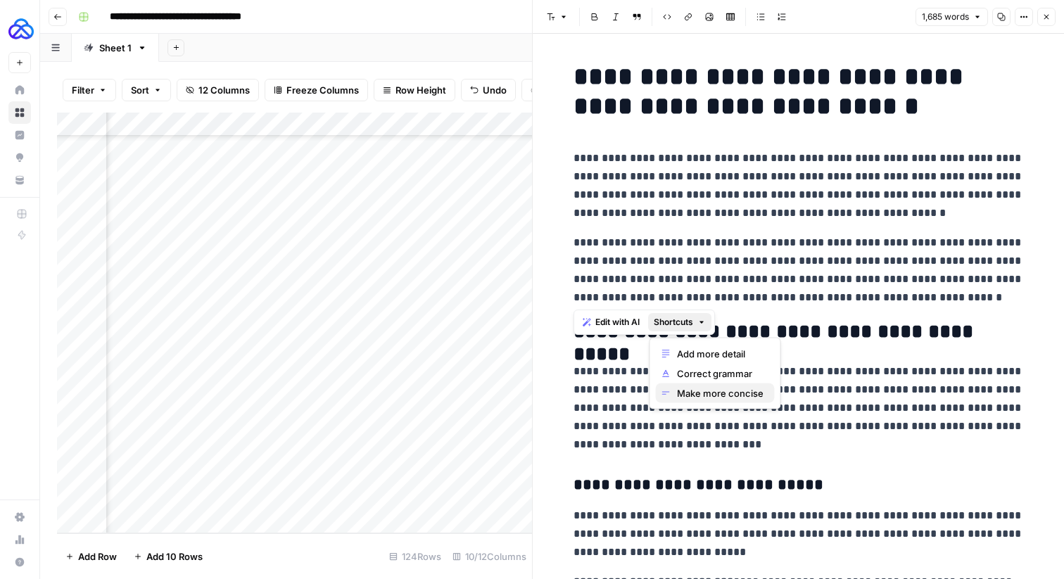
click at [699, 393] on span "Make more concise" at bounding box center [720, 393] width 87 height 14
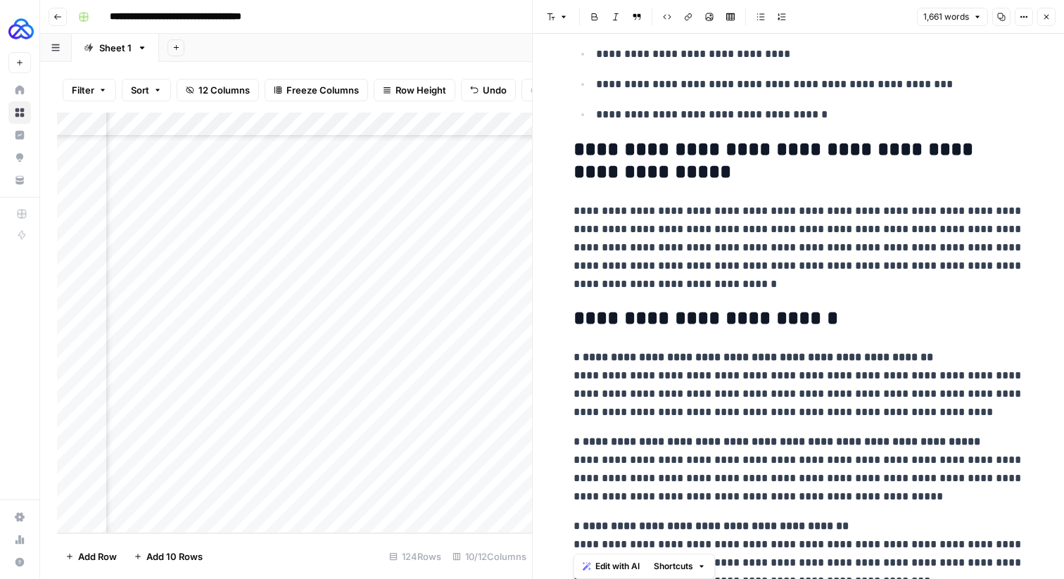
scroll to position [4168, 0]
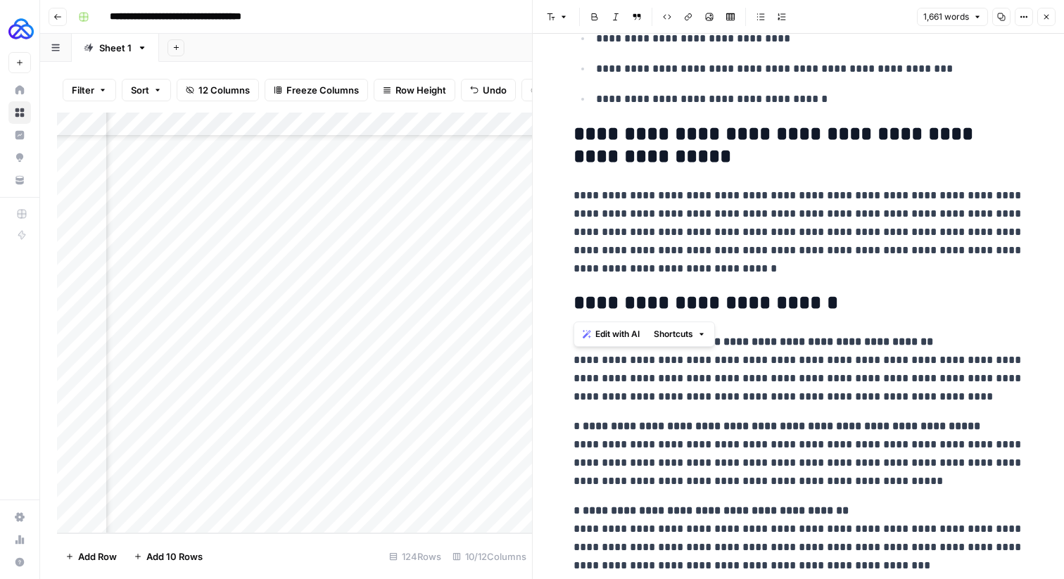
drag, startPoint x: 572, startPoint y: 56, endPoint x: 723, endPoint y: 283, distance: 272.5
click at [692, 329] on span "Shortcuts" at bounding box center [673, 334] width 39 height 13
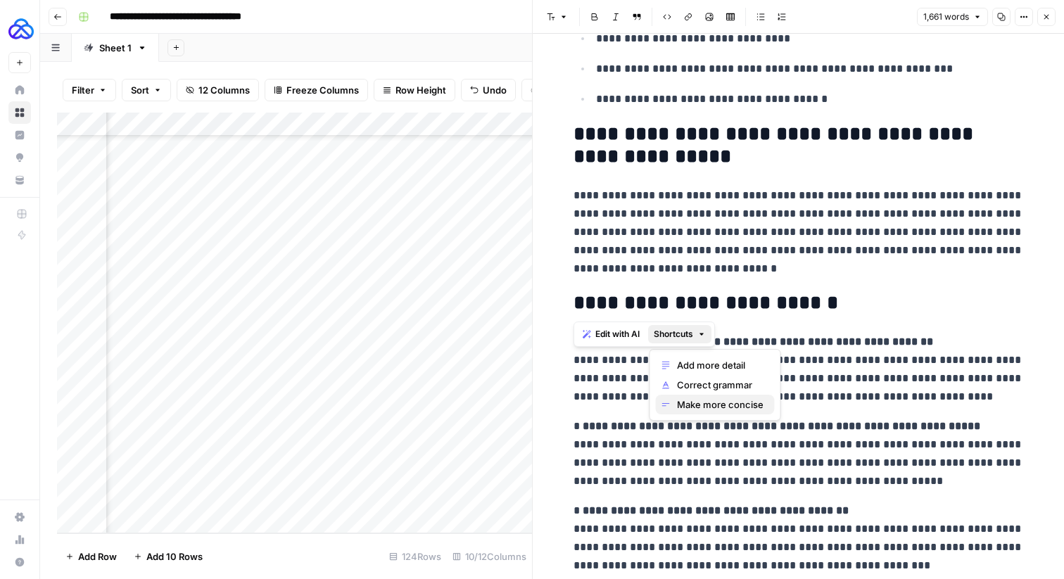
click at [693, 398] on span "Make more concise" at bounding box center [720, 405] width 87 height 14
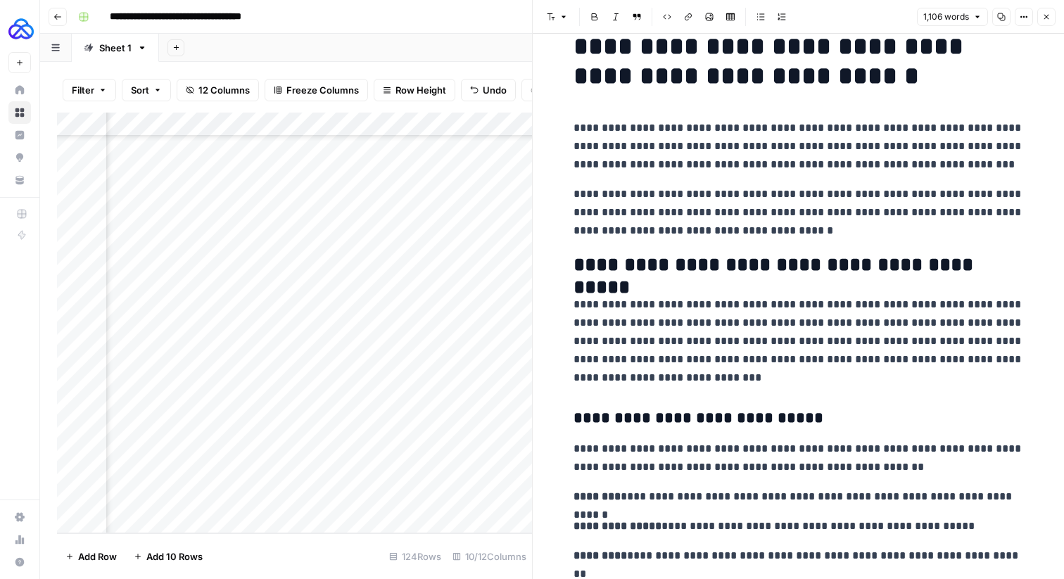
scroll to position [0, 0]
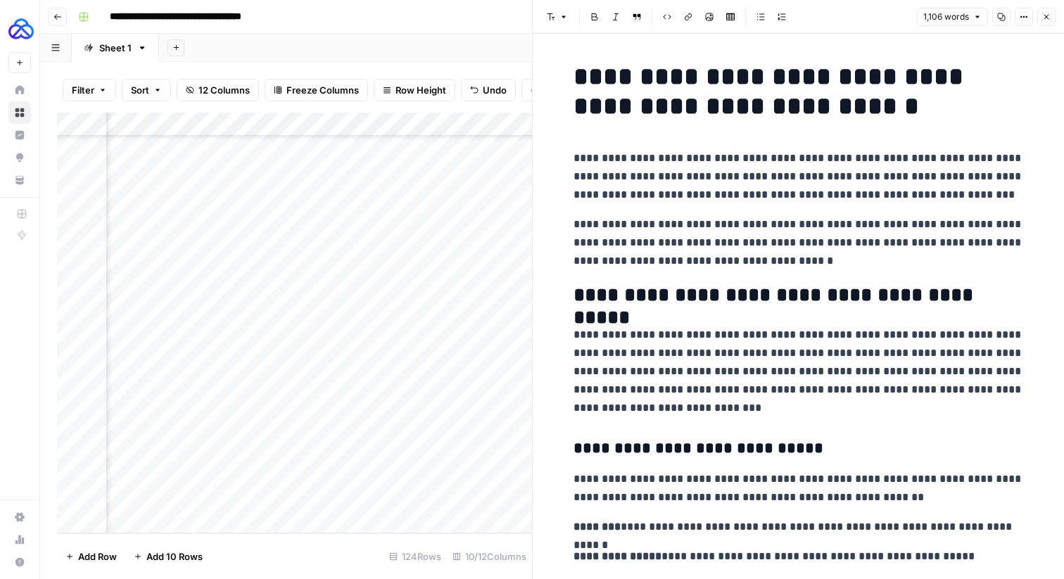
click at [741, 354] on p "**********" at bounding box center [799, 371] width 450 height 91
copy div "**********"
click at [1045, 25] on button "Close" at bounding box center [1046, 17] width 18 height 18
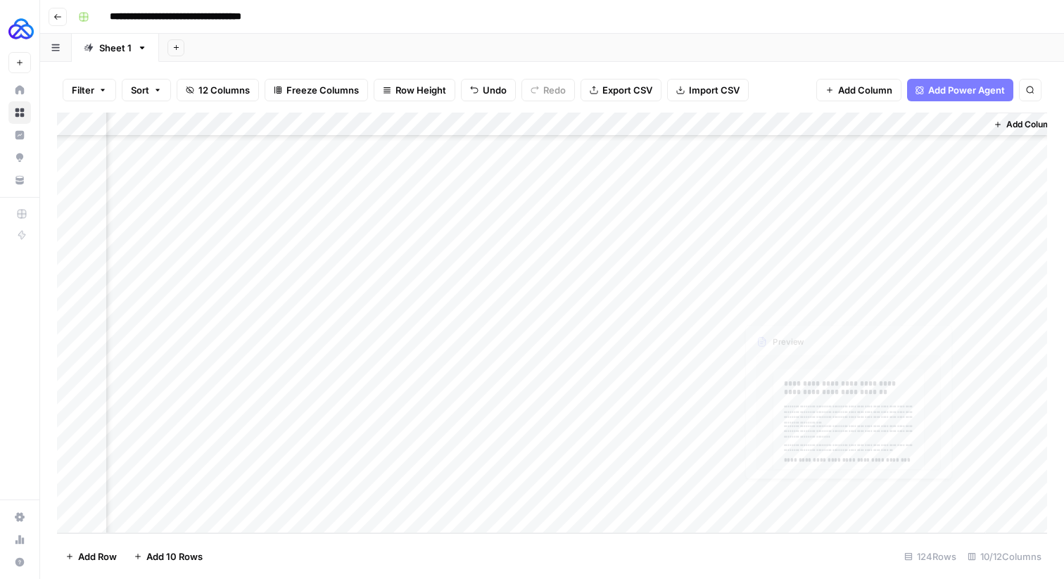
click at [760, 468] on div "Add Column" at bounding box center [552, 323] width 990 height 421
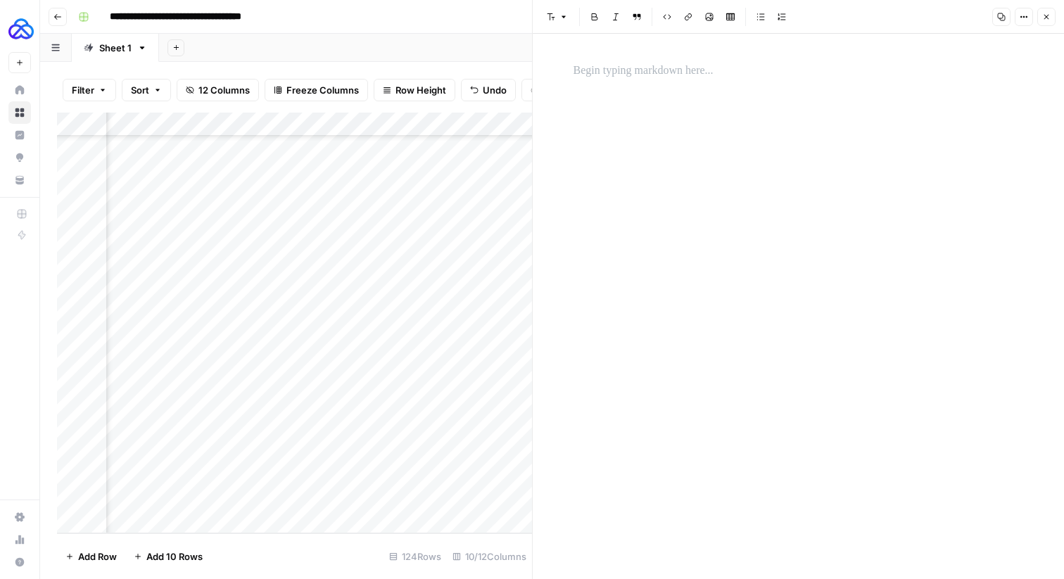
click at [743, 160] on div at bounding box center [798, 306] width 467 height 545
click at [676, 62] on p at bounding box center [799, 71] width 450 height 18
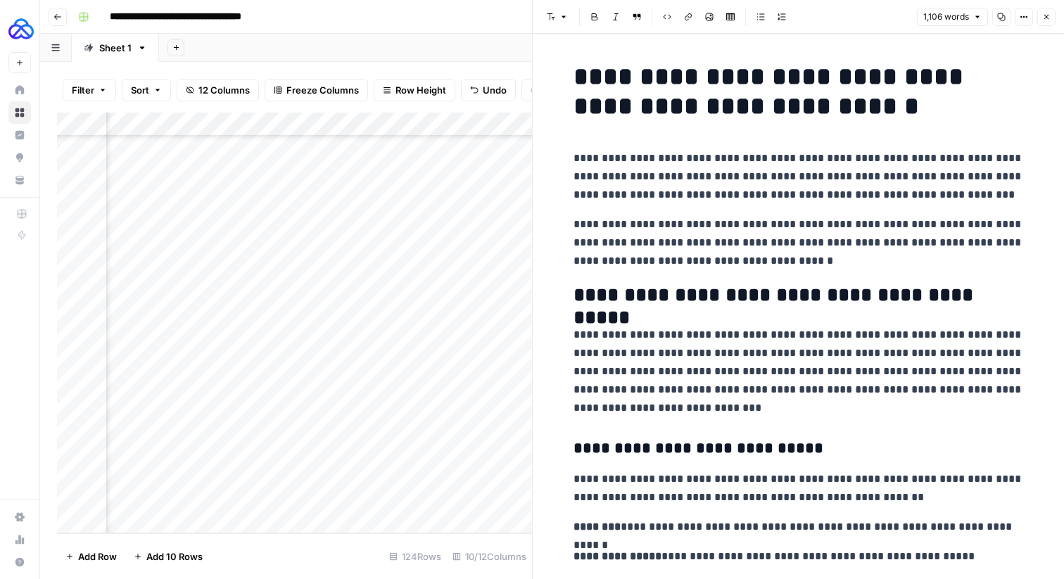
click at [1048, 13] on icon "button" at bounding box center [1046, 17] width 8 height 8
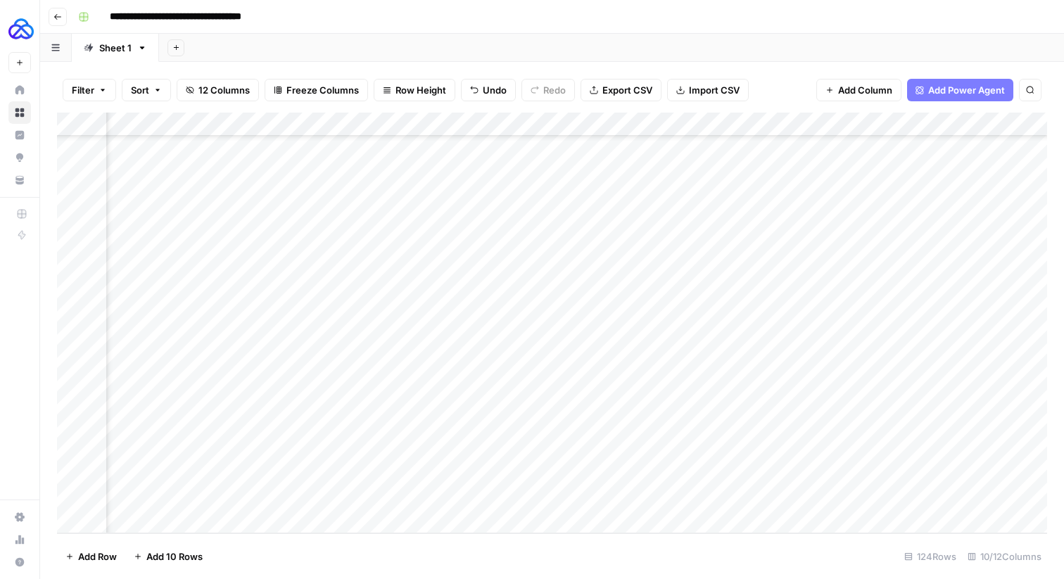
scroll to position [2593, 405]
click at [903, 497] on div "Add Column" at bounding box center [552, 323] width 990 height 421
click at [935, 496] on div "Add Column" at bounding box center [552, 323] width 990 height 421
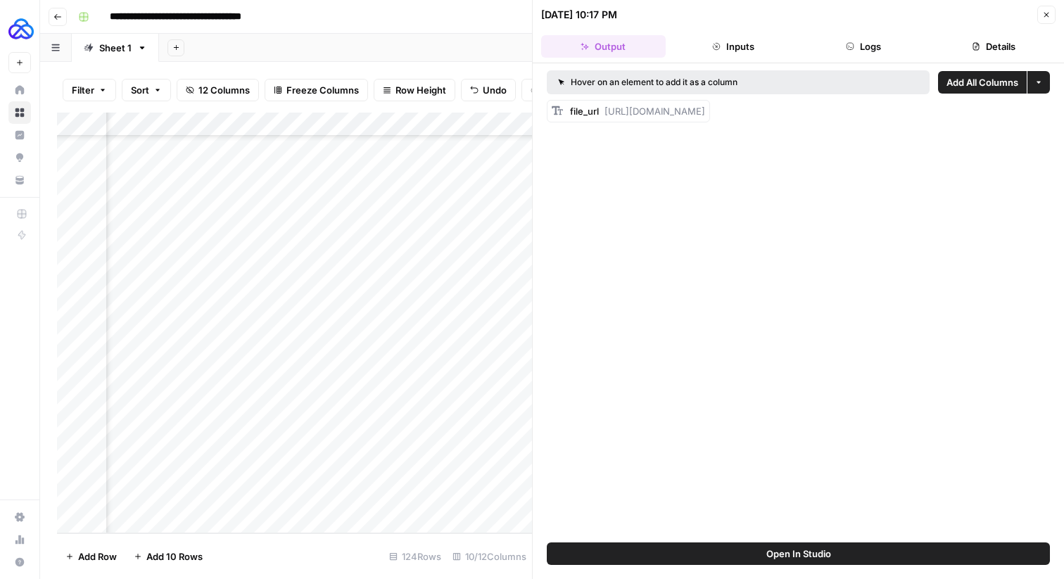
click at [705, 118] on div "file_url https://docs.google.com/document/d/1MAt-2BvhVDCT-9sJ9HQeFLHL77qAj34CVt…" at bounding box center [637, 111] width 135 height 14
click at [705, 115] on span "https://docs.google.com/document/d/1MAt-2BvhVDCT-9sJ9HQeFLHL77qAj34CVtomjdyUWyg…" at bounding box center [655, 111] width 101 height 11
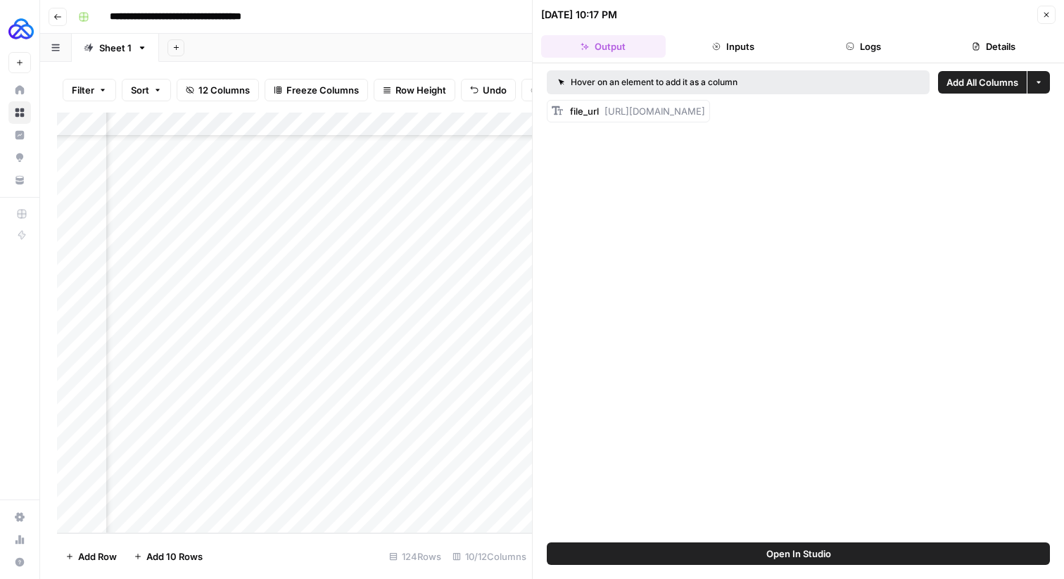
drag, startPoint x: 606, startPoint y: 111, endPoint x: 1012, endPoint y: 127, distance: 406.4
click at [1013, 127] on div "Hover on an element to add it as a column Add All Columns More options file_url…" at bounding box center [798, 302] width 531 height 479
copy span "https://docs.google.com/document/d/1MAt-2BvhVDCT-9sJ9HQeFLHL77qAj34CVtomjdyUWyg…"
click at [1046, 11] on icon "button" at bounding box center [1046, 15] width 8 height 8
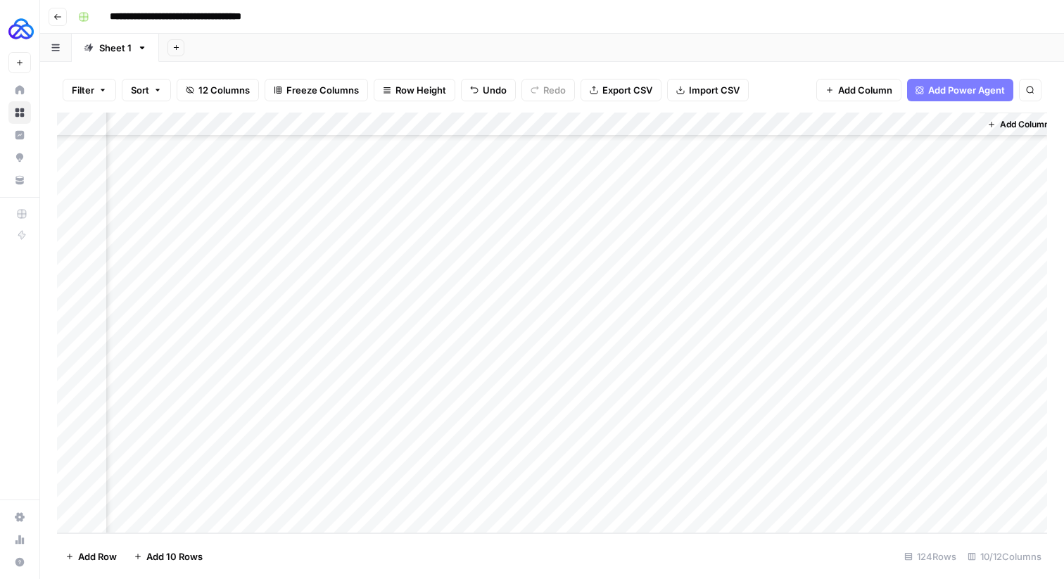
scroll to position [2593, 388]
click at [921, 472] on div "Add Column" at bounding box center [552, 323] width 990 height 421
click at [952, 469] on div "Add Column" at bounding box center [552, 323] width 990 height 421
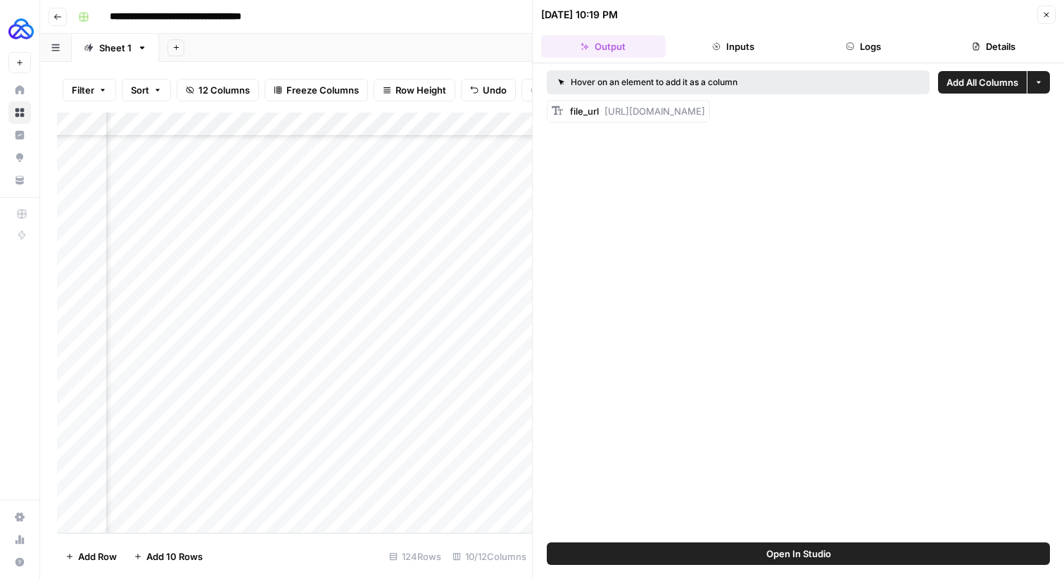
click at [705, 109] on span "https://docs.google.com/document/d/1IWX-t0SzzB1BxWnWEuF6aiWky3qdzuDe9ATuU0lPyNY…" at bounding box center [655, 111] width 101 height 11
drag, startPoint x: 605, startPoint y: 111, endPoint x: 1063, endPoint y: 120, distance: 458.3
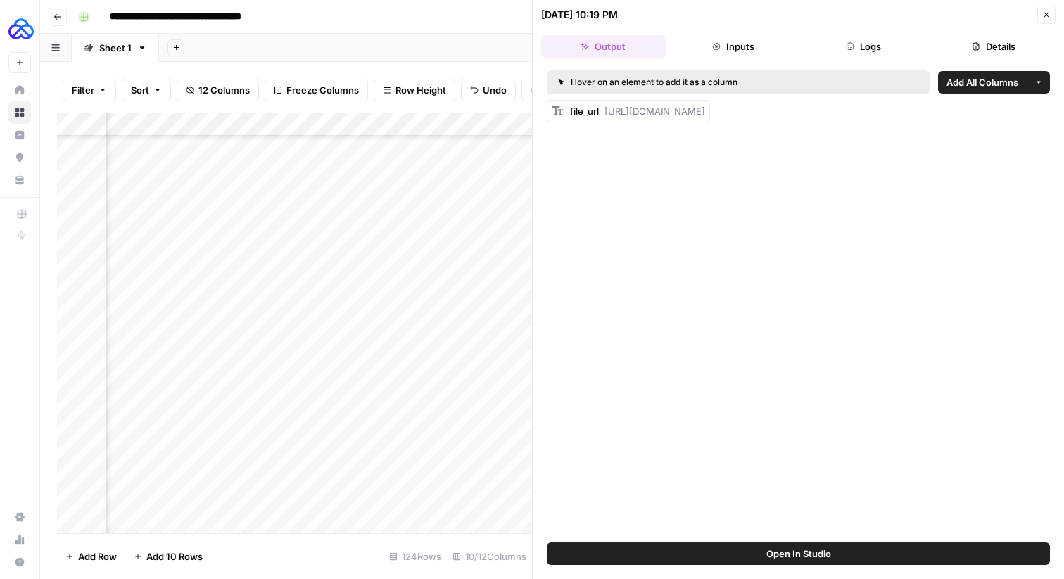
click at [1063, 120] on div "Hover on an element to add it as a column Add All Columns More options file_url…" at bounding box center [798, 302] width 531 height 479
copy span "https://docs.google.com/document/d/1IWX-t0SzzB1BxWnWEuF6aiWky3qdzuDe9ATuU0lPyNY…"
click at [1044, 6] on button "Close" at bounding box center [1046, 15] width 18 height 18
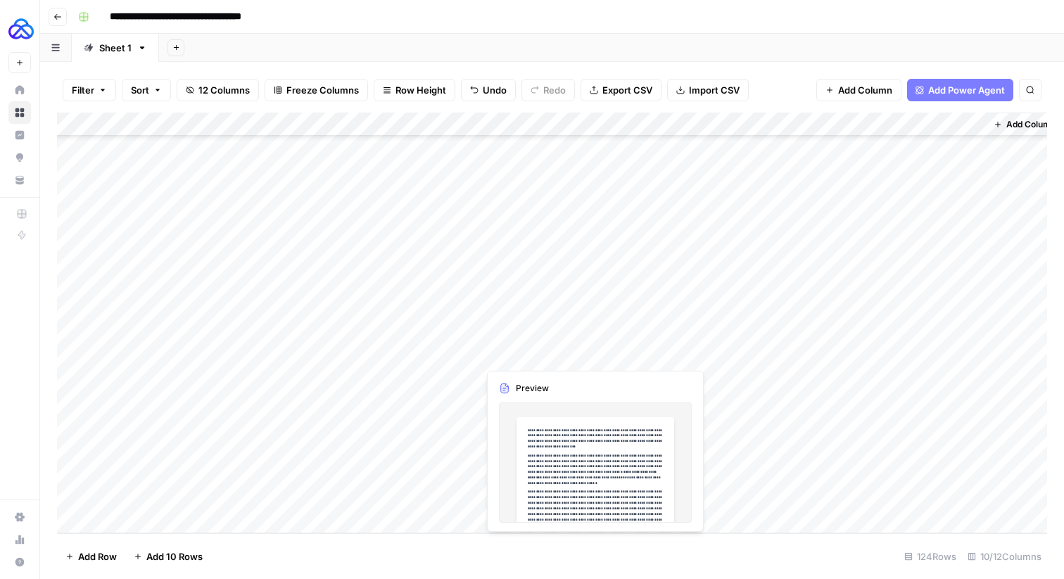
scroll to position [2593, 0]
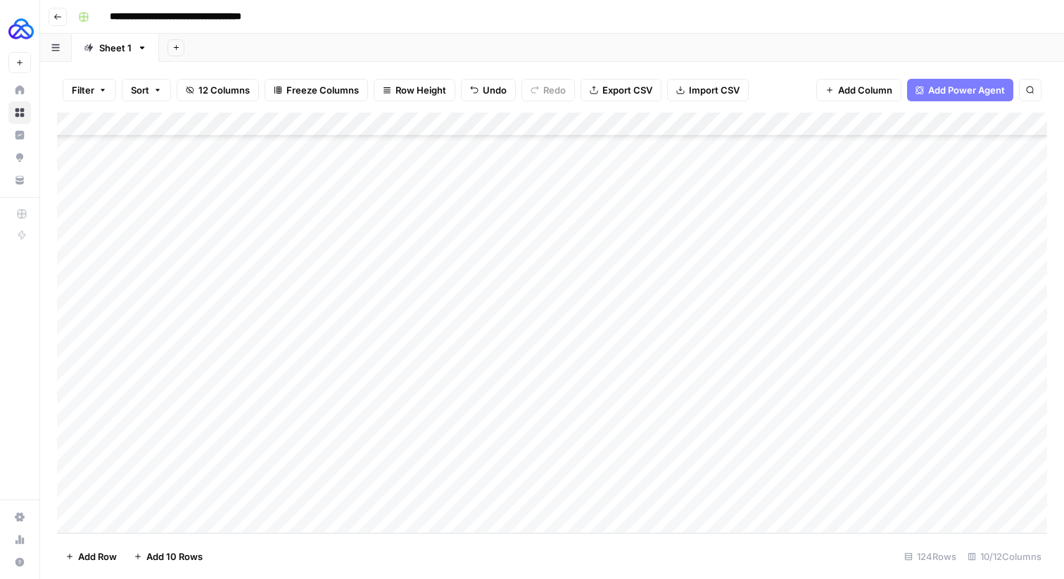
click at [153, 520] on div "Add Column" at bounding box center [552, 323] width 990 height 421
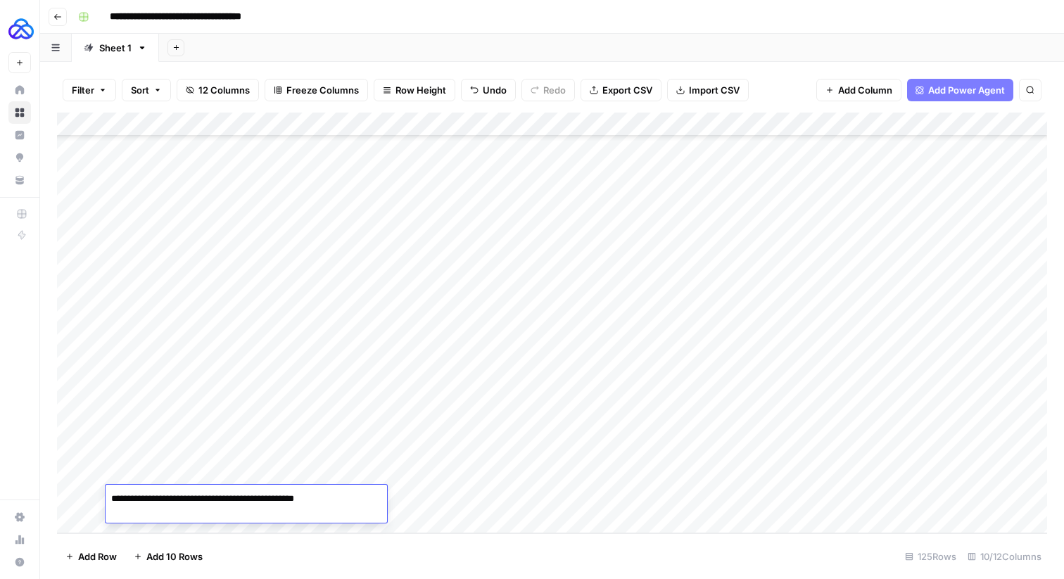
type textarea "**********"
click at [389, 493] on div "Add Column" at bounding box center [552, 323] width 990 height 421
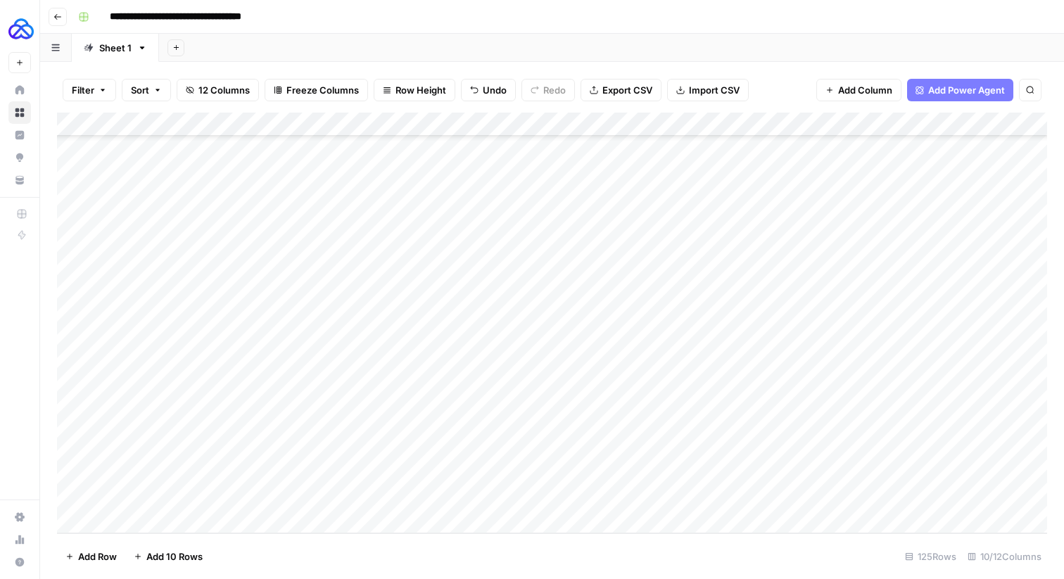
click at [298, 494] on div "Add Column" at bounding box center [552, 323] width 990 height 421
click at [298, 493] on div "Add Column" at bounding box center [552, 323] width 990 height 421
type textarea "**********"
click at [400, 471] on div "Add Column" at bounding box center [552, 323] width 990 height 421
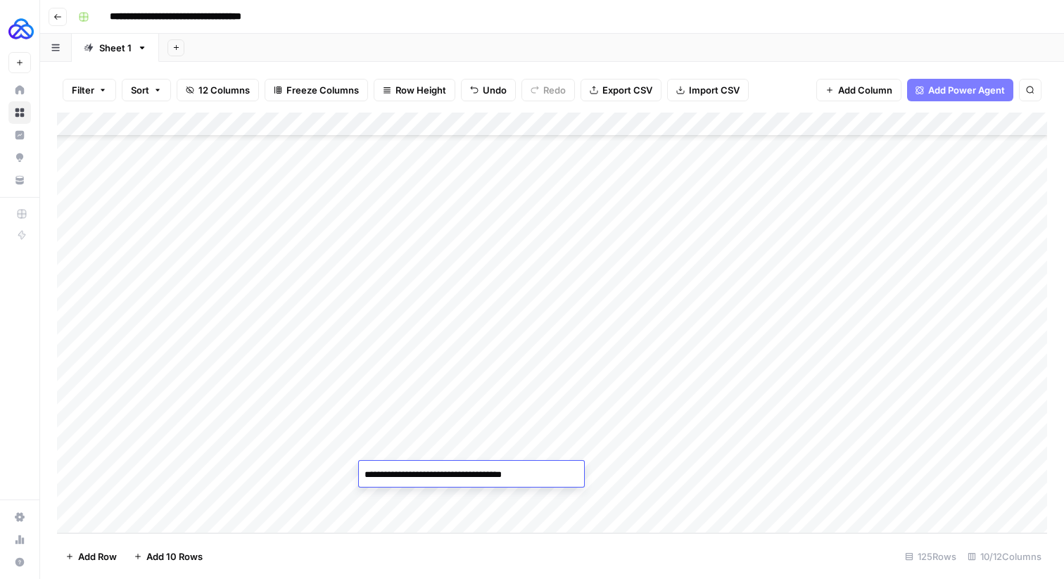
click at [384, 502] on div "Add Column" at bounding box center [552, 323] width 990 height 421
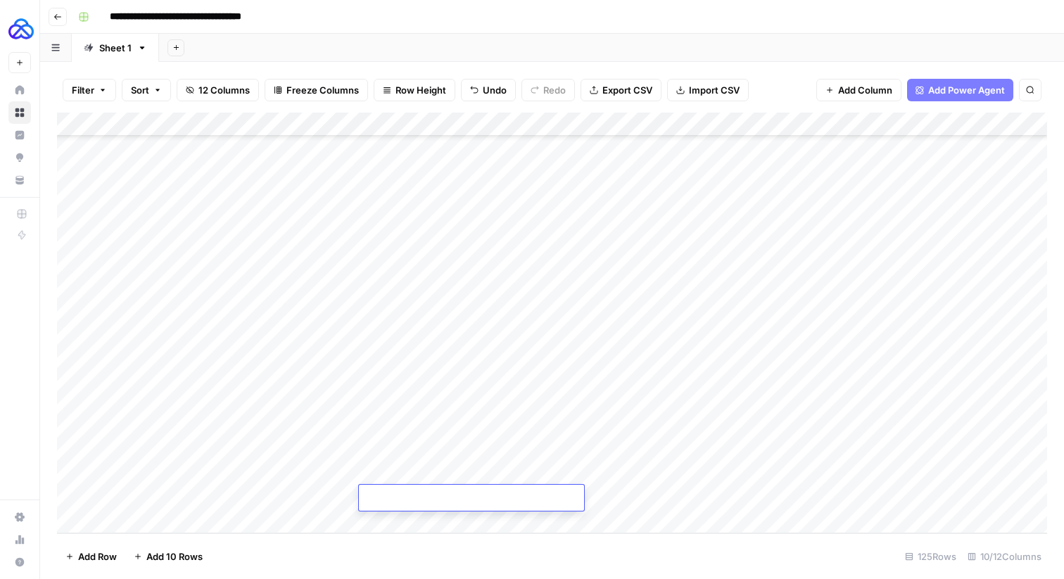
type textarea "**********"
click at [499, 470] on div "Add Column" at bounding box center [552, 323] width 990 height 421
click at [504, 500] on div "Add Column" at bounding box center [552, 323] width 990 height 421
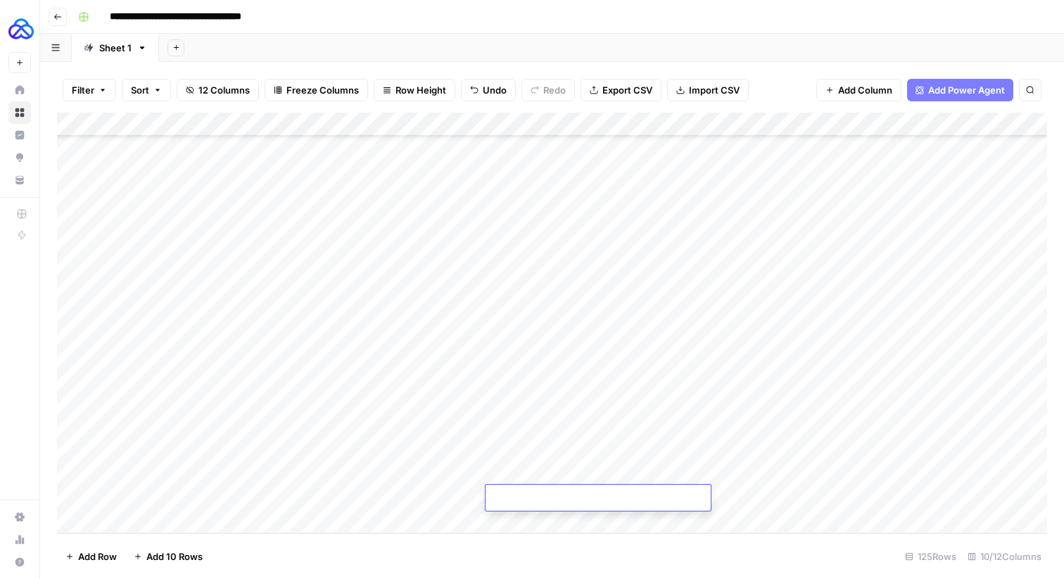
type textarea "****"
click at [644, 472] on div "Add Column" at bounding box center [552, 323] width 990 height 421
click at [644, 473] on div "Add Column" at bounding box center [552, 323] width 990 height 421
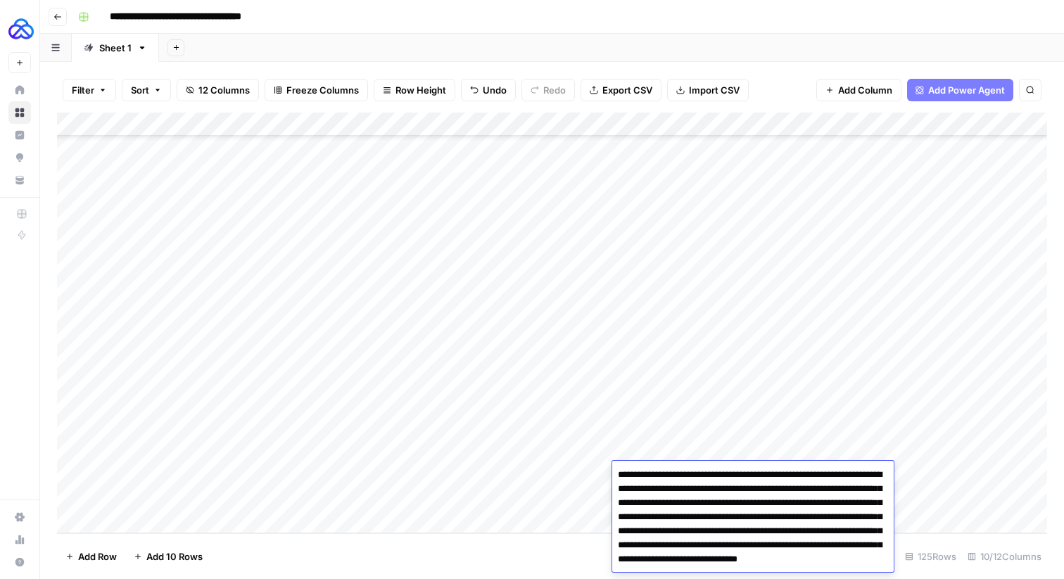
scroll to position [25, 0]
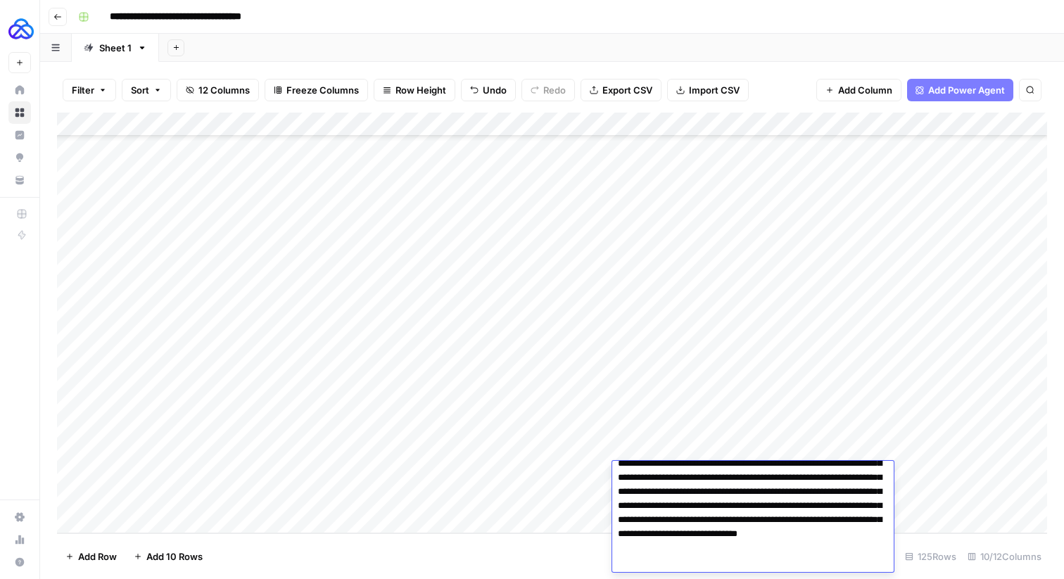
click at [644, 473] on textarea "**********" at bounding box center [753, 506] width 282 height 132
click at [572, 465] on div "Add Column" at bounding box center [552, 323] width 990 height 421
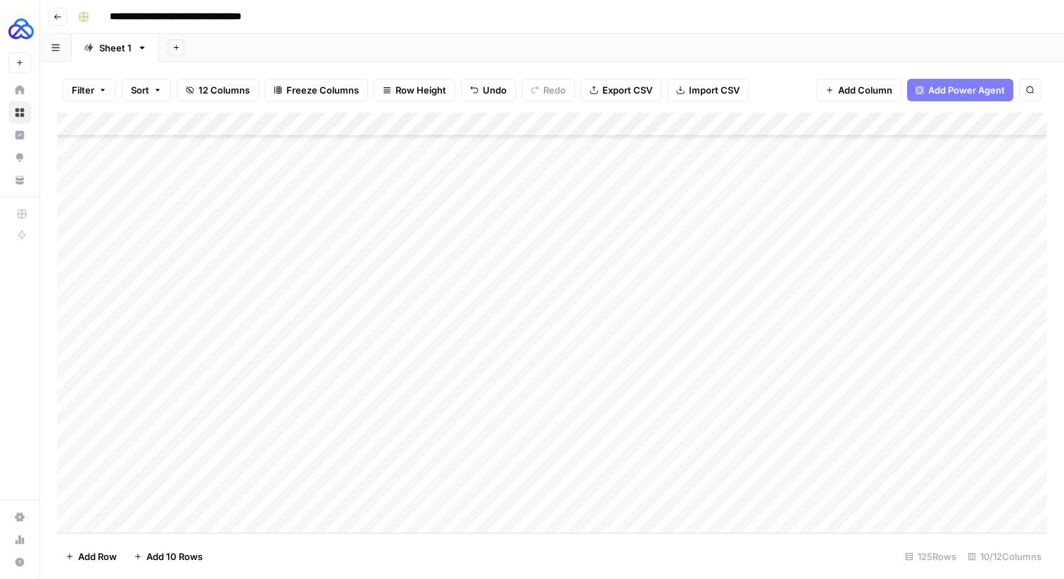
click at [643, 491] on div "Add Column" at bounding box center [552, 323] width 990 height 421
click at [642, 491] on div "Add Column" at bounding box center [552, 323] width 990 height 421
type textarea "**********"
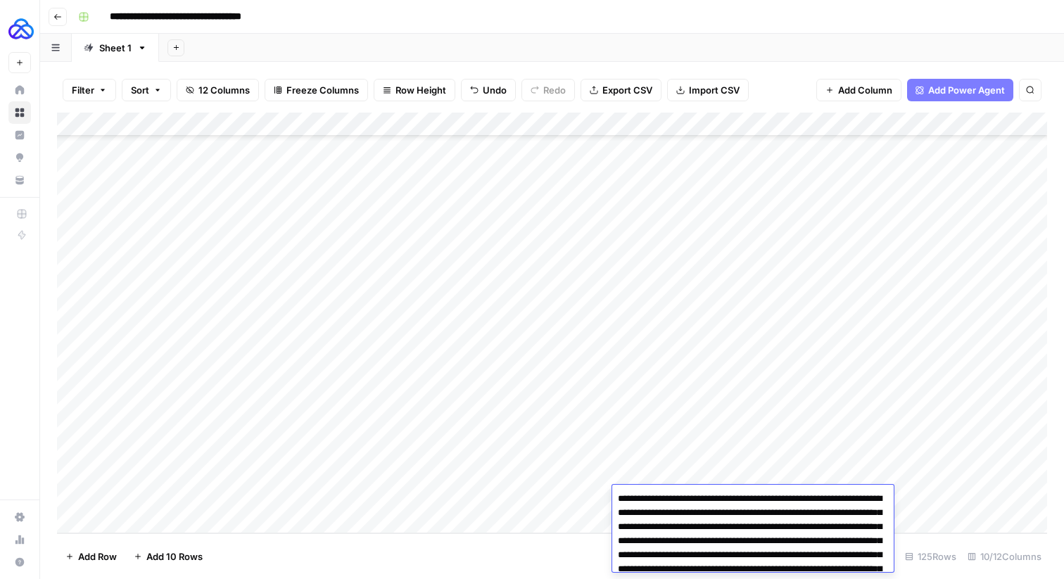
scroll to position [44, 0]
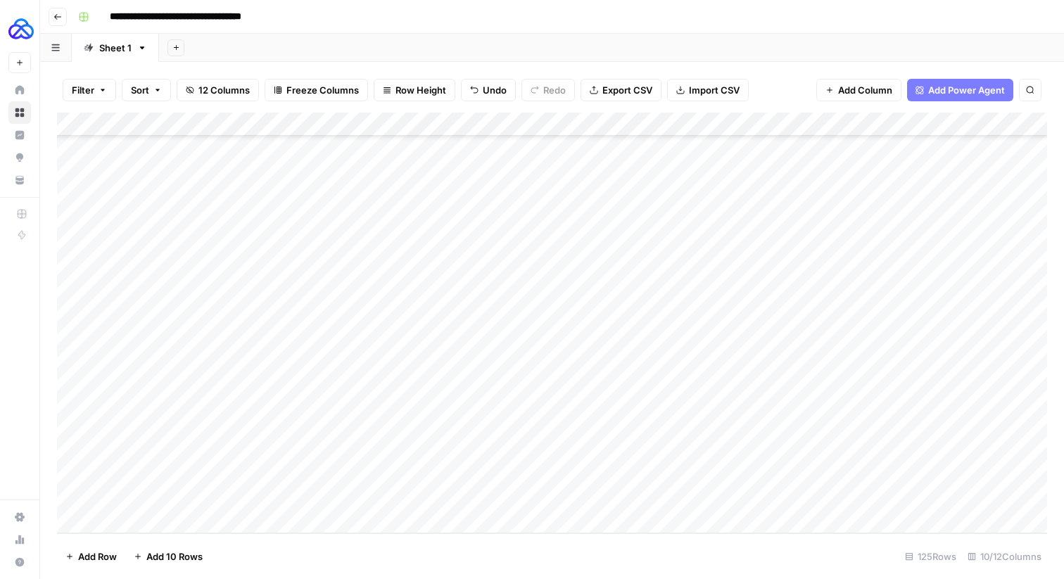
click at [649, 464] on div "Add Column" at bounding box center [552, 323] width 990 height 421
click at [799, 497] on div "Add Column" at bounding box center [552, 323] width 990 height 421
click at [855, 495] on div "Add Column" at bounding box center [552, 323] width 990 height 421
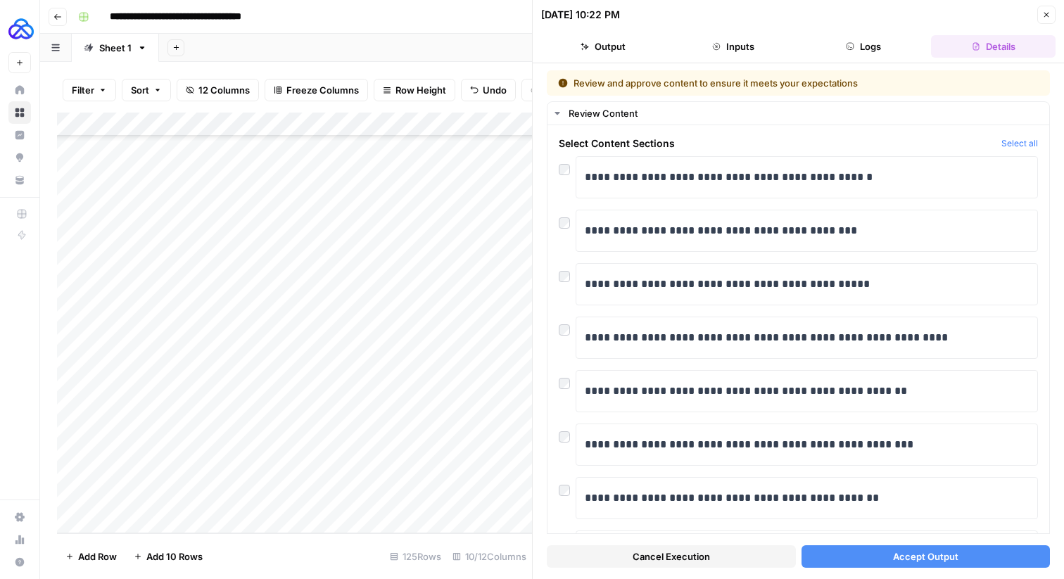
click at [187, 496] on div "Add Column" at bounding box center [294, 323] width 475 height 421
click at [565, 213] on div at bounding box center [567, 220] width 17 height 20
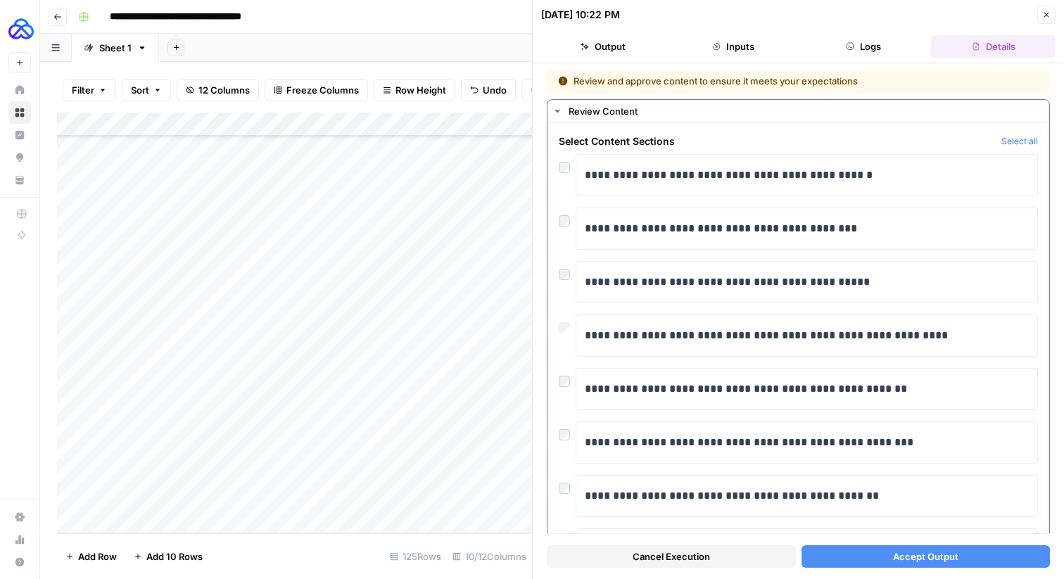
scroll to position [1, 0]
click at [680, 558] on span "Cancel Execution" at bounding box center [671, 557] width 77 height 14
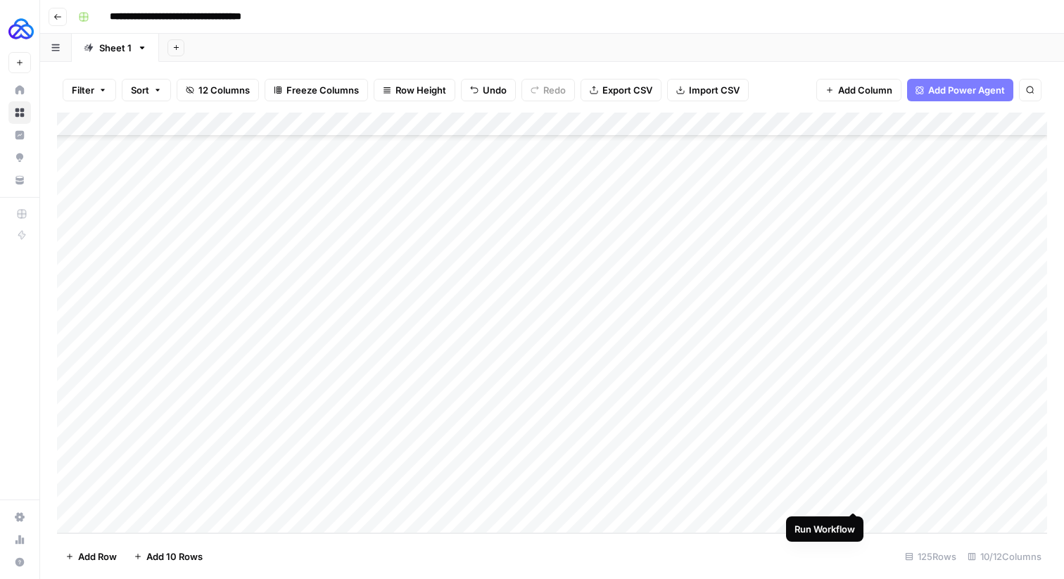
click at [854, 495] on div "Add Column" at bounding box center [552, 323] width 990 height 421
click at [855, 496] on div "Add Column" at bounding box center [552, 323] width 990 height 421
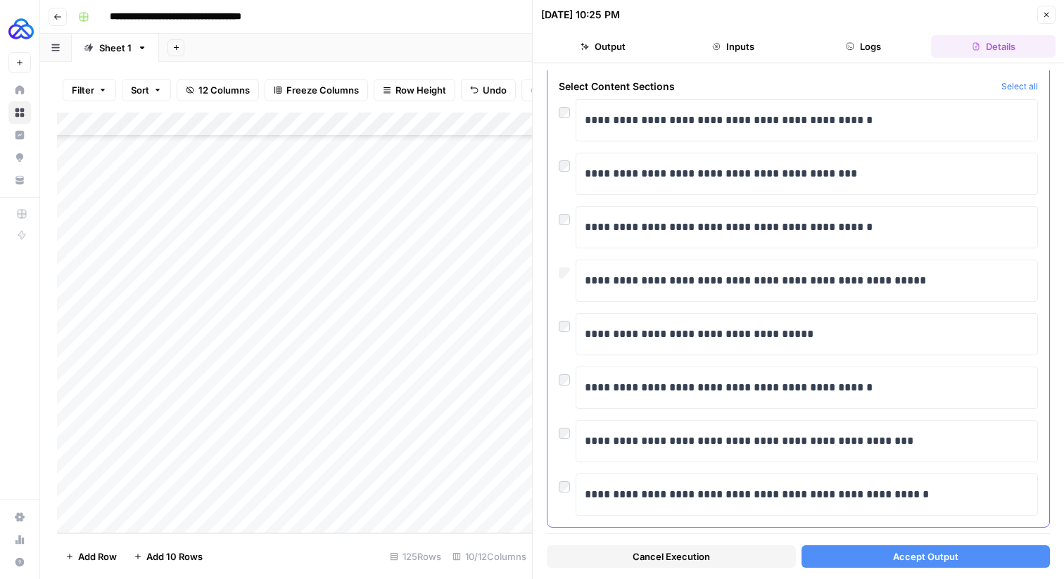
scroll to position [80, 0]
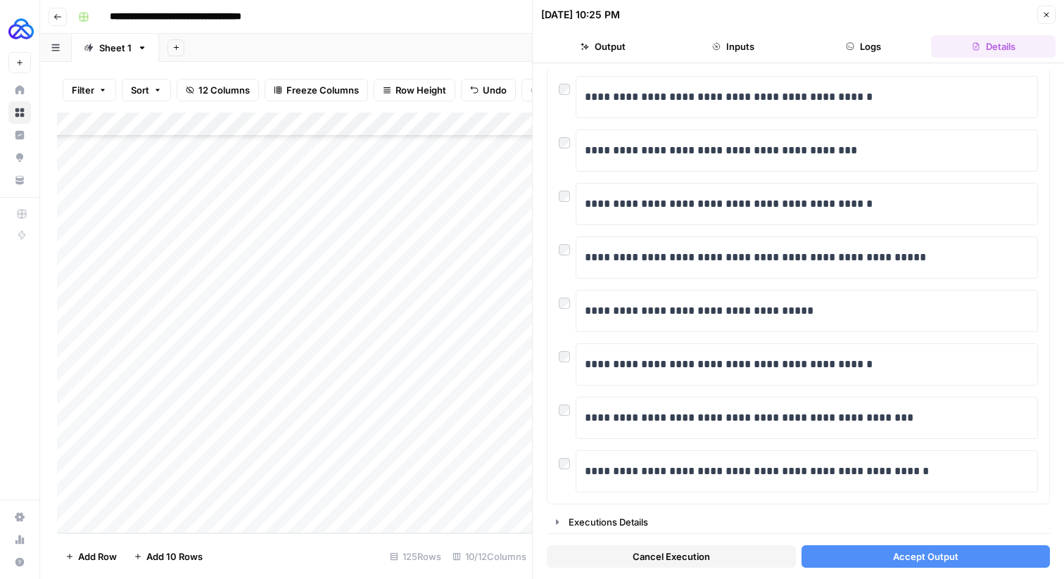
click at [857, 557] on button "Accept Output" at bounding box center [926, 556] width 249 height 23
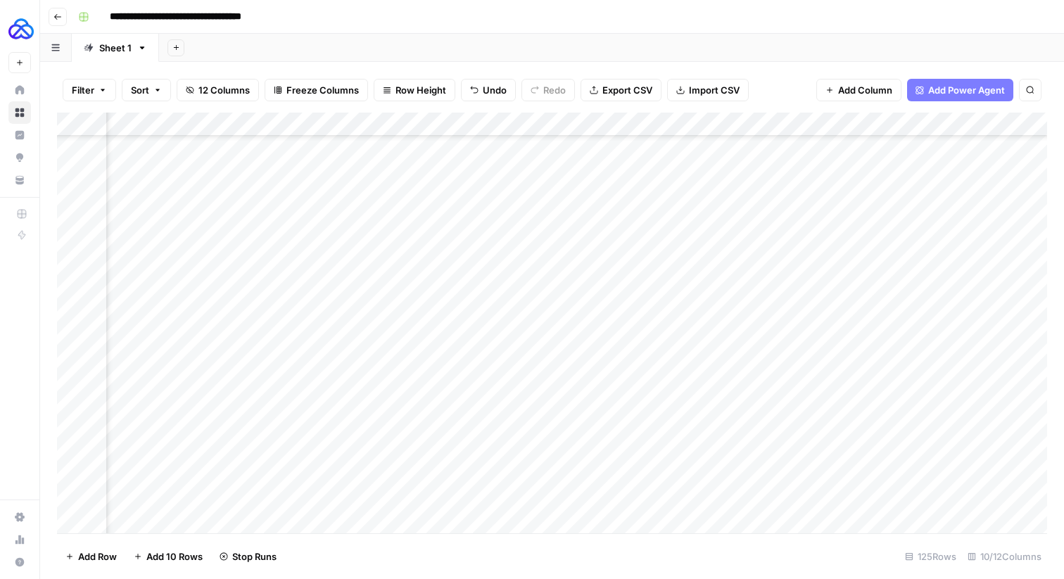
scroll to position [2614, 74]
click at [908, 501] on div "Add Column" at bounding box center [552, 323] width 990 height 421
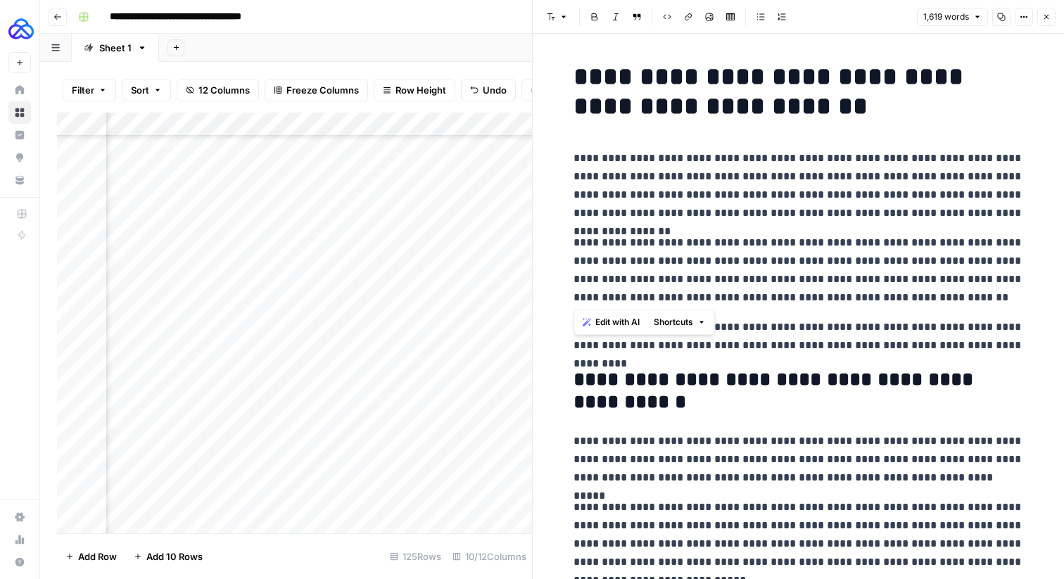
drag, startPoint x: 896, startPoint y: 296, endPoint x: 558, endPoint y: 227, distance: 344.8
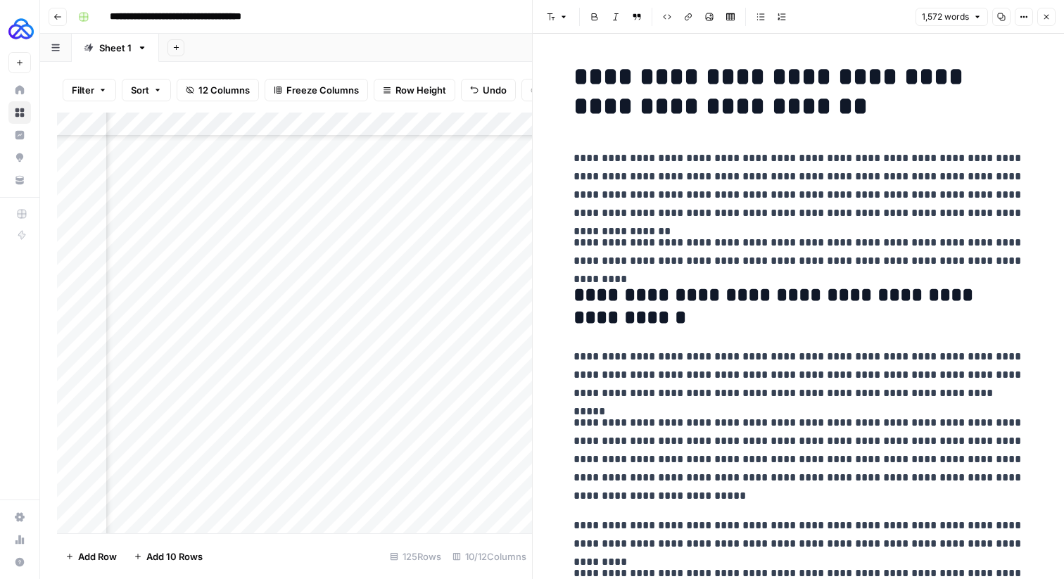
click at [699, 210] on p "**********" at bounding box center [799, 185] width 450 height 73
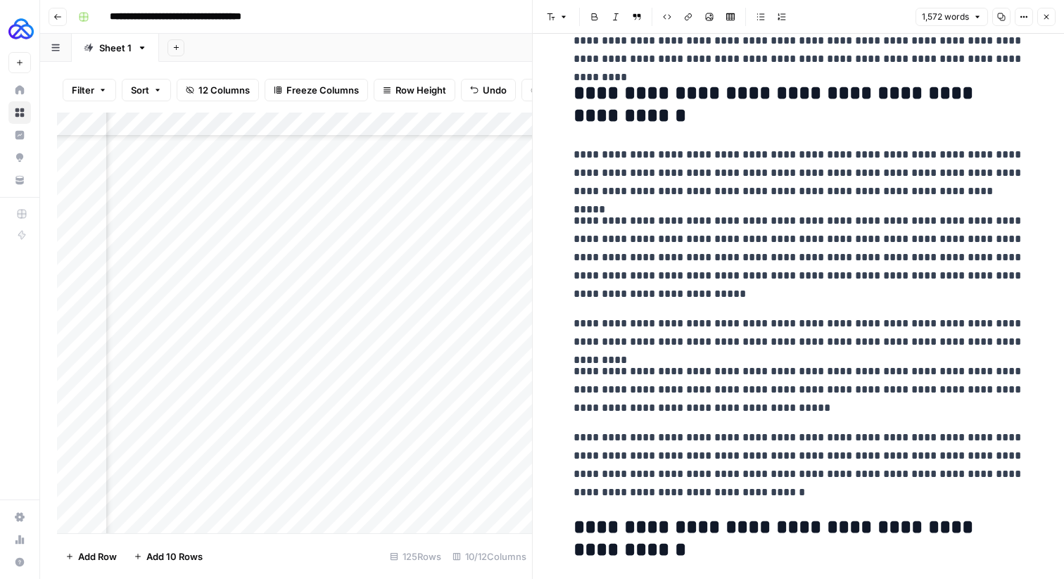
scroll to position [203, 0]
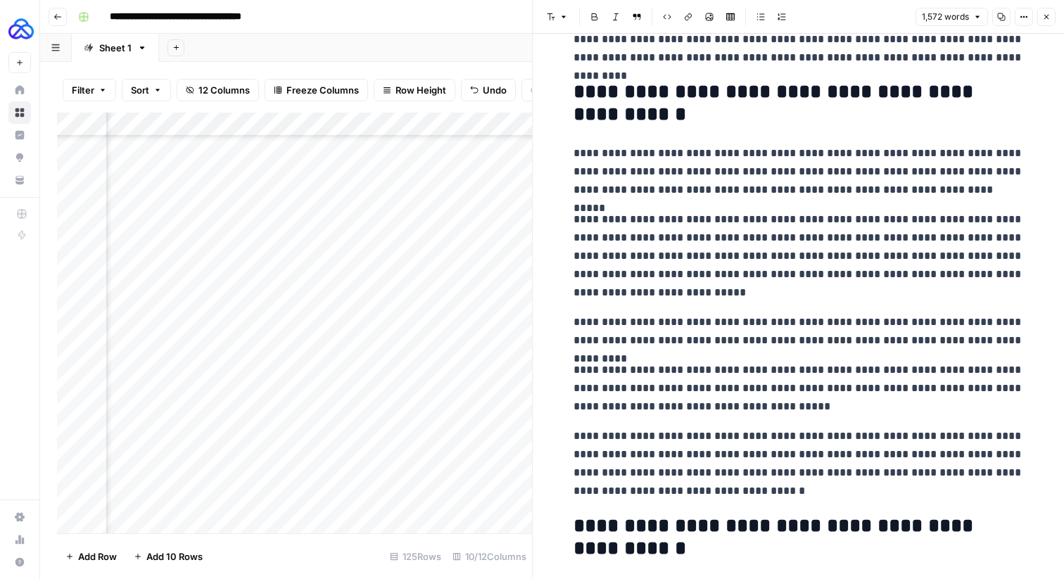
click at [700, 210] on p "**********" at bounding box center [799, 255] width 450 height 91
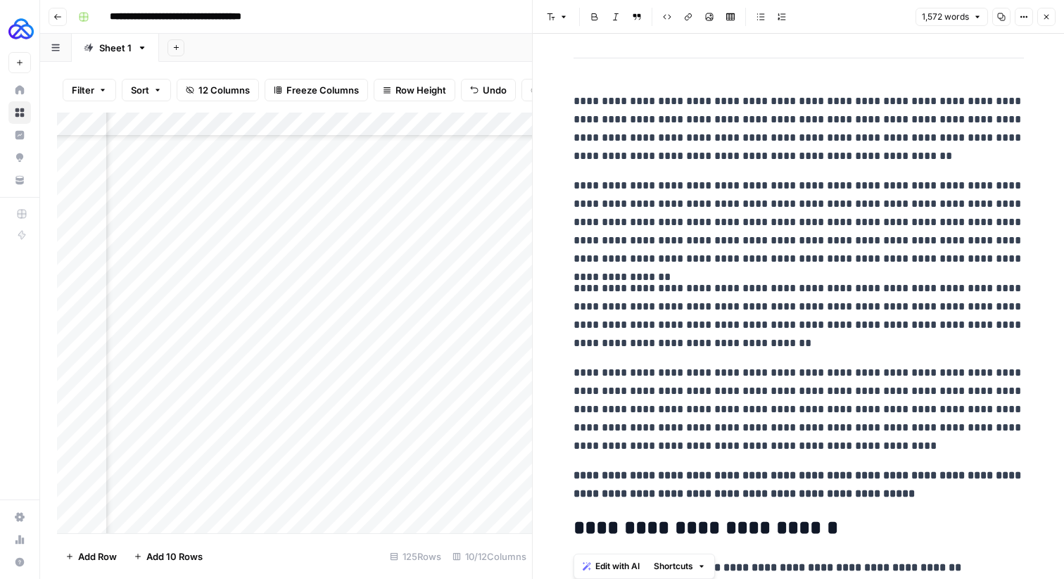
scroll to position [3005, 0]
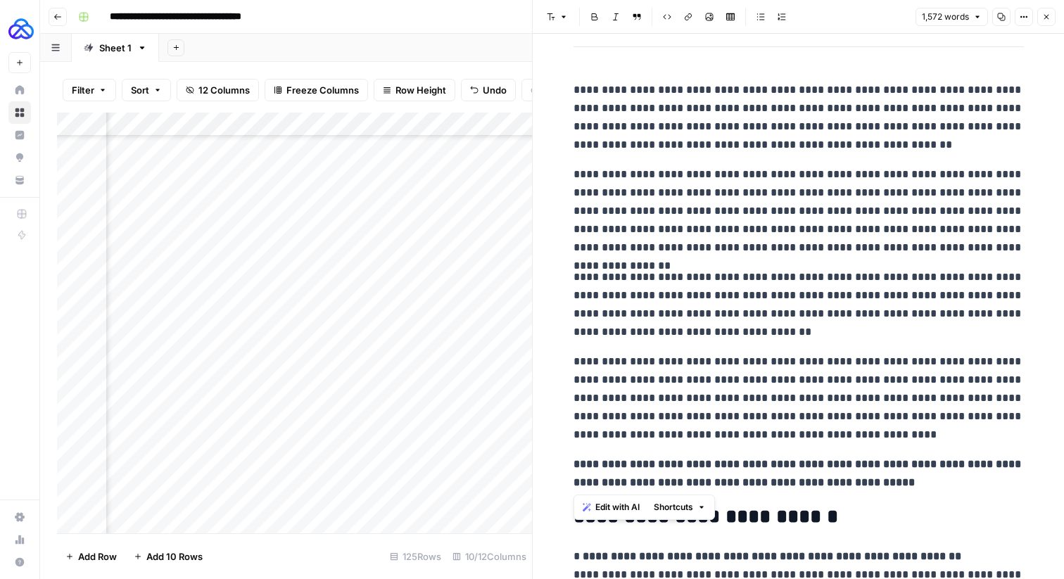
drag, startPoint x: 572, startPoint y: 223, endPoint x: 873, endPoint y: 488, distance: 401.0
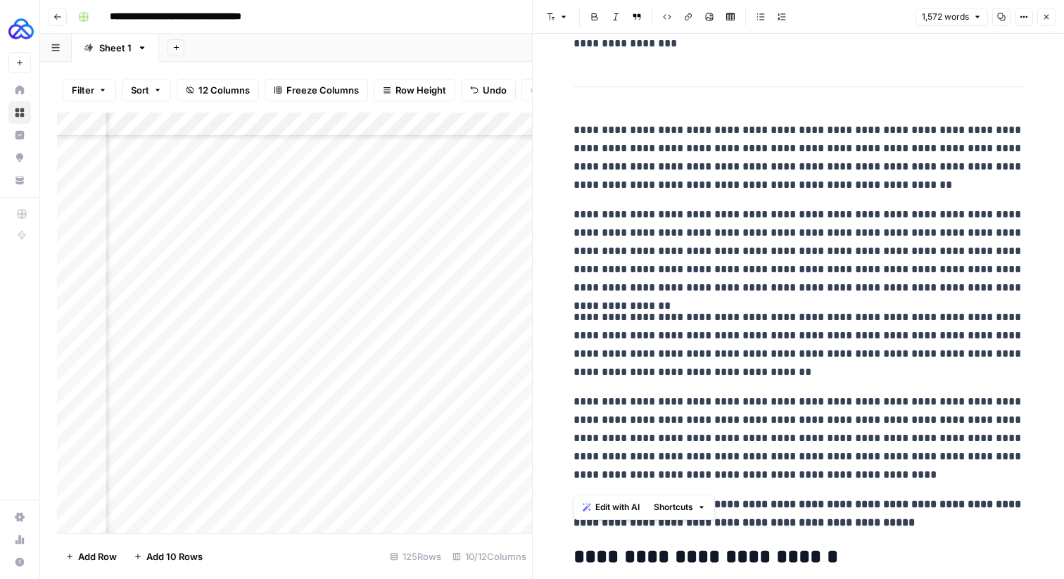
scroll to position [2941, 0]
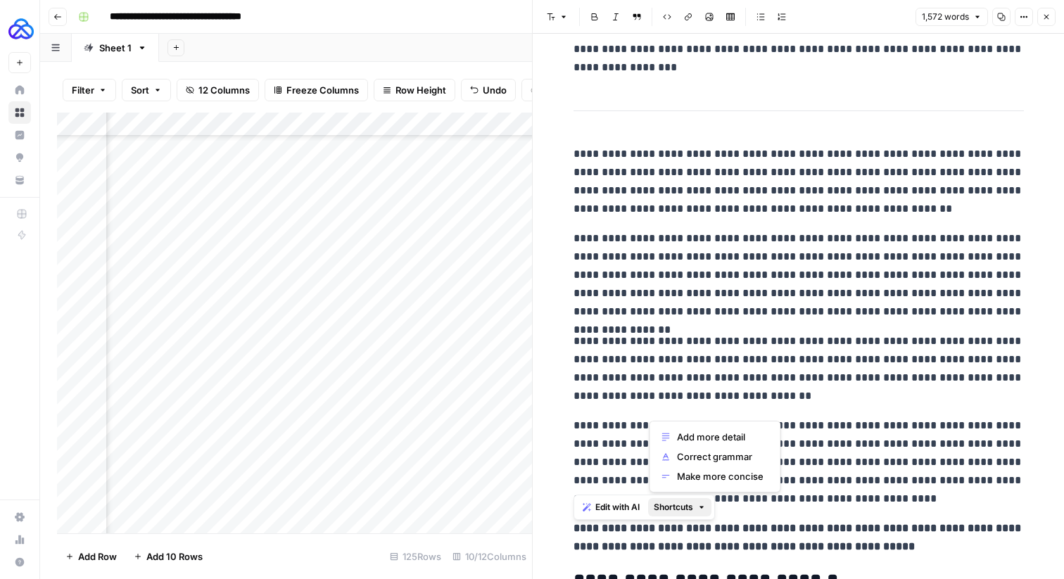
click at [684, 501] on span "Shortcuts" at bounding box center [673, 507] width 39 height 13
click at [690, 472] on span "Make more concise" at bounding box center [720, 476] width 87 height 14
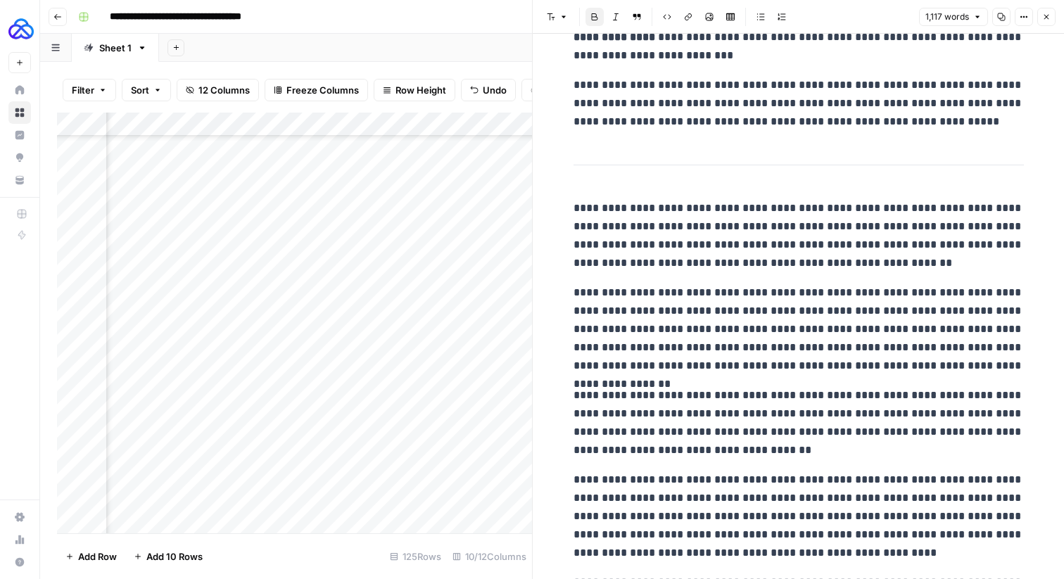
scroll to position [2102, 0]
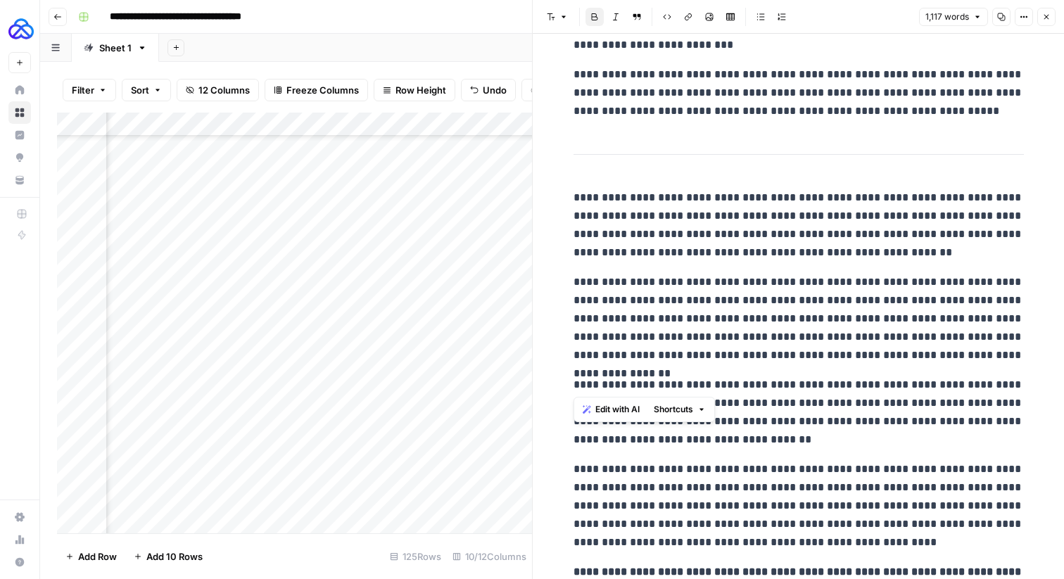
drag, startPoint x: 932, startPoint y: 384, endPoint x: 567, endPoint y: 387, distance: 364.6
click at [919, 377] on p "**********" at bounding box center [799, 412] width 450 height 73
drag, startPoint x: 981, startPoint y: 358, endPoint x: 556, endPoint y: 191, distance: 456.7
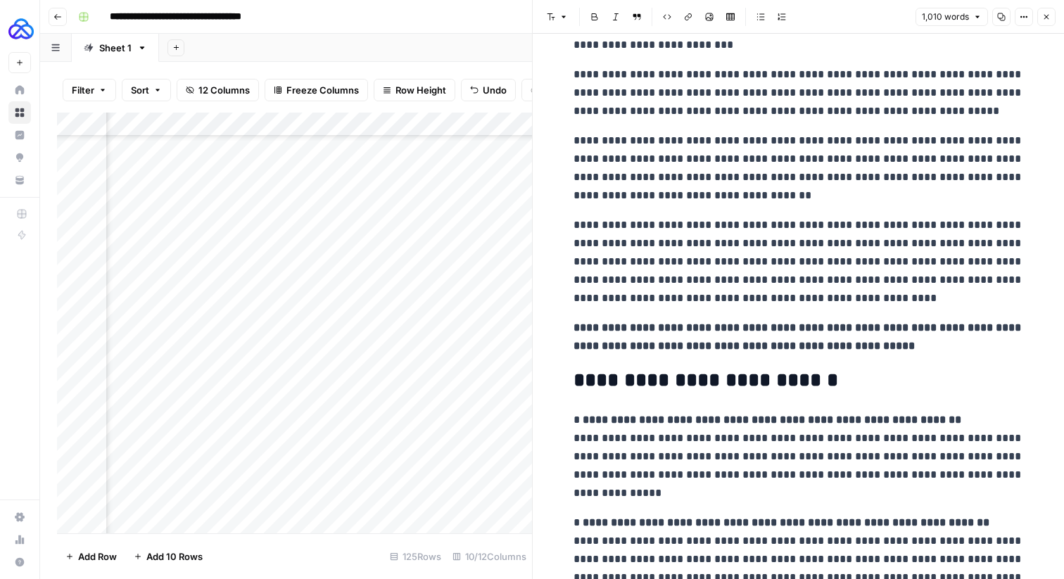
click at [933, 139] on p "**********" at bounding box center [799, 168] width 450 height 73
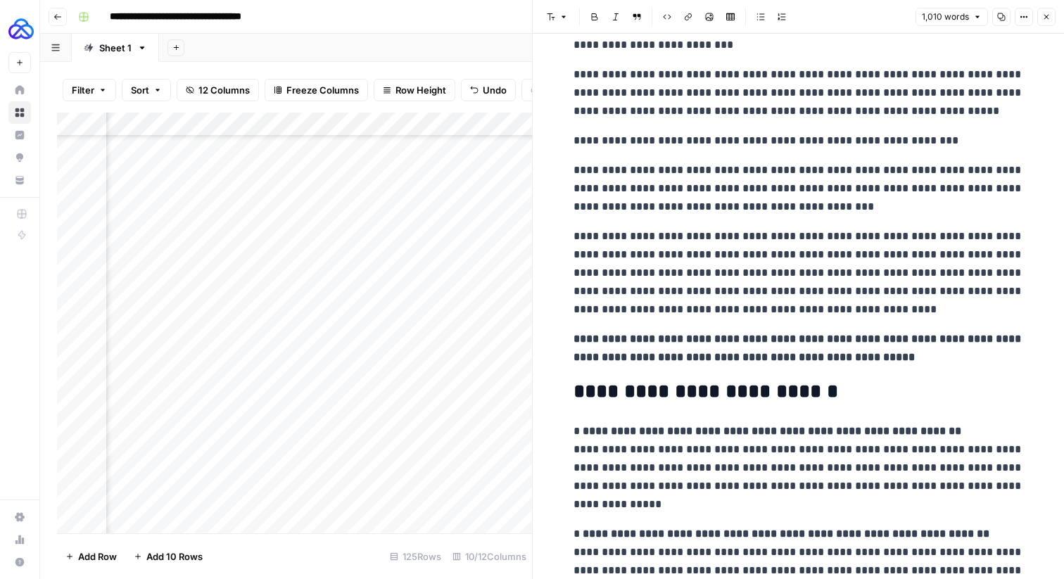
drag, startPoint x: 943, startPoint y: 141, endPoint x: 520, endPoint y: 143, distance: 423.0
click at [520, 143] on body "**********" at bounding box center [532, 289] width 1064 height 579
click at [659, 142] on p "**********" at bounding box center [799, 141] width 450 height 18
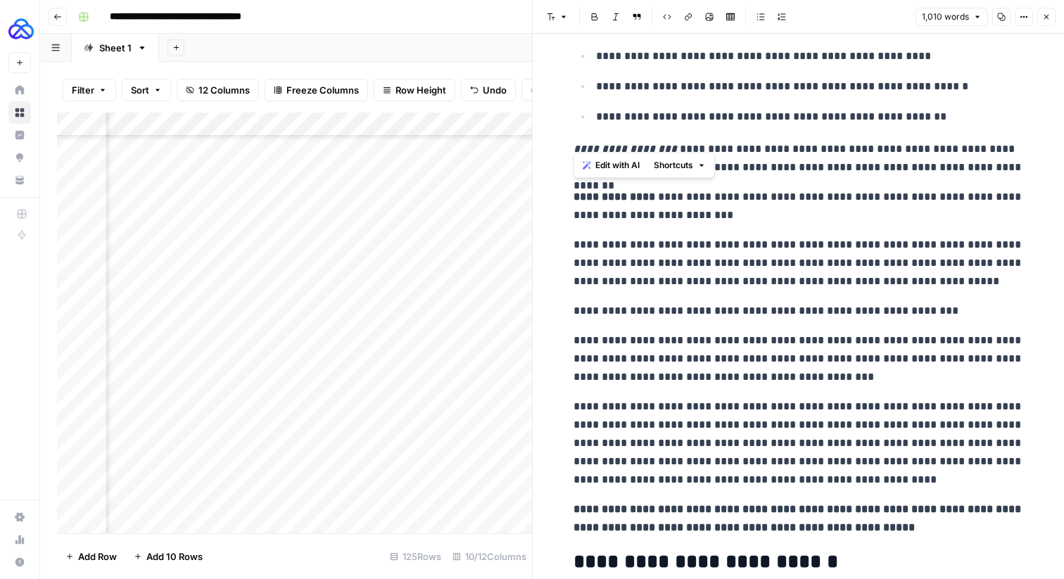
scroll to position [1933, 0]
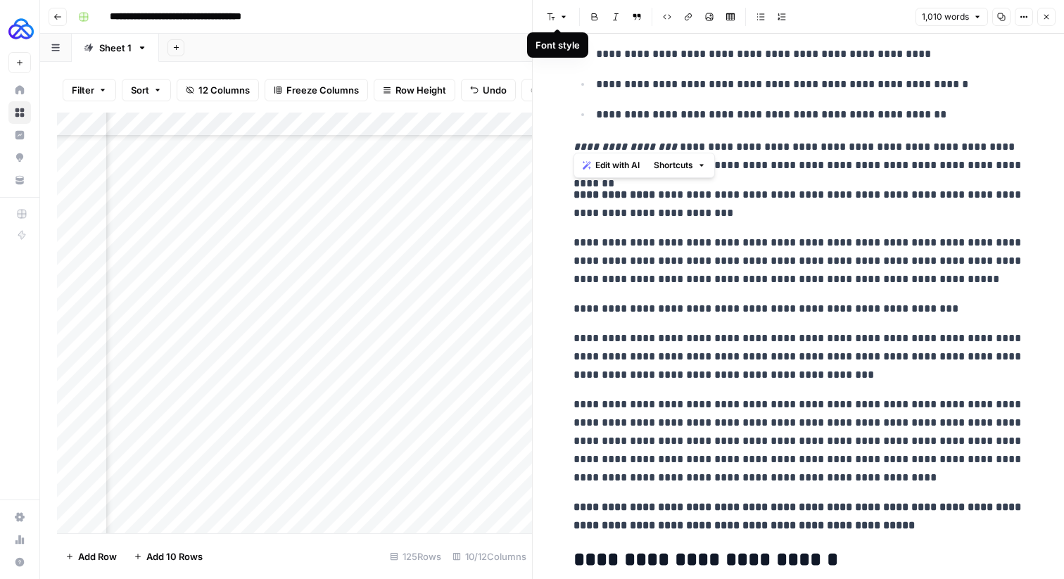
click at [557, 19] on button "Font style" at bounding box center [557, 17] width 32 height 18
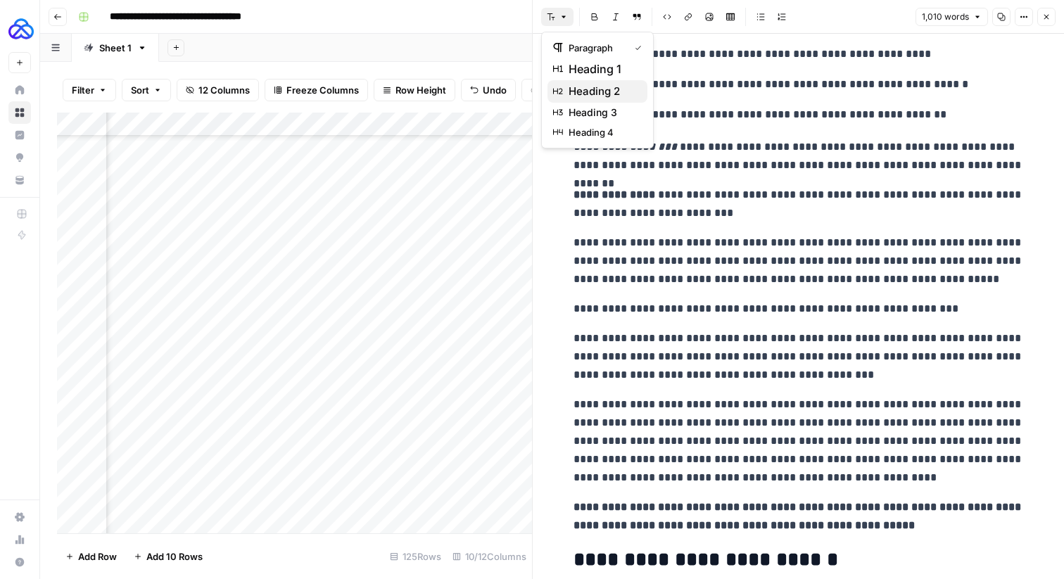
click at [575, 94] on span "heading 2" at bounding box center [603, 91] width 68 height 17
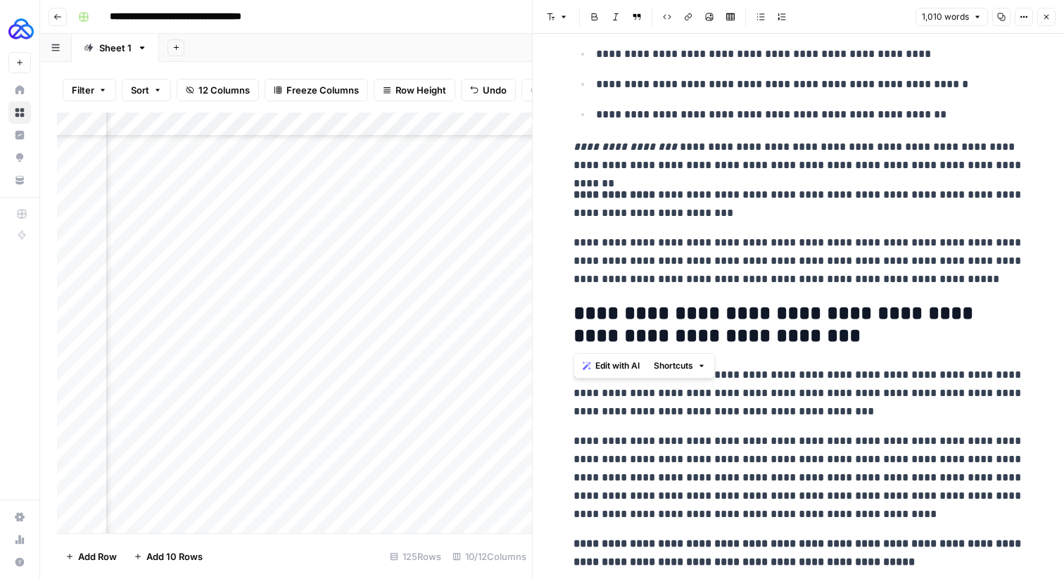
click at [740, 434] on p "**********" at bounding box center [799, 477] width 450 height 91
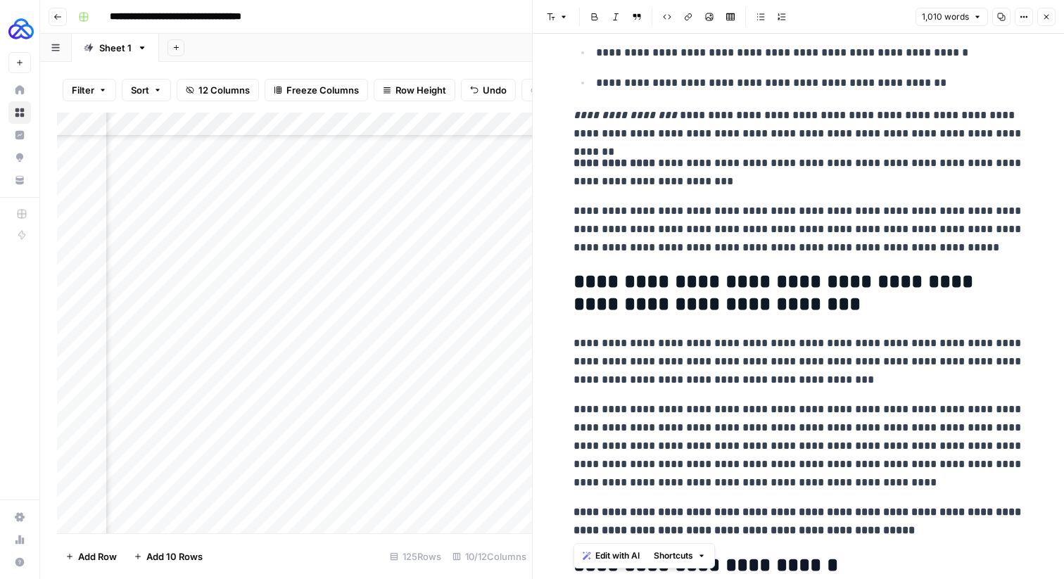
drag, startPoint x: 570, startPoint y: 409, endPoint x: 880, endPoint y: 524, distance: 330.5
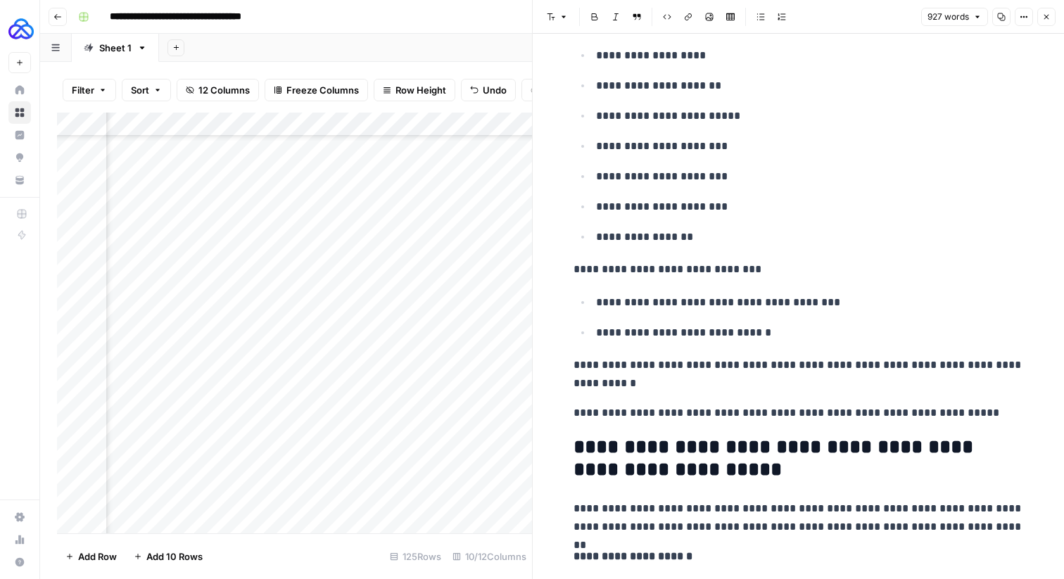
scroll to position [685, 0]
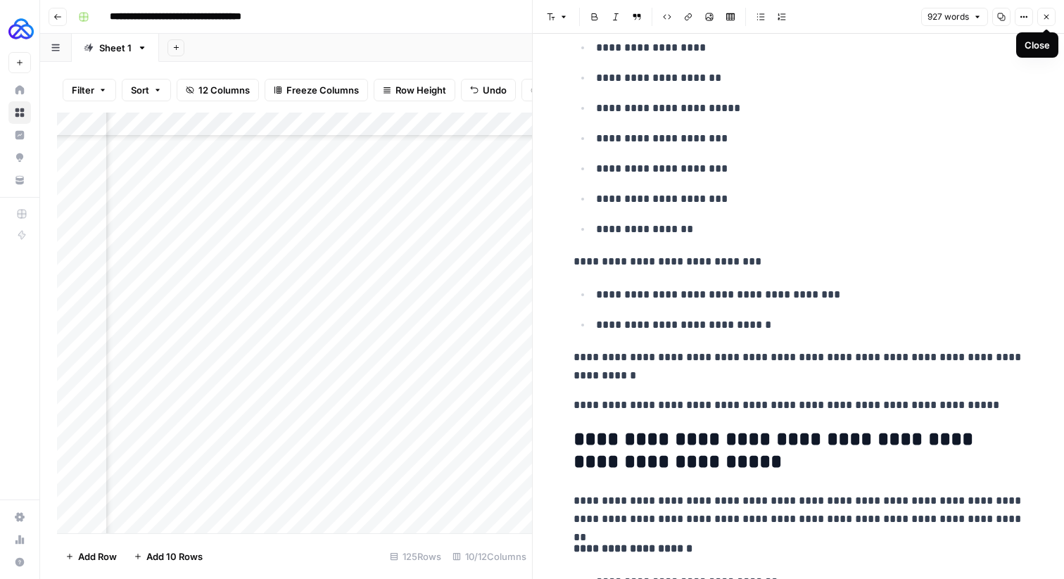
click at [1049, 11] on button "Close" at bounding box center [1046, 17] width 18 height 18
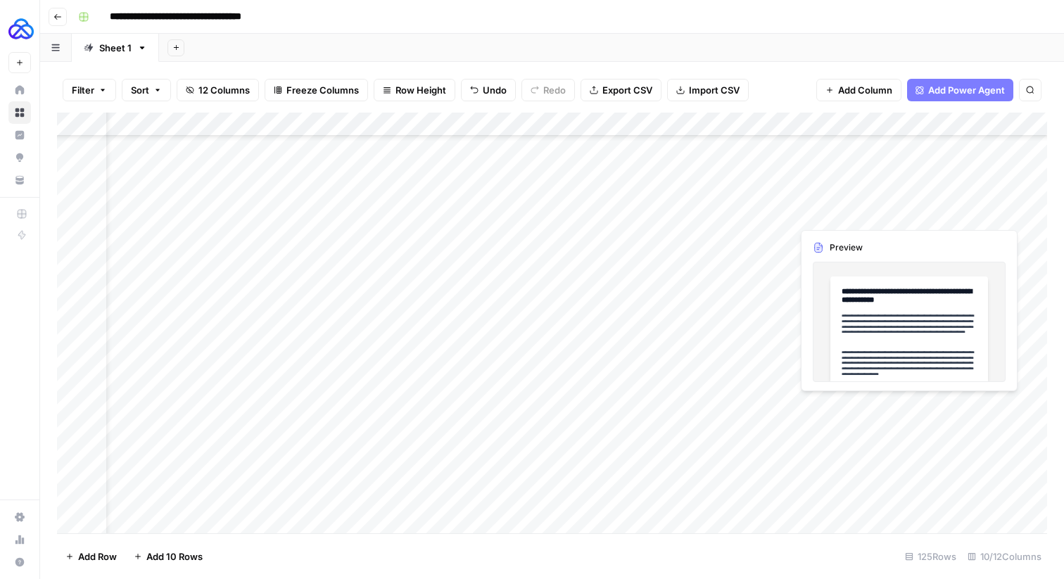
scroll to position [2614, 0]
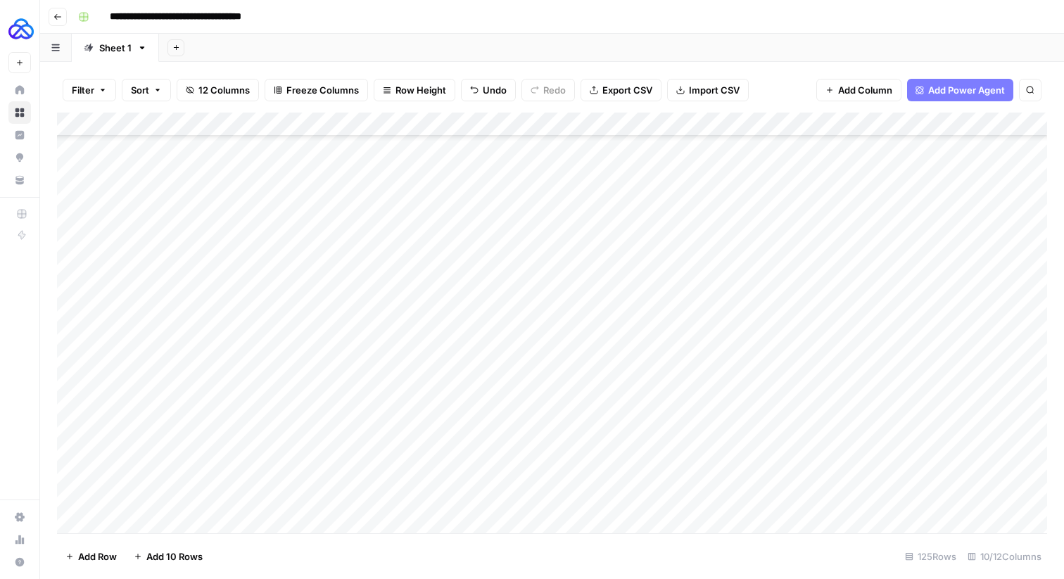
click at [837, 122] on div "Add Column" at bounding box center [552, 323] width 990 height 421
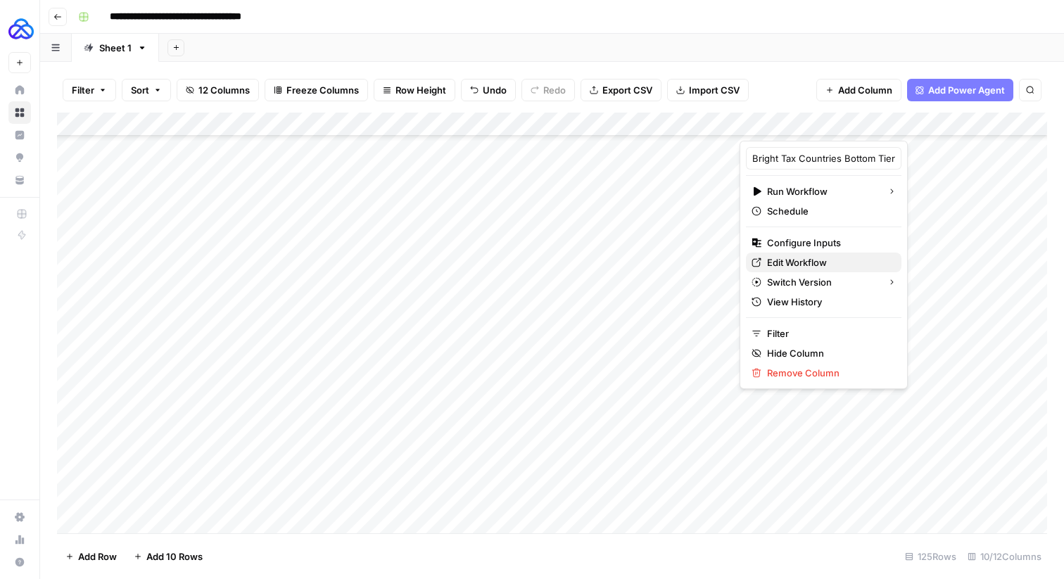
click at [775, 260] on span "Edit Workflow" at bounding box center [828, 262] width 123 height 14
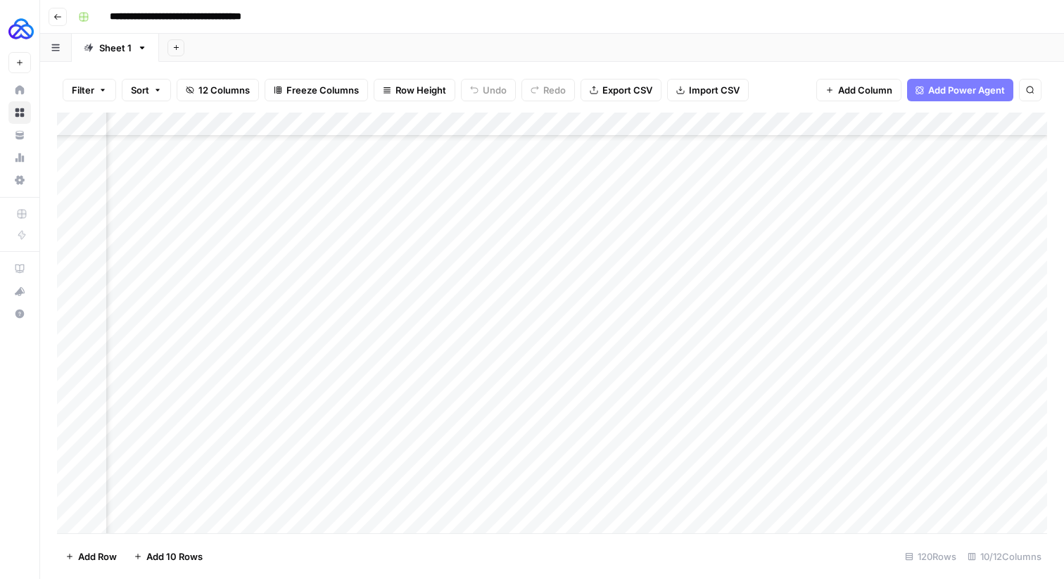
scroll to position [2494, 405]
click at [902, 474] on div "Add Column" at bounding box center [552, 323] width 990 height 421
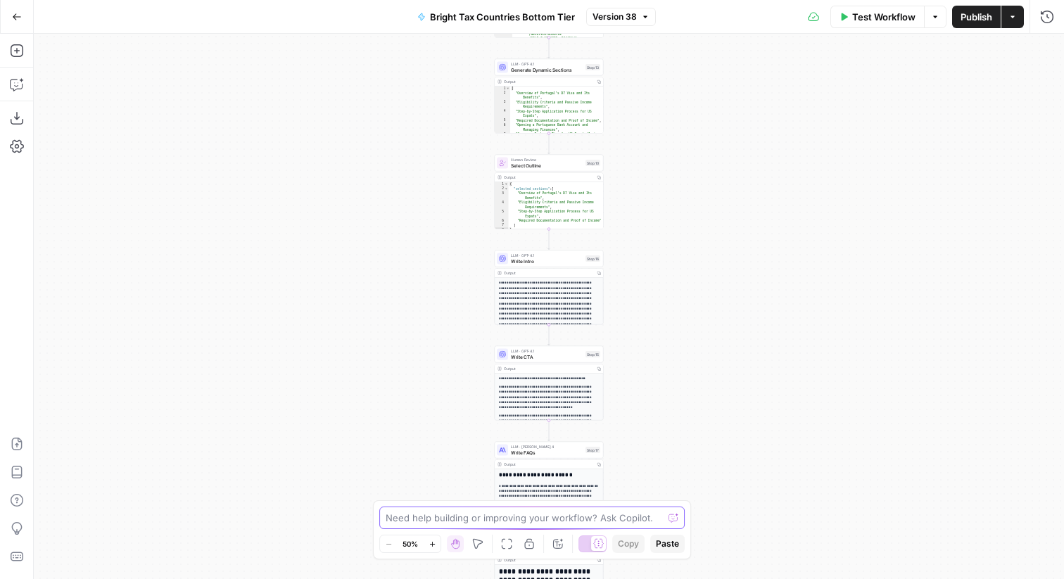
click at [389, 516] on textarea at bounding box center [524, 518] width 277 height 14
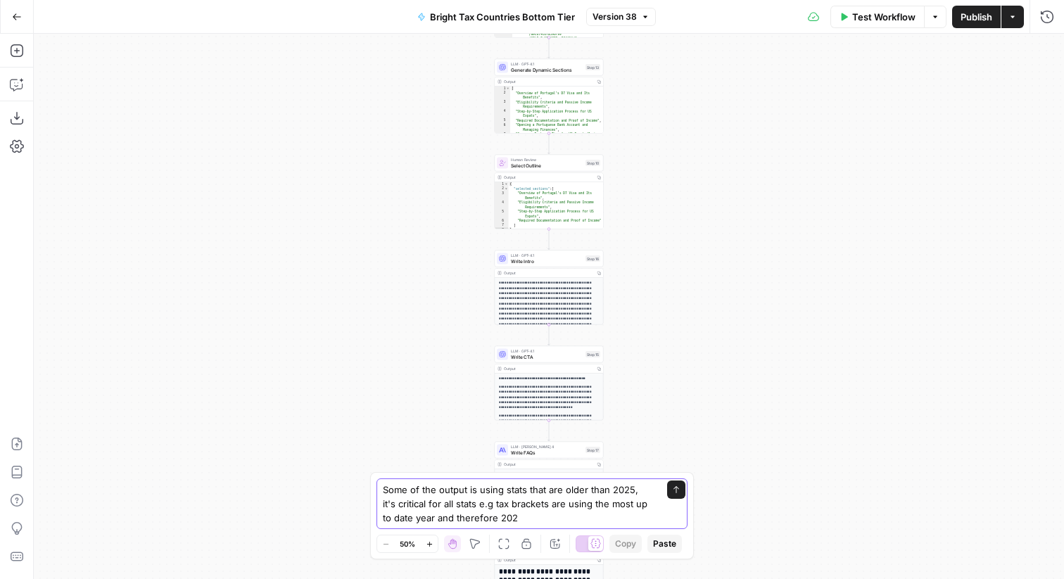
type textarea "Some of the output is using stats that are older than 2025, it's critical for a…"
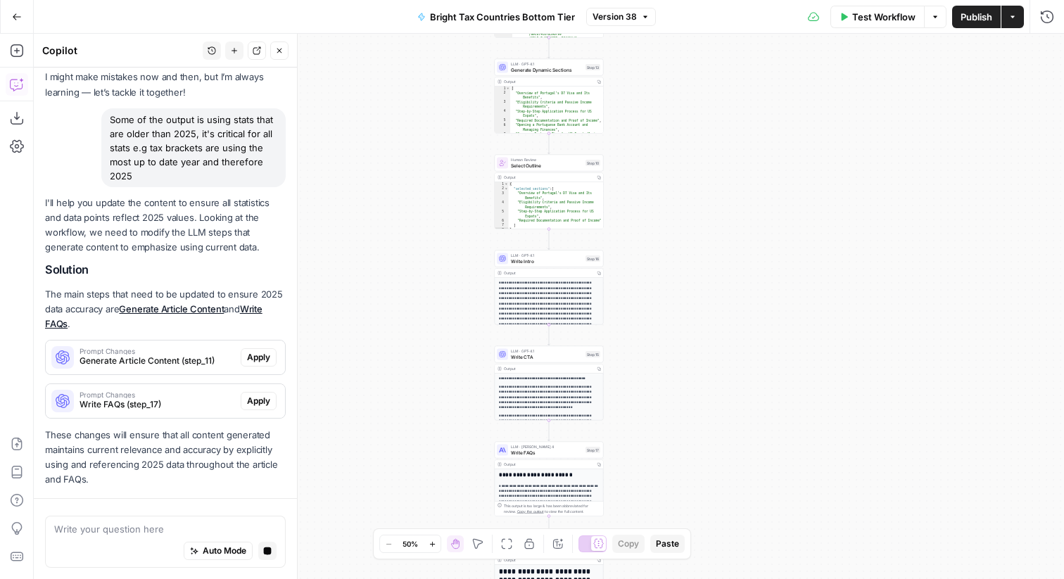
scroll to position [113, 0]
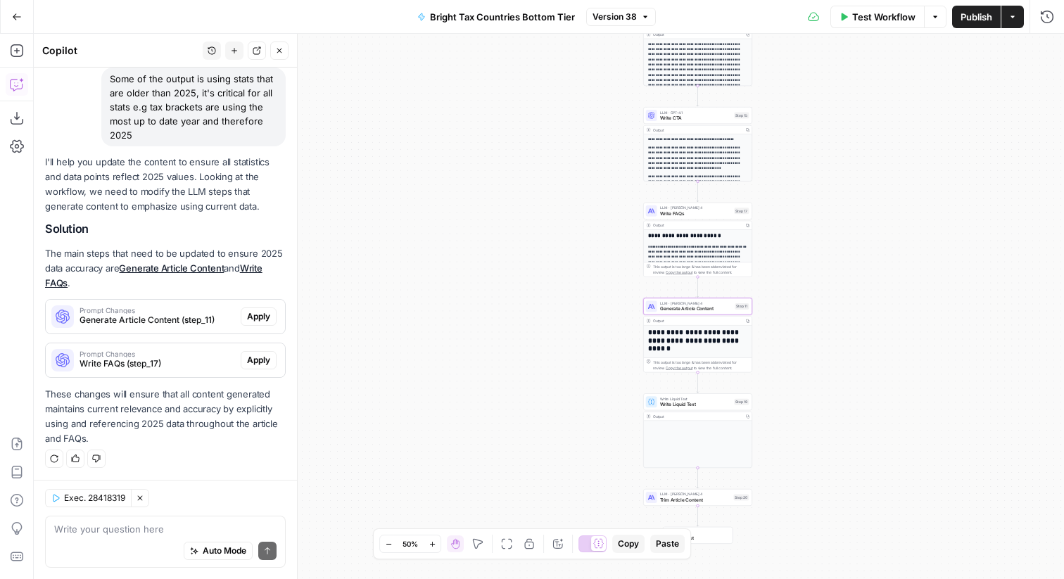
click at [141, 320] on span "Generate Article Content (step_11)" at bounding box center [158, 320] width 156 height 13
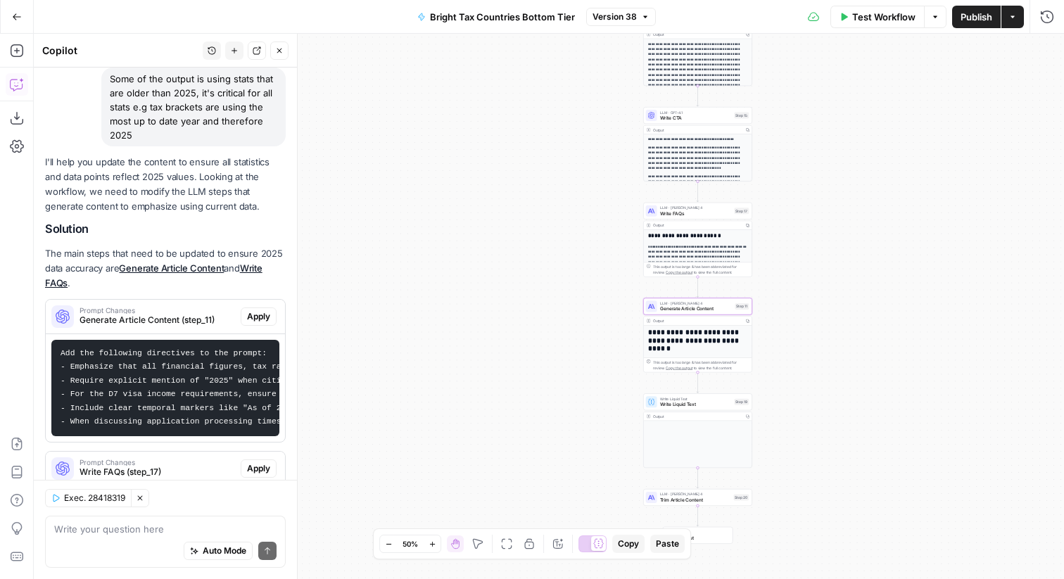
click at [156, 367] on code "Add the following directives to the prompt: - Emphasize that all financial figu…" at bounding box center [392, 387] width 662 height 77
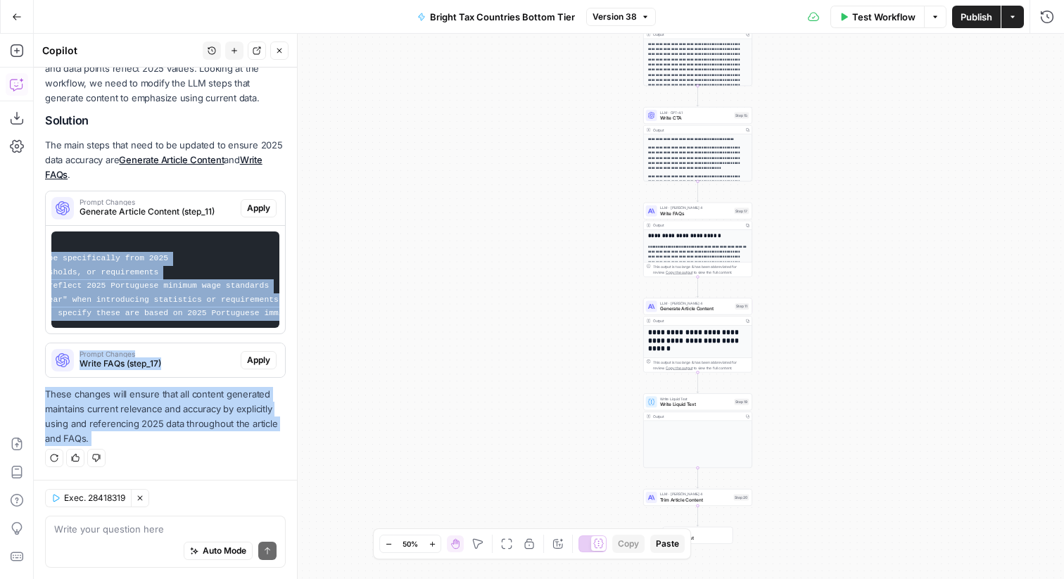
scroll to position [0, 455]
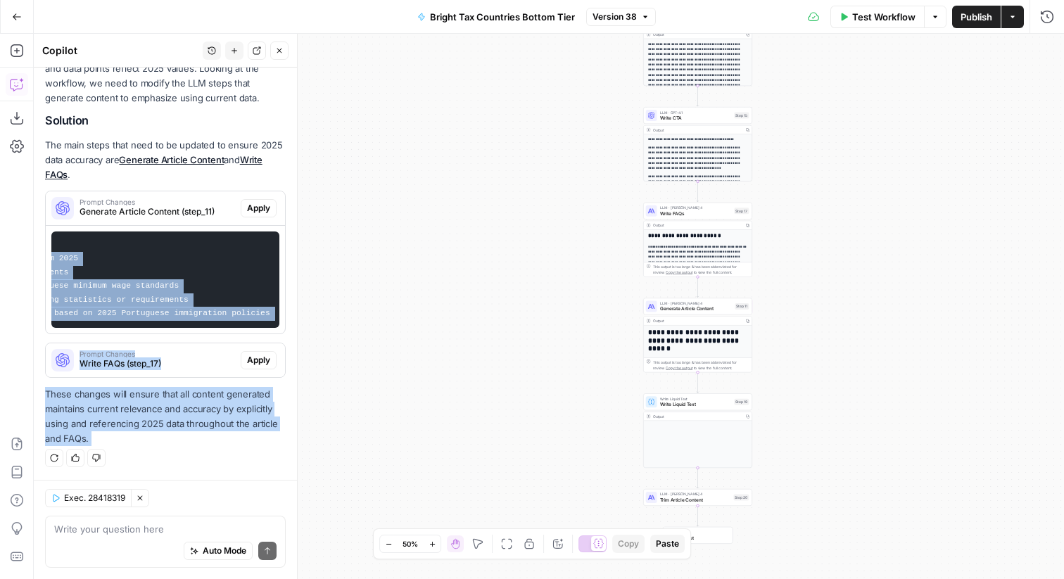
drag, startPoint x: 217, startPoint y: 370, endPoint x: 298, endPoint y: 373, distance: 81.7
click at [298, 373] on div "Copilot History New chat Detach Close Hi! How can I help with your workflow? I …" at bounding box center [166, 306] width 264 height 545
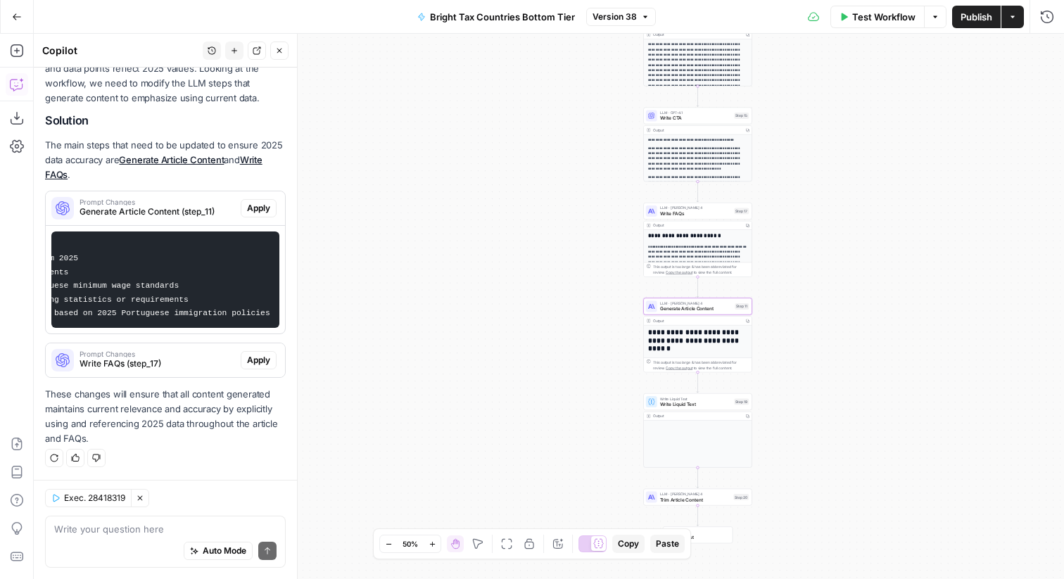
click at [220, 213] on span "Generate Article Content (step_11)" at bounding box center [158, 212] width 156 height 13
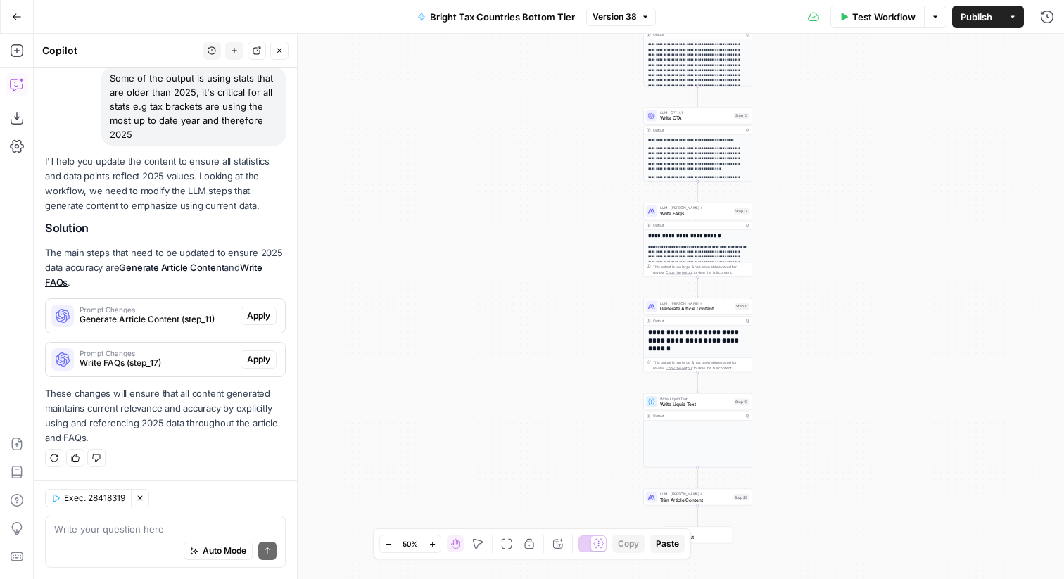
scroll to position [113, 0]
click at [170, 322] on span "Generate Article Content (step_11)" at bounding box center [158, 320] width 156 height 13
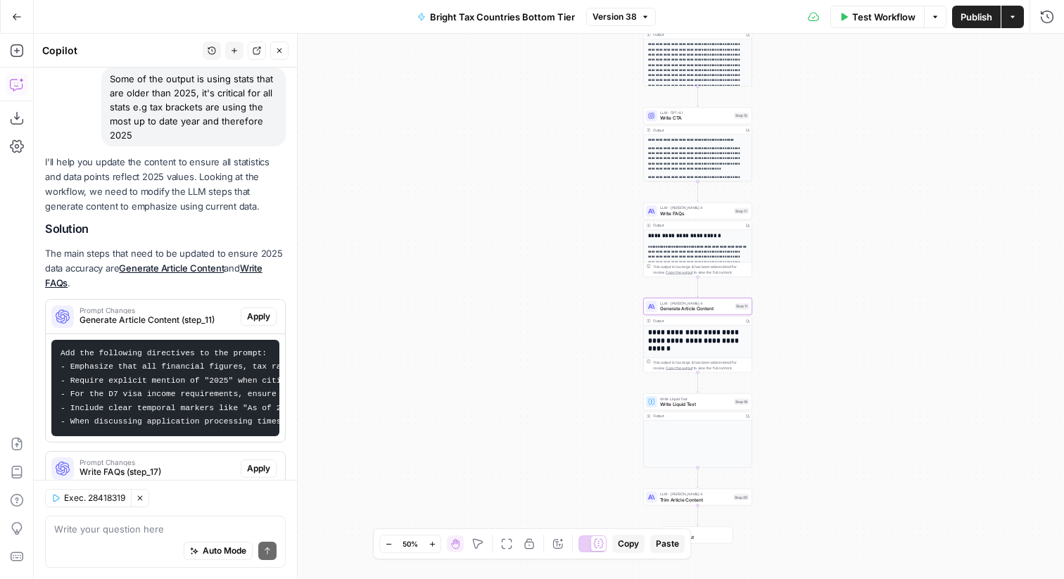
scroll to position [221, 0]
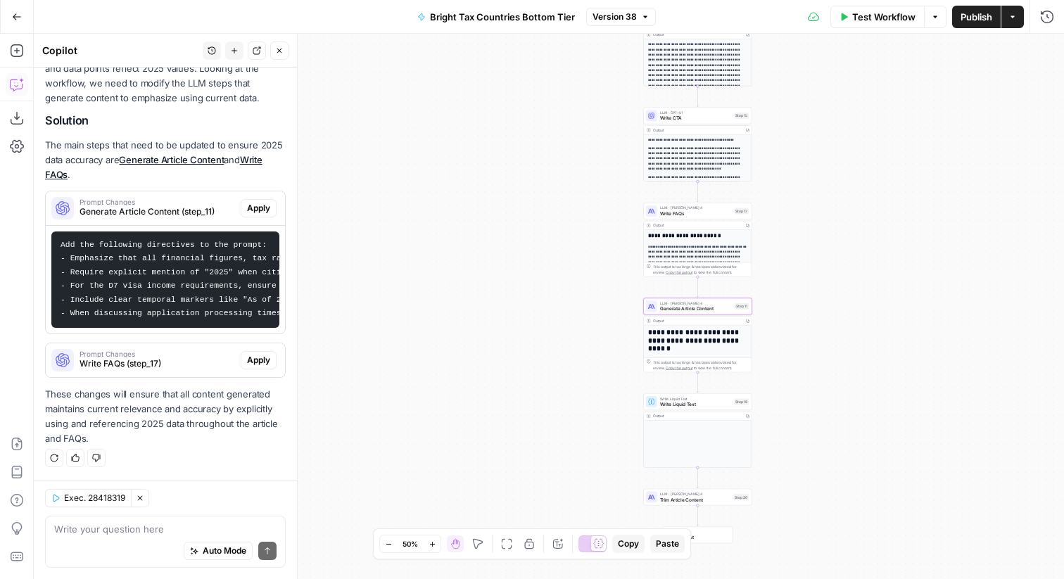
click at [156, 291] on pre "Add the following directives to the prompt: - Emphasize that all financial figu…" at bounding box center [165, 280] width 228 height 96
click at [168, 207] on span "Generate Article Content (step_11)" at bounding box center [158, 212] width 156 height 13
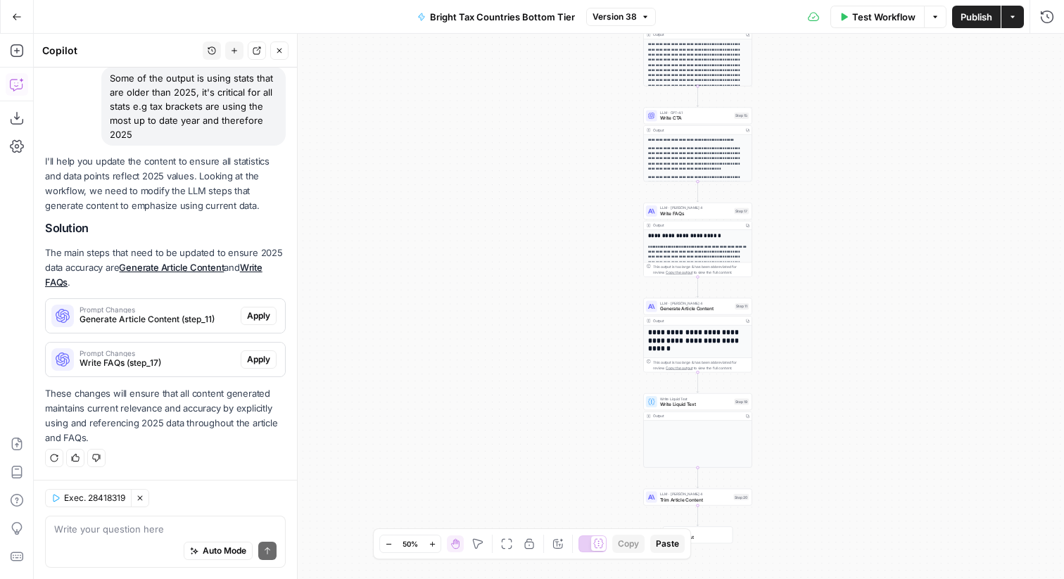
scroll to position [113, 0]
click at [168, 207] on p "I'll help you update the content to ensure all statistics and data points refle…" at bounding box center [165, 185] width 241 height 60
click at [216, 313] on span "Prompt Changes" at bounding box center [158, 310] width 156 height 7
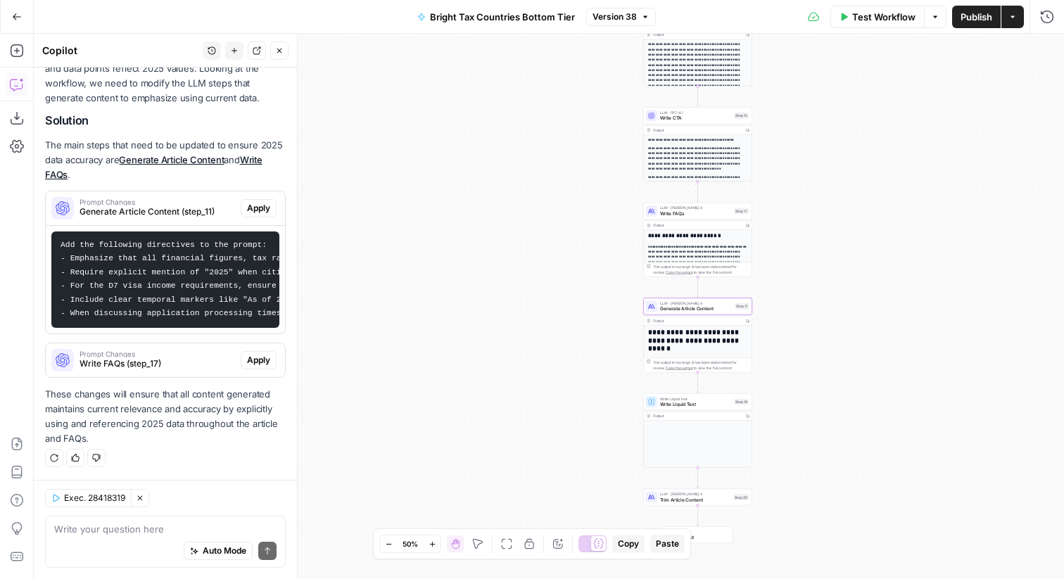
click at [255, 210] on span "Apply" at bounding box center [258, 208] width 23 height 13
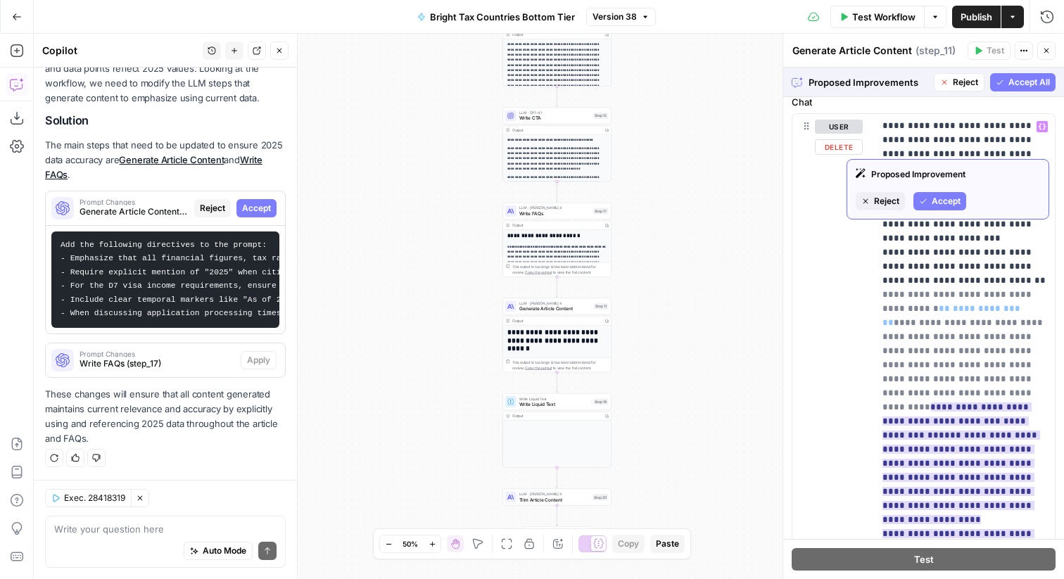
scroll to position [303, 0]
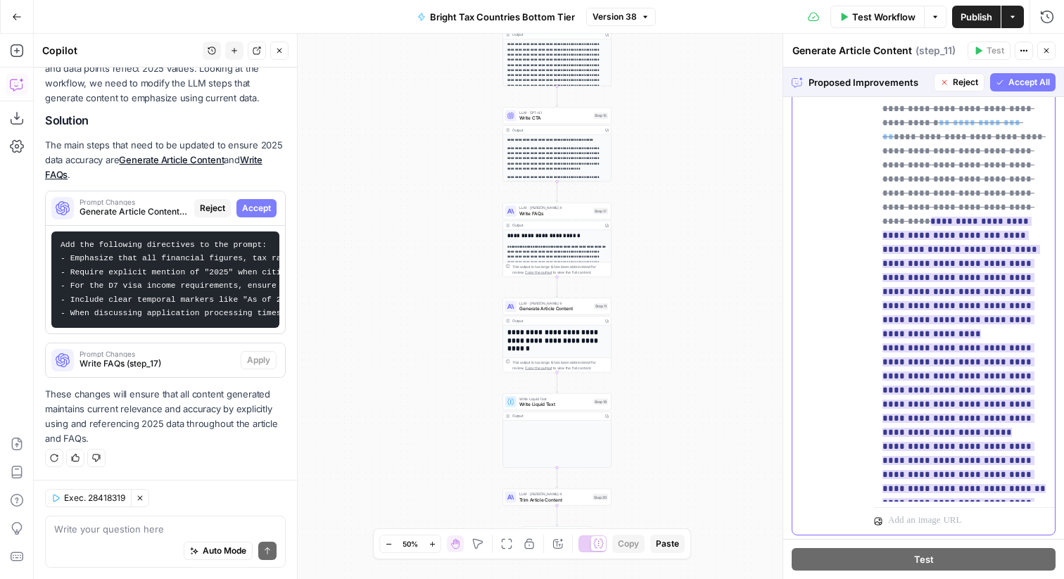
scroll to position [487, 0]
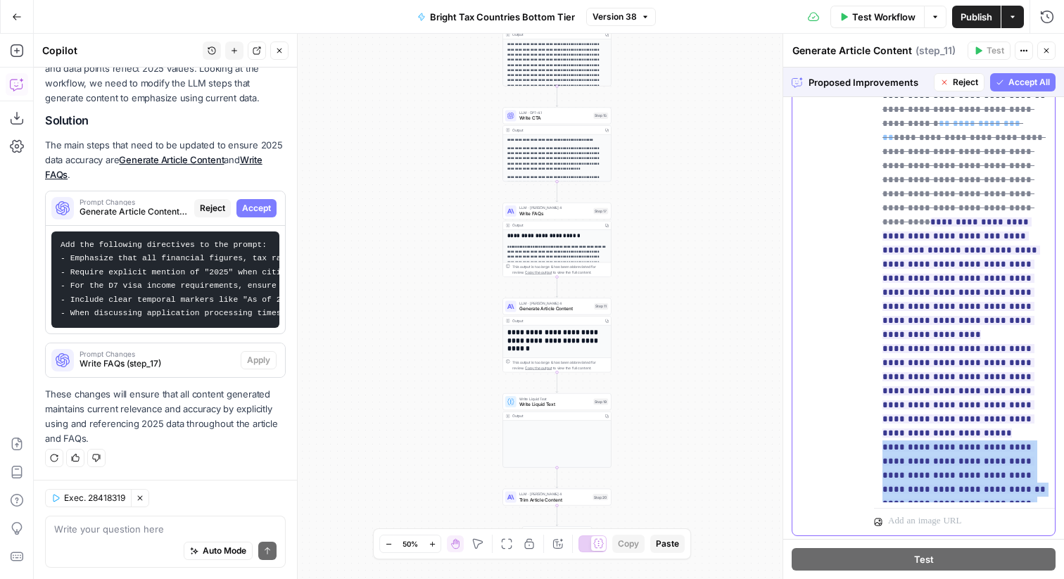
drag, startPoint x: 877, startPoint y: 322, endPoint x: 1006, endPoint y: 486, distance: 208.4
click at [1006, 486] on div "**********" at bounding box center [964, 216] width 181 height 574
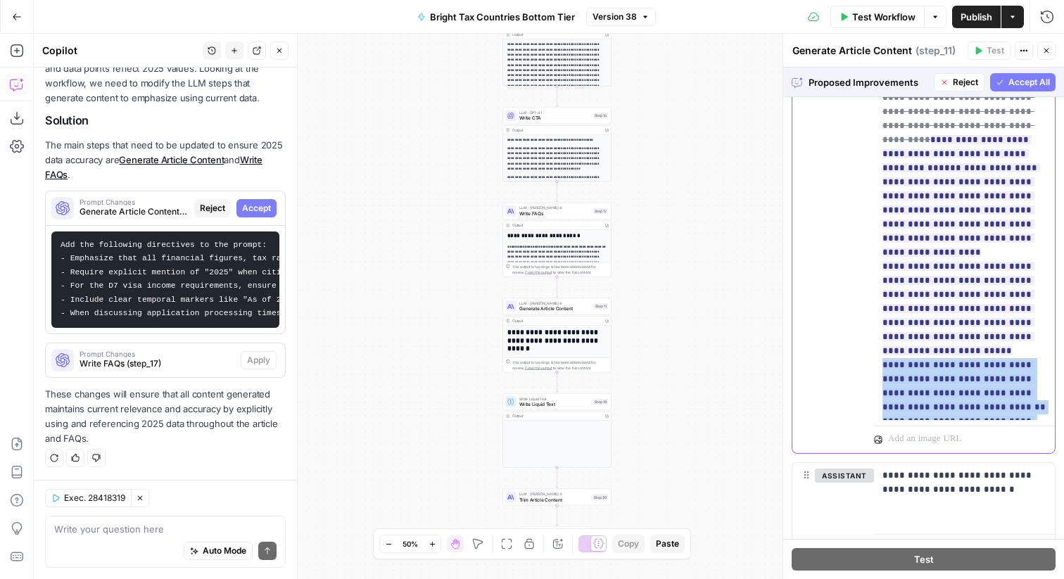
scroll to position [573, 0]
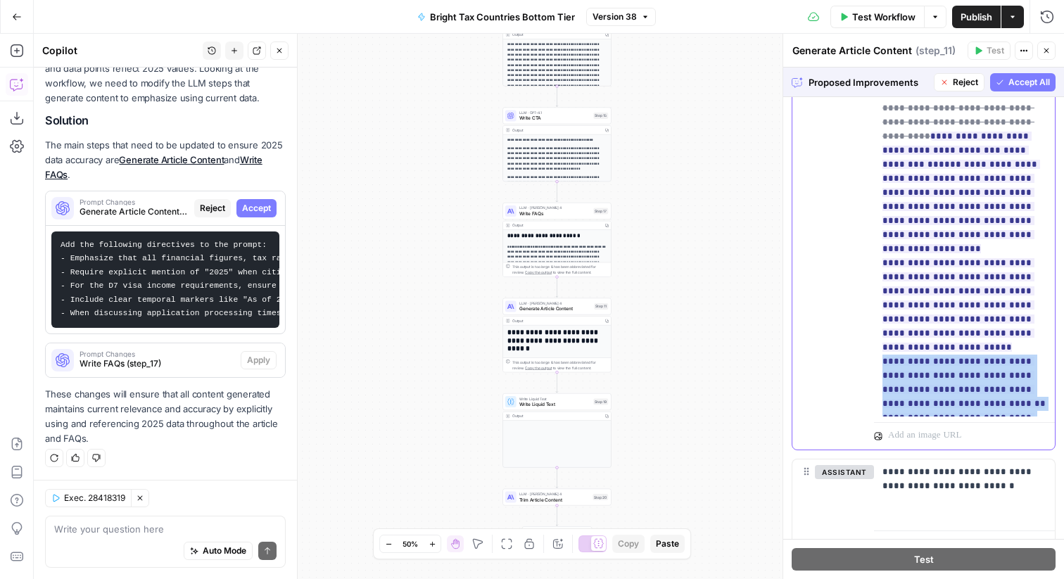
copy ins "**********"
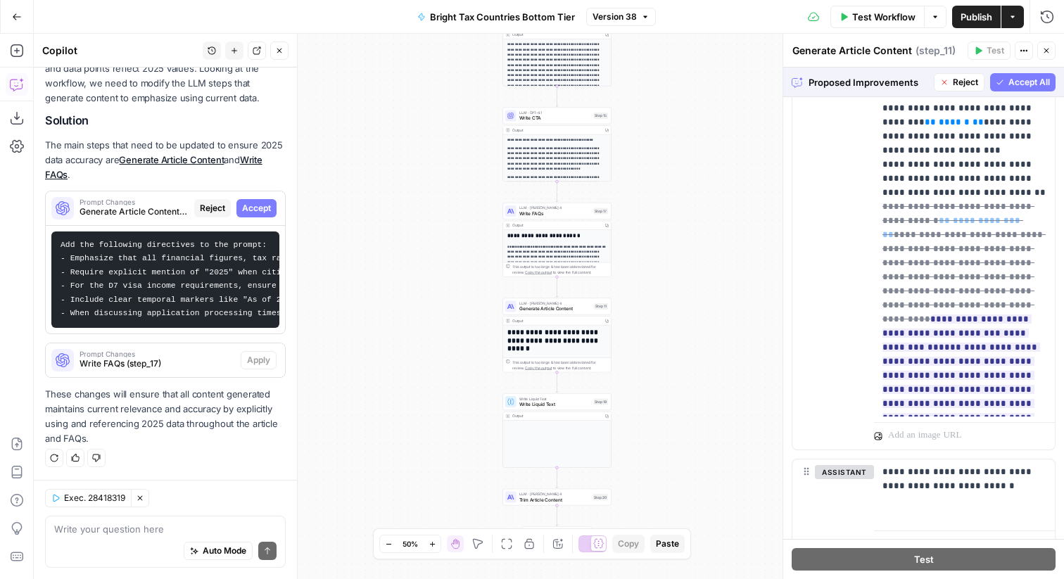
scroll to position [633, 0]
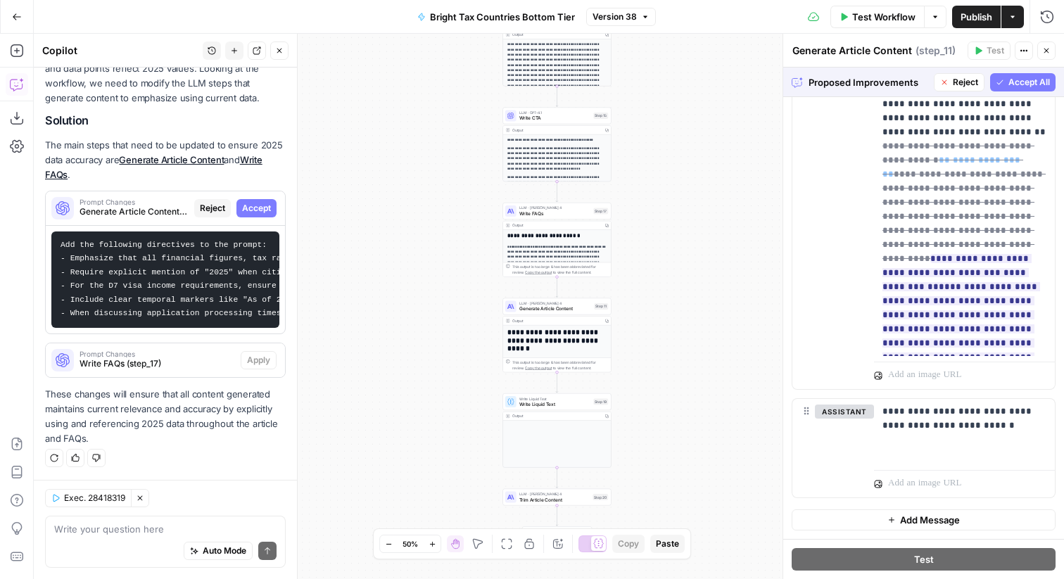
click at [930, 523] on span "Add Message" at bounding box center [930, 520] width 60 height 14
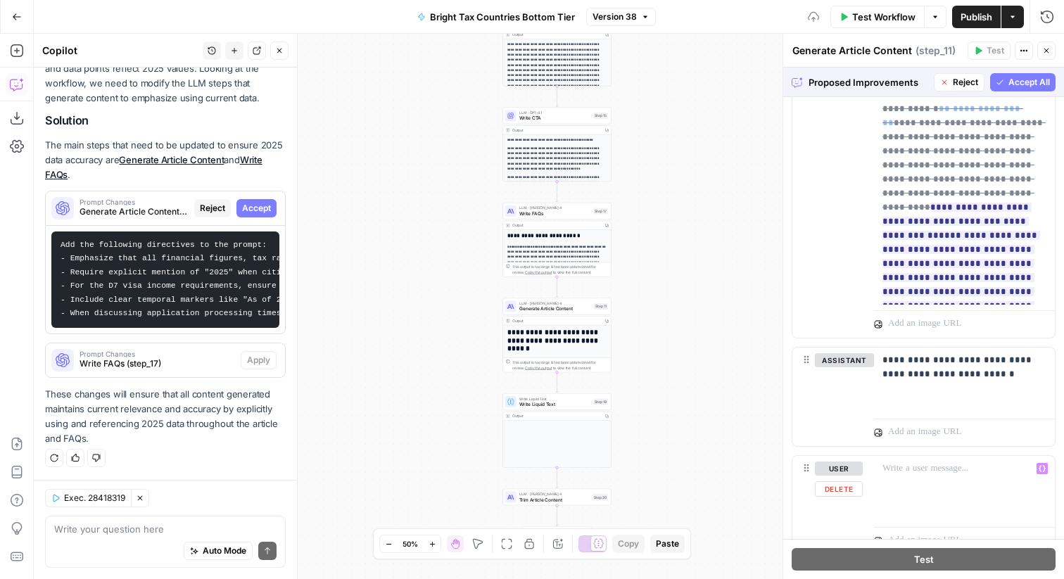
scroll to position [693, 0]
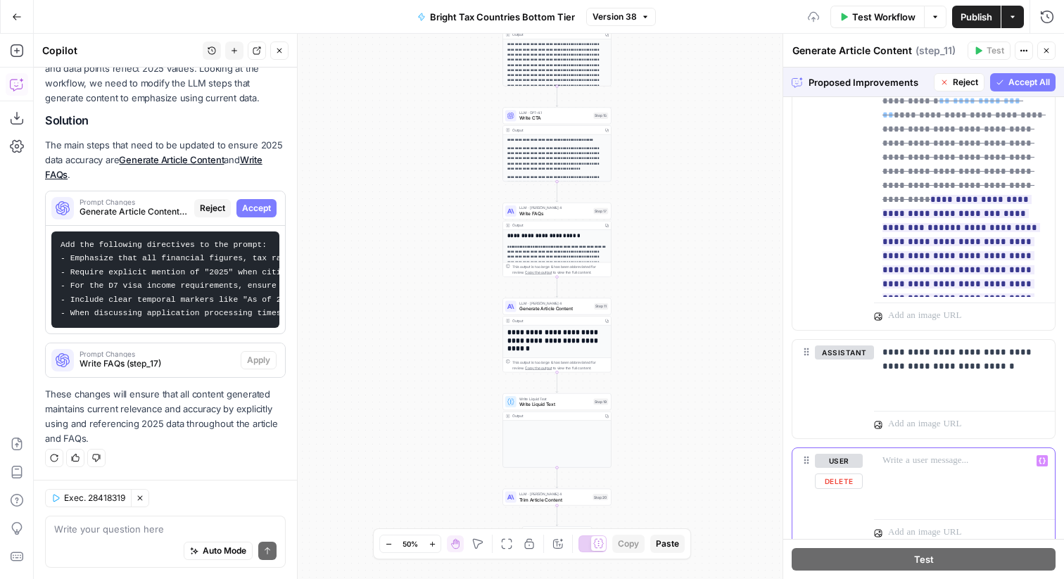
click at [901, 466] on p at bounding box center [965, 461] width 164 height 14
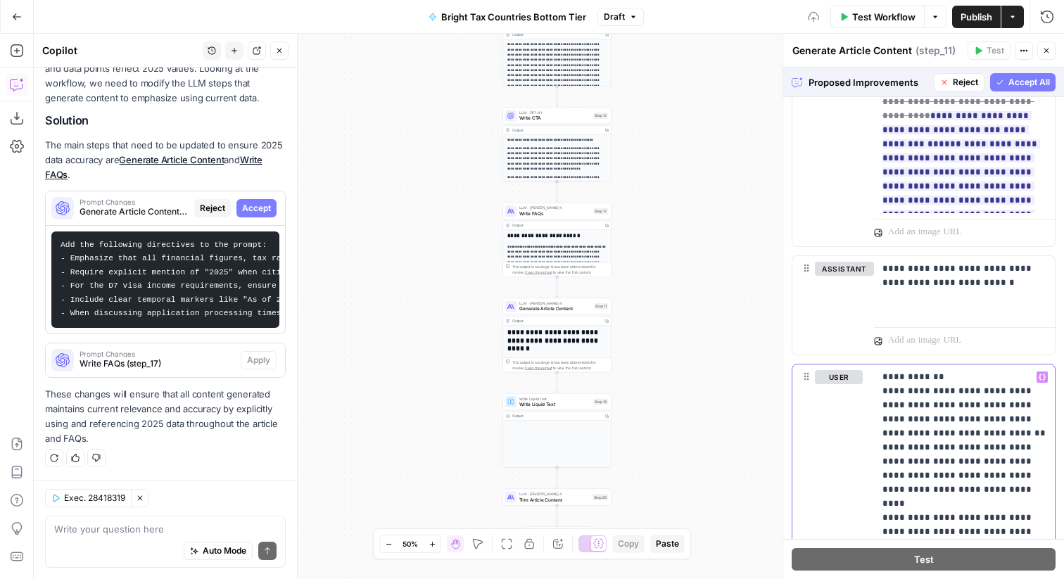
scroll to position [778, 0]
drag, startPoint x: 898, startPoint y: 390, endPoint x: 858, endPoint y: 390, distance: 40.1
click at [858, 390] on div "**********" at bounding box center [924, 483] width 263 height 242
drag, startPoint x: 895, startPoint y: 442, endPoint x: 836, endPoint y: 441, distance: 58.4
click at [842, 442] on div "**********" at bounding box center [924, 483] width 263 height 242
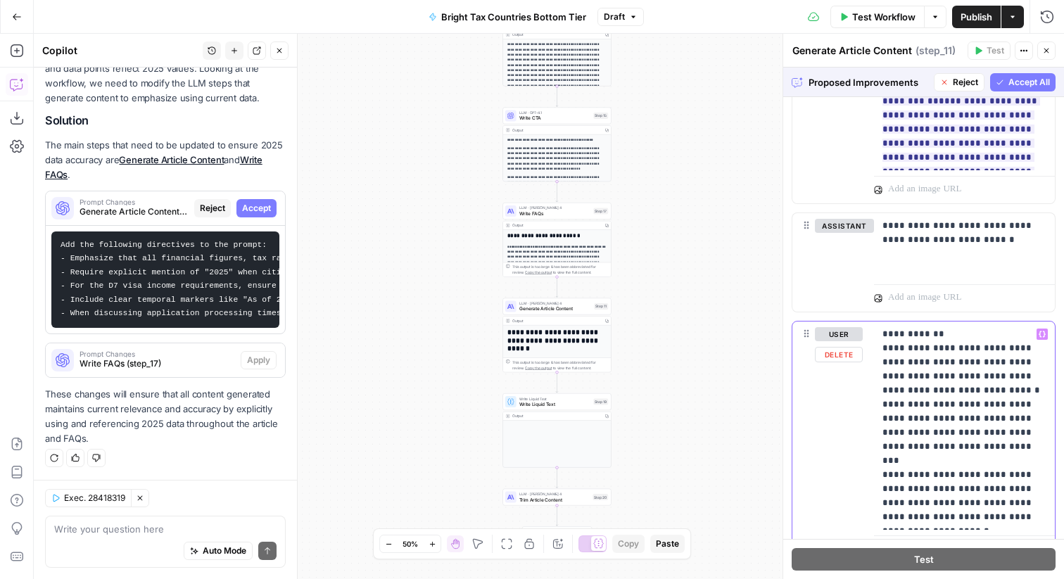
scroll to position [823, 0]
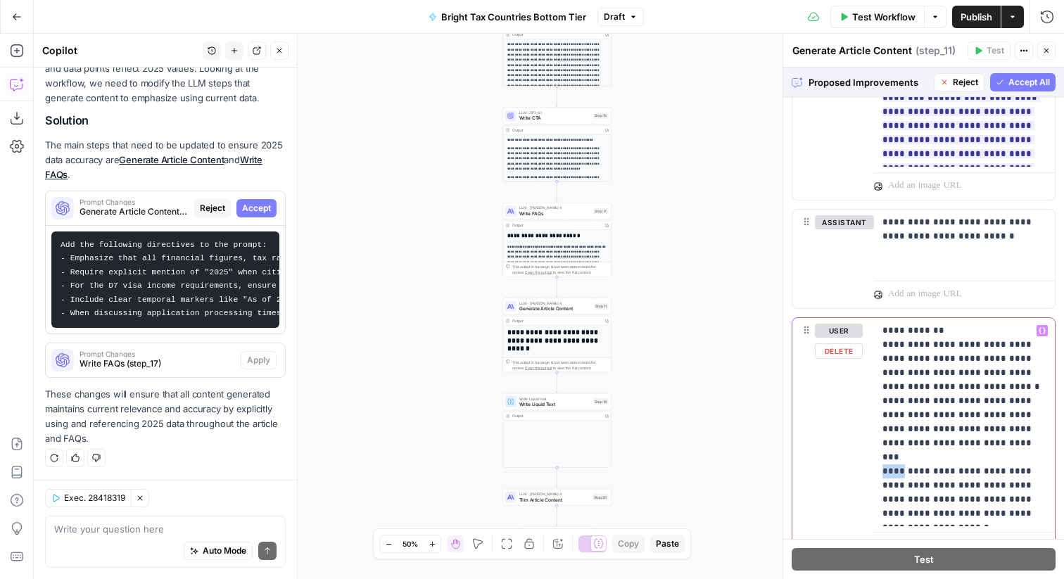
drag, startPoint x: 899, startPoint y: 455, endPoint x: 838, endPoint y: 451, distance: 60.6
click at [840, 452] on div "**********" at bounding box center [924, 439] width 263 height 242
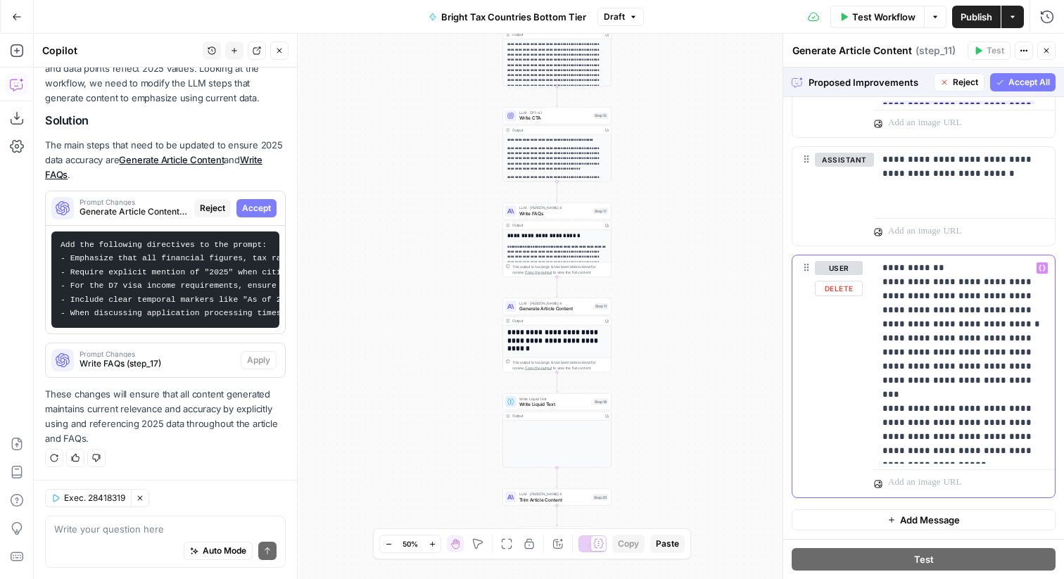
click at [938, 378] on p "**********" at bounding box center [965, 359] width 164 height 197
click at [1032, 77] on span "Accept All" at bounding box center [1030, 82] width 42 height 13
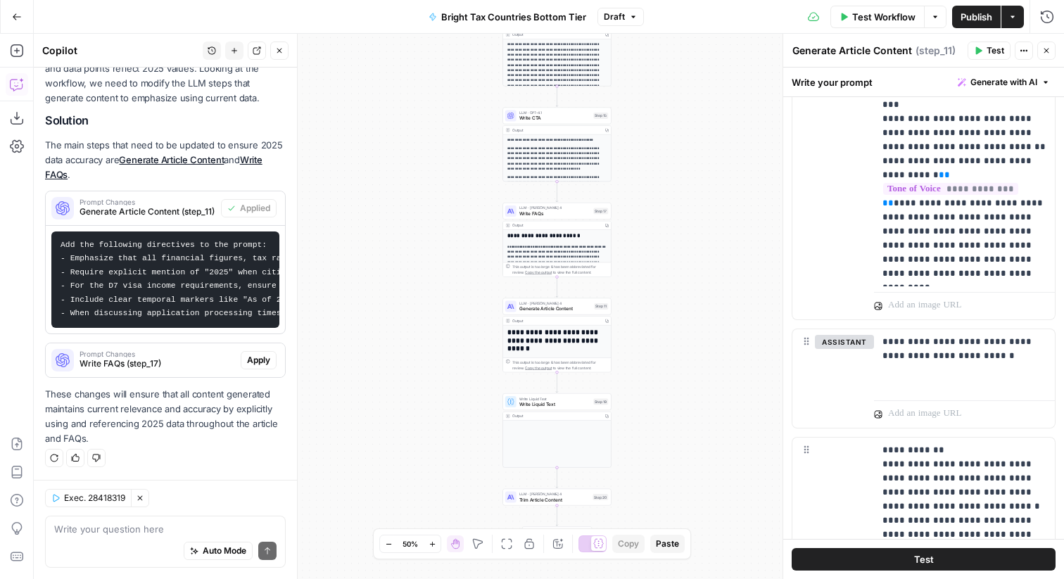
scroll to position [869, 0]
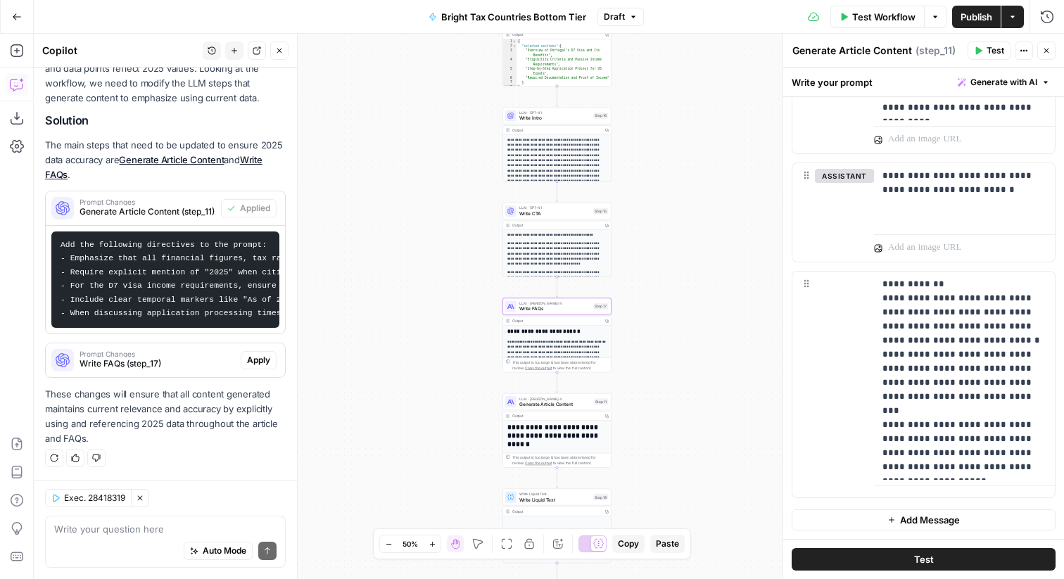
click at [159, 358] on span "Write FAQs (step_17)" at bounding box center [158, 364] width 156 height 13
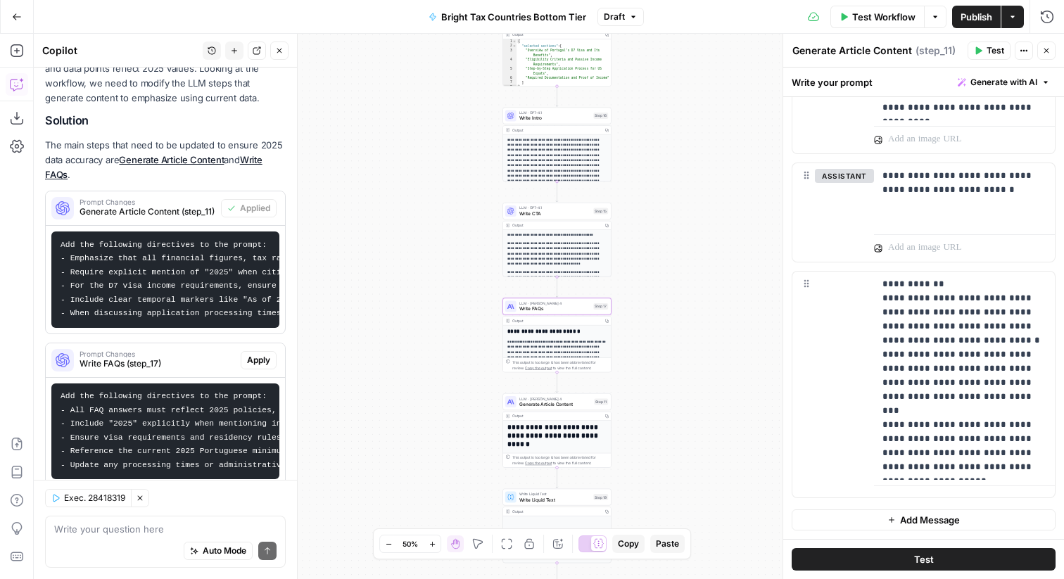
click at [210, 358] on span "Write FAQs (step_17)" at bounding box center [158, 364] width 156 height 13
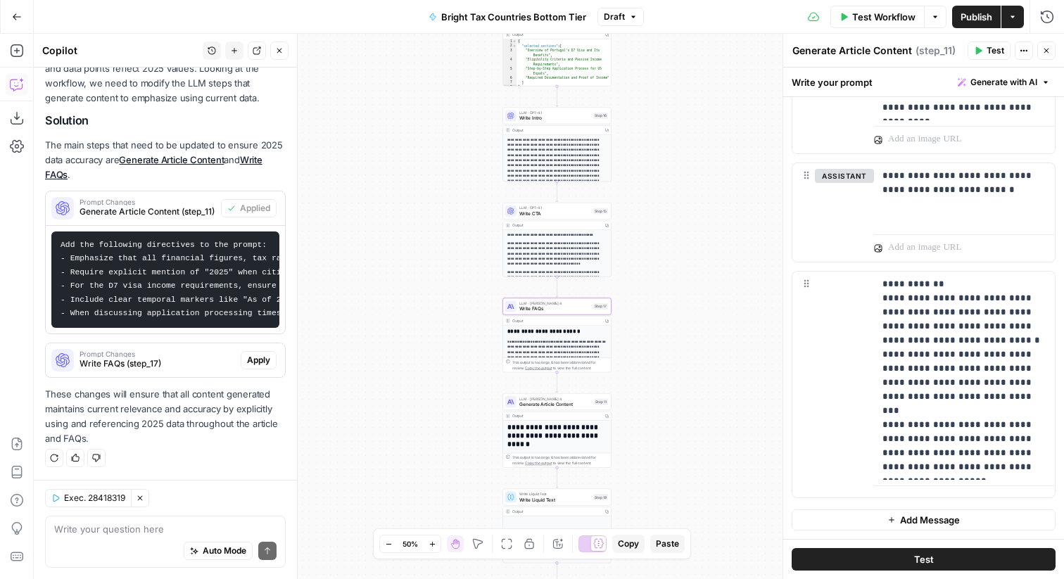
click at [215, 358] on span "Write FAQs (step_17)" at bounding box center [158, 364] width 156 height 13
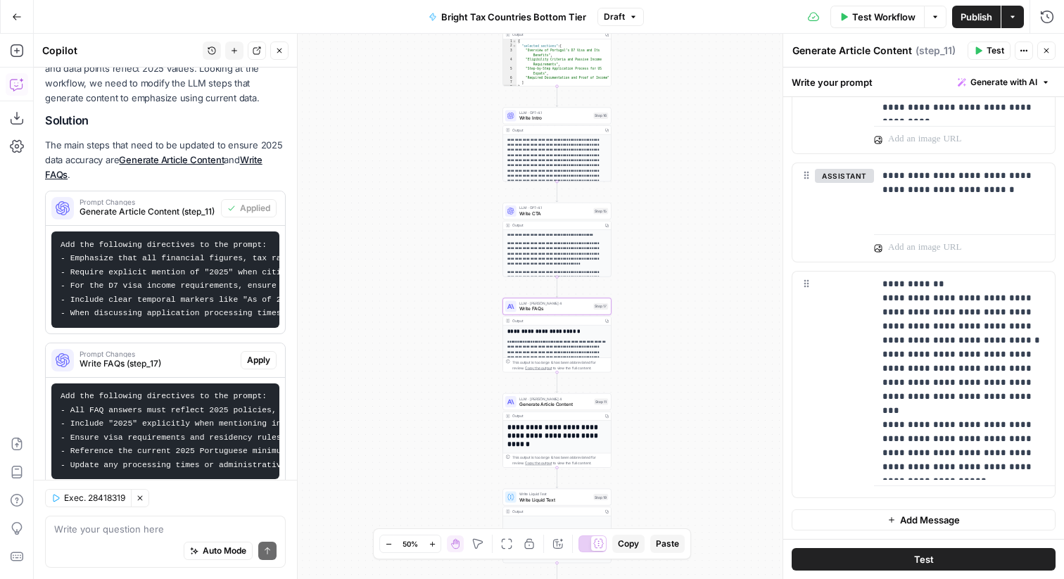
click at [259, 355] on span "Apply" at bounding box center [258, 360] width 23 height 13
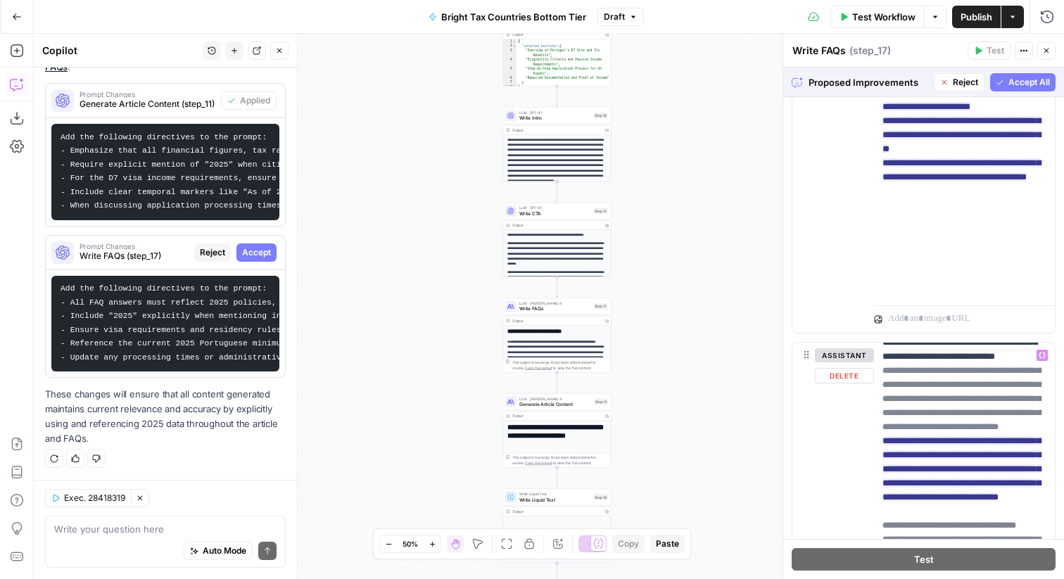
scroll to position [38, 0]
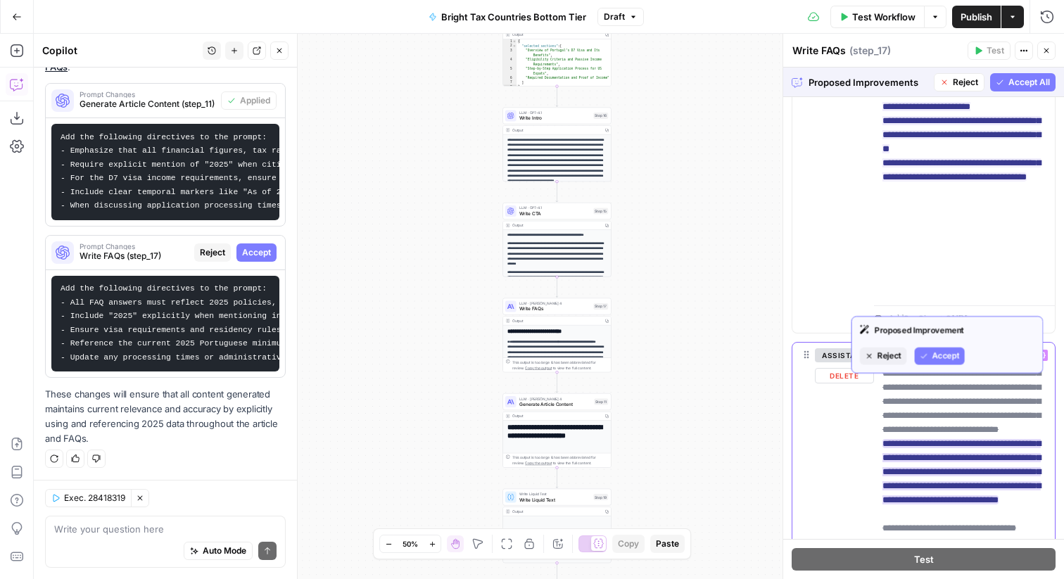
click at [949, 408] on span "**********" at bounding box center [962, 437] width 158 height 144
click at [888, 352] on span "Reject" at bounding box center [885, 357] width 25 height 13
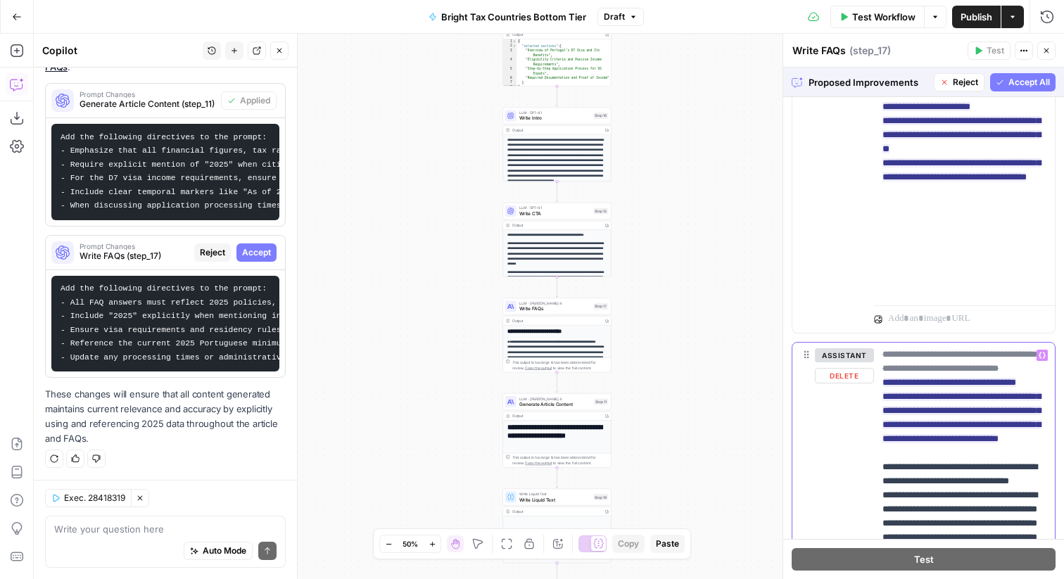
scroll to position [640, 0]
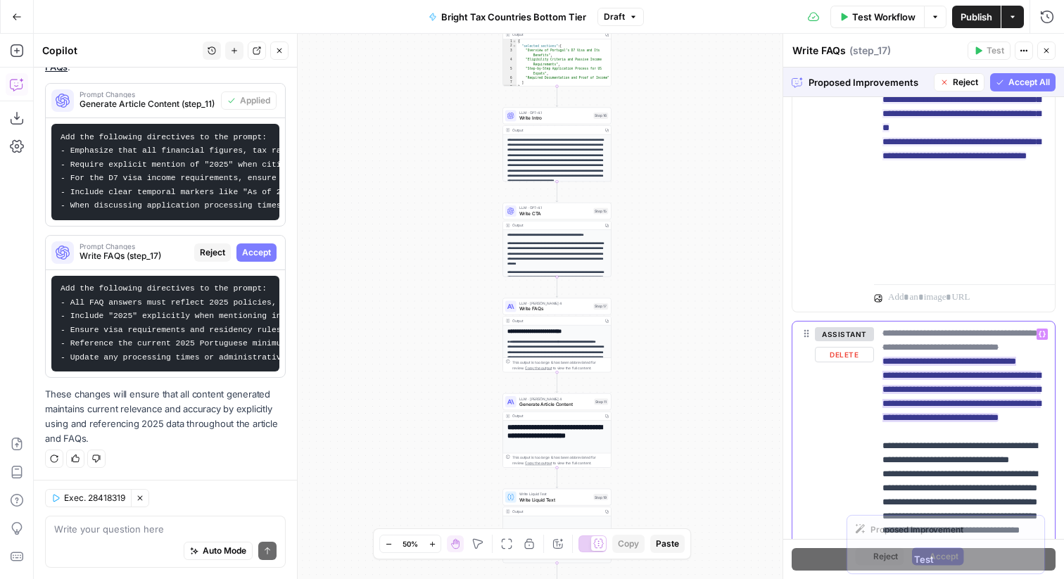
click at [916, 381] on span "**********" at bounding box center [962, 354] width 158 height 144
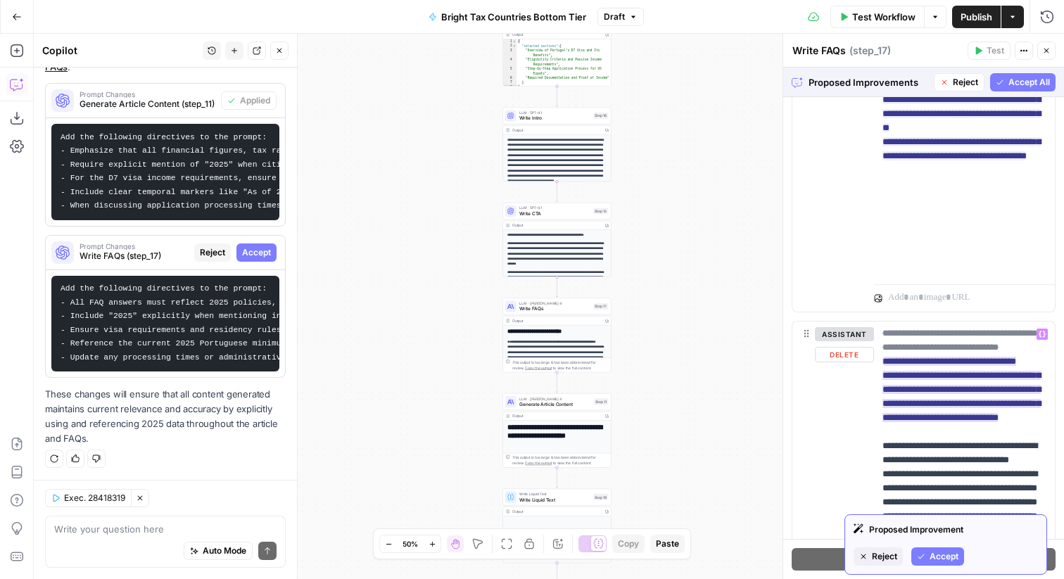
click at [880, 551] on span "Reject" at bounding box center [884, 556] width 25 height 13
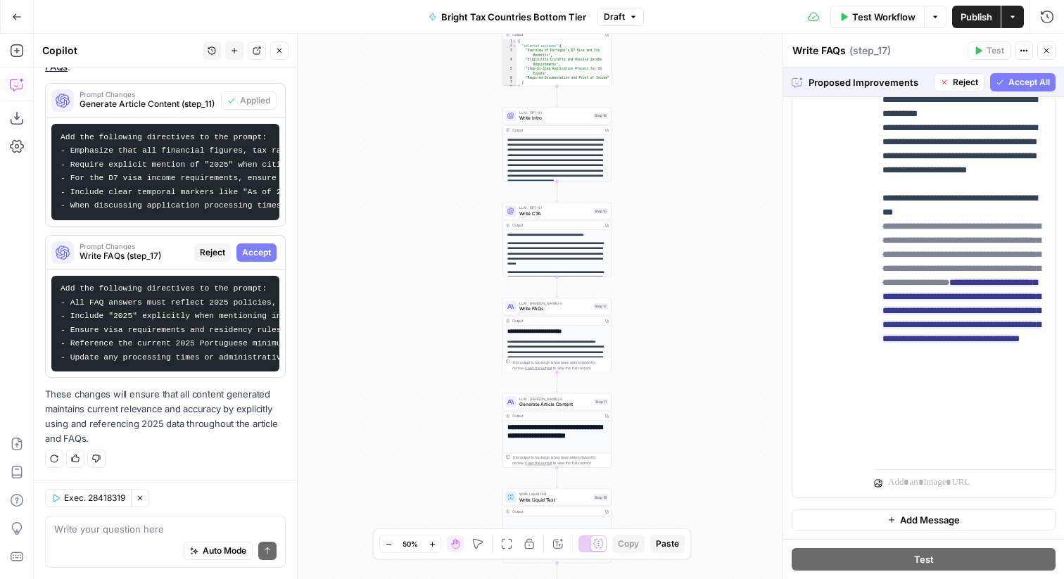
scroll to position [1687, 0]
click at [916, 289] on del "**********" at bounding box center [962, 255] width 158 height 65
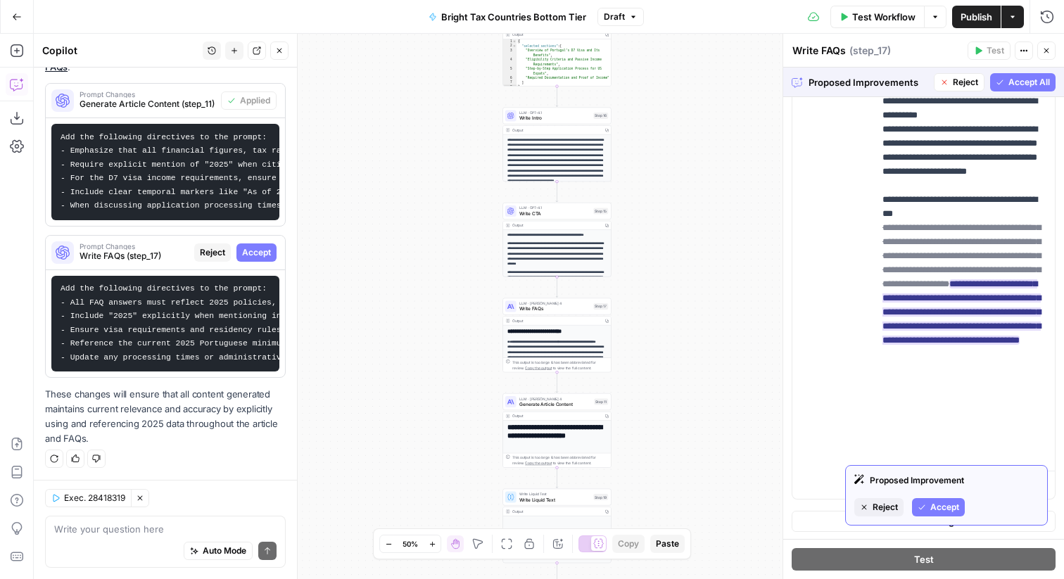
click at [887, 504] on span "Reject" at bounding box center [885, 507] width 25 height 13
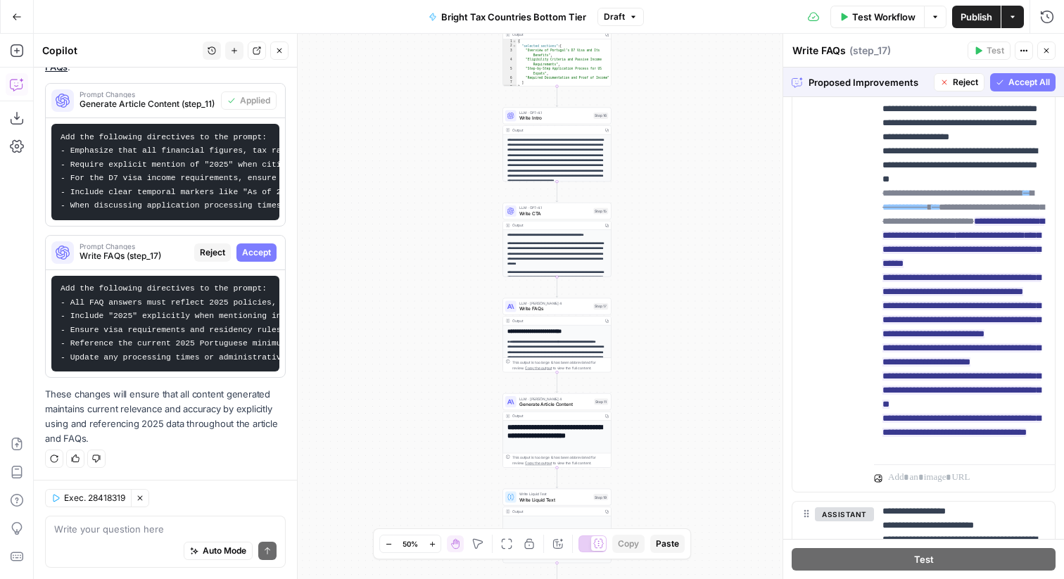
scroll to position [456, 0]
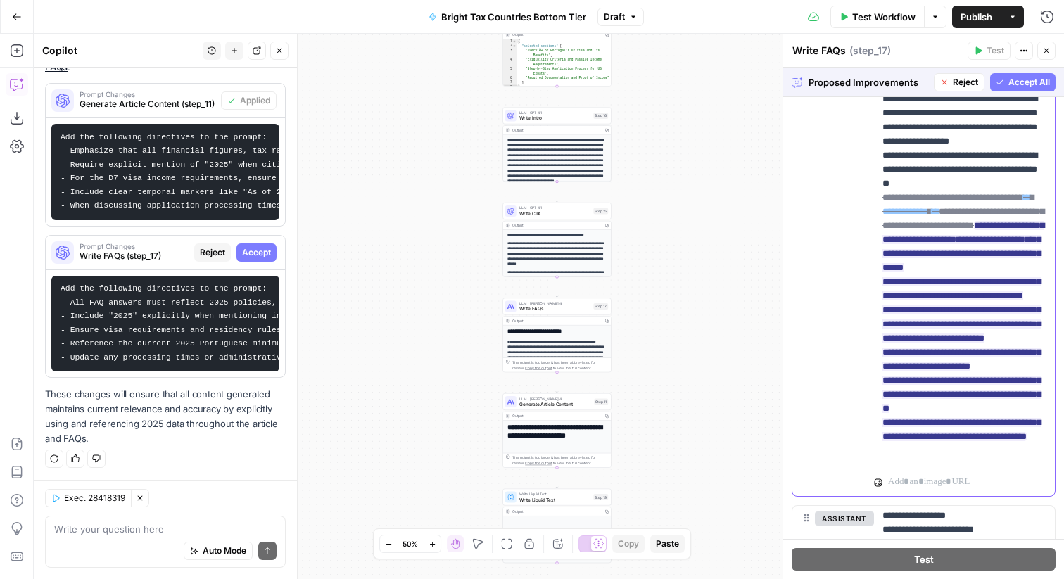
click at [930, 382] on p "**********" at bounding box center [965, 233] width 164 height 676
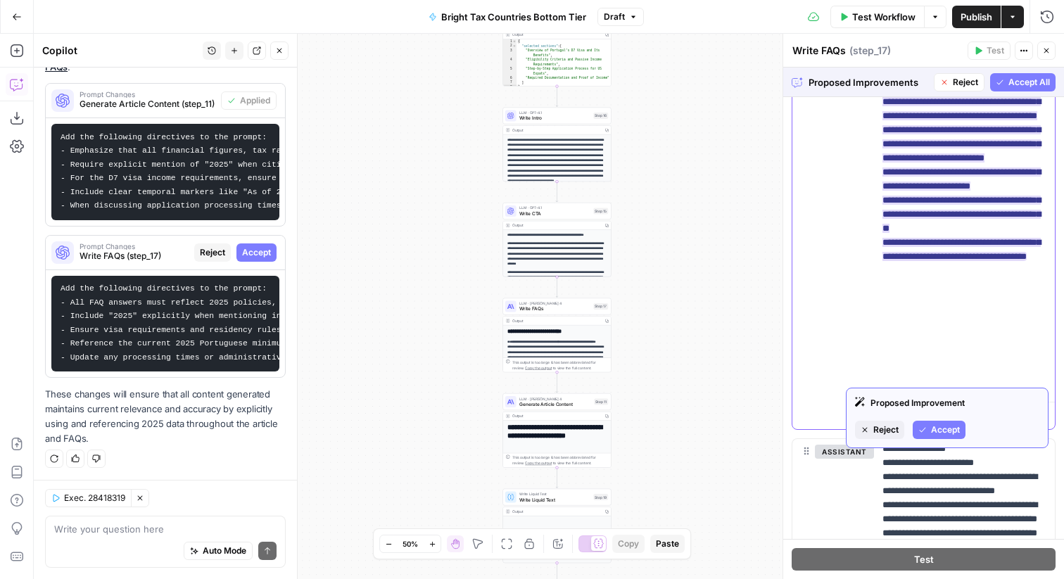
scroll to position [536, 0]
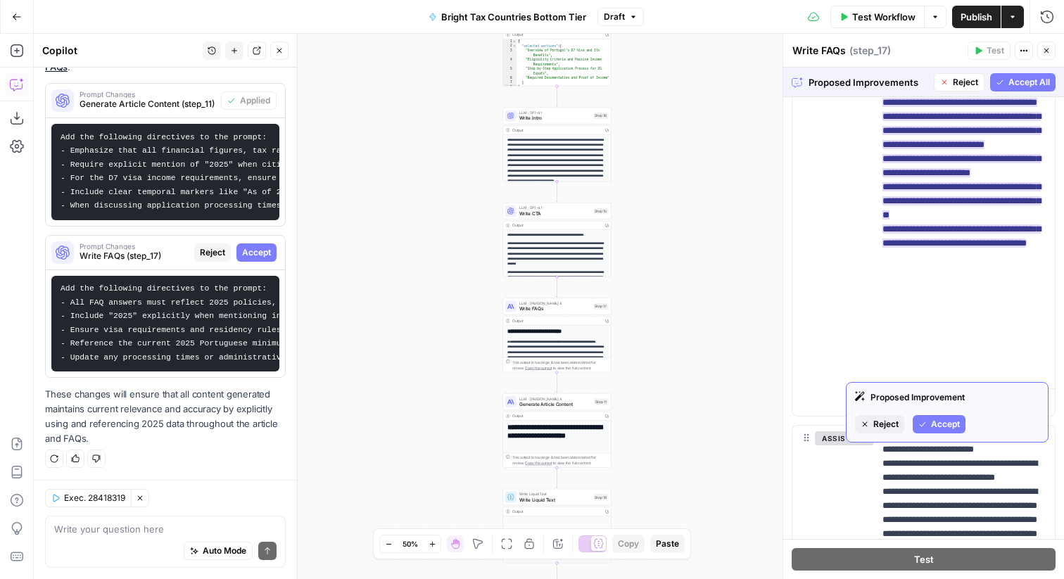
click at [932, 418] on span "Accept" at bounding box center [945, 424] width 29 height 13
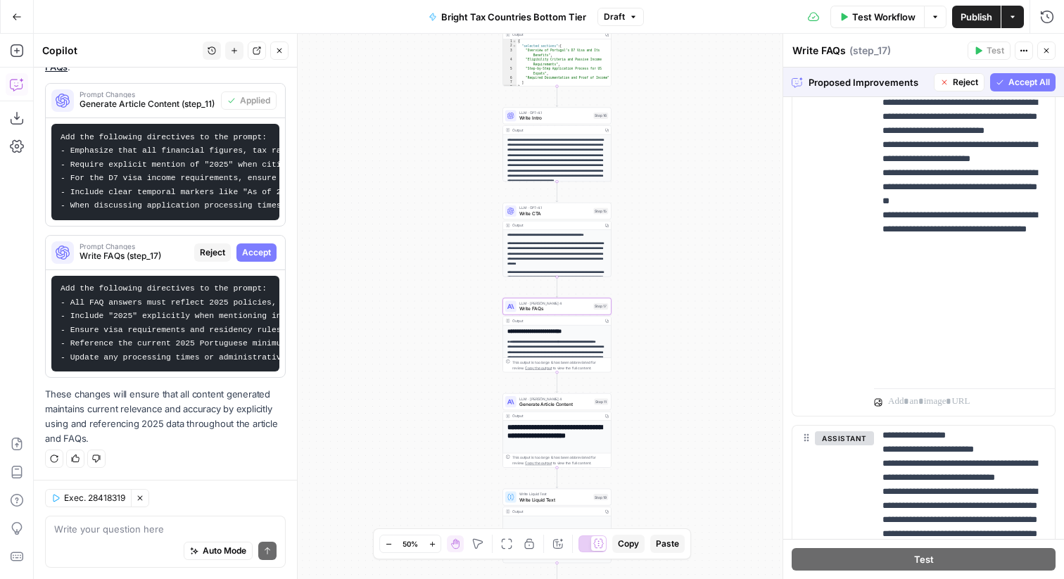
click at [271, 254] on button "Accept" at bounding box center [256, 253] width 40 height 18
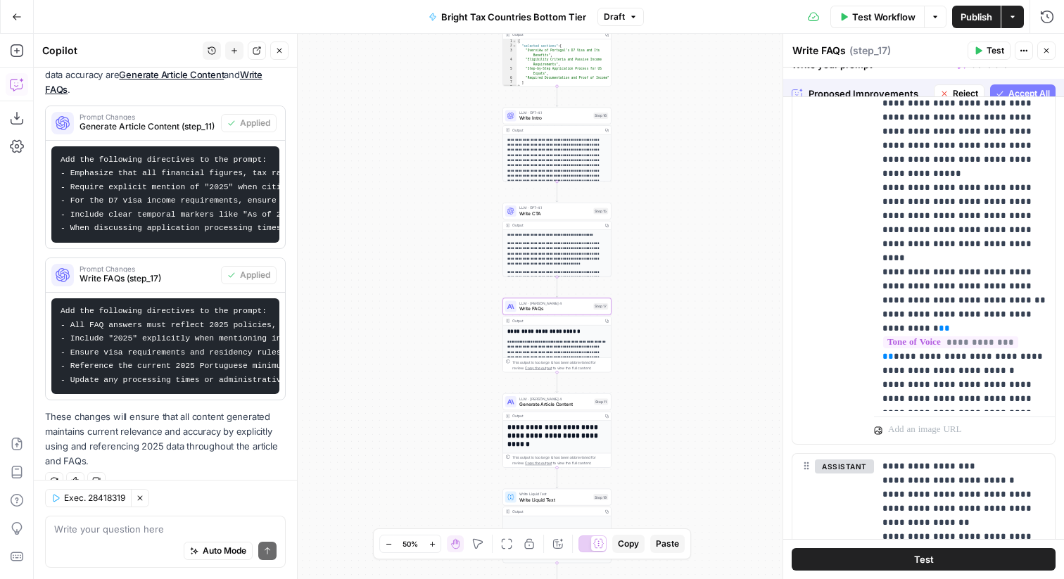
scroll to position [351, 0]
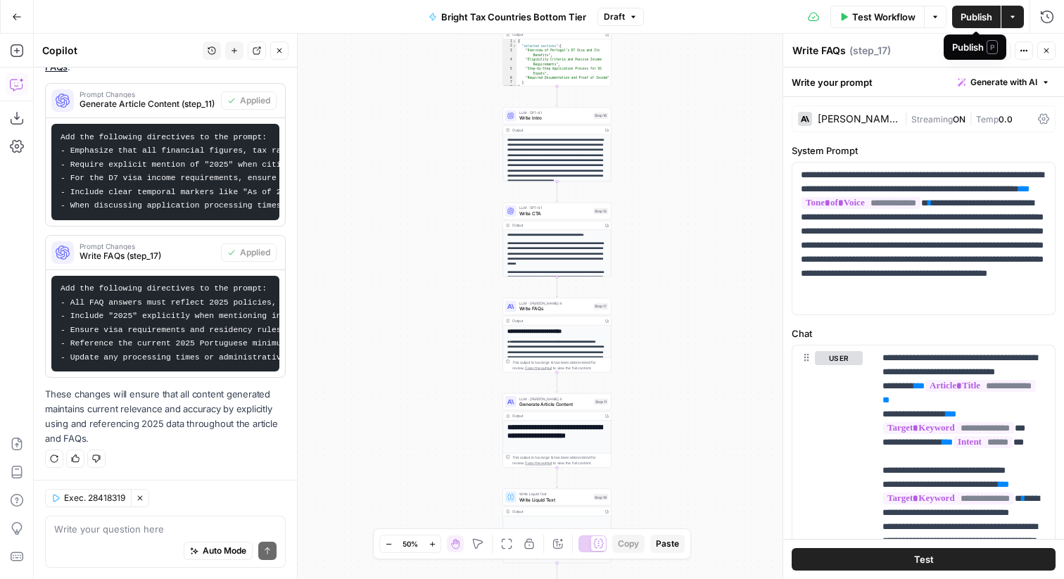
click at [981, 11] on span "Publish" at bounding box center [977, 17] width 32 height 14
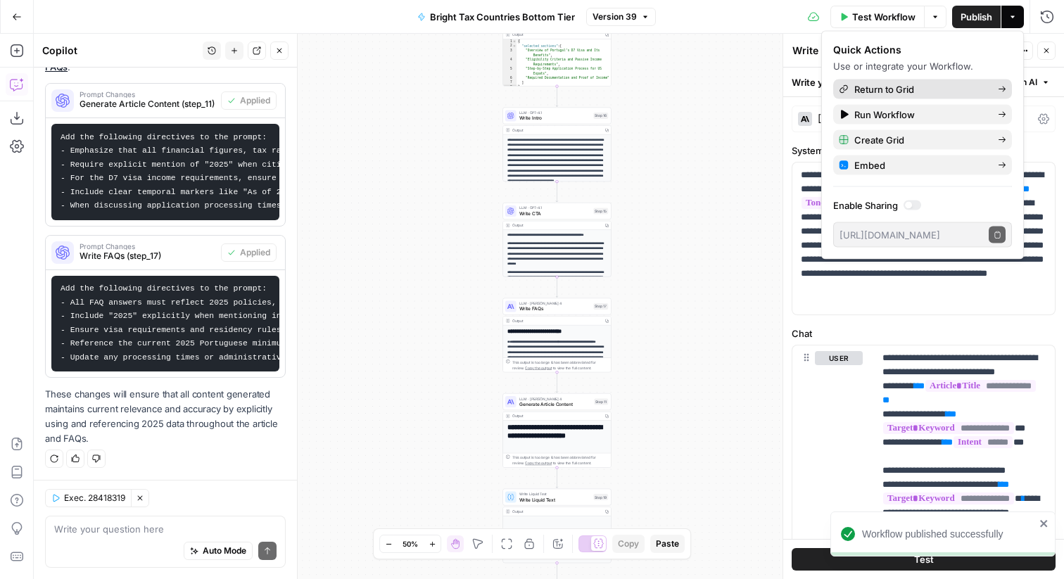
click at [911, 92] on span "Return to Grid" at bounding box center [920, 89] width 132 height 14
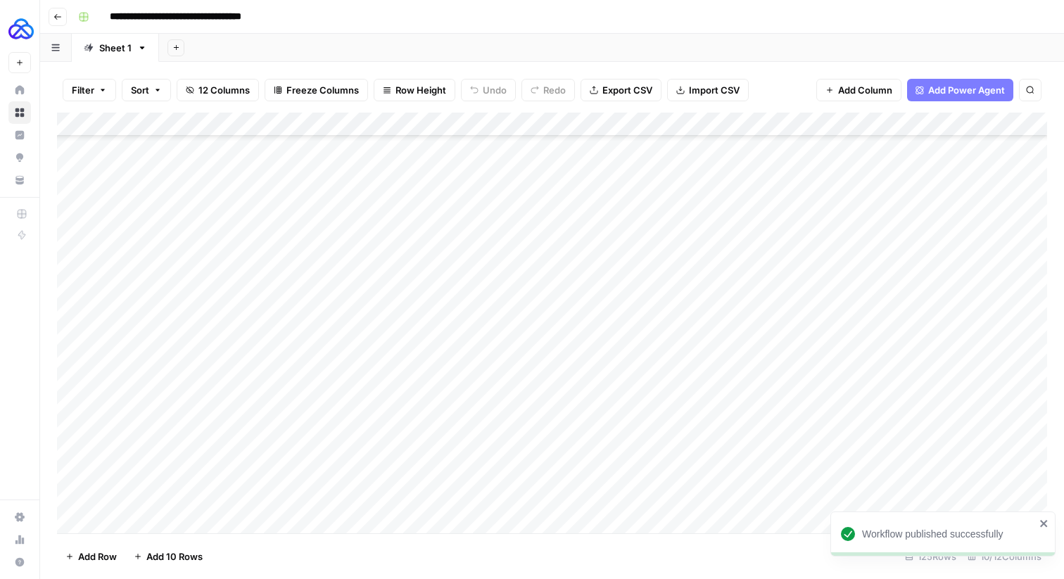
scroll to position [2617, 0]
click at [853, 501] on div "Add Column" at bounding box center [552, 323] width 990 height 421
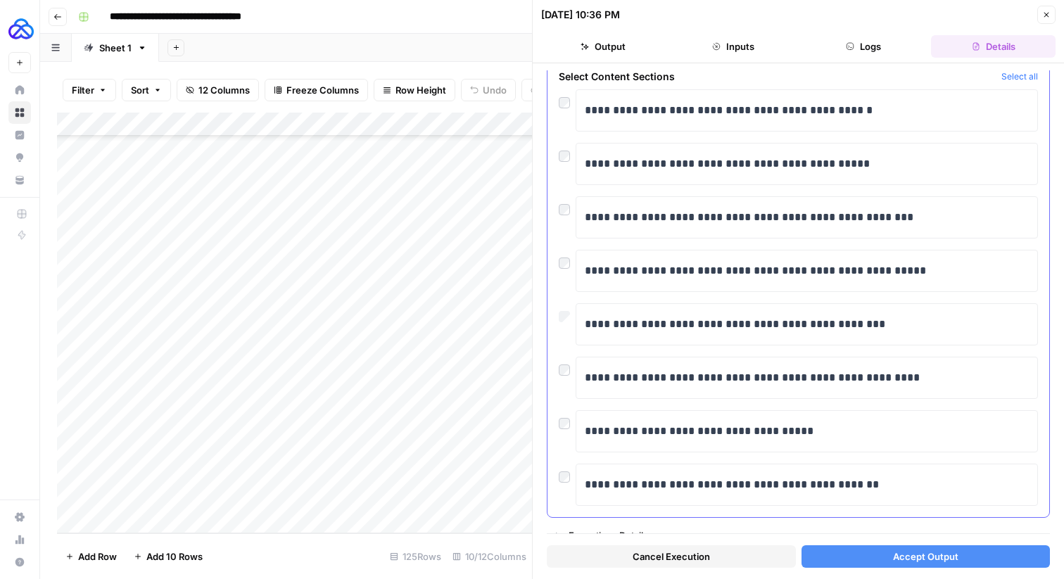
scroll to position [81, 0]
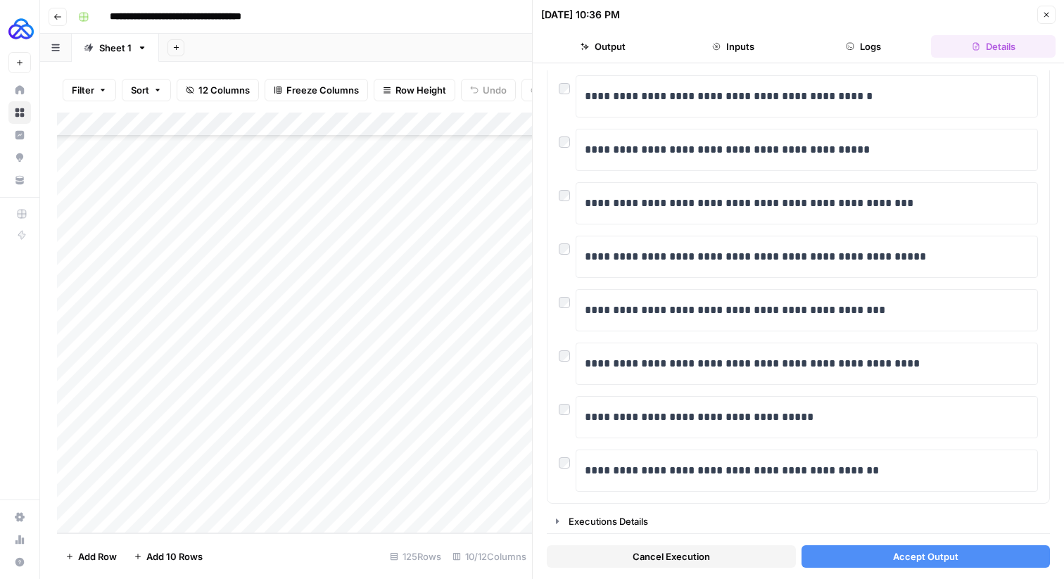
click at [866, 563] on button "Accept Output" at bounding box center [926, 556] width 249 height 23
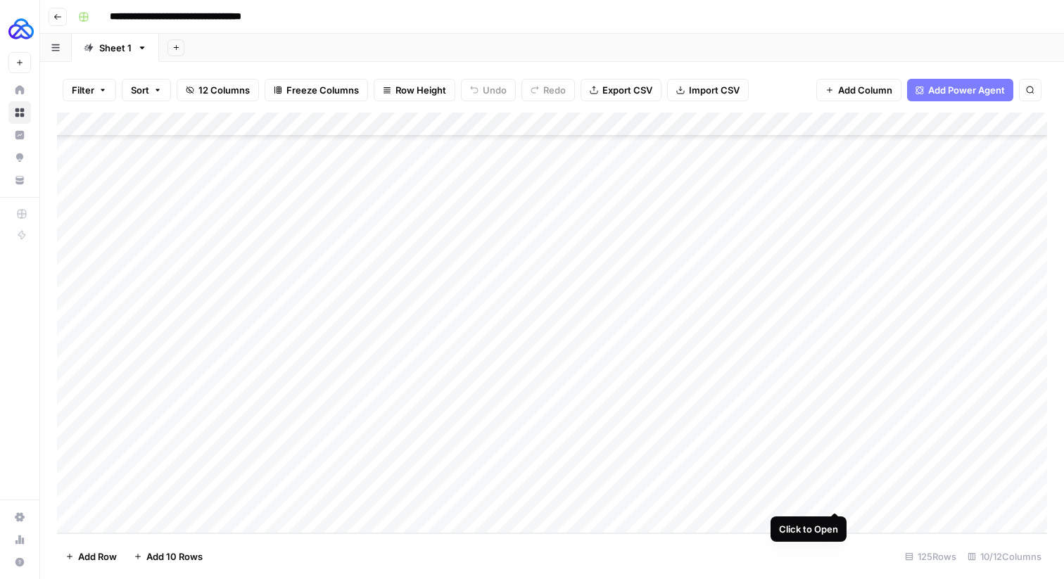
click at [833, 496] on div "Add Column" at bounding box center [552, 323] width 990 height 421
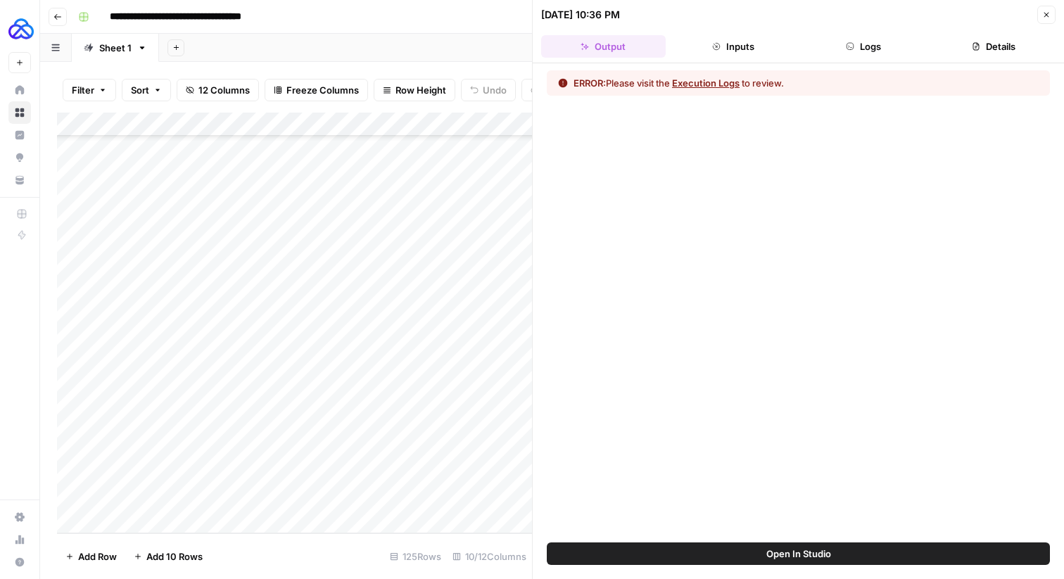
click at [736, 82] on button "Execution Logs" at bounding box center [706, 83] width 68 height 14
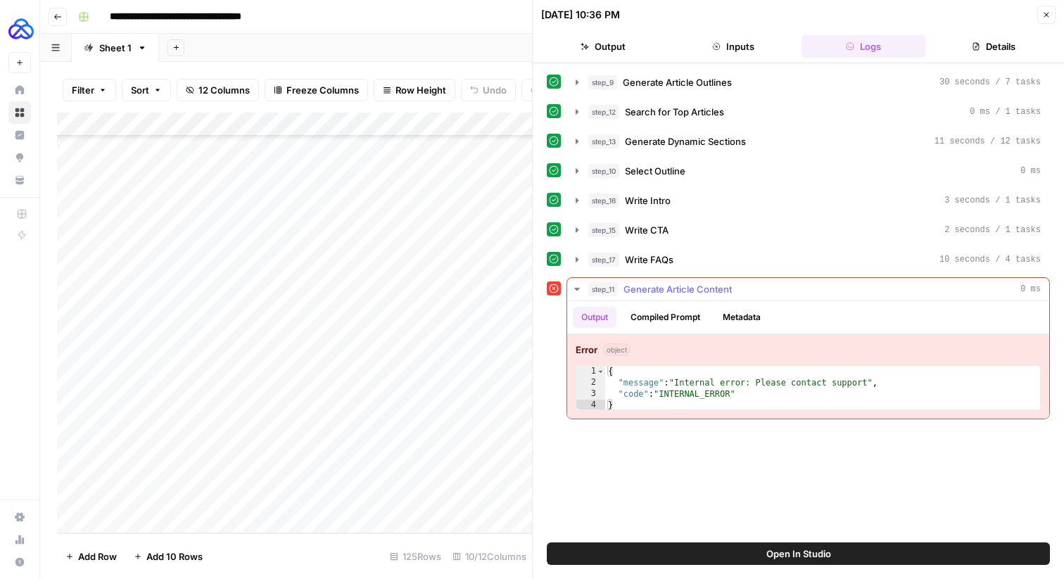
click at [768, 313] on button "Metadata" at bounding box center [741, 317] width 55 height 21
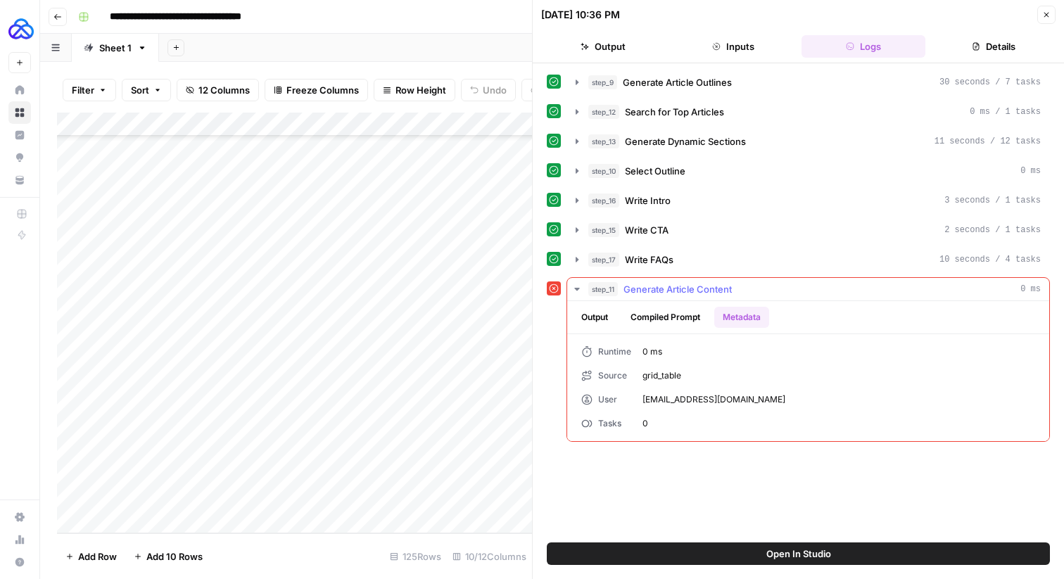
click at [685, 312] on button "Compiled Prompt" at bounding box center [665, 317] width 87 height 21
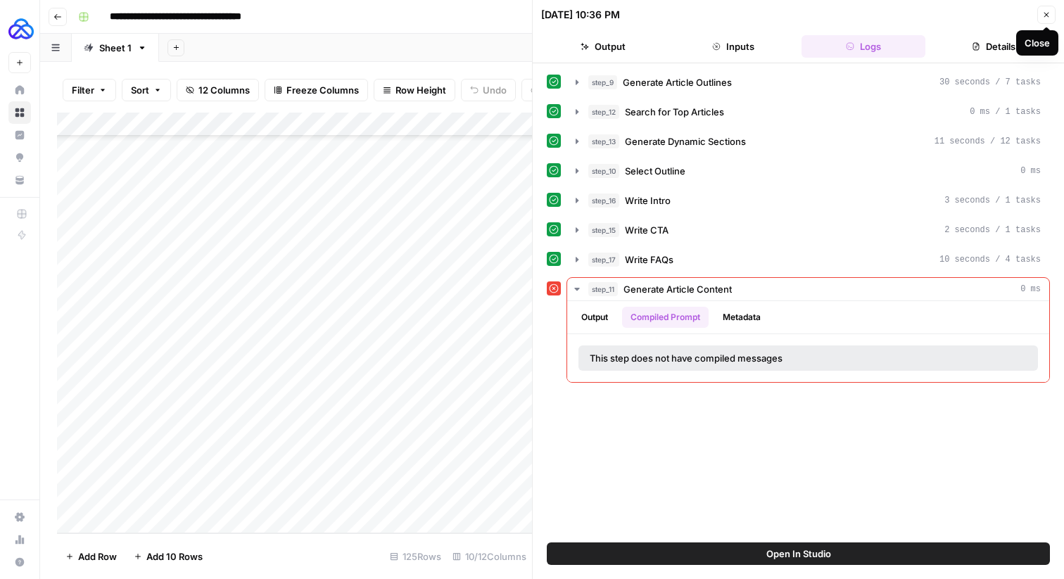
click at [1042, 13] on icon "button" at bounding box center [1046, 15] width 8 height 8
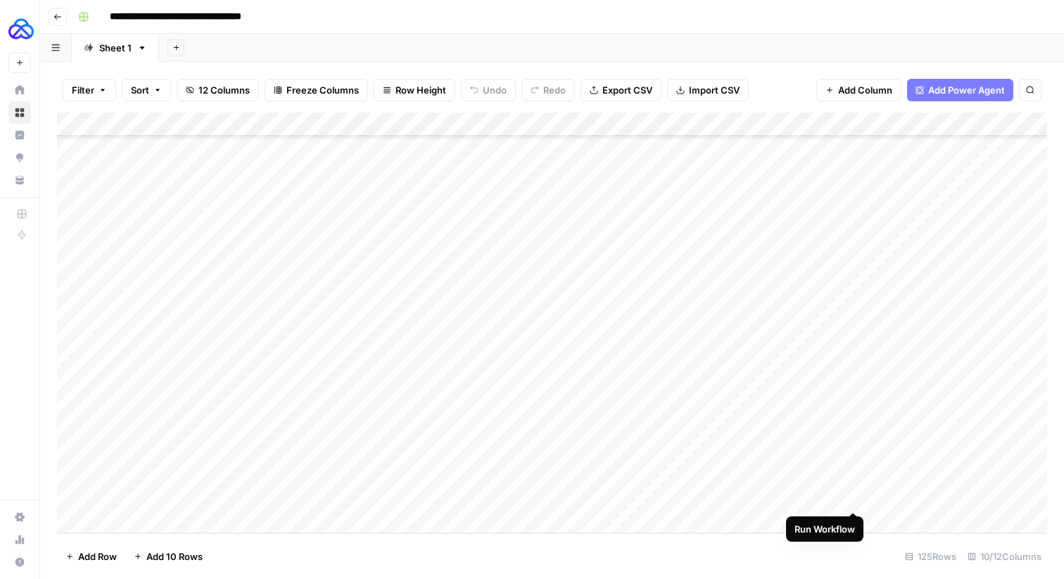
click at [854, 500] on div "Add Column" at bounding box center [552, 323] width 990 height 421
click at [850, 502] on div "Add Column" at bounding box center [552, 323] width 990 height 421
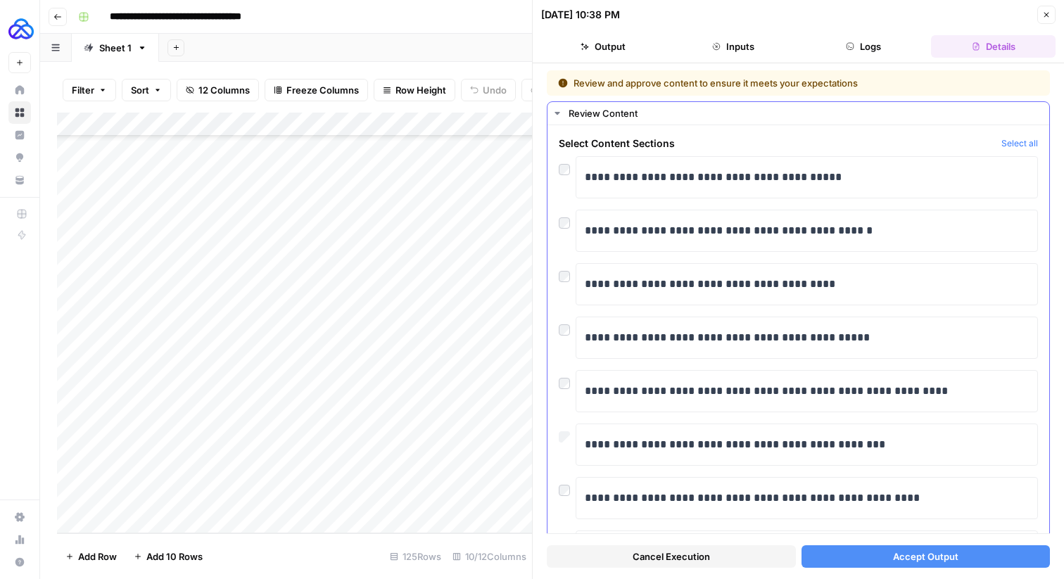
scroll to position [1, 0]
click at [897, 555] on span "Accept Output" at bounding box center [925, 557] width 65 height 14
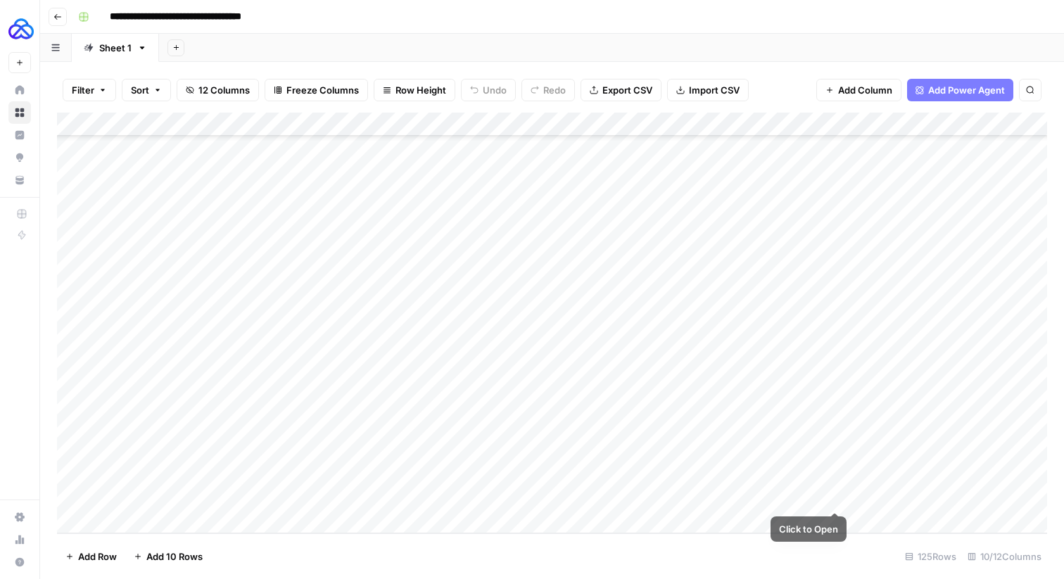
click at [836, 495] on div "Add Column" at bounding box center [552, 323] width 990 height 421
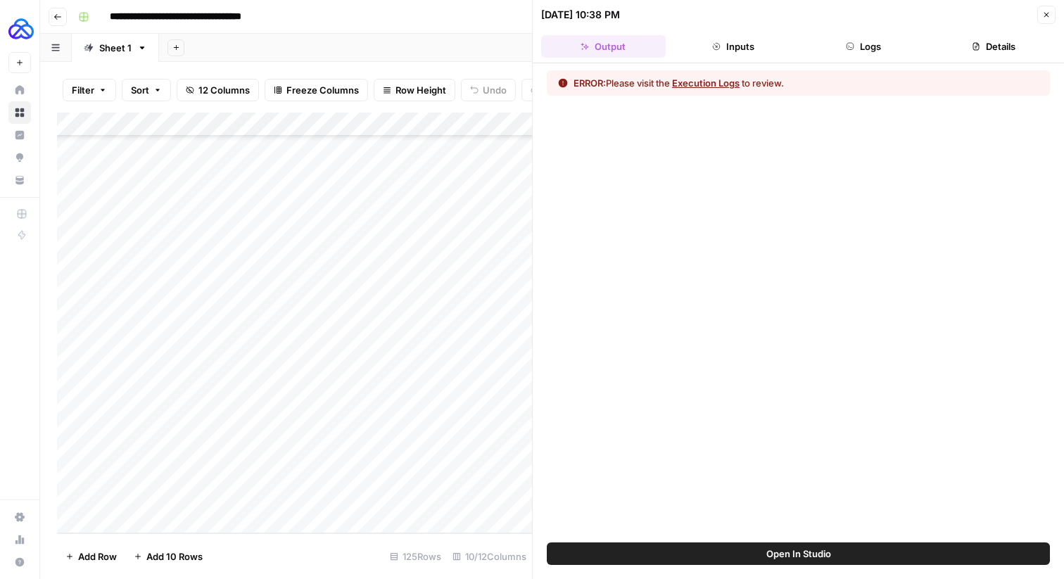
click at [723, 77] on button "Execution Logs" at bounding box center [706, 83] width 68 height 14
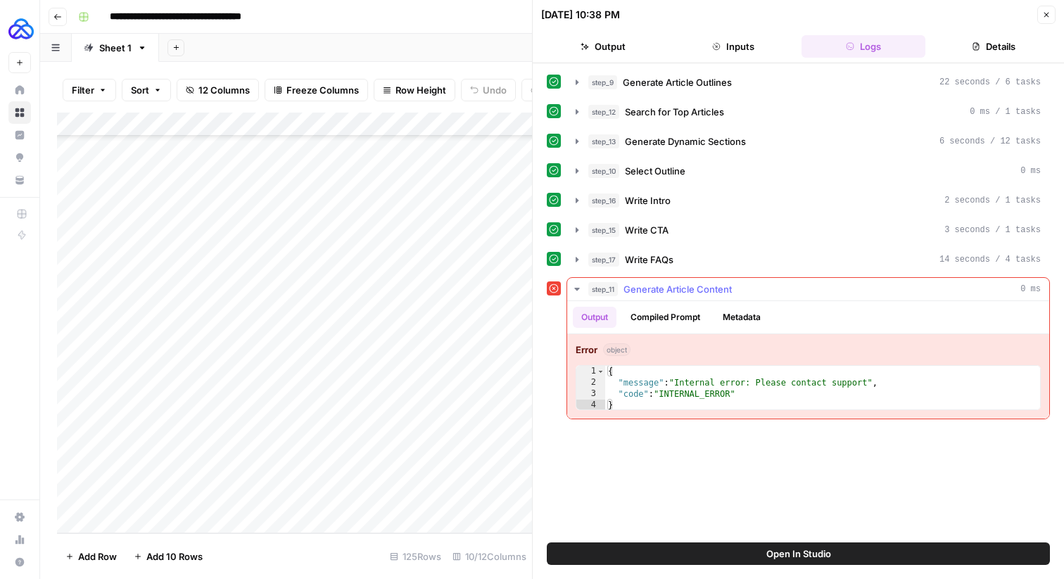
click at [647, 289] on span "Generate Article Content" at bounding box center [678, 289] width 108 height 14
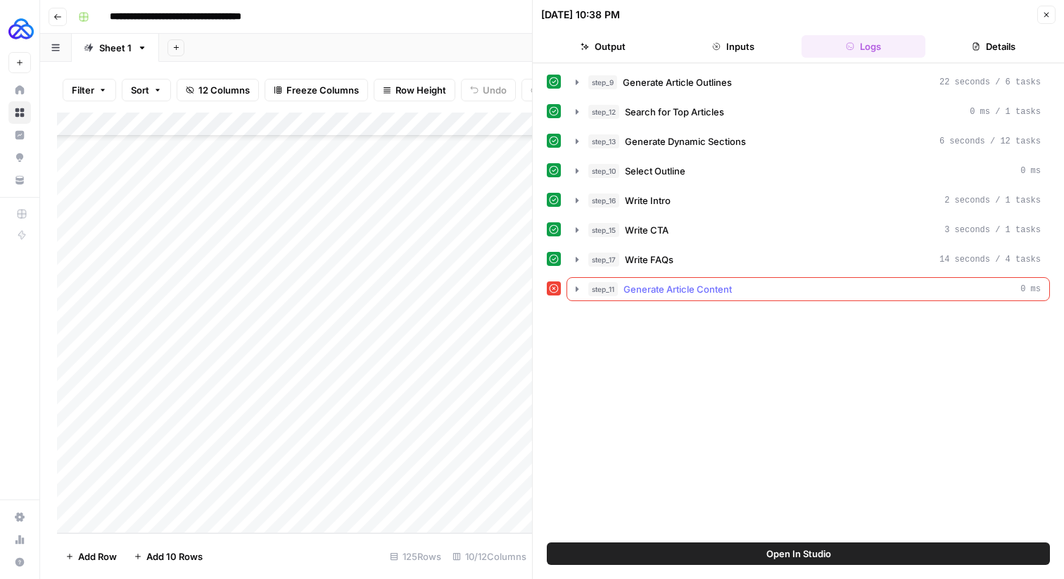
click at [647, 289] on span "Generate Article Content" at bounding box center [678, 289] width 108 height 14
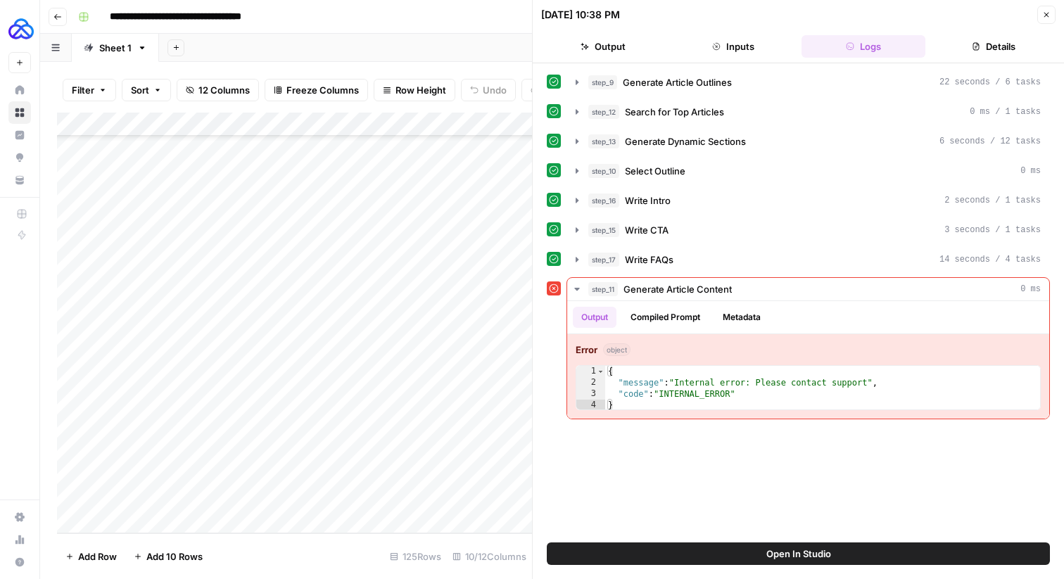
click at [1004, 49] on button "Details" at bounding box center [993, 46] width 125 height 23
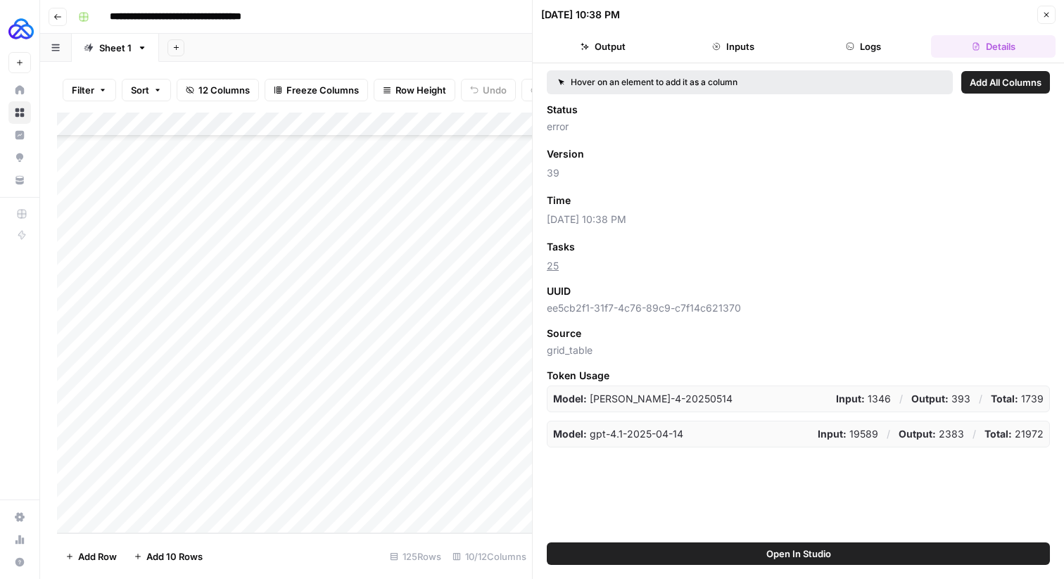
click at [879, 49] on button "Logs" at bounding box center [864, 46] width 125 height 23
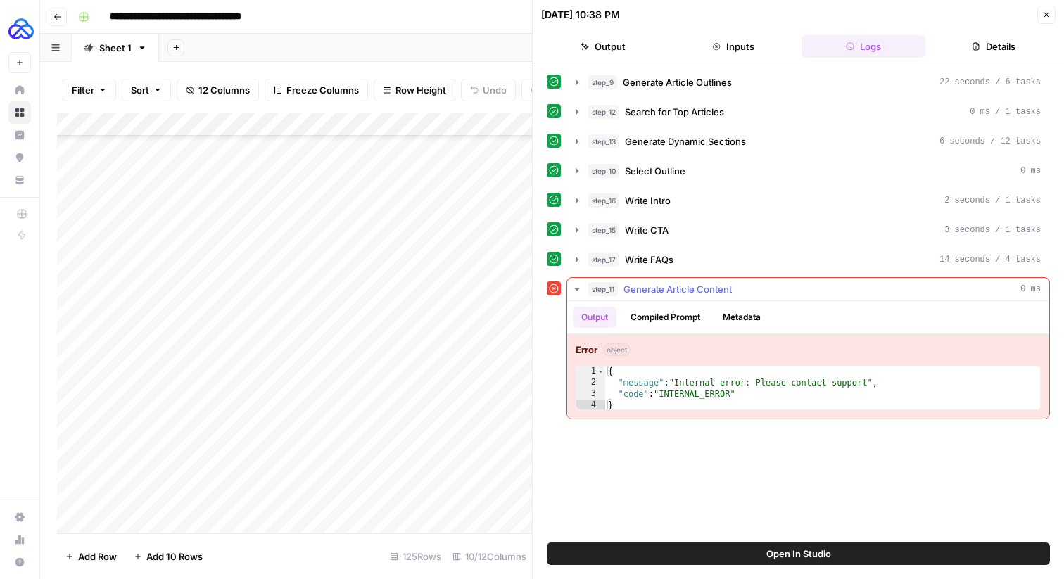
click at [673, 310] on button "Compiled Prompt" at bounding box center [665, 317] width 87 height 21
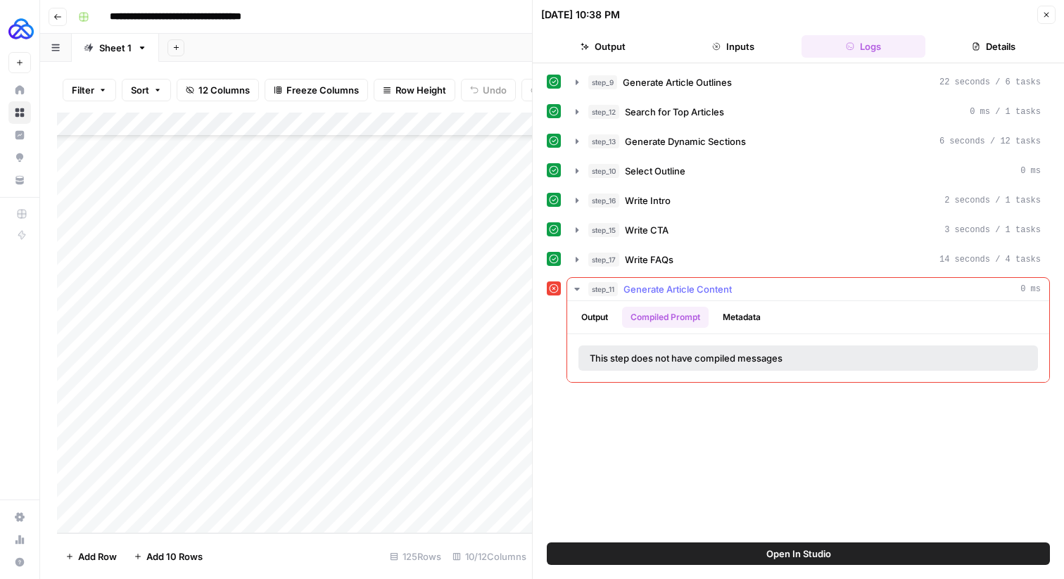
click at [606, 320] on button "Output" at bounding box center [595, 317] width 44 height 21
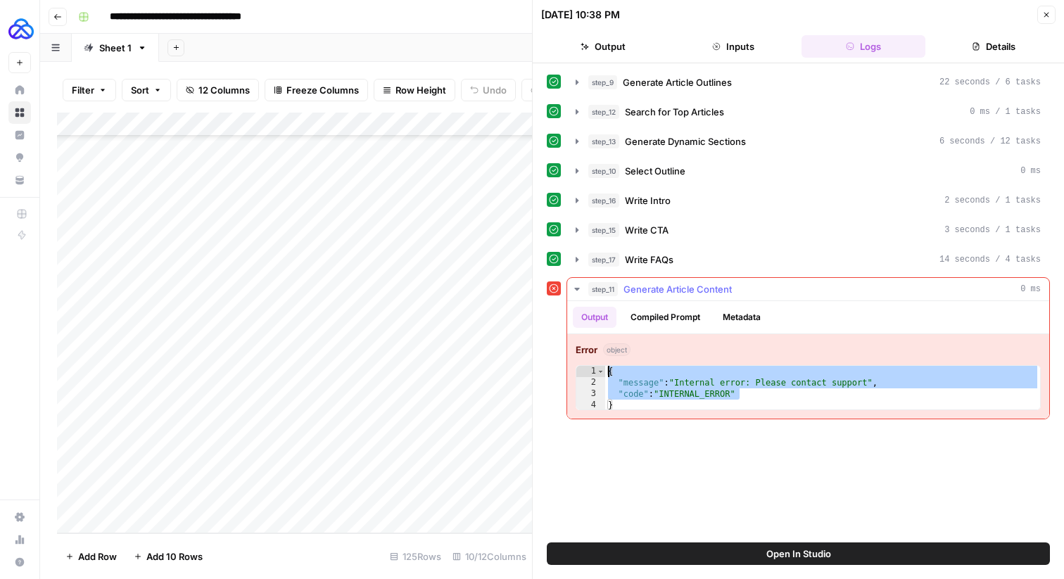
drag, startPoint x: 757, startPoint y: 393, endPoint x: 591, endPoint y: 370, distance: 167.6
click at [591, 370] on div "**********" at bounding box center [808, 387] width 465 height 45
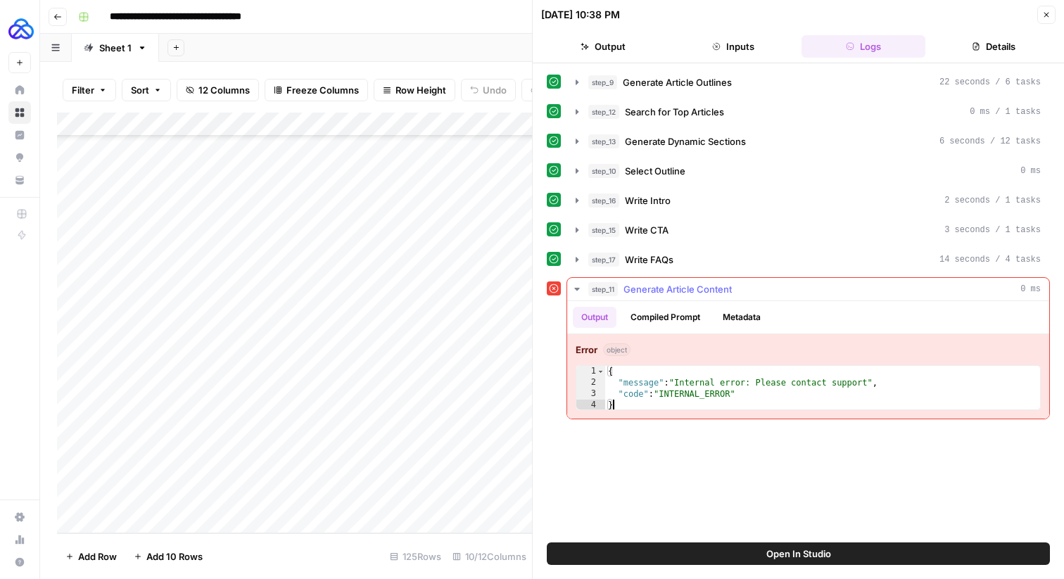
click at [672, 400] on div "{ "message" : "Internal error: Please contact support" , "code" : "INTERNAL_ERR…" at bounding box center [822, 400] width 435 height 68
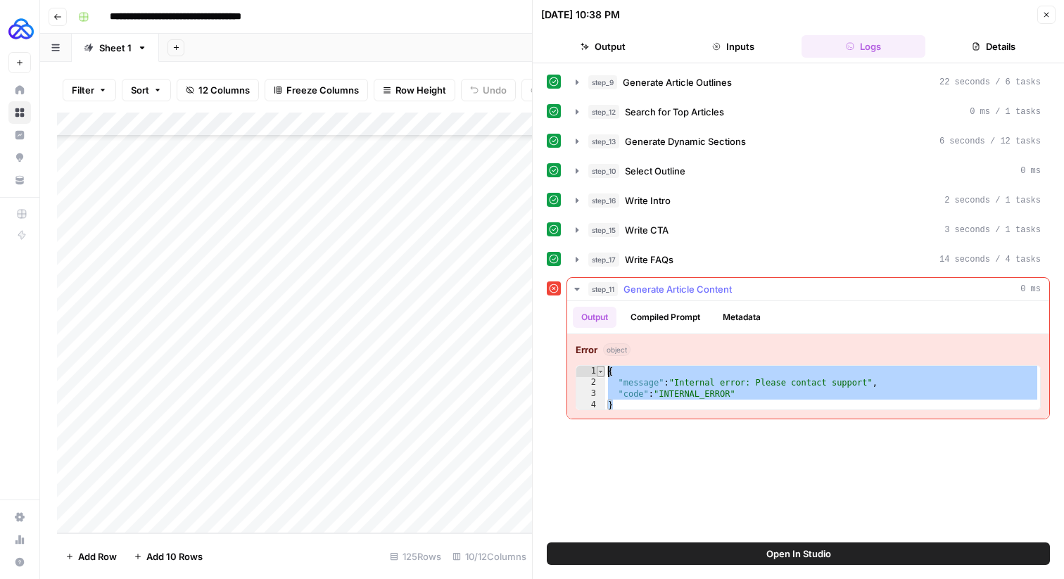
drag, startPoint x: 659, startPoint y: 403, endPoint x: 601, endPoint y: 369, distance: 67.2
click at [601, 369] on div "* 1 2 3 4 { "message" : "Internal error: Please contact support" , "code" : "IN…" at bounding box center [808, 387] width 465 height 45
type textarea "**********"
click at [1043, 20] on button "Close" at bounding box center [1046, 15] width 18 height 18
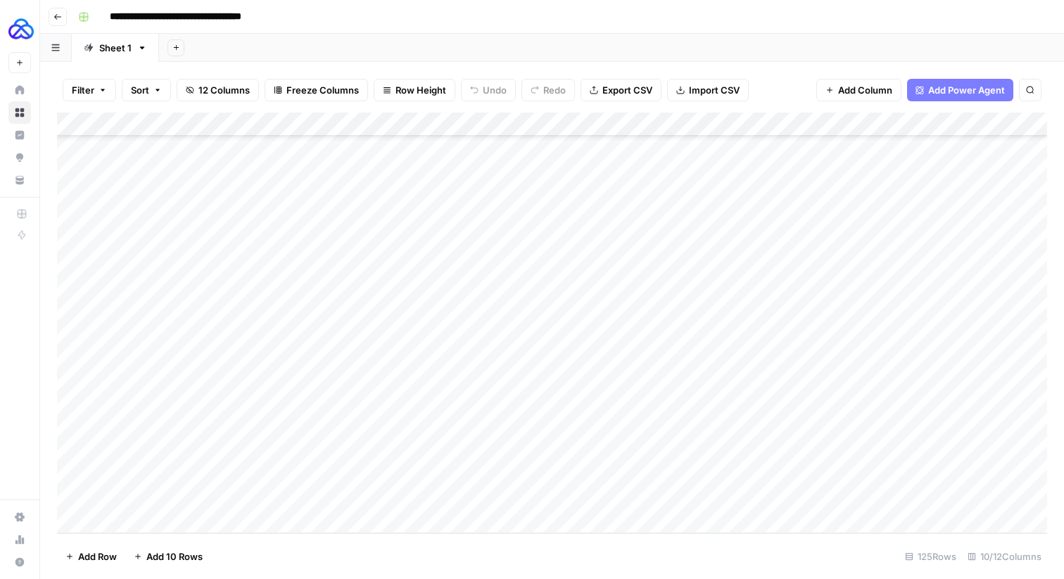
click at [833, 126] on div "Add Column" at bounding box center [552, 323] width 990 height 421
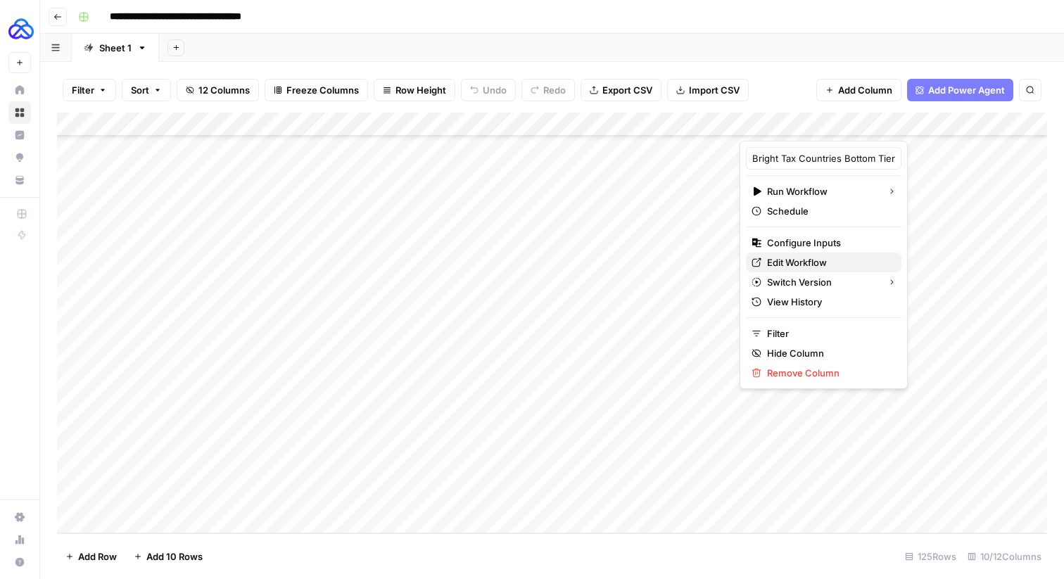
click at [785, 260] on span "Edit Workflow" at bounding box center [828, 262] width 123 height 14
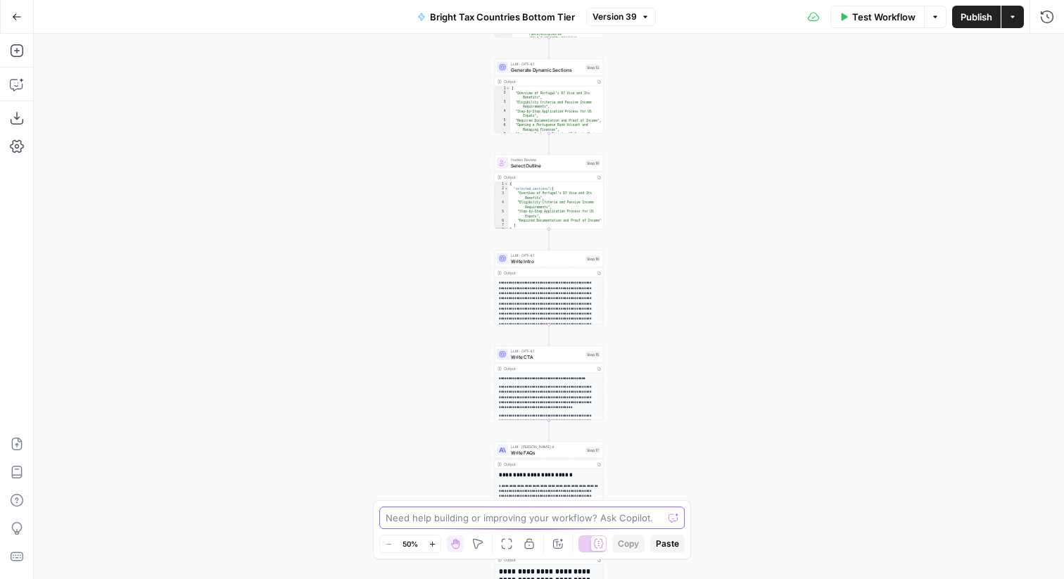
click at [433, 517] on textarea at bounding box center [524, 518] width 277 height 14
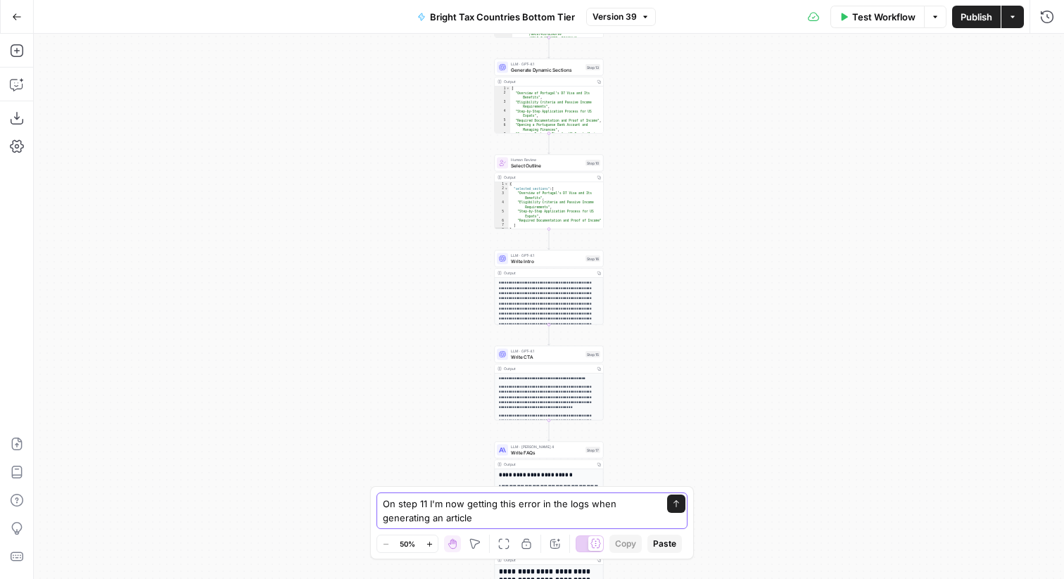
paste textarea "{ "message": "Internal error: Please contact support", "code": "INTERNAL_ERROR"…"
type textarea "On step 11 I'm now getting this error in the logs when generating an article { …"
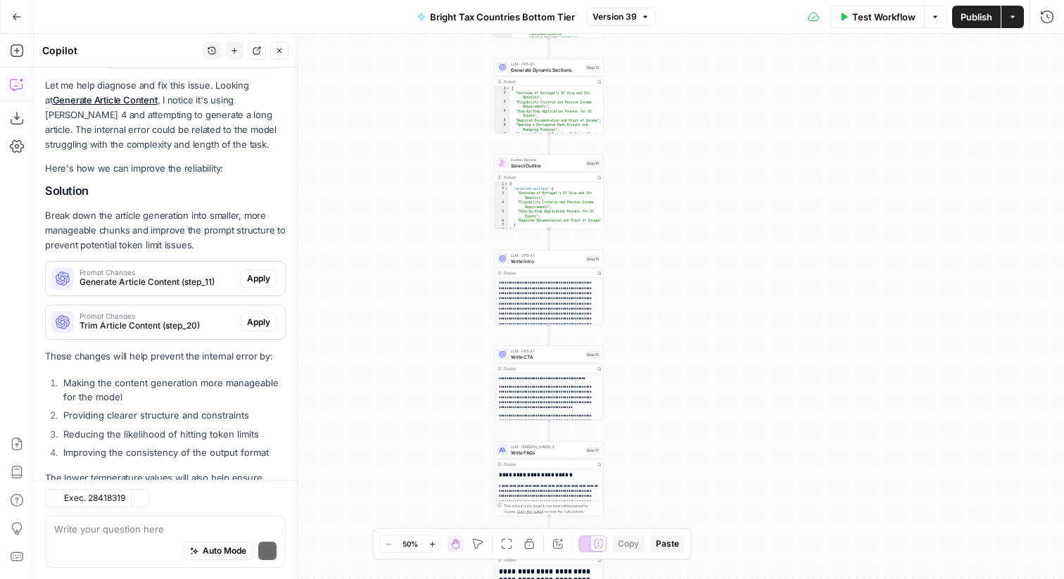
scroll to position [258, 0]
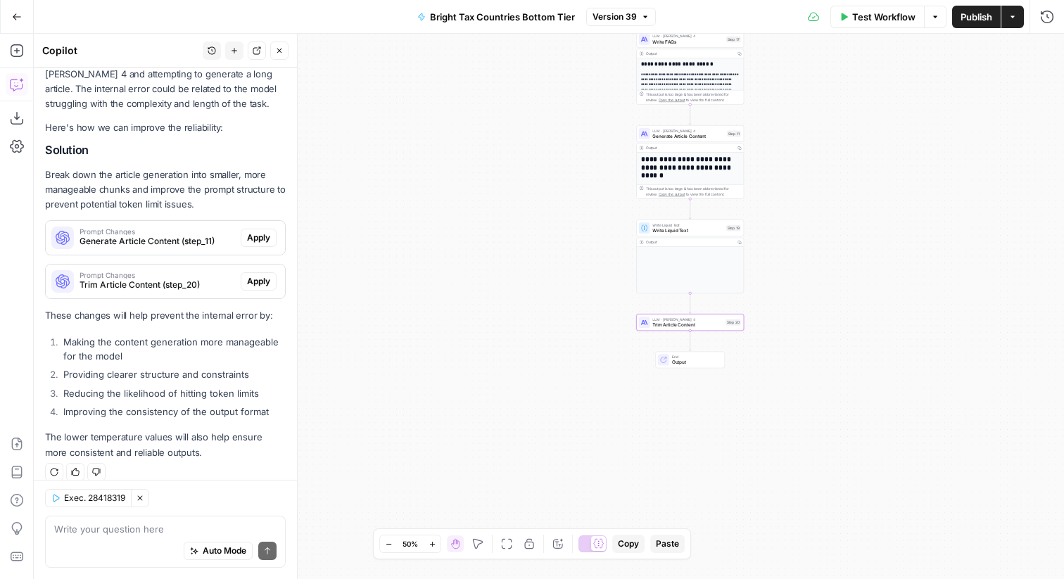
click at [139, 279] on span "Trim Article Content (step_20)" at bounding box center [158, 285] width 156 height 13
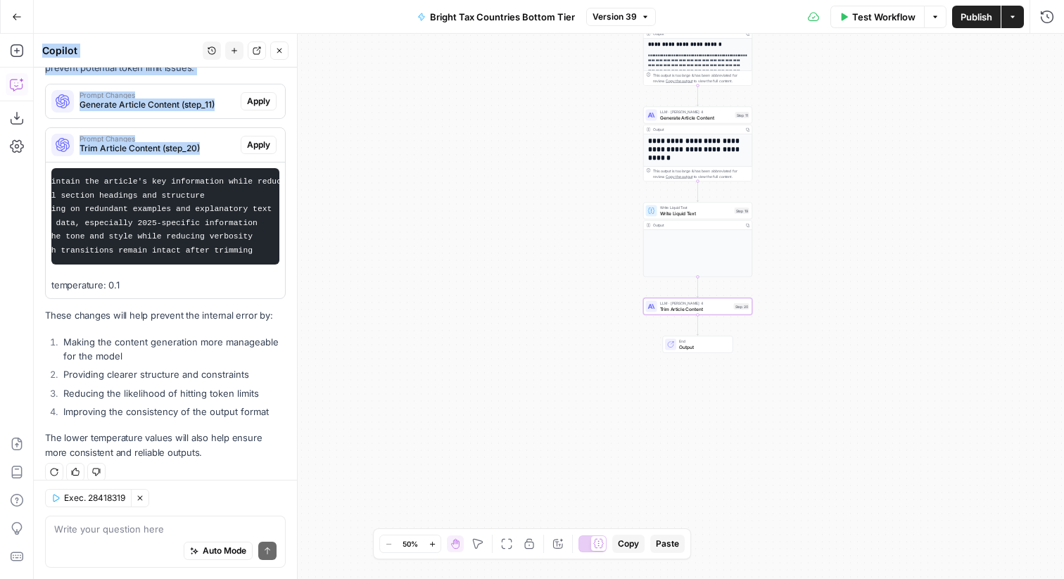
scroll to position [0, 234]
drag, startPoint x: 146, startPoint y: 304, endPoint x: 322, endPoint y: 311, distance: 176.1
click at [322, 312] on body "AUQ New Home Browse Insights Opportunities Your Data Recent Grids Vizard - KB -…" at bounding box center [532, 289] width 1064 height 579
click at [250, 139] on span "Apply" at bounding box center [258, 145] width 23 height 13
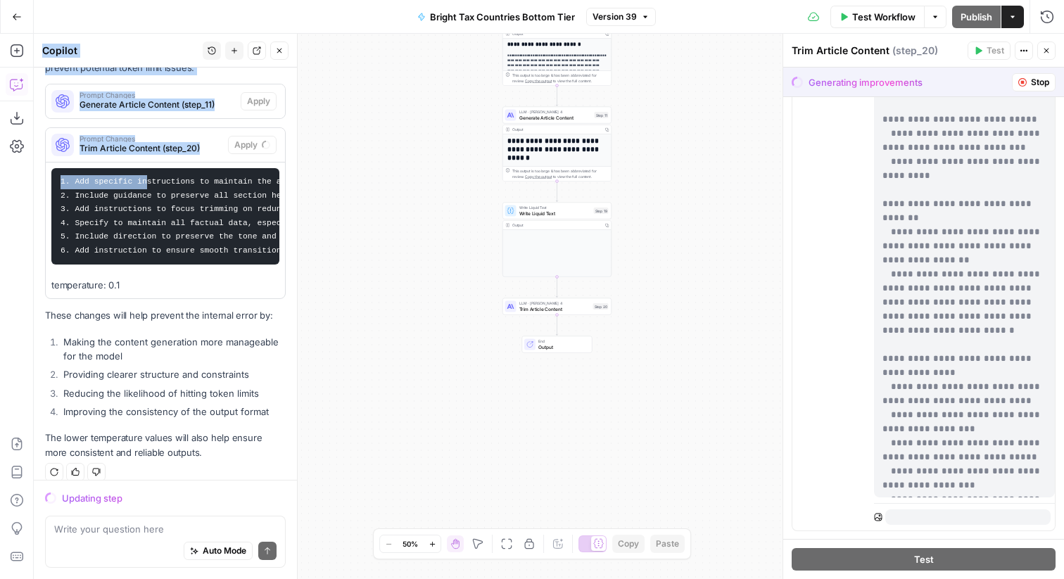
scroll to position [380, 0]
click at [628, 11] on span "Version 39" at bounding box center [615, 17] width 44 height 13
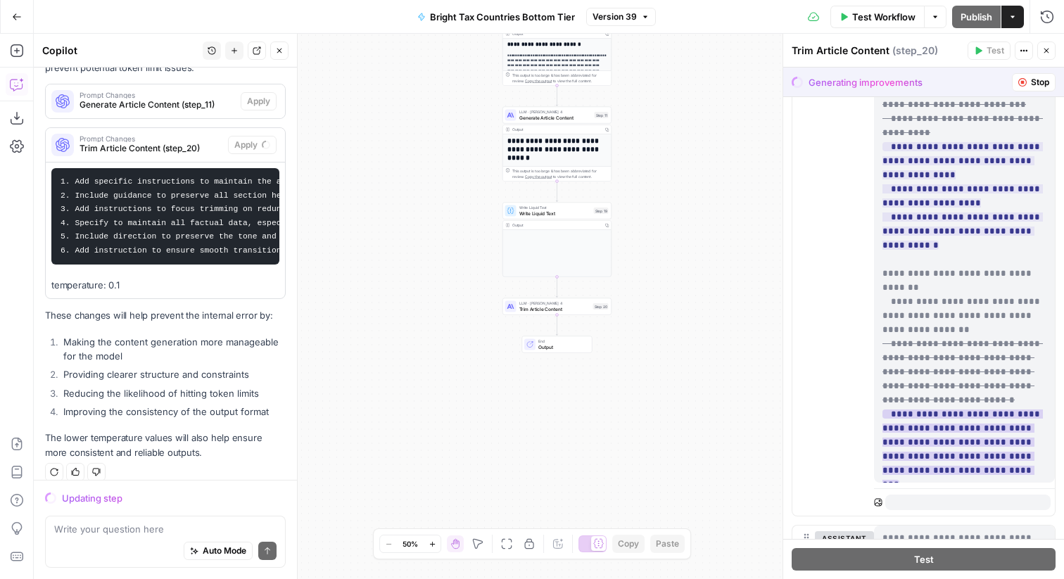
click at [887, 410] on ins "**********" at bounding box center [963, 450] width 160 height 80
click at [897, 410] on ins "**********" at bounding box center [963, 450] width 160 height 80
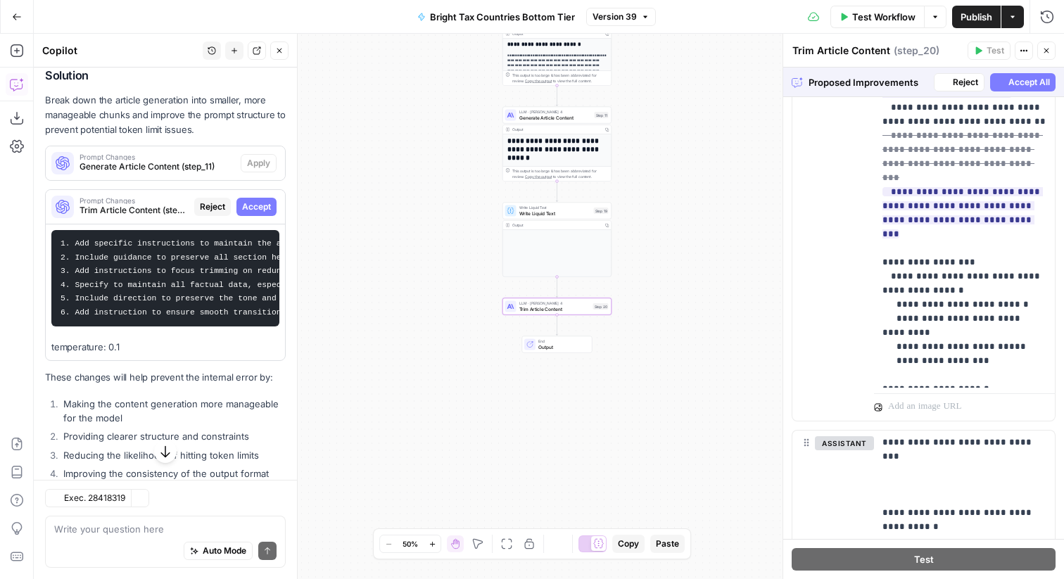
scroll to position [1207, 0]
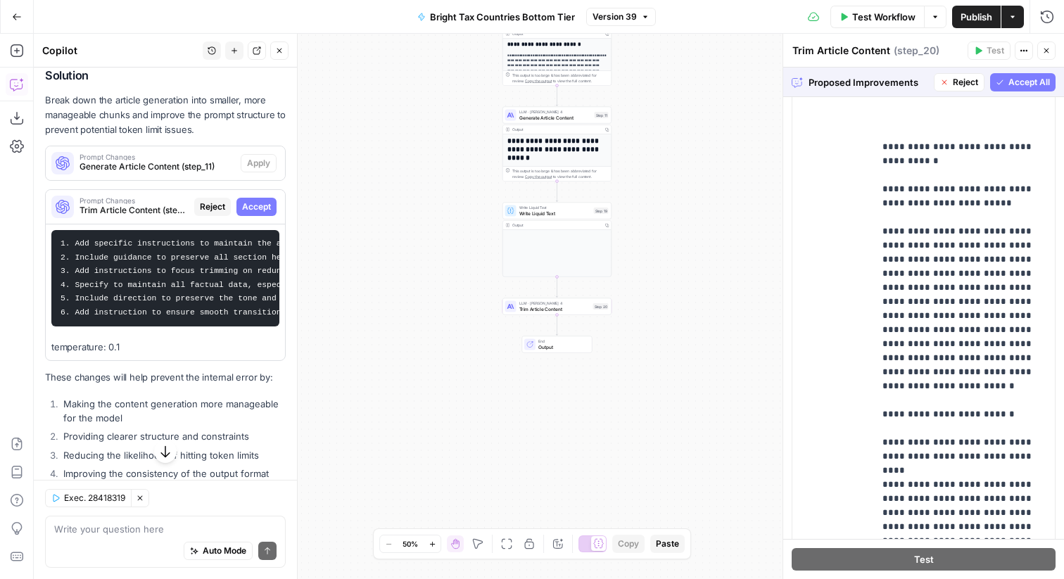
click at [1012, 80] on span "Accept All" at bounding box center [1030, 82] width 42 height 13
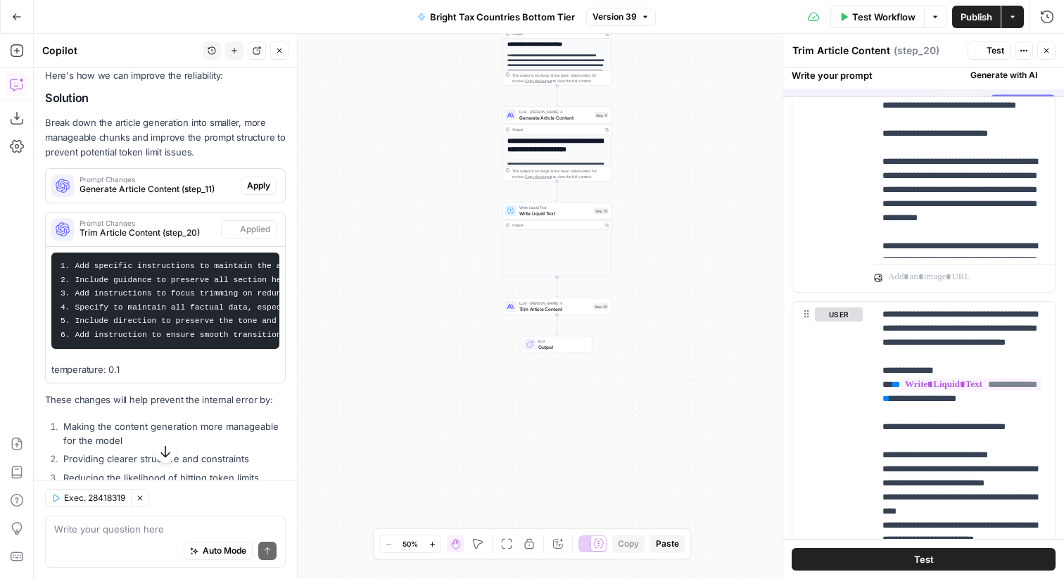
scroll to position [0, 0]
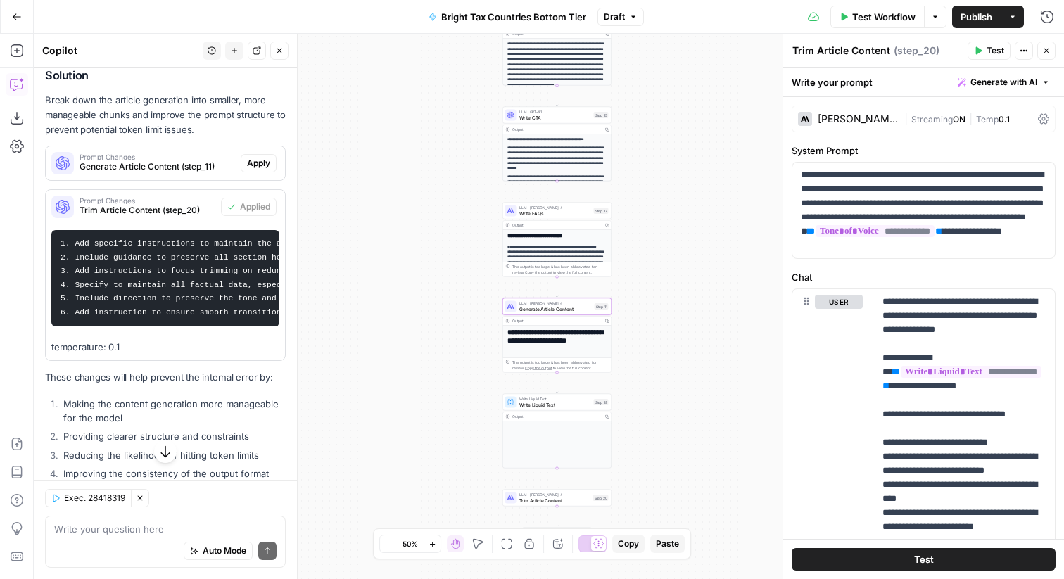
click at [184, 160] on span "Generate Article Content (step_11)" at bounding box center [158, 166] width 156 height 13
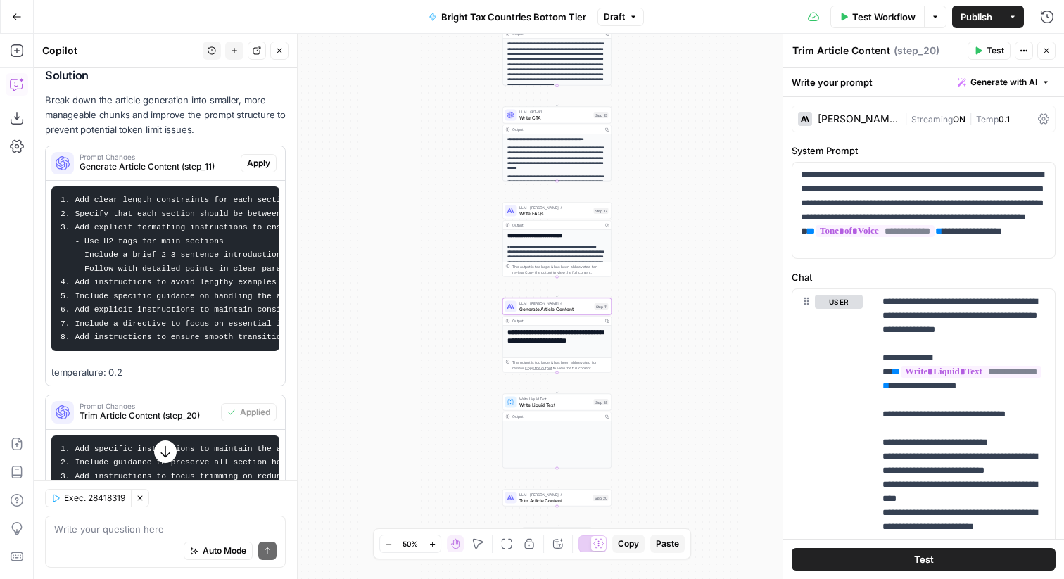
click at [178, 196] on code "1. Add clear length constraints for each section to prevent overloading the mod…" at bounding box center [305, 269] width 489 height 146
click at [247, 157] on span "Apply" at bounding box center [258, 163] width 23 height 13
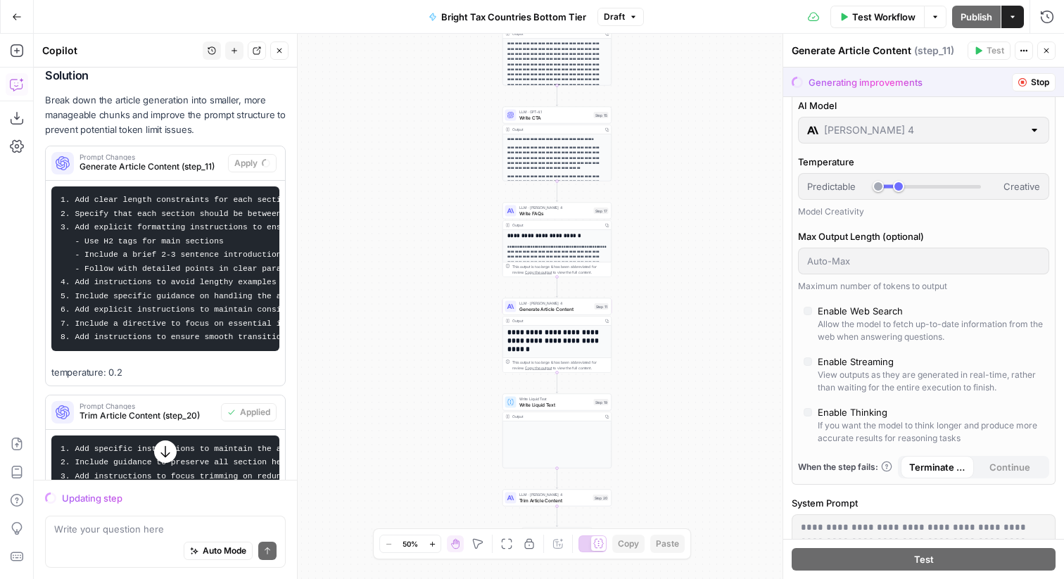
scroll to position [10, 0]
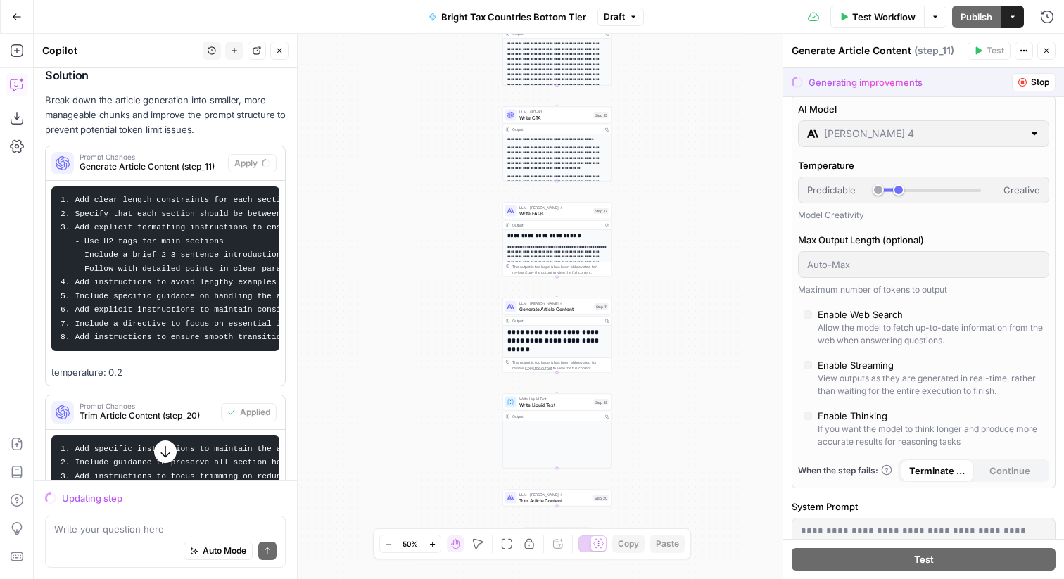
drag, startPoint x: 897, startPoint y: 188, endPoint x: 854, endPoint y: 189, distance: 42.9
click at [854, 189] on div "Predictable Creative" at bounding box center [923, 190] width 233 height 14
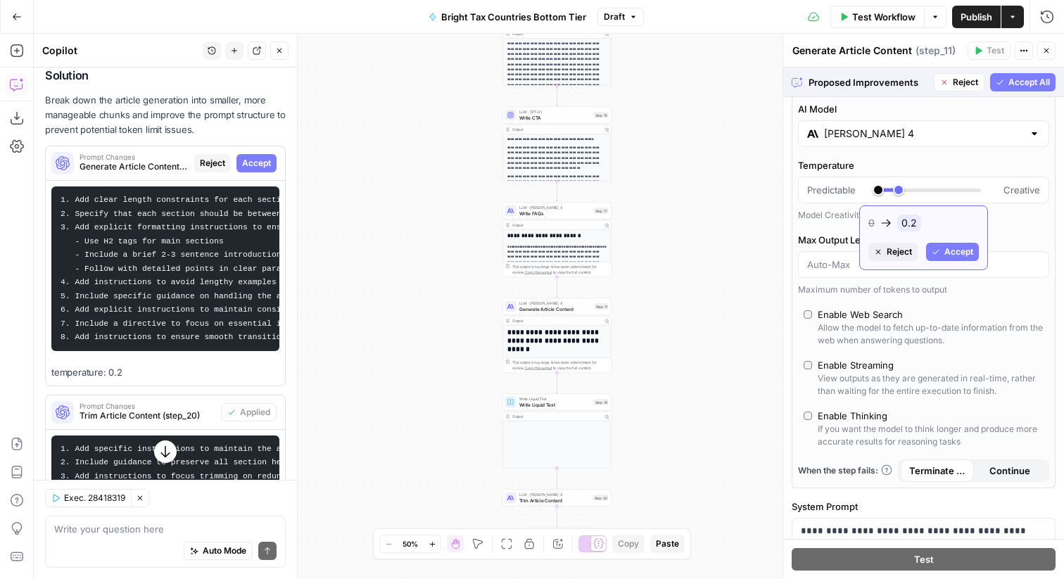
click at [901, 253] on span "Reject" at bounding box center [899, 252] width 25 height 13
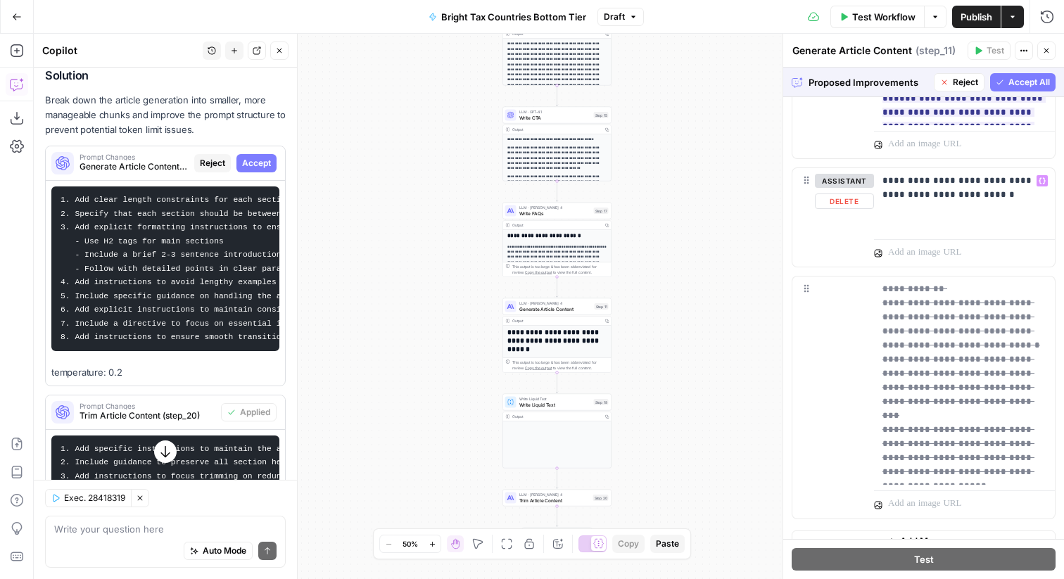
scroll to position [885, 0]
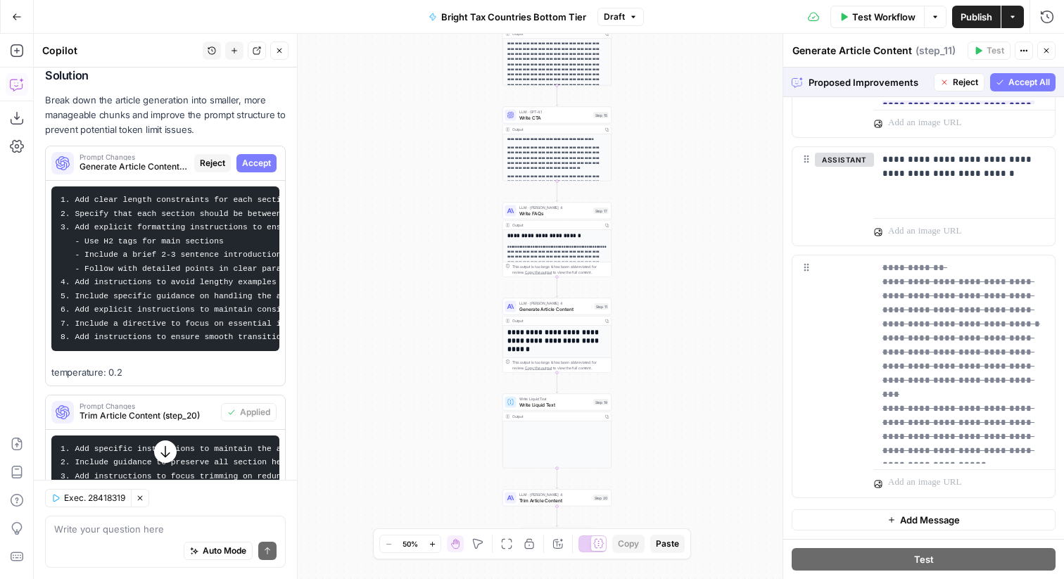
click at [1009, 83] on span "Accept All" at bounding box center [1030, 82] width 42 height 13
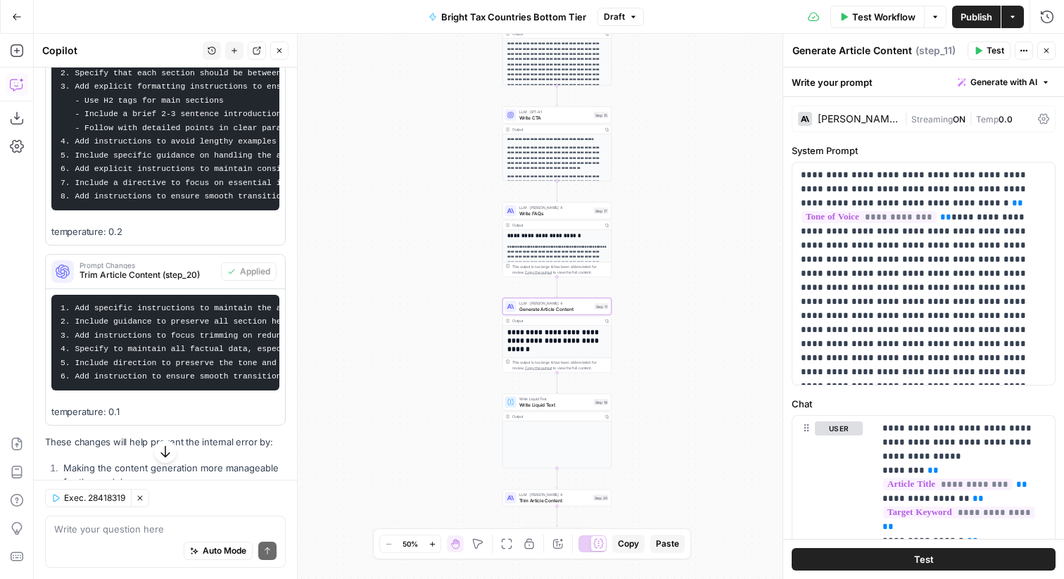
scroll to position [622, 0]
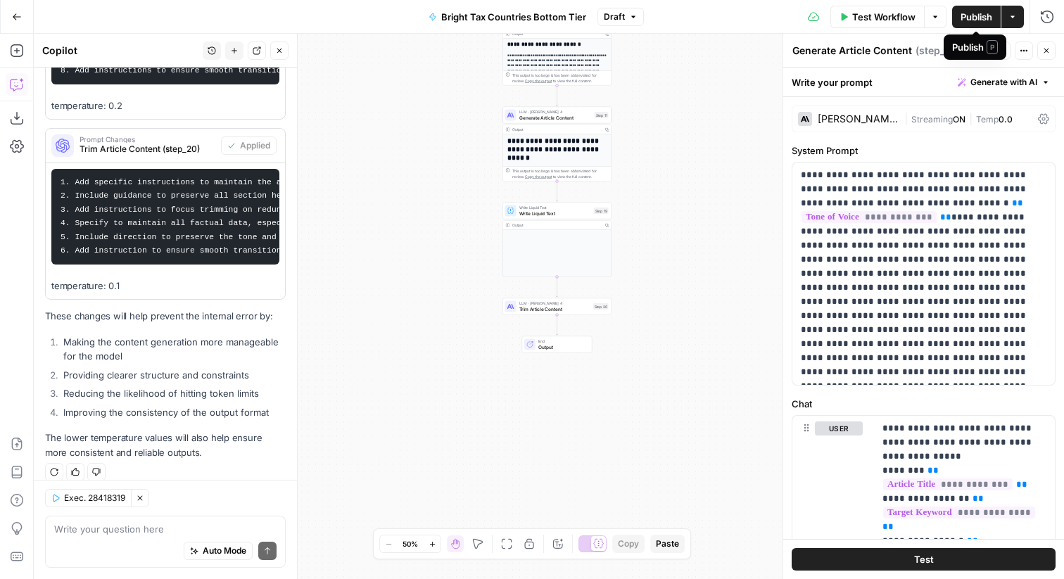
click at [976, 14] on span "Publish" at bounding box center [977, 17] width 32 height 14
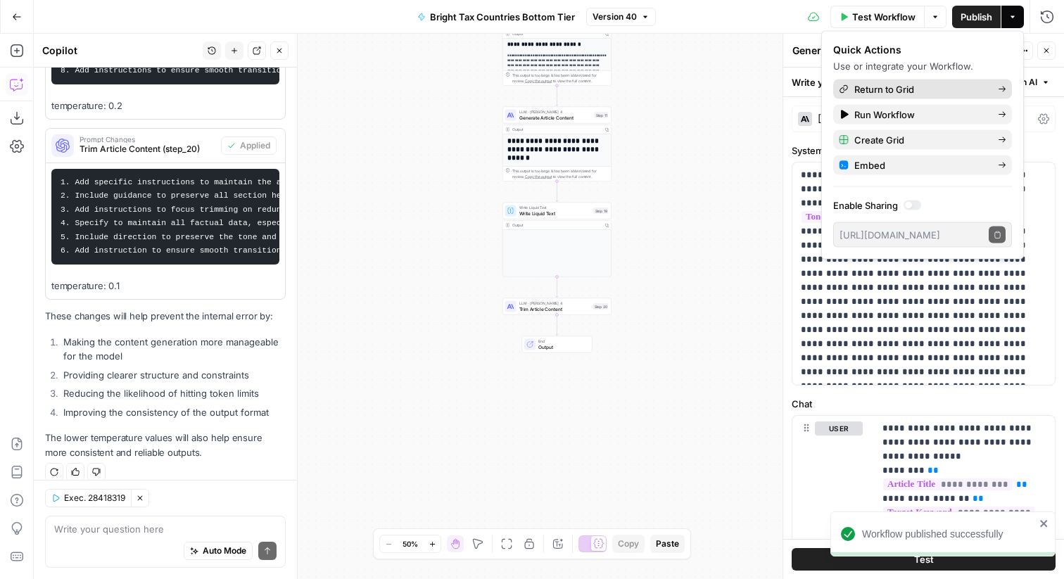
click at [900, 90] on span "Return to Grid" at bounding box center [920, 89] width 132 height 14
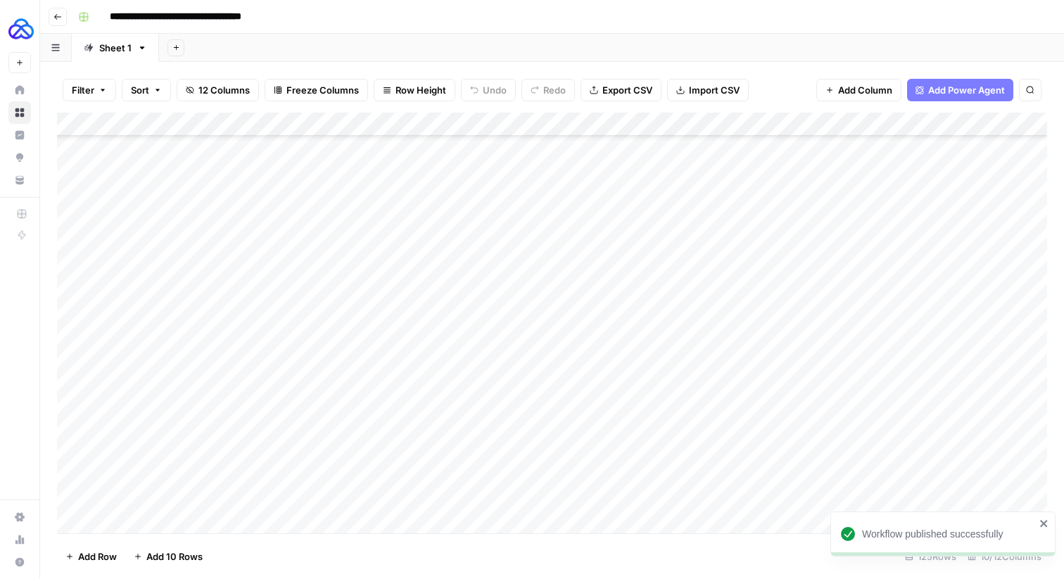
scroll to position [2617, 0]
click at [854, 500] on div "Add Column" at bounding box center [552, 323] width 990 height 421
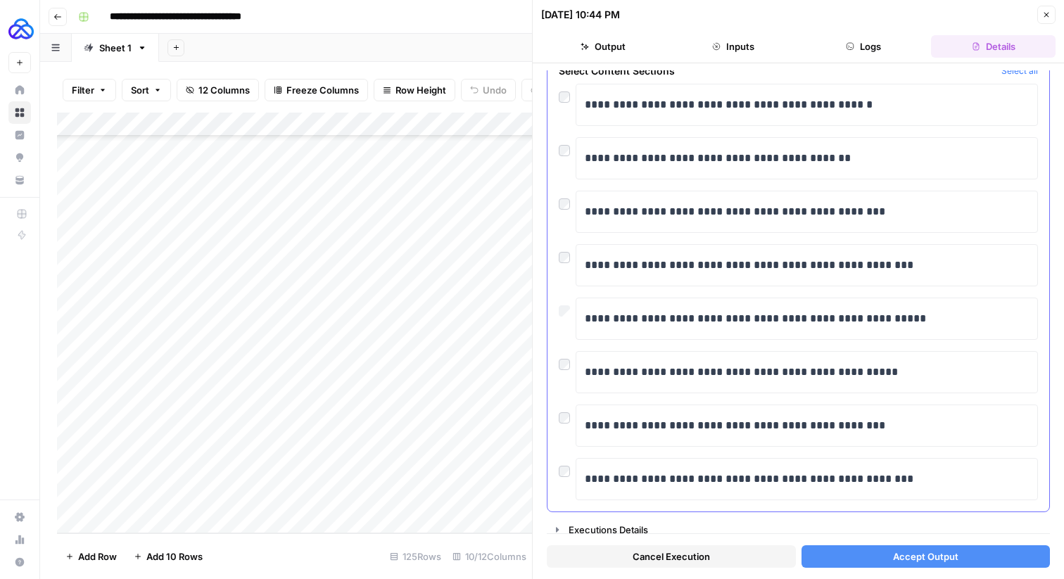
scroll to position [81, 0]
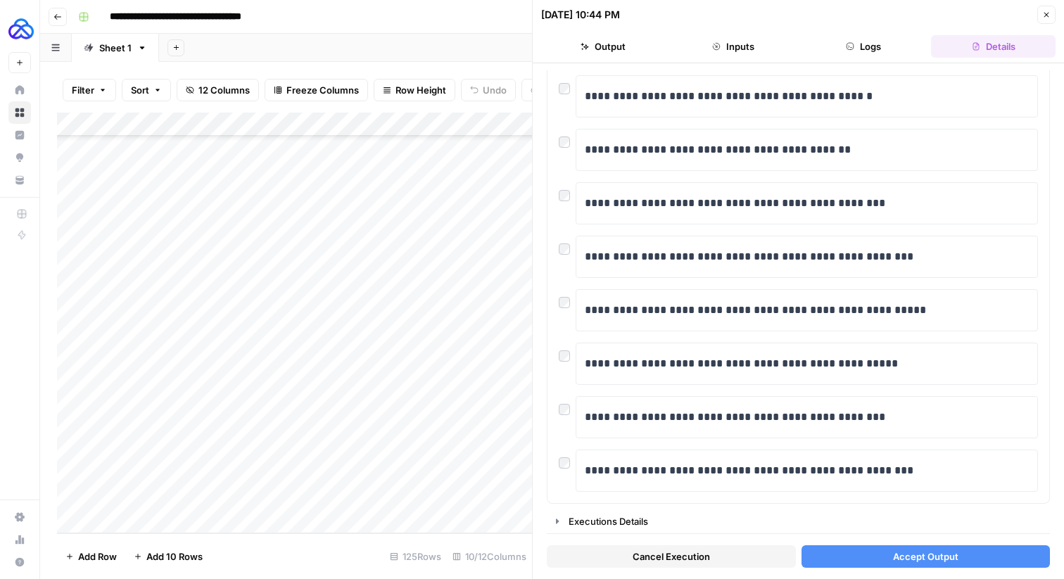
click at [836, 550] on button "Accept Output" at bounding box center [926, 556] width 249 height 23
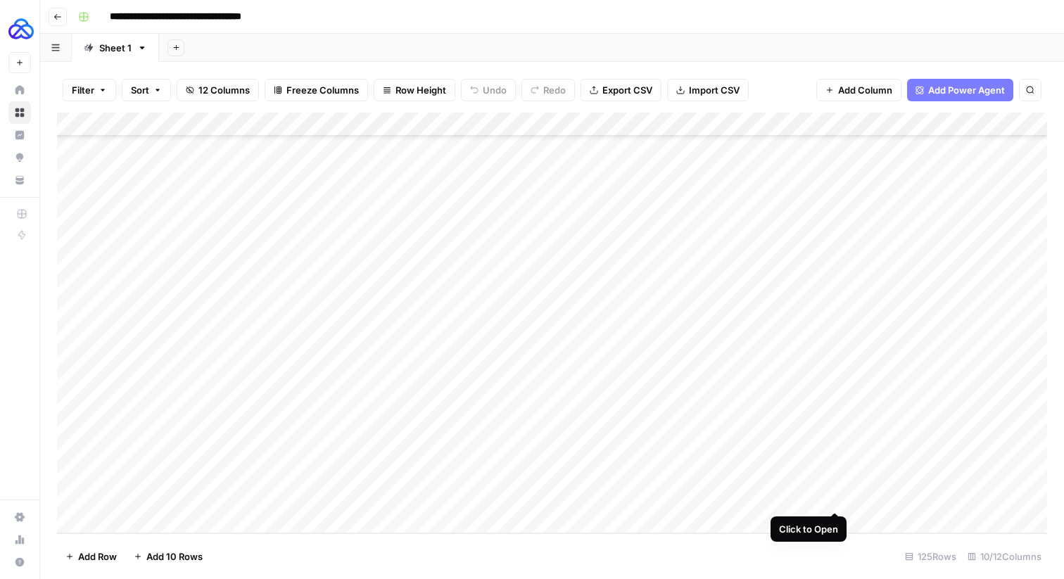
click at [837, 498] on div "Add Column" at bounding box center [552, 323] width 990 height 421
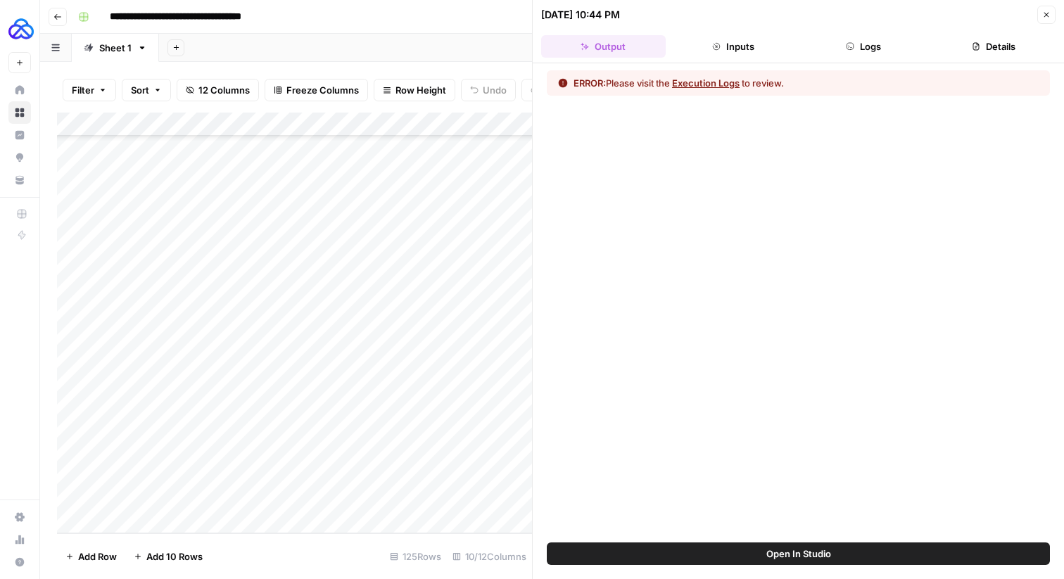
click at [704, 86] on button "Execution Logs" at bounding box center [706, 83] width 68 height 14
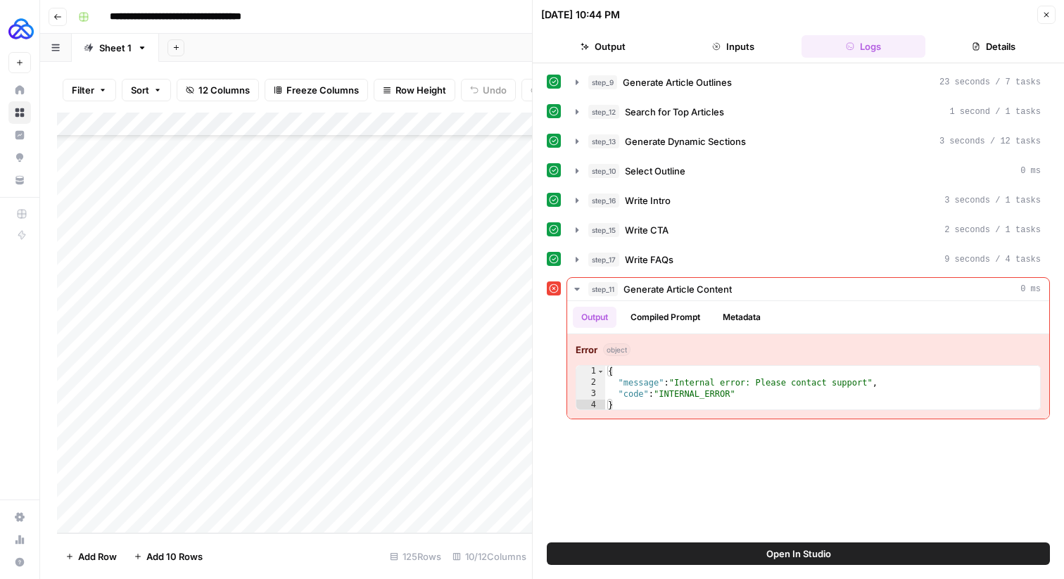
click at [1044, 20] on button "Close" at bounding box center [1046, 15] width 18 height 18
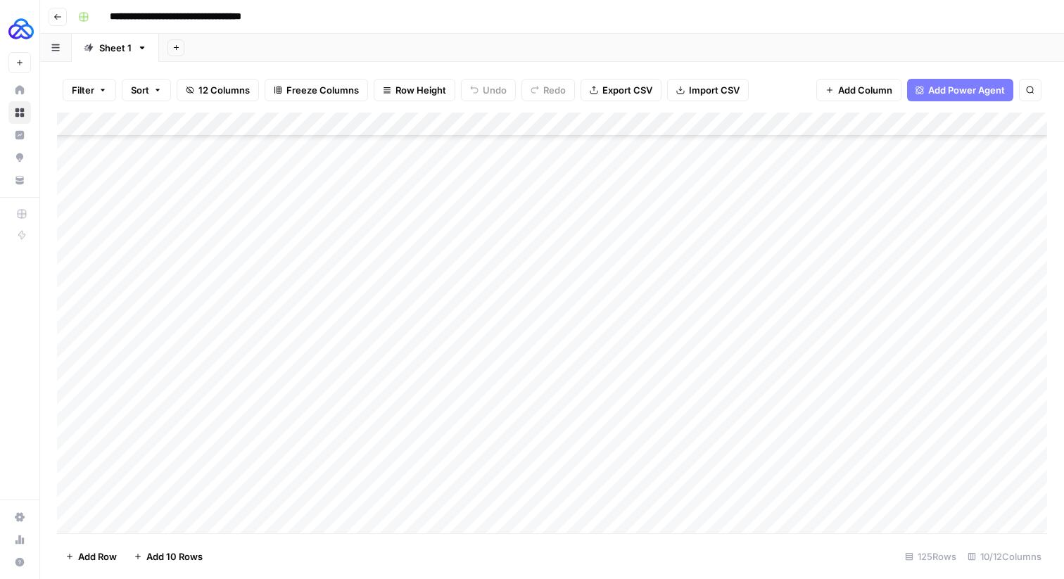
scroll to position [2617, 0]
click at [836, 125] on div "Add Column" at bounding box center [552, 323] width 990 height 421
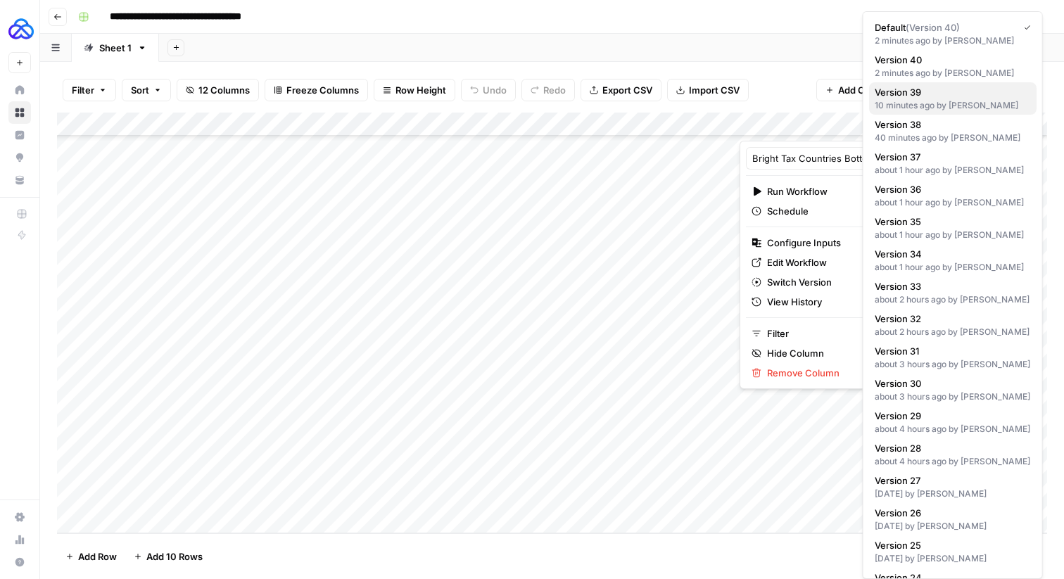
click at [934, 106] on div "10 minutes ago by [PERSON_NAME]" at bounding box center [953, 105] width 156 height 13
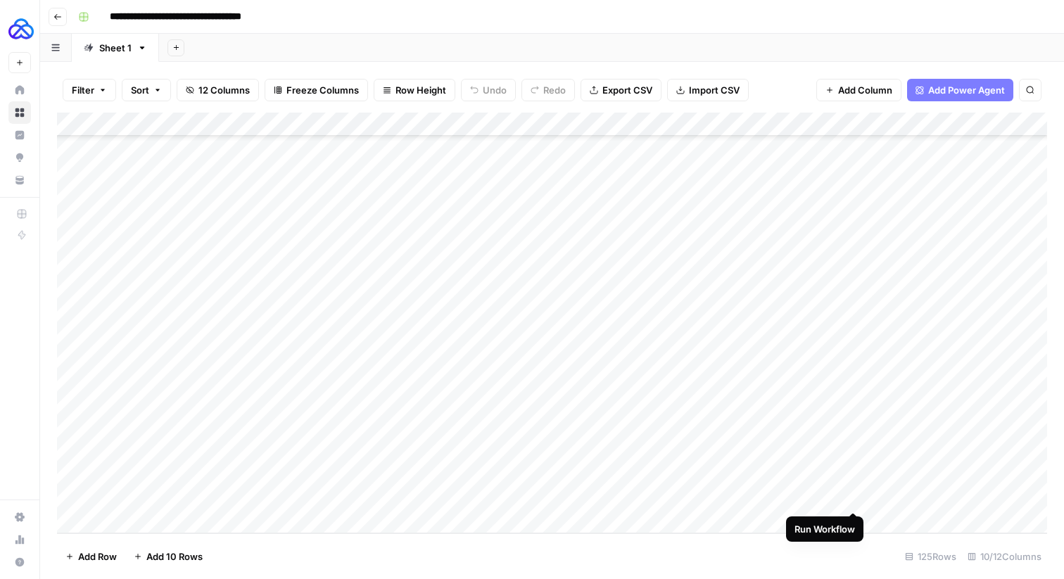
click at [852, 495] on div "Add Column" at bounding box center [552, 323] width 990 height 421
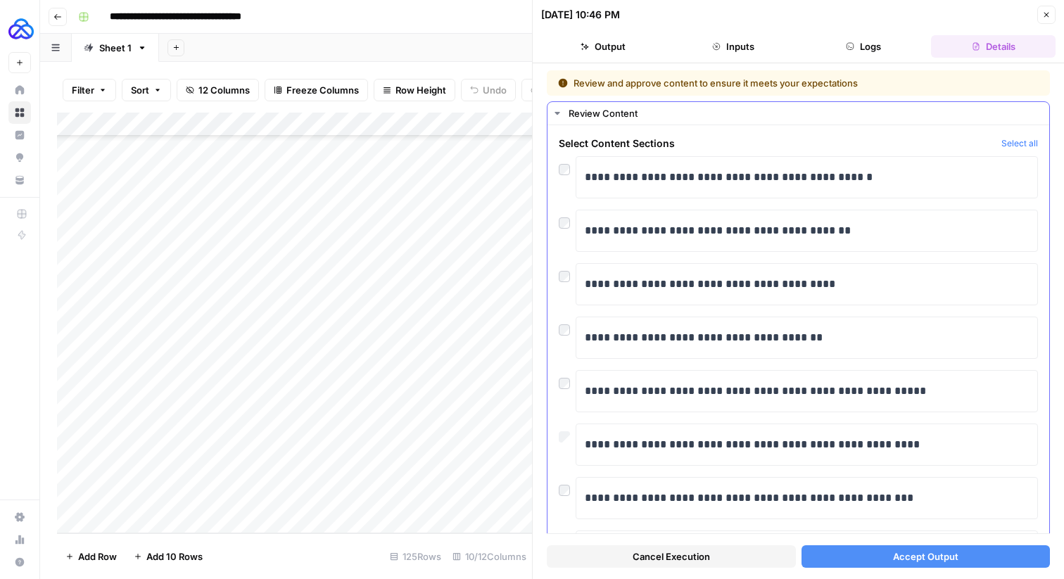
scroll to position [81, 0]
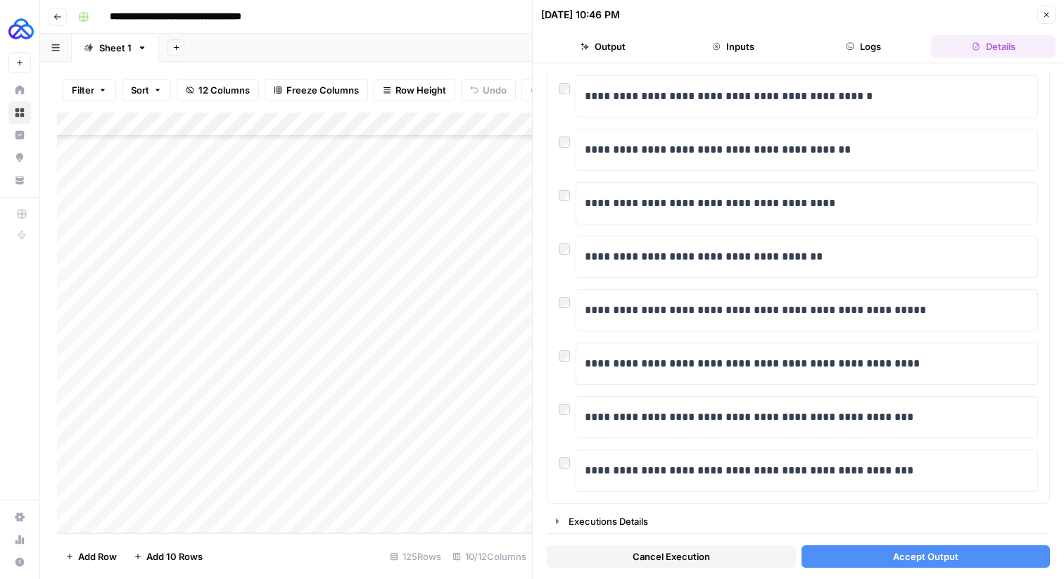
click at [856, 560] on button "Accept Output" at bounding box center [926, 556] width 249 height 23
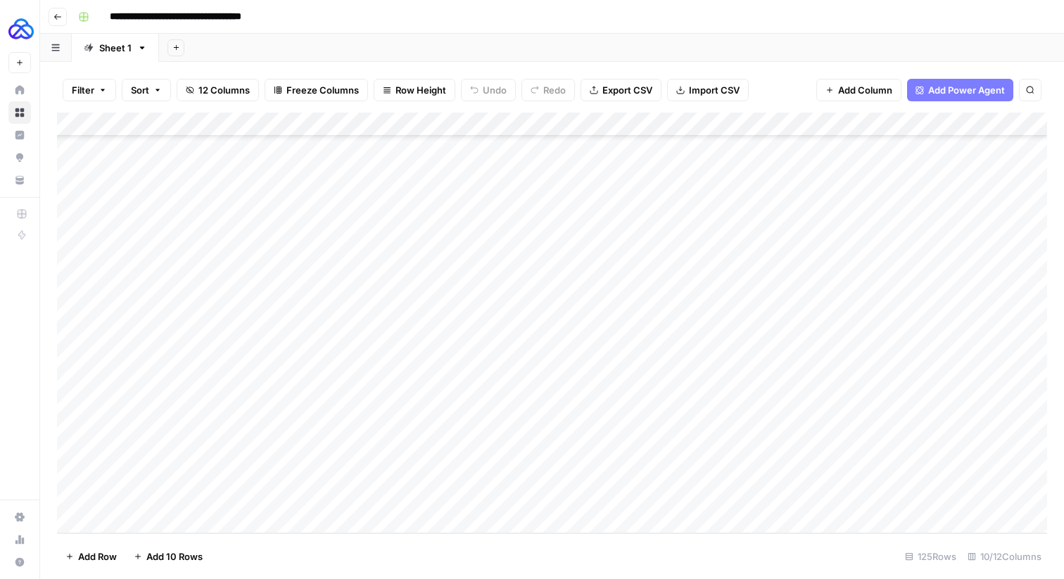
click at [837, 124] on div "Add Column" at bounding box center [552, 323] width 990 height 421
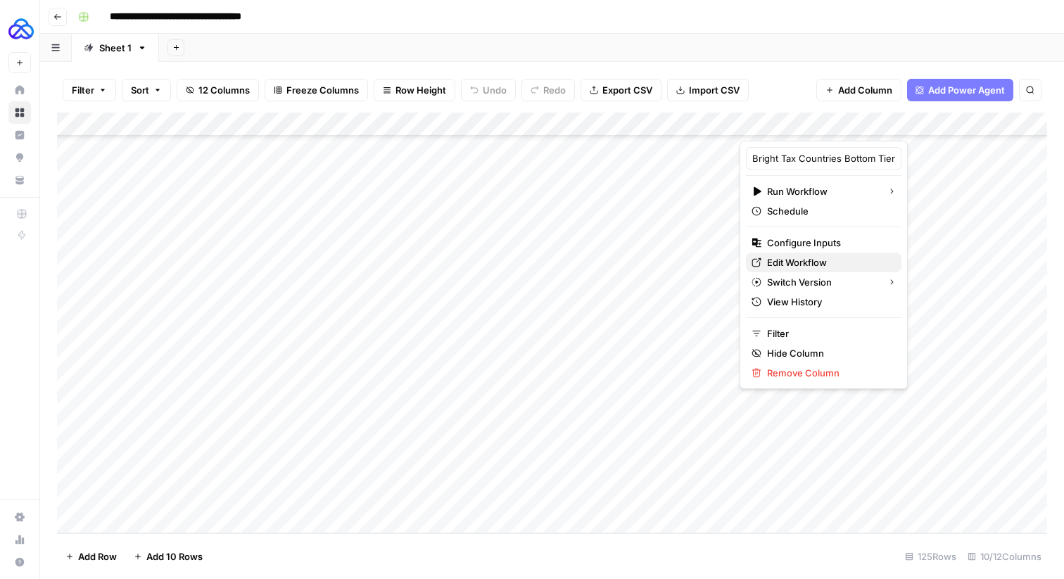
click at [816, 254] on link "Edit Workflow" at bounding box center [824, 263] width 156 height 20
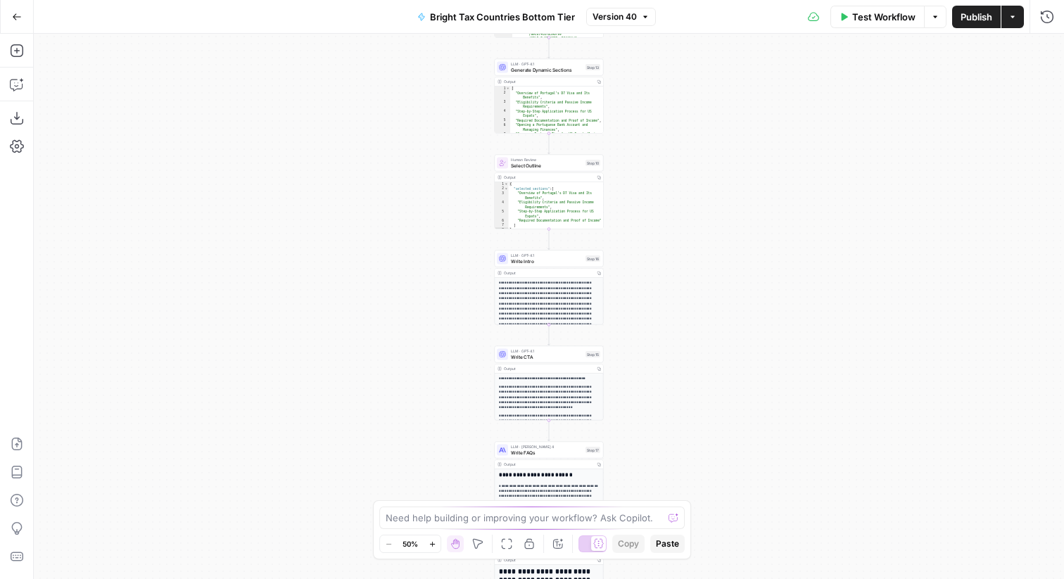
click at [629, 20] on span "Version 40" at bounding box center [615, 17] width 44 height 13
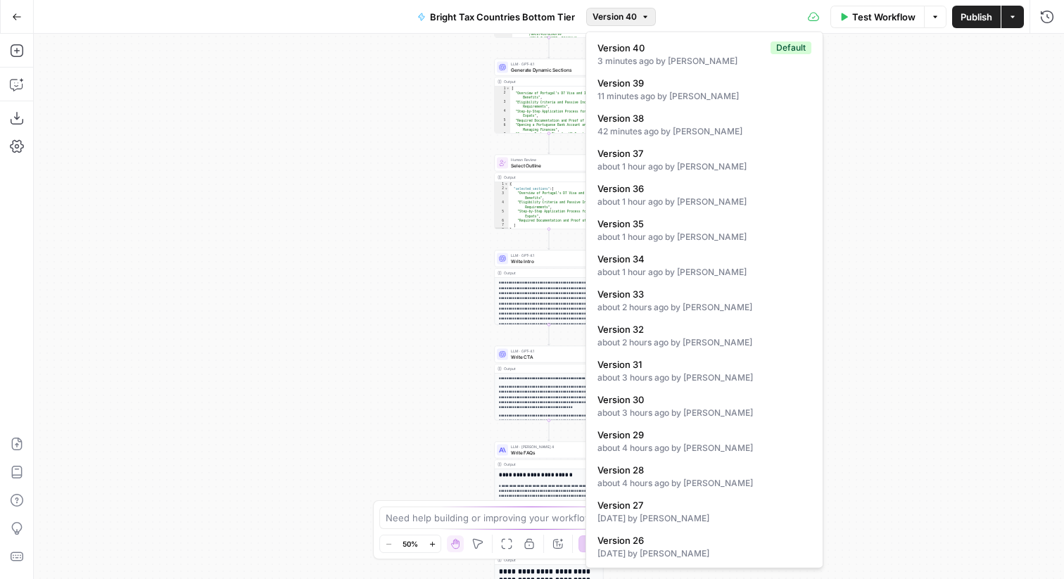
click at [4, 15] on button "Go Back" at bounding box center [16, 16] width 25 height 25
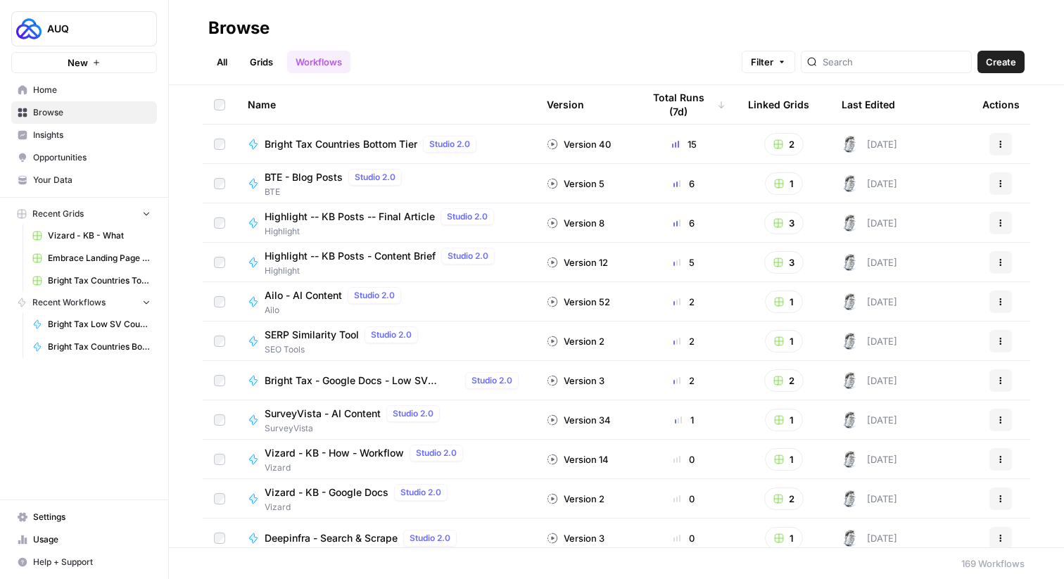
click at [393, 141] on span "Bright Tax Countries Bottom Tier" at bounding box center [341, 144] width 153 height 14
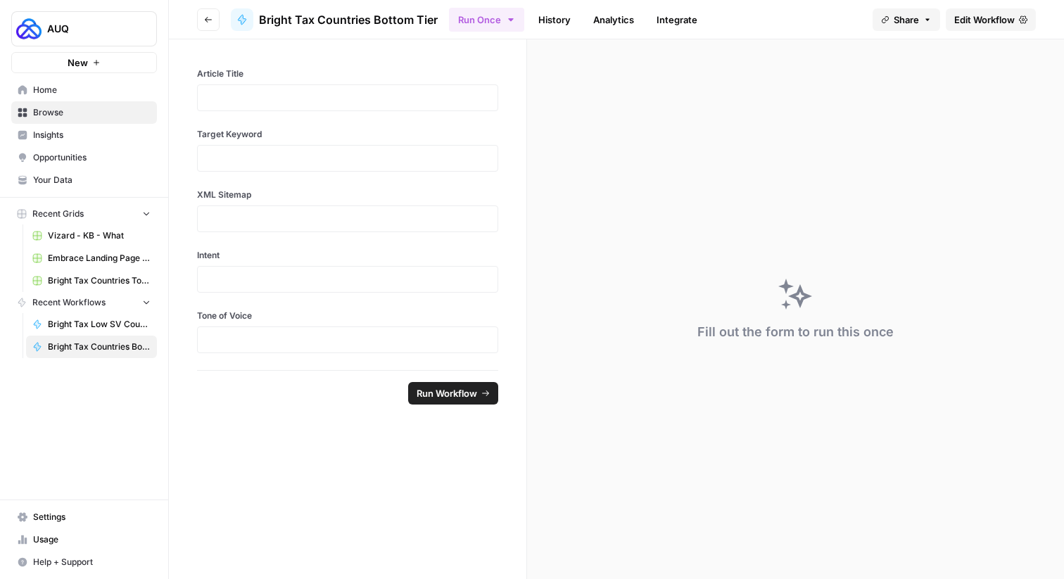
click at [192, 23] on div "AUQ" at bounding box center [181, 28] width 37 height 25
click at [207, 21] on icon "button" at bounding box center [208, 20] width 7 height 6
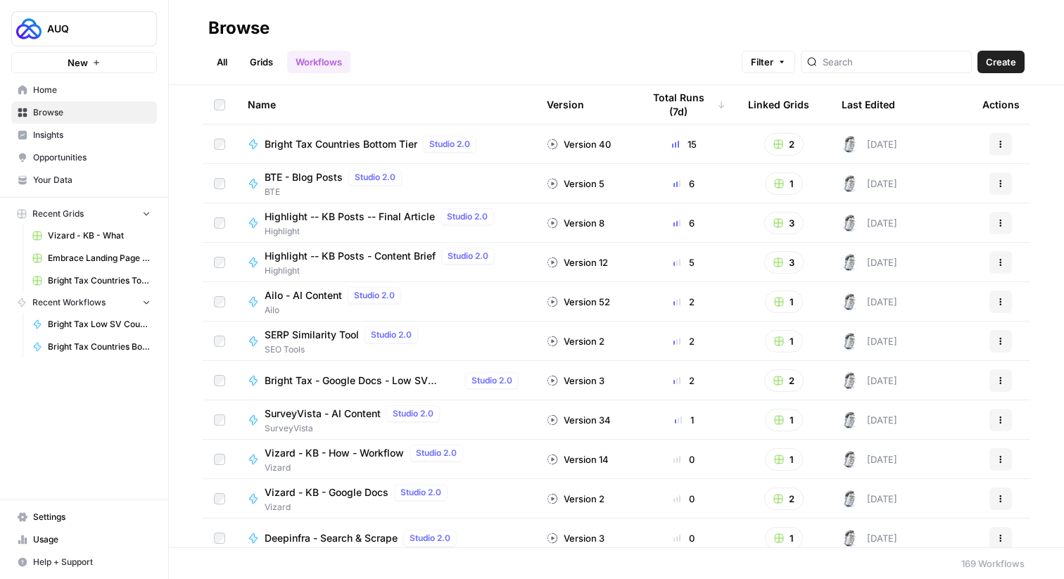
click at [260, 61] on link "Grids" at bounding box center [261, 62] width 40 height 23
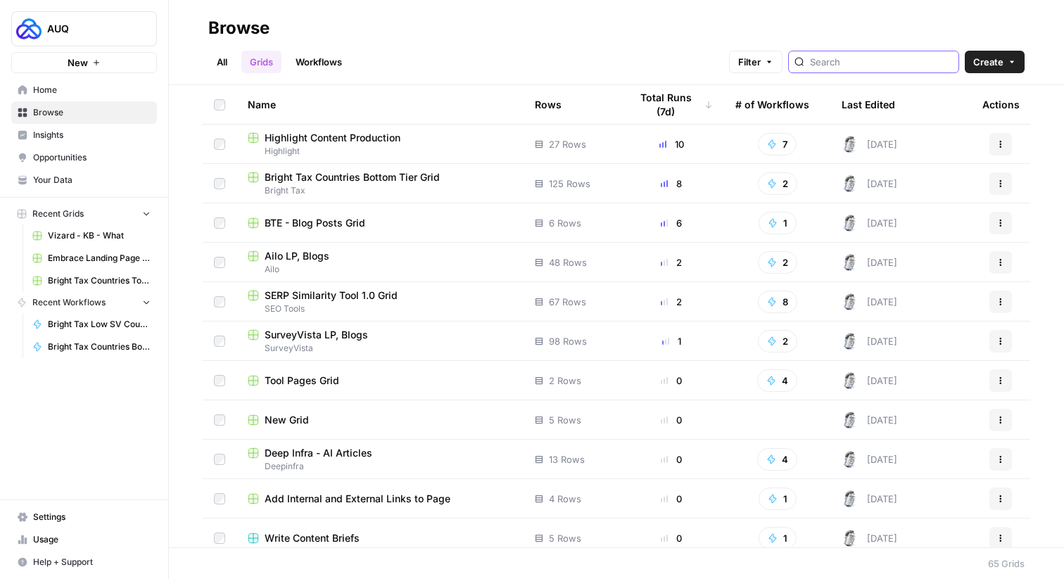
click at [883, 61] on input "search" at bounding box center [881, 62] width 143 height 14
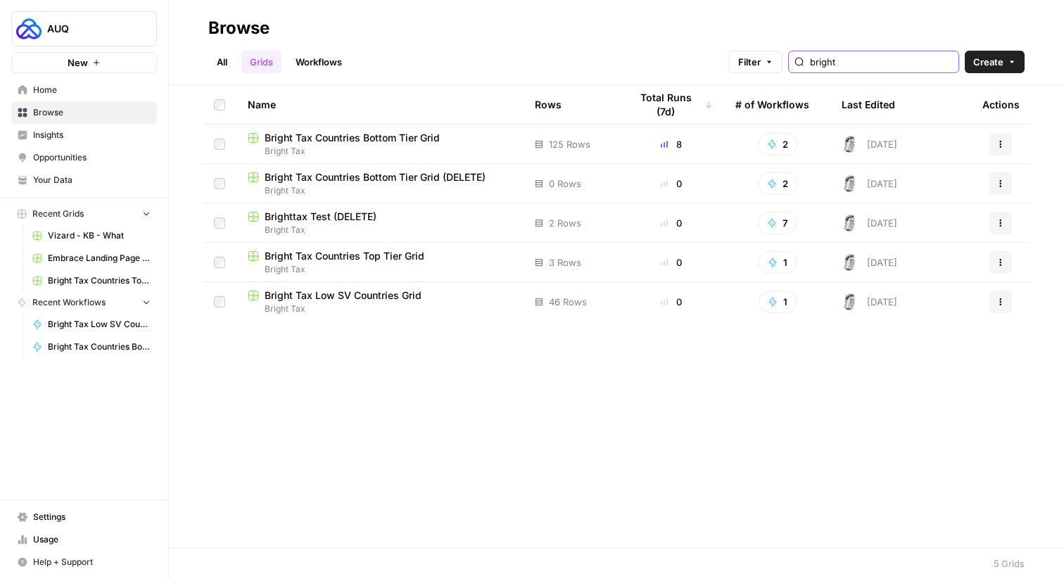
type input "bright"
click at [330, 136] on span "Bright Tax Countries Bottom Tier Grid" at bounding box center [352, 138] width 175 height 14
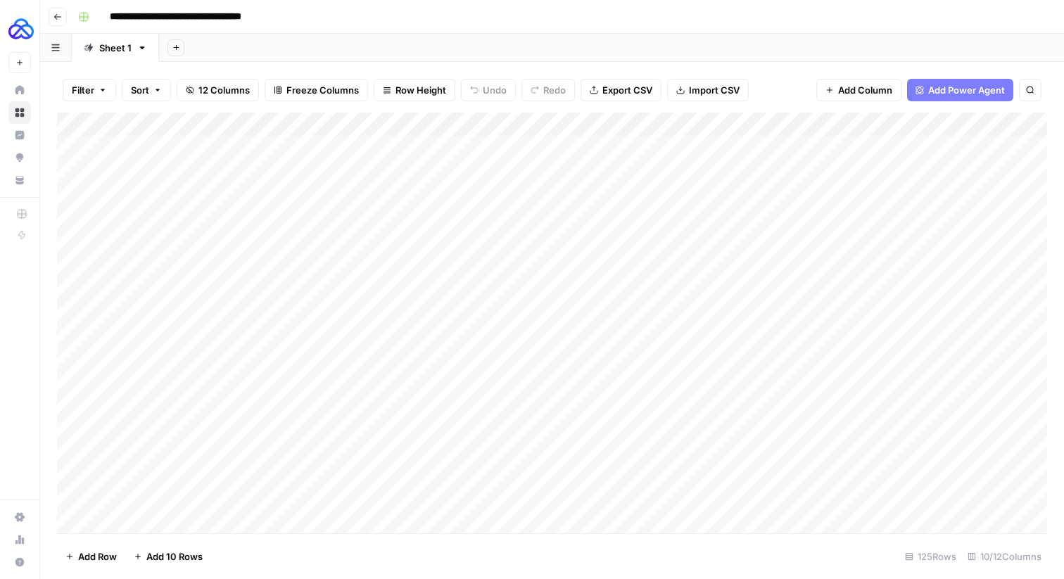
click at [837, 126] on div "Add Column" at bounding box center [552, 323] width 990 height 421
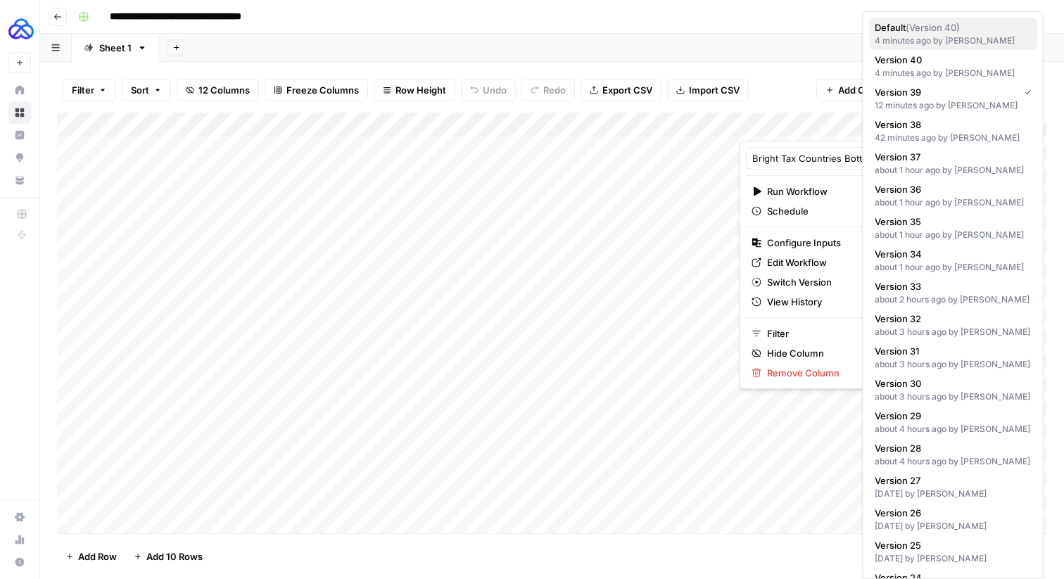
click at [907, 36] on div "4 minutes ago by [PERSON_NAME]" at bounding box center [953, 40] width 157 height 13
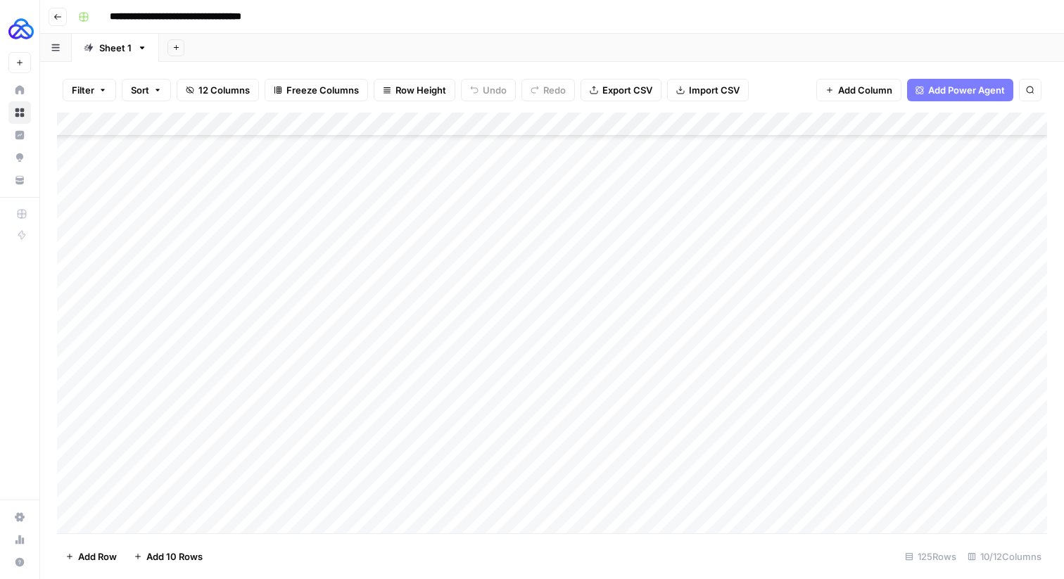
scroll to position [2617, 0]
click at [835, 495] on div "Add Column" at bounding box center [552, 323] width 990 height 421
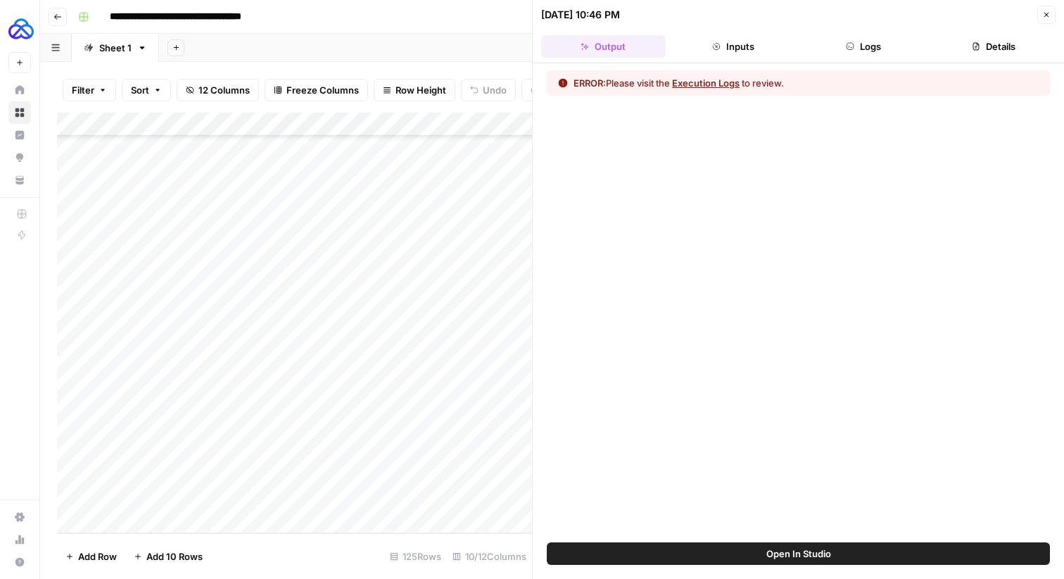
click at [712, 80] on button "Execution Logs" at bounding box center [706, 83] width 68 height 14
